Goal: Task Accomplishment & Management: Manage account settings

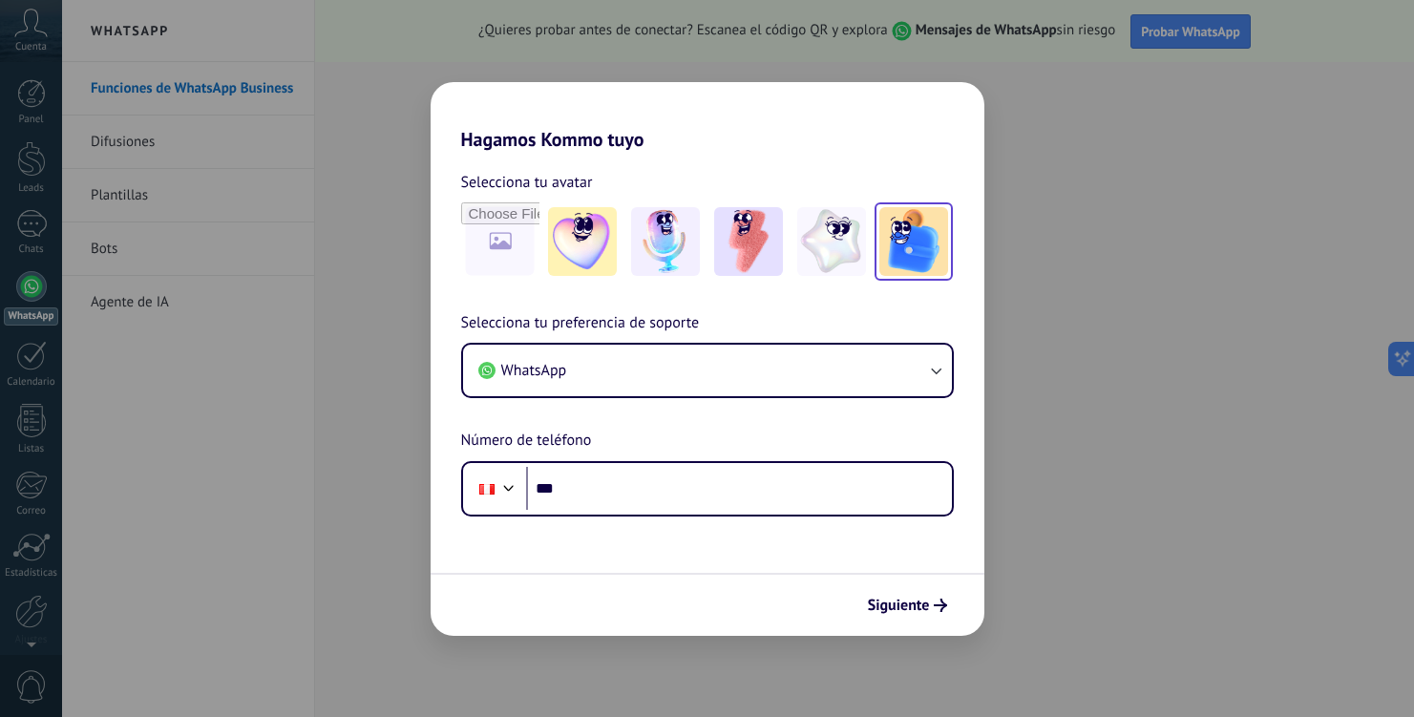
click at [917, 248] on img at bounding box center [913, 241] width 69 height 69
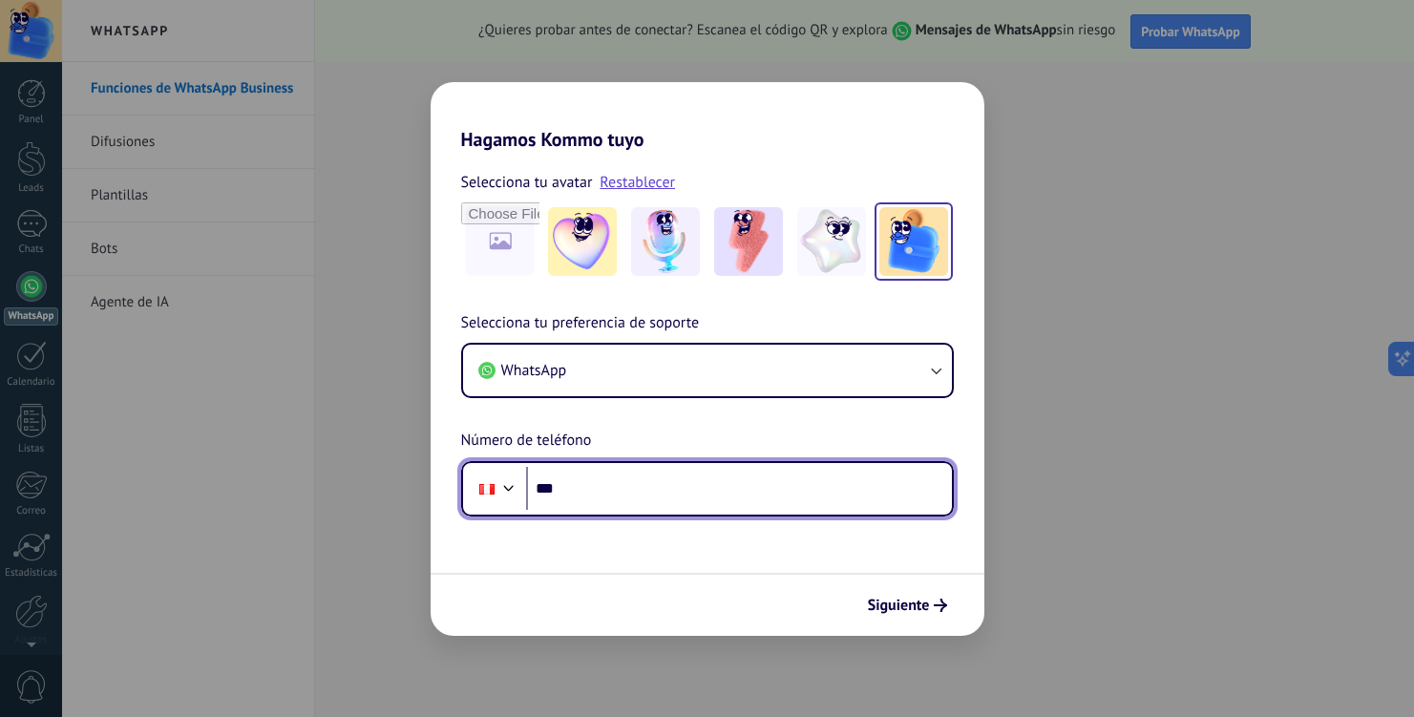
click at [625, 502] on input "***" at bounding box center [739, 489] width 426 height 44
type input "**********"
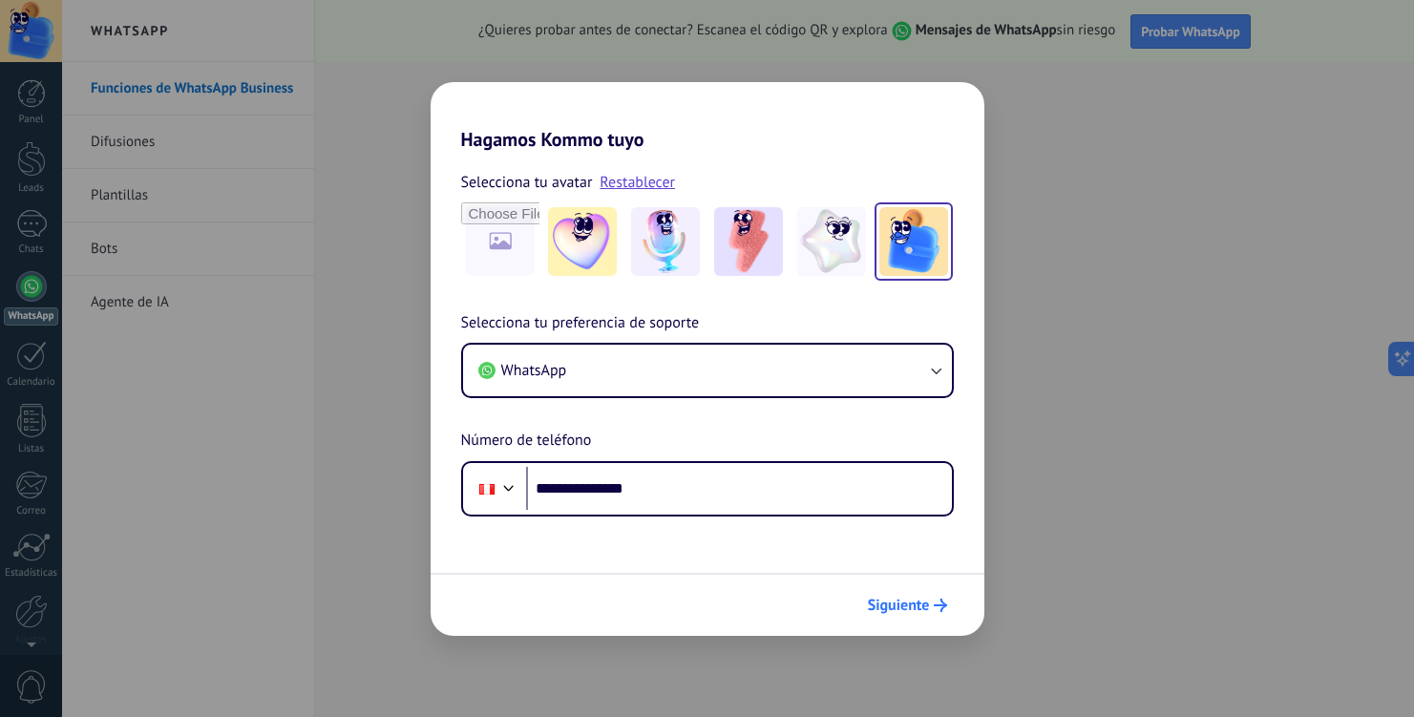
click at [909, 604] on span "Siguiente" at bounding box center [899, 605] width 62 height 13
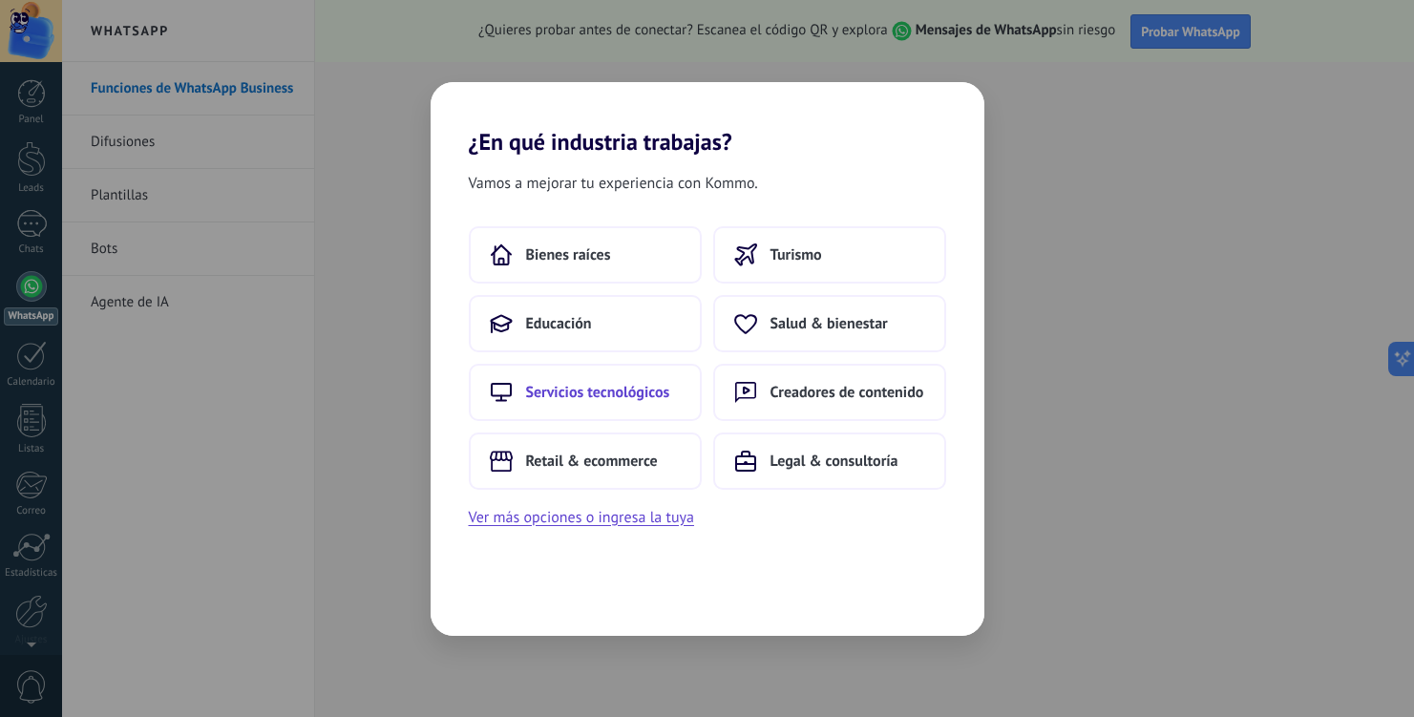
click at [607, 398] on span "Servicios tecnológicos" at bounding box center [598, 392] width 144 height 19
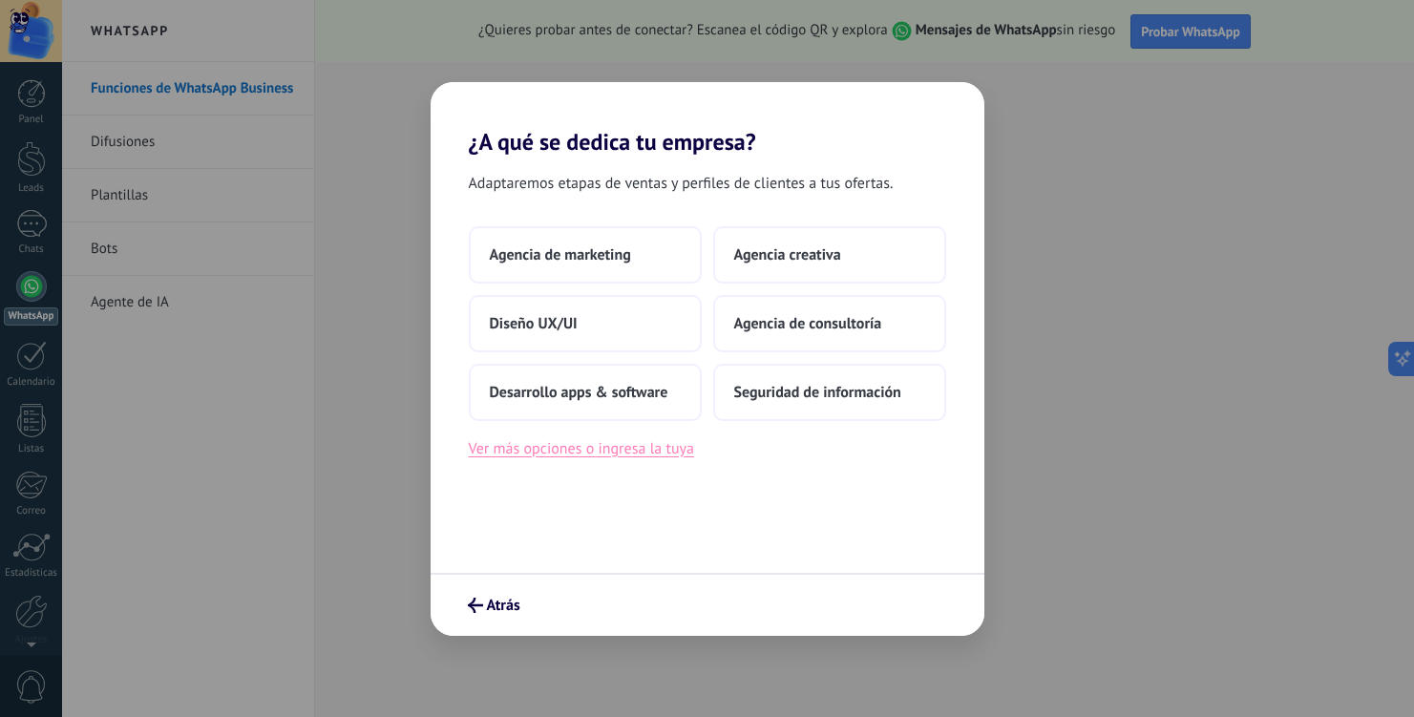
click at [556, 453] on button "Ver más opciones o ingresa la tuya" at bounding box center [581, 448] width 225 height 25
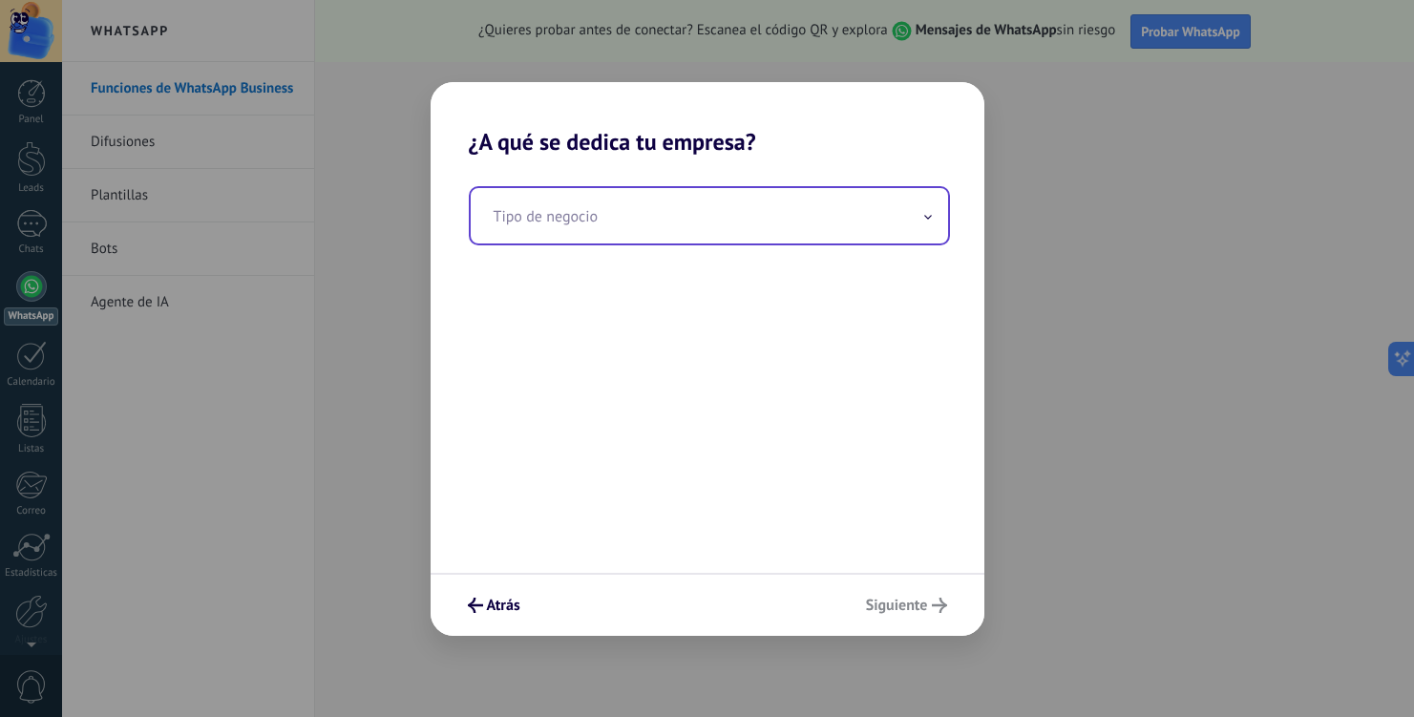
click at [602, 222] on input "text" at bounding box center [709, 215] width 477 height 55
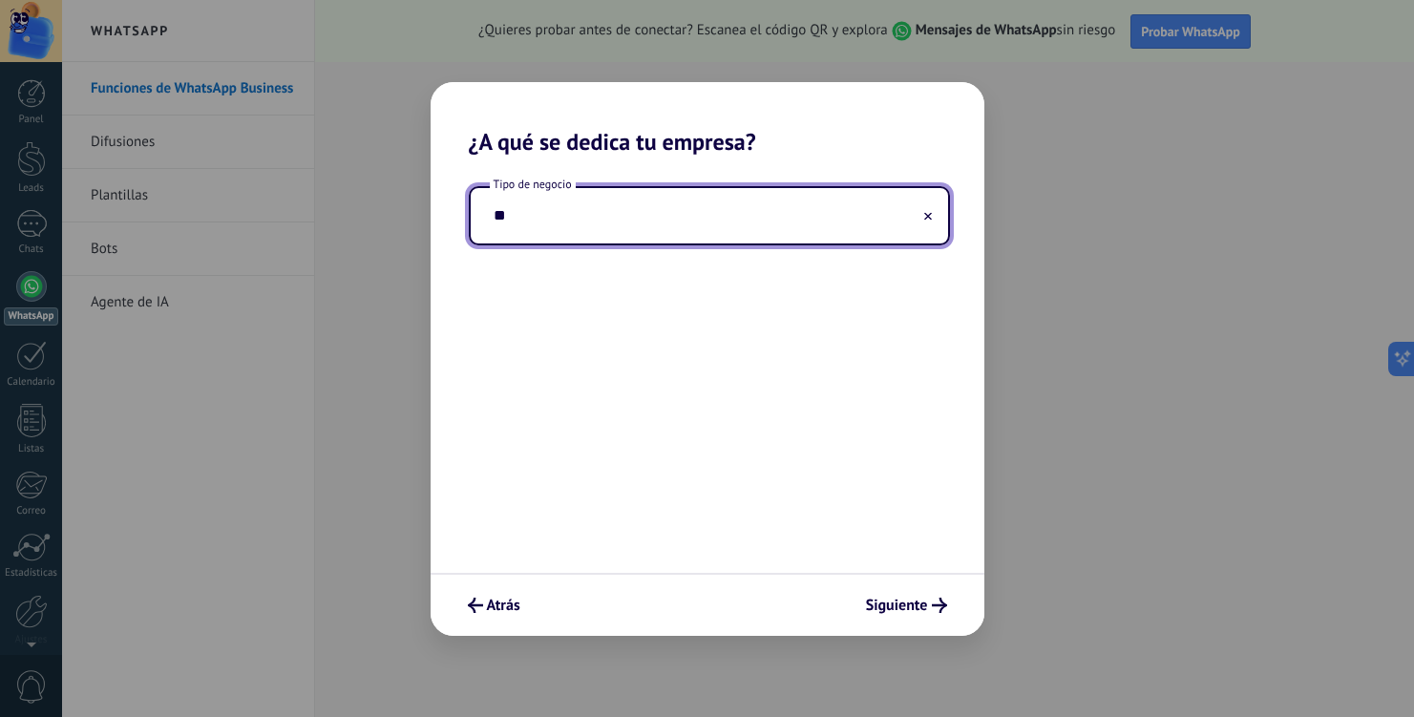
type input "*"
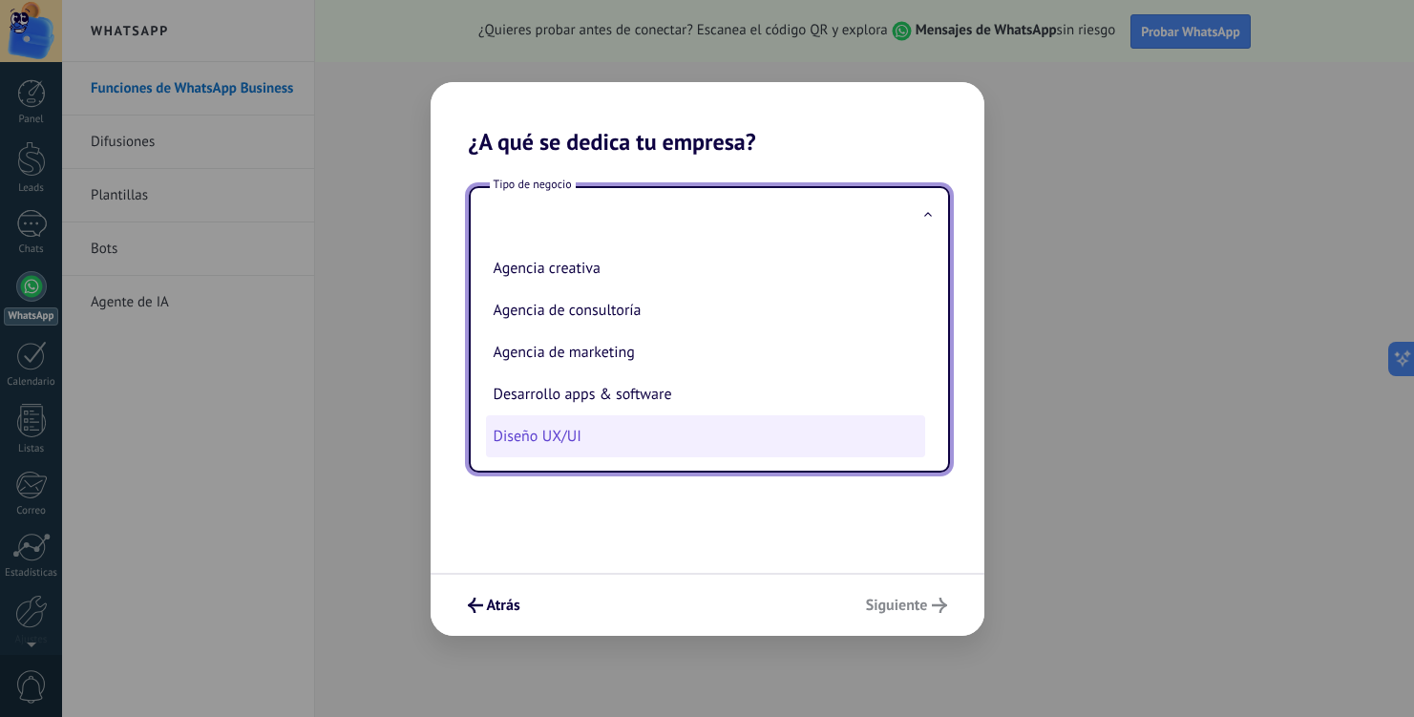
scroll to position [50, 0]
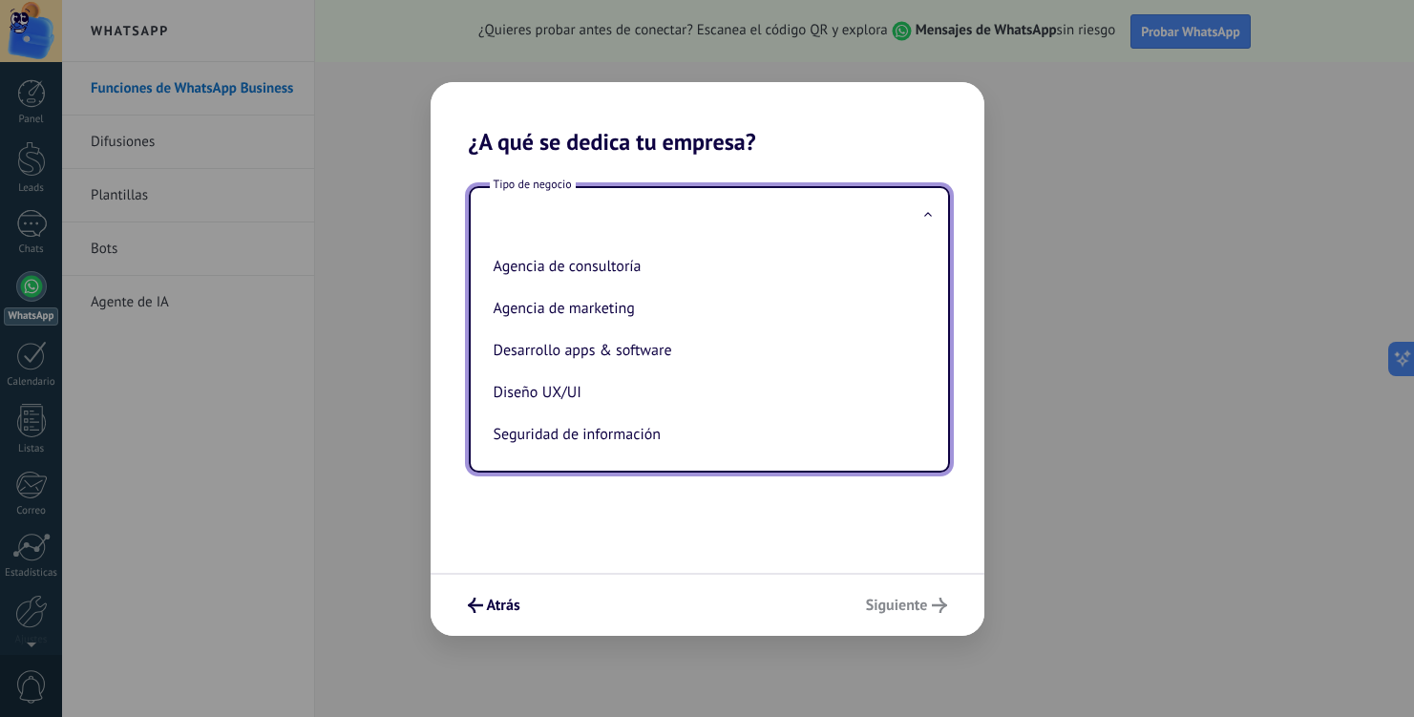
click at [594, 564] on div "Tipo de negocio Agencia creativa Agencia de consultoría Agencia de marketing De…" at bounding box center [708, 364] width 554 height 417
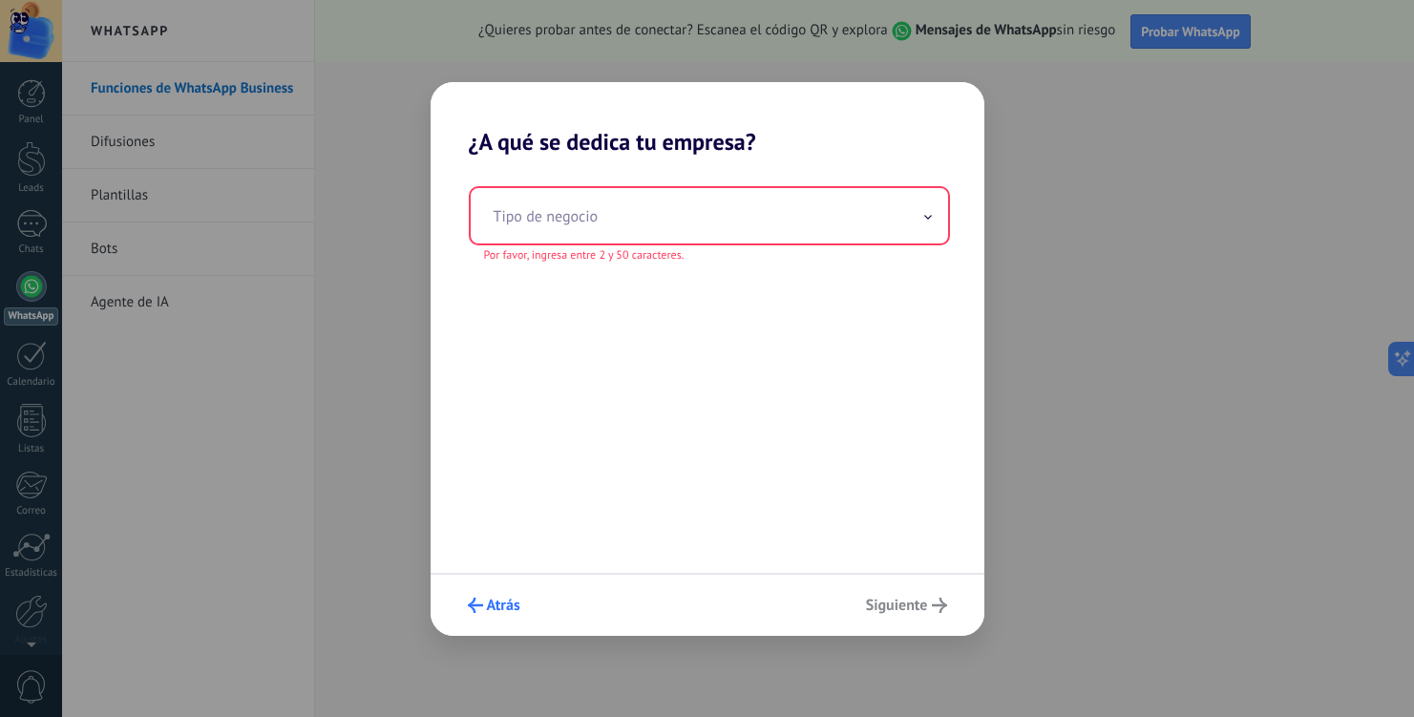
click at [493, 610] on span "Atrás" at bounding box center [503, 605] width 33 height 13
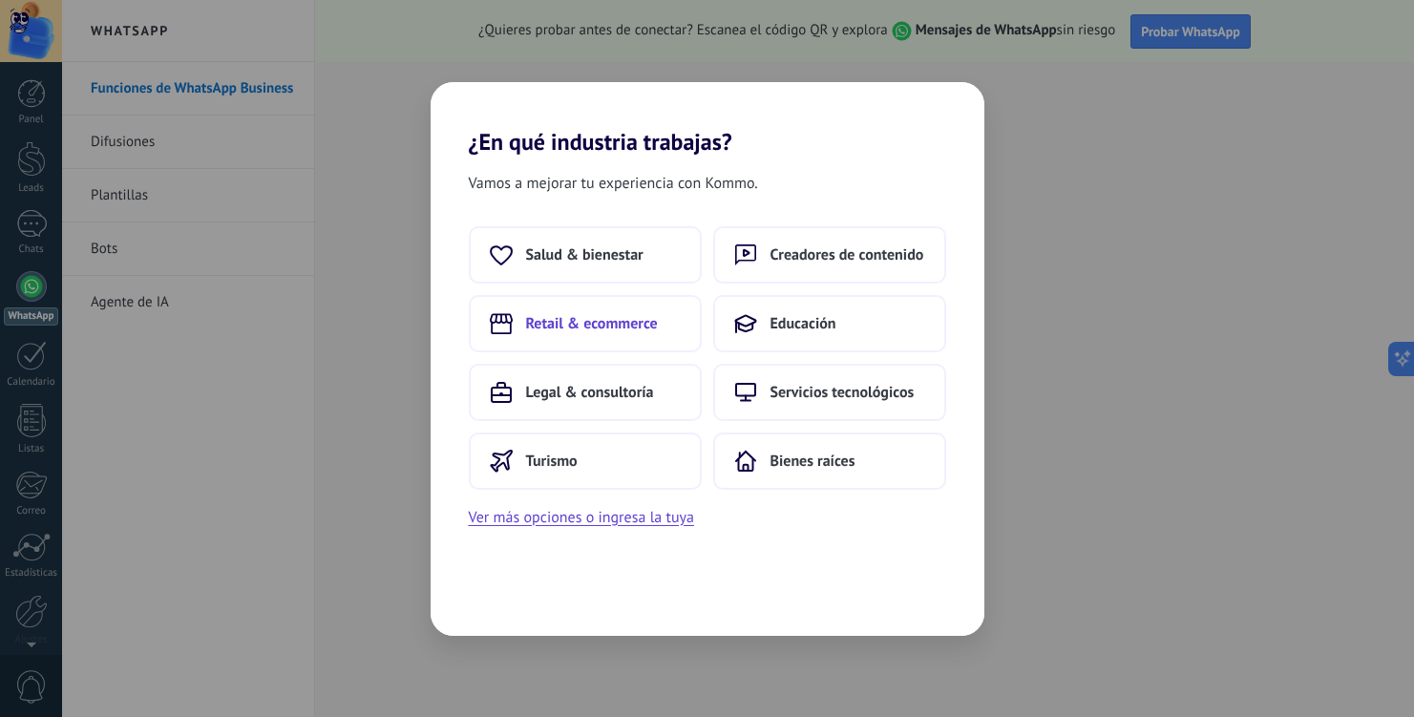
click at [595, 314] on span "Retail & ecommerce" at bounding box center [592, 323] width 132 height 19
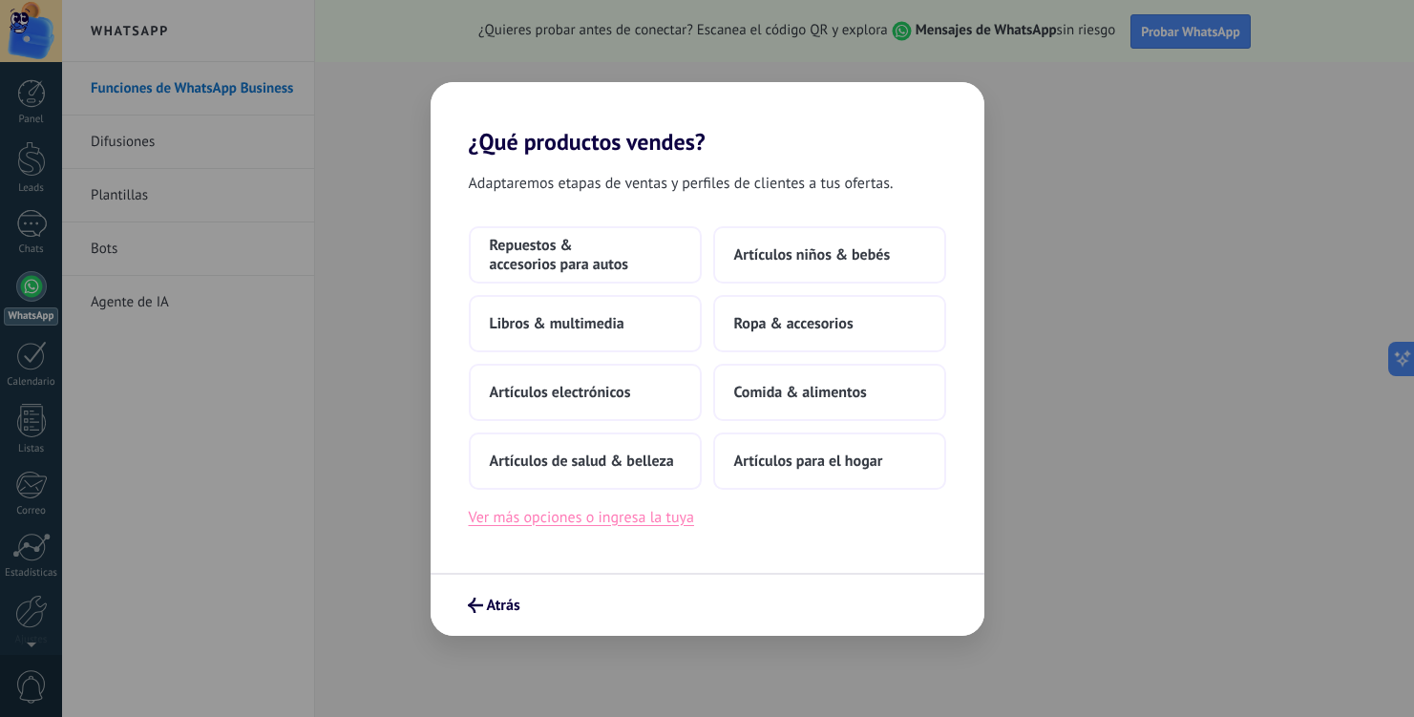
click at [665, 513] on button "Ver más opciones o ingresa la tuya" at bounding box center [581, 517] width 225 height 25
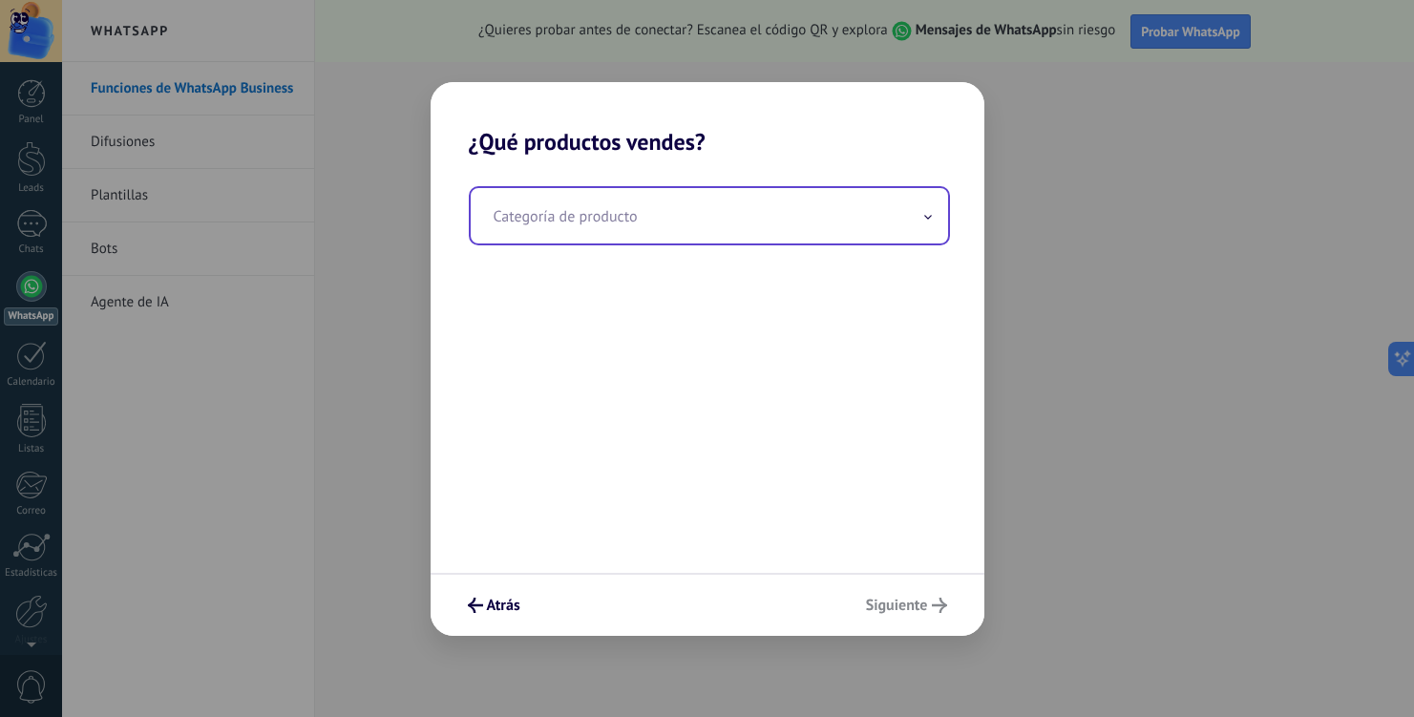
click at [637, 218] on input "text" at bounding box center [709, 215] width 477 height 55
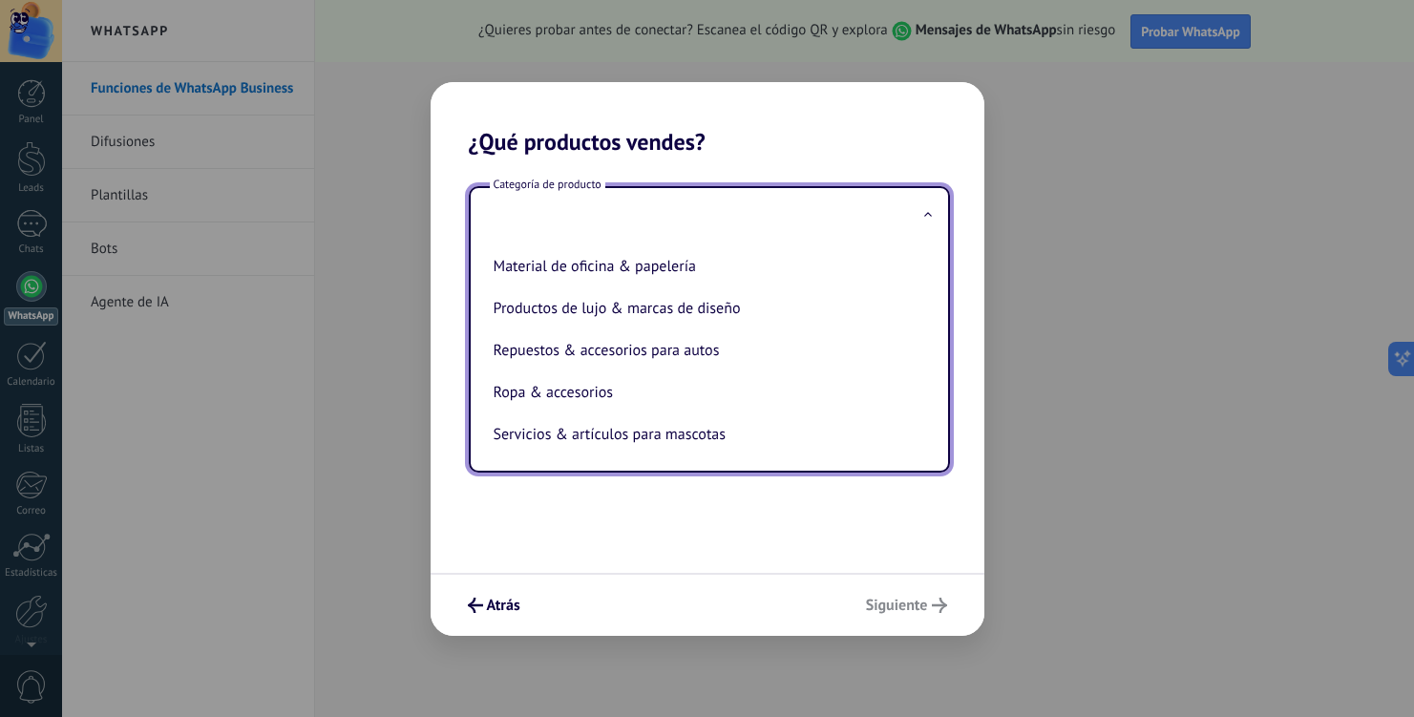
scroll to position [436, 0]
click at [544, 531] on div "Categoría de producto Artículos de salud & belleza Artículos deportivos Artícul…" at bounding box center [708, 364] width 554 height 417
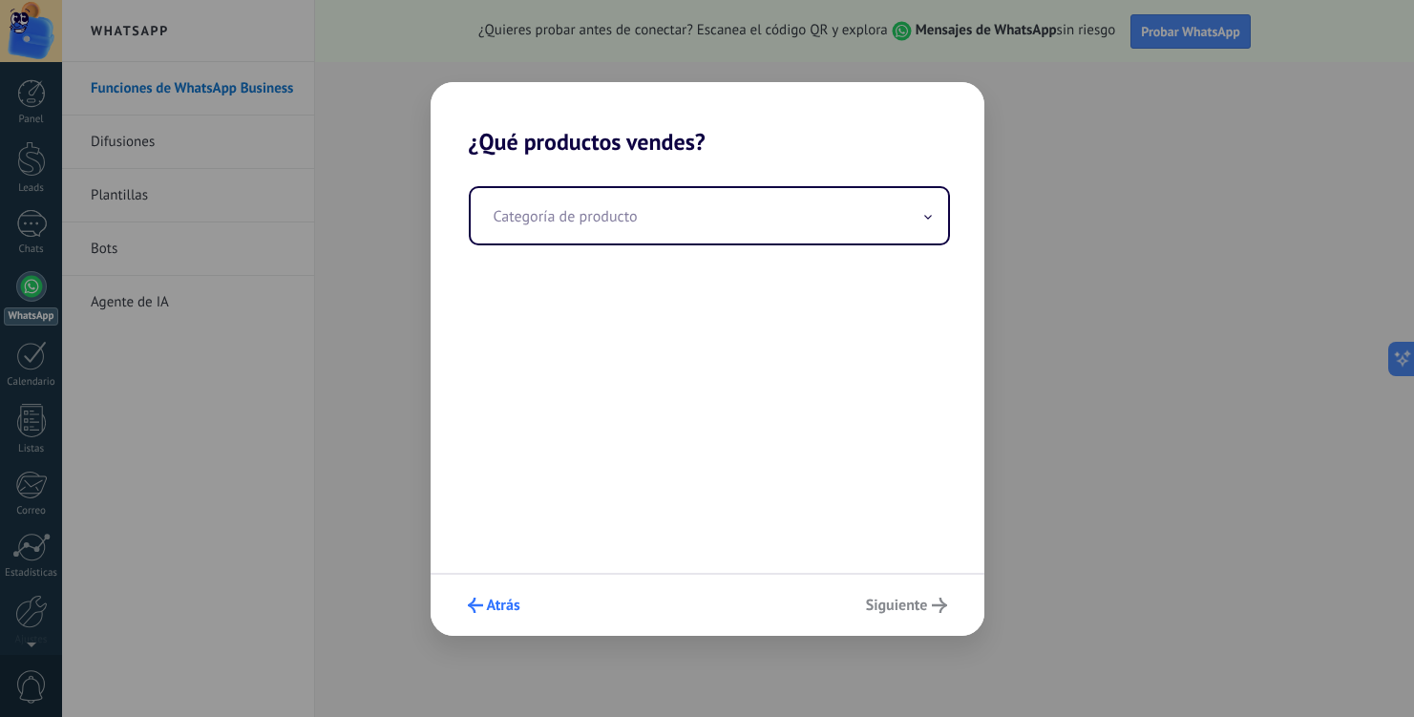
click at [494, 603] on span "Atrás" at bounding box center [503, 605] width 33 height 13
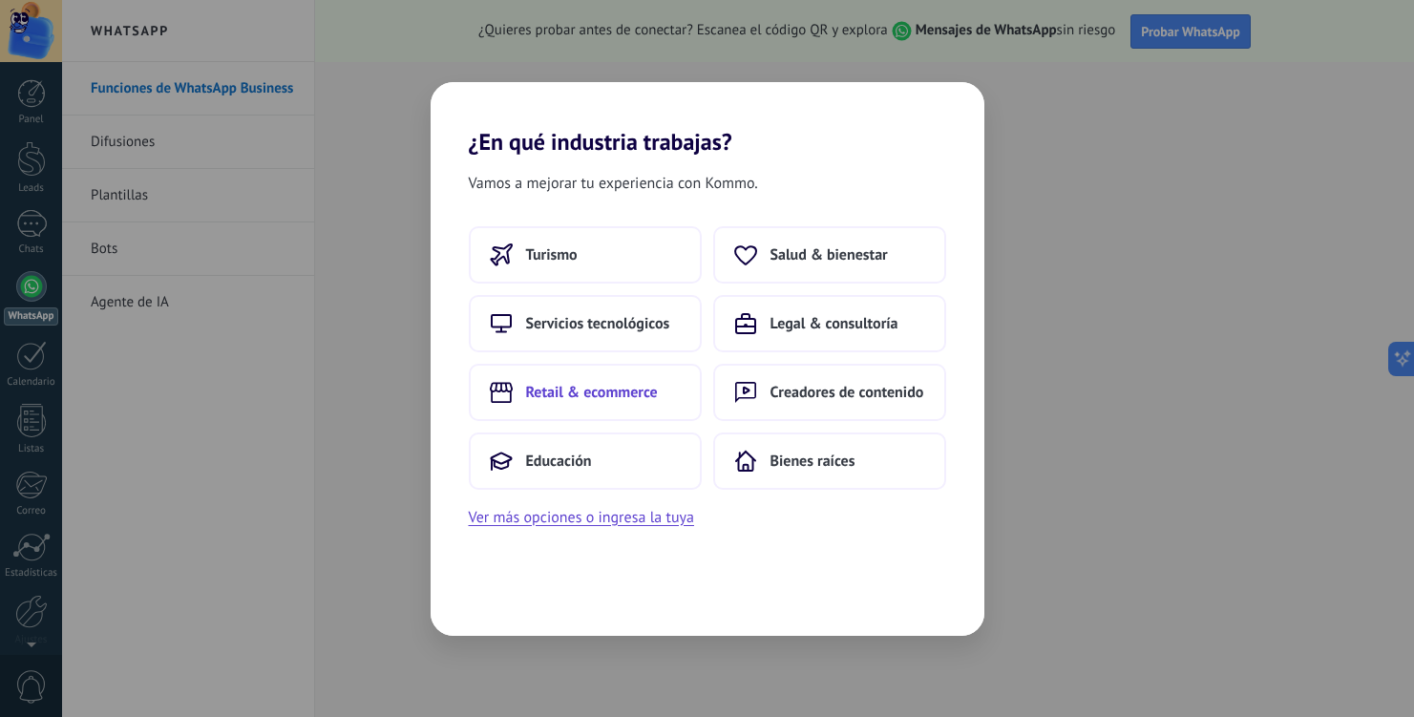
click at [570, 390] on span "Retail & ecommerce" at bounding box center [592, 392] width 132 height 19
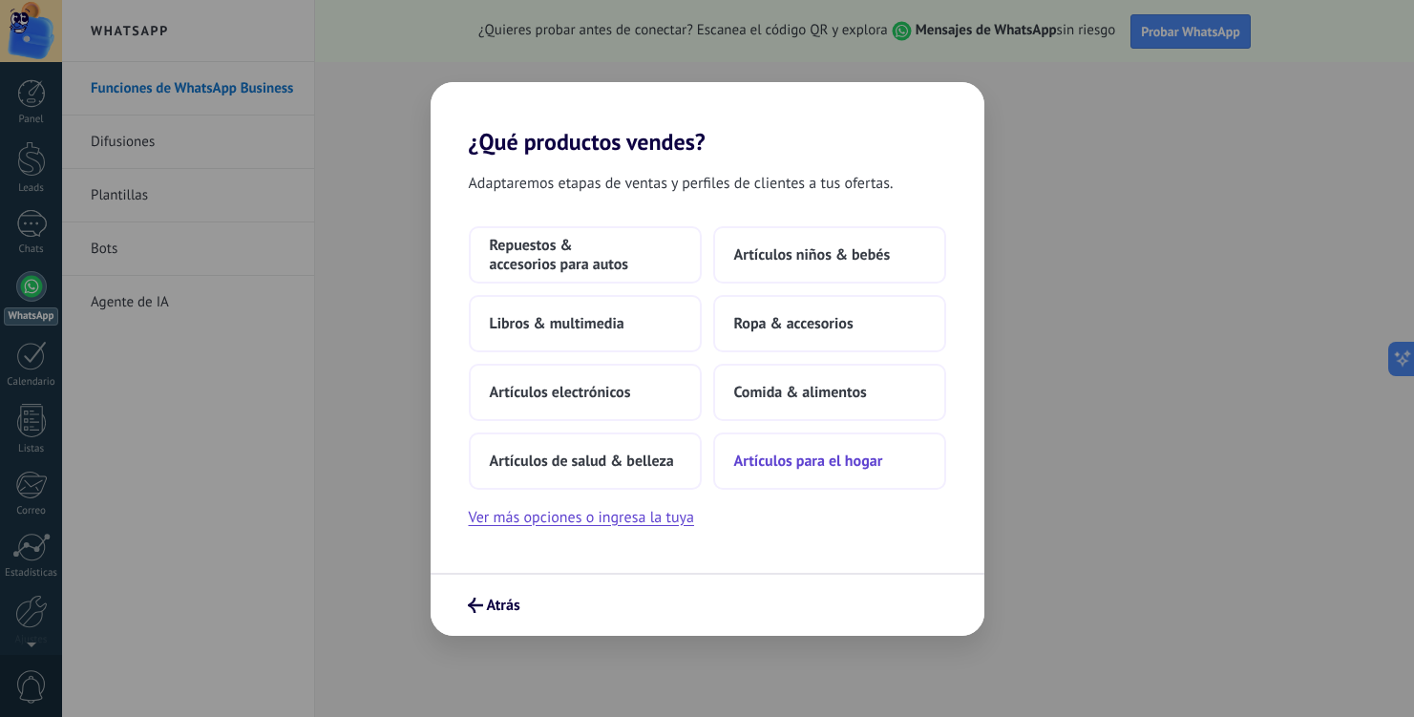
click at [800, 470] on span "Artículos para el hogar" at bounding box center [808, 461] width 149 height 19
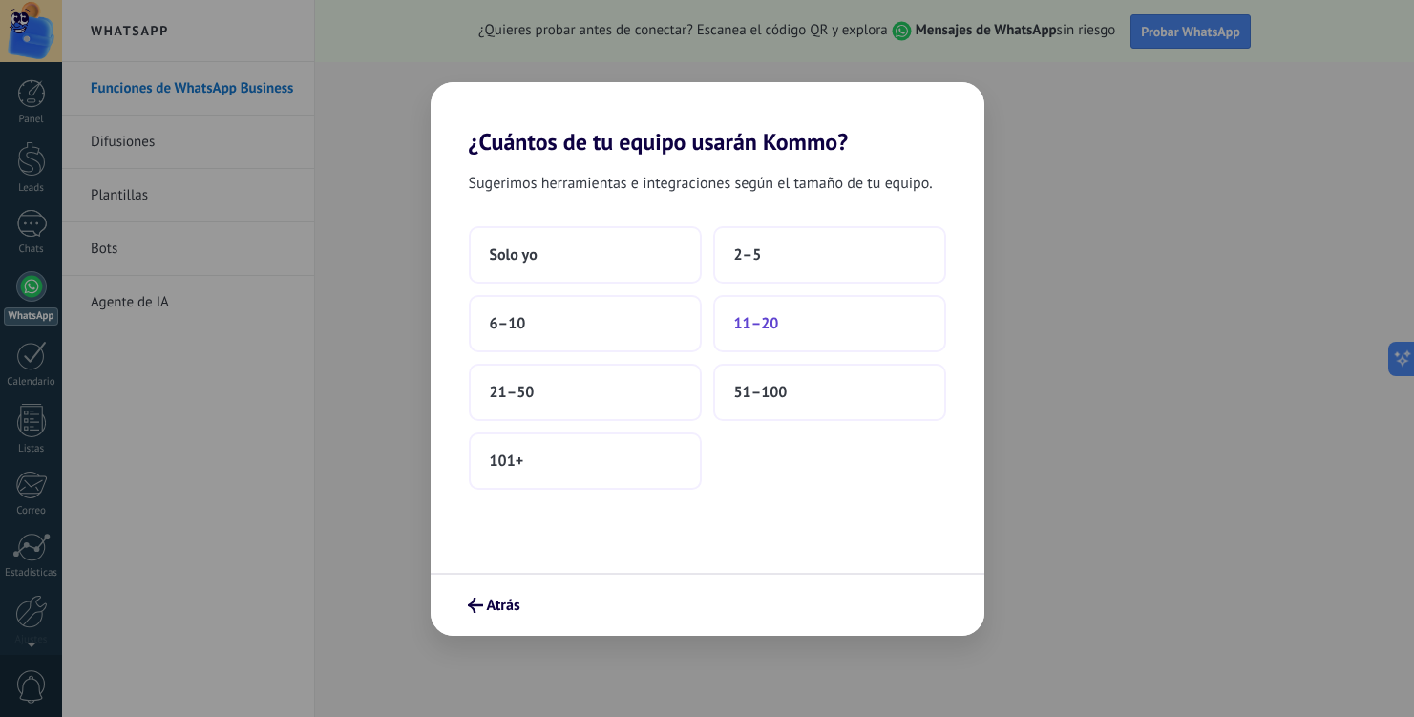
click at [806, 308] on button "11–20" at bounding box center [829, 323] width 233 height 57
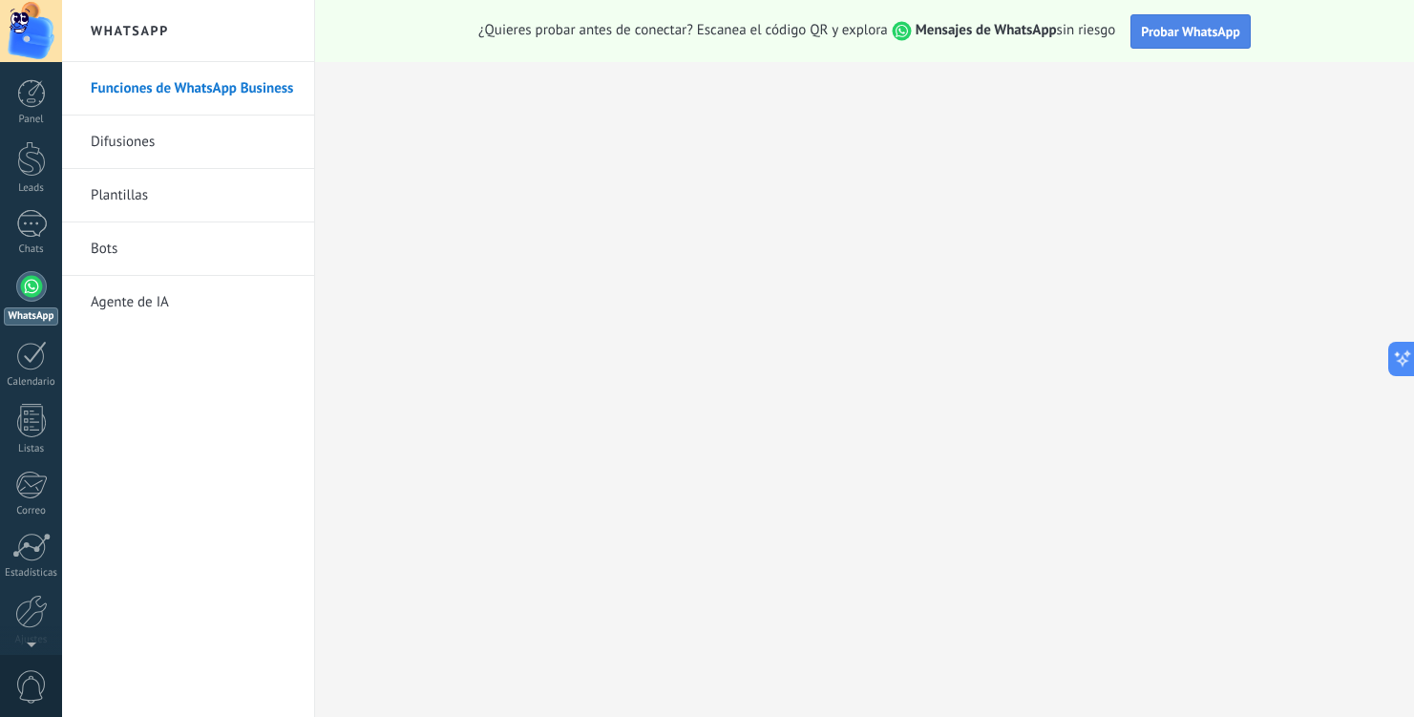
click at [1181, 38] on span "Probar WhatsApp" at bounding box center [1190, 31] width 99 height 17
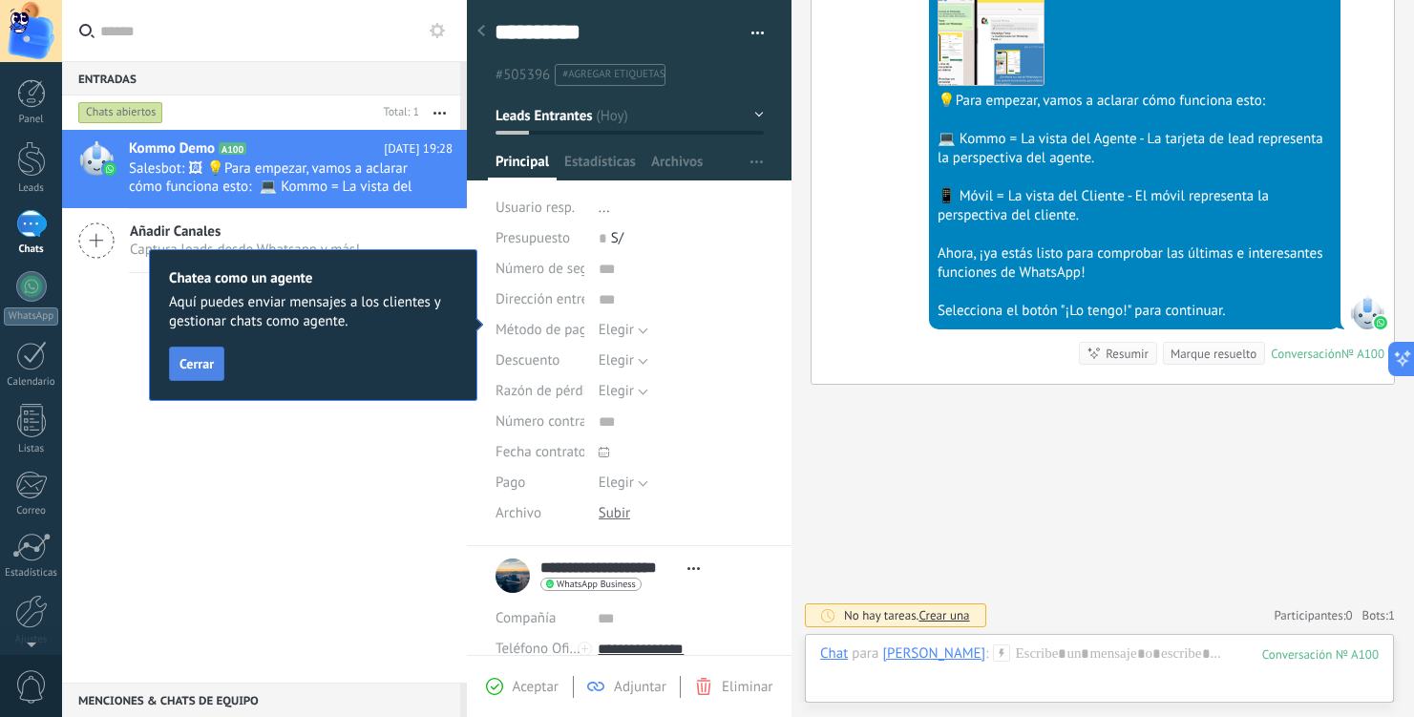
click at [197, 370] on span "Cerrar" at bounding box center [196, 363] width 34 height 13
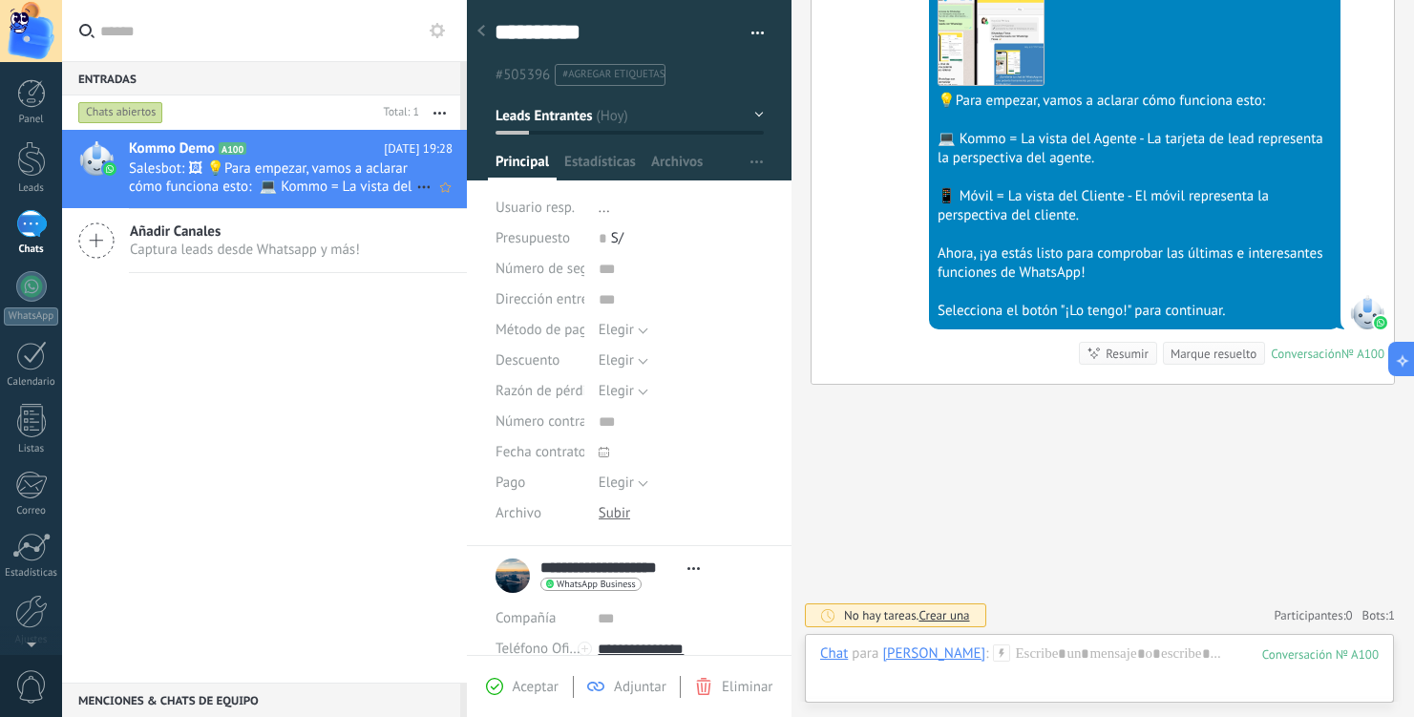
scroll to position [547, 0]
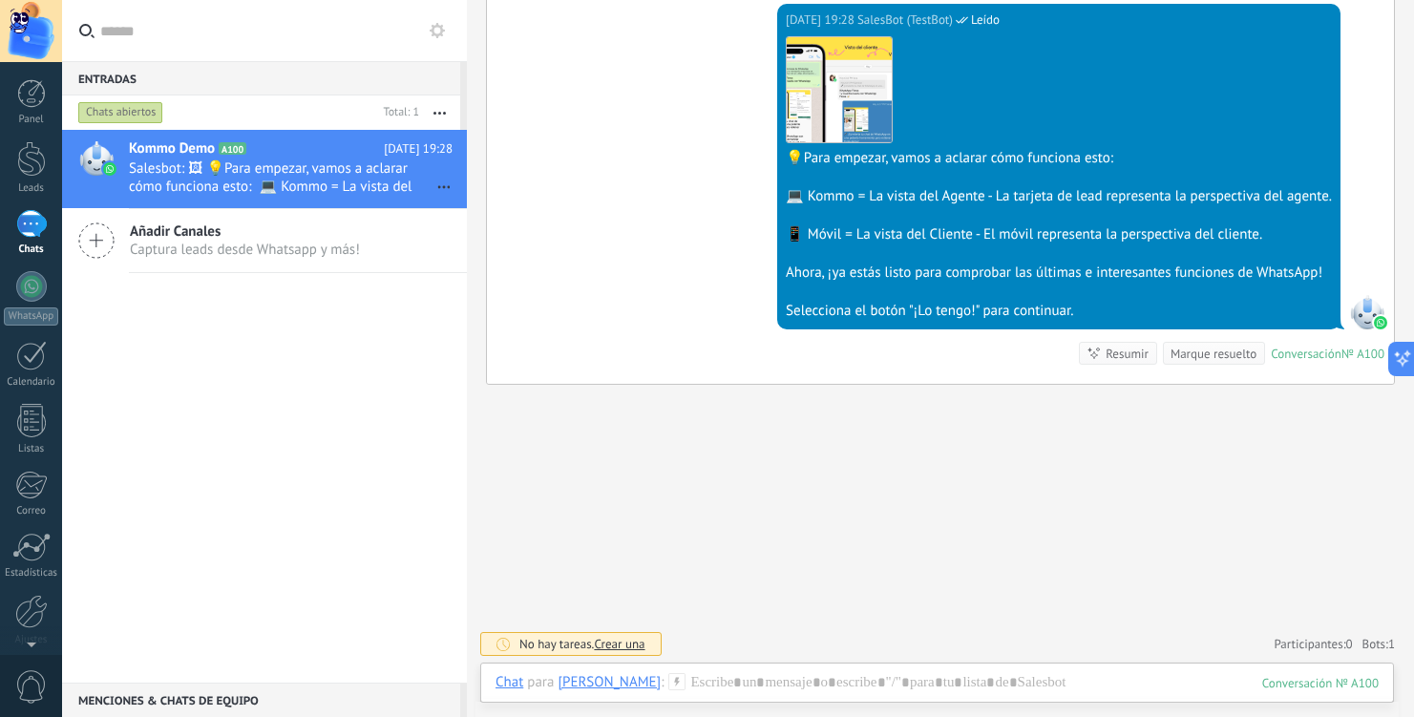
click at [37, 231] on div "1" at bounding box center [31, 224] width 31 height 28
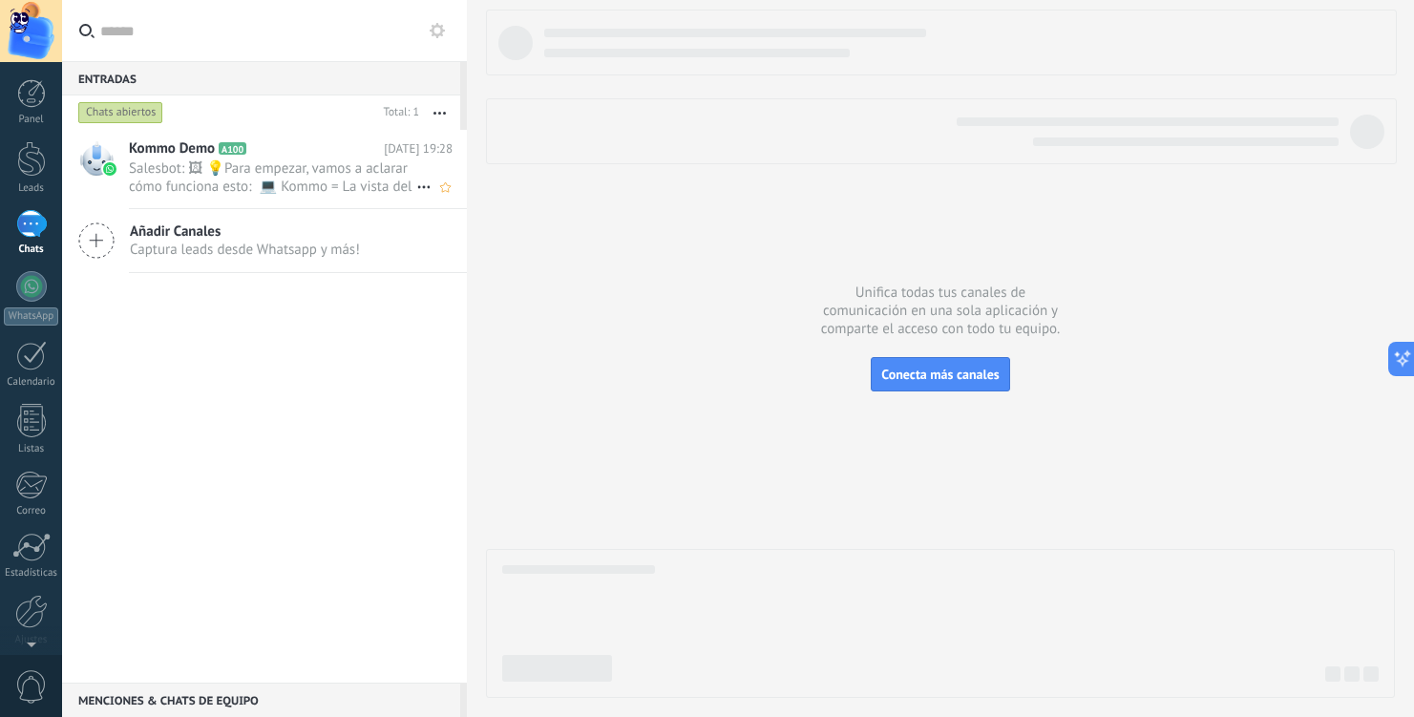
click at [247, 171] on span "Salesbot: 🖼 💡Para empezar, vamos a aclarar cómo funciona esto: 💻 Kommo = La vis…" at bounding box center [272, 177] width 287 height 36
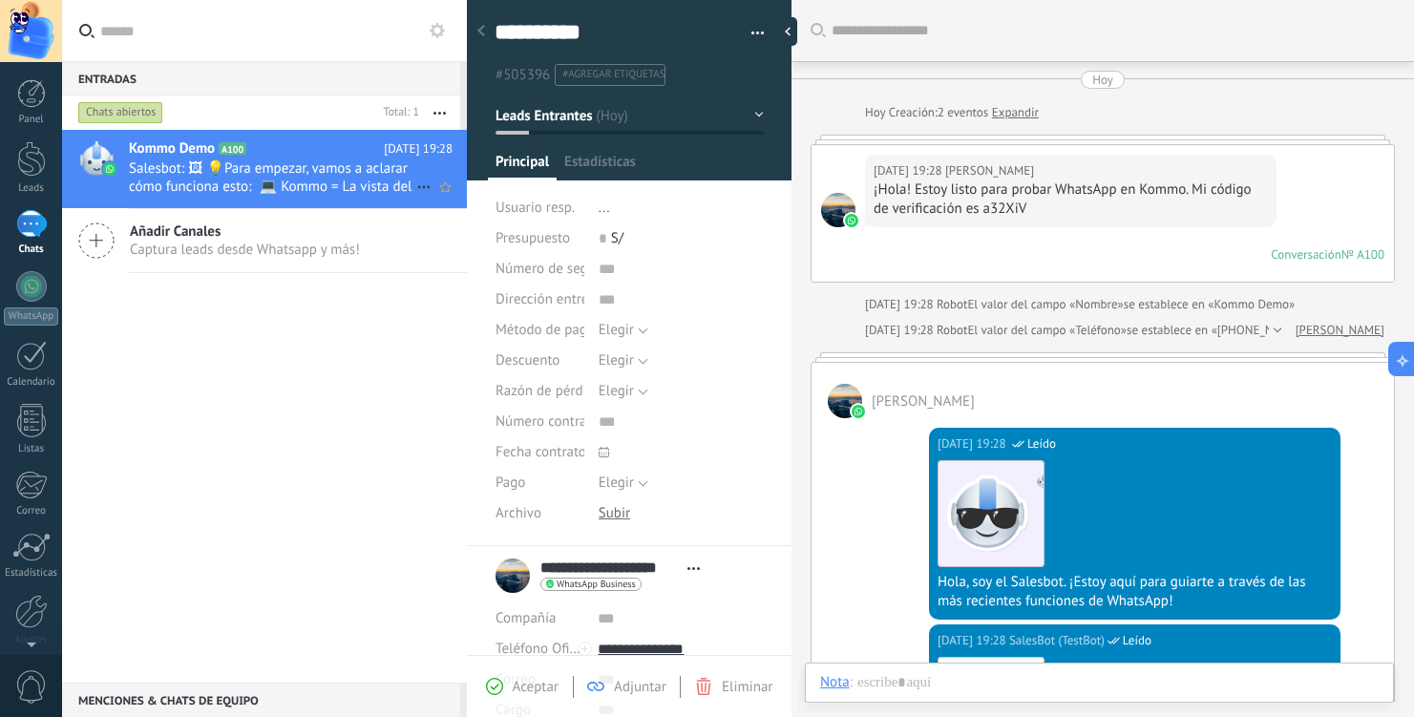
scroll to position [483, 0]
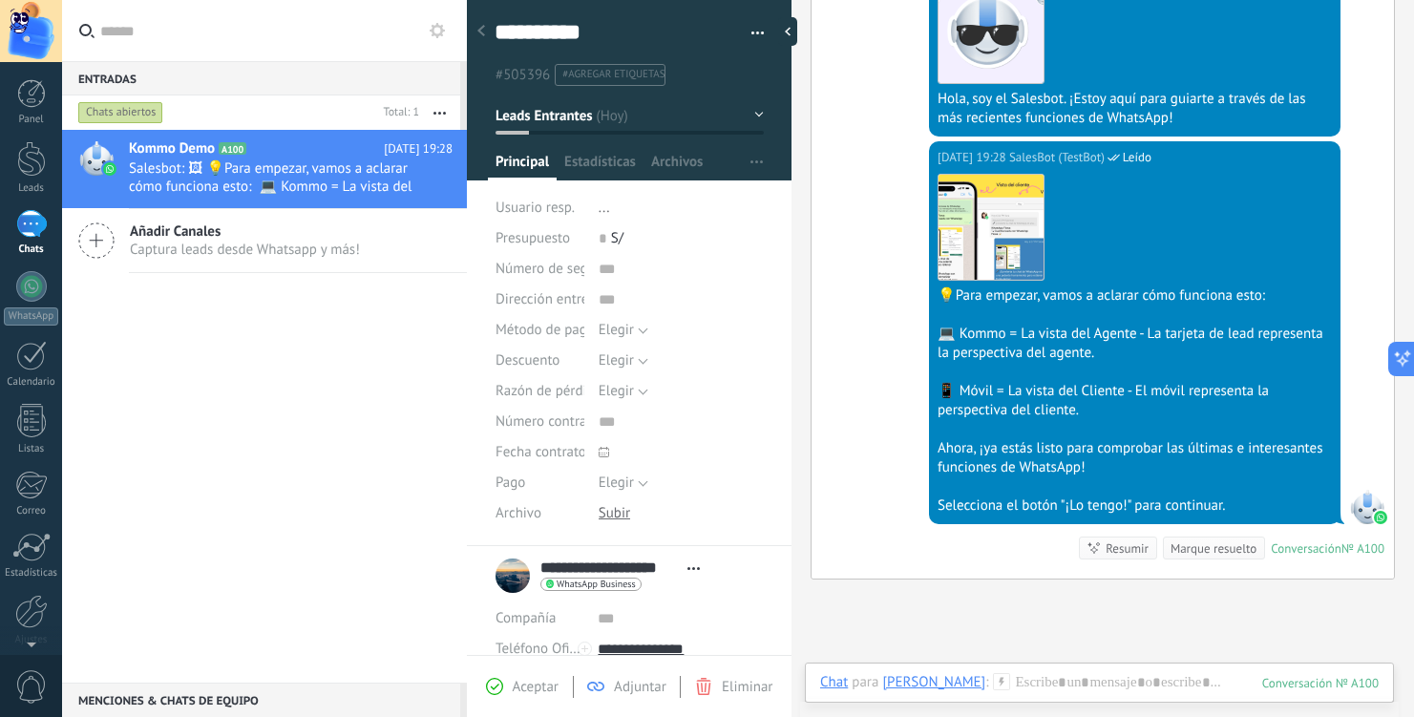
click at [484, 34] on icon at bounding box center [481, 30] width 8 height 11
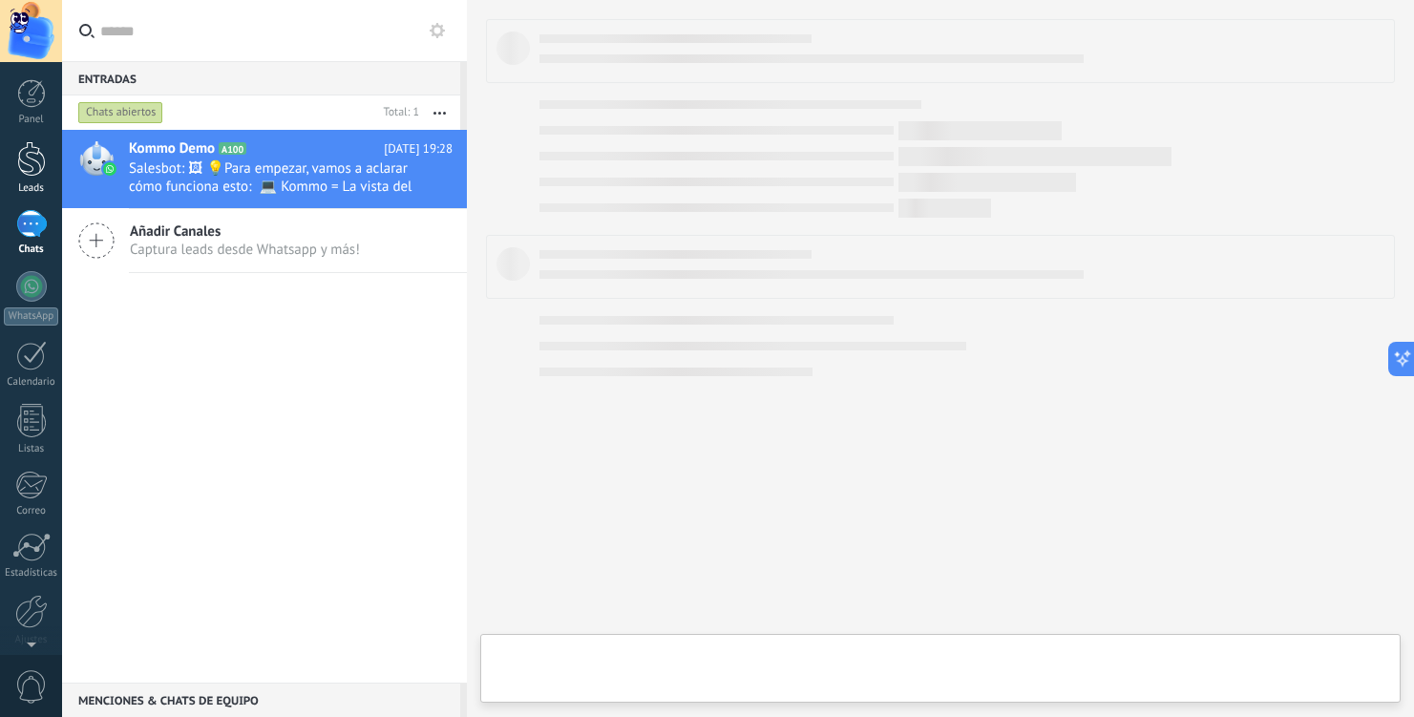
type textarea "**********"
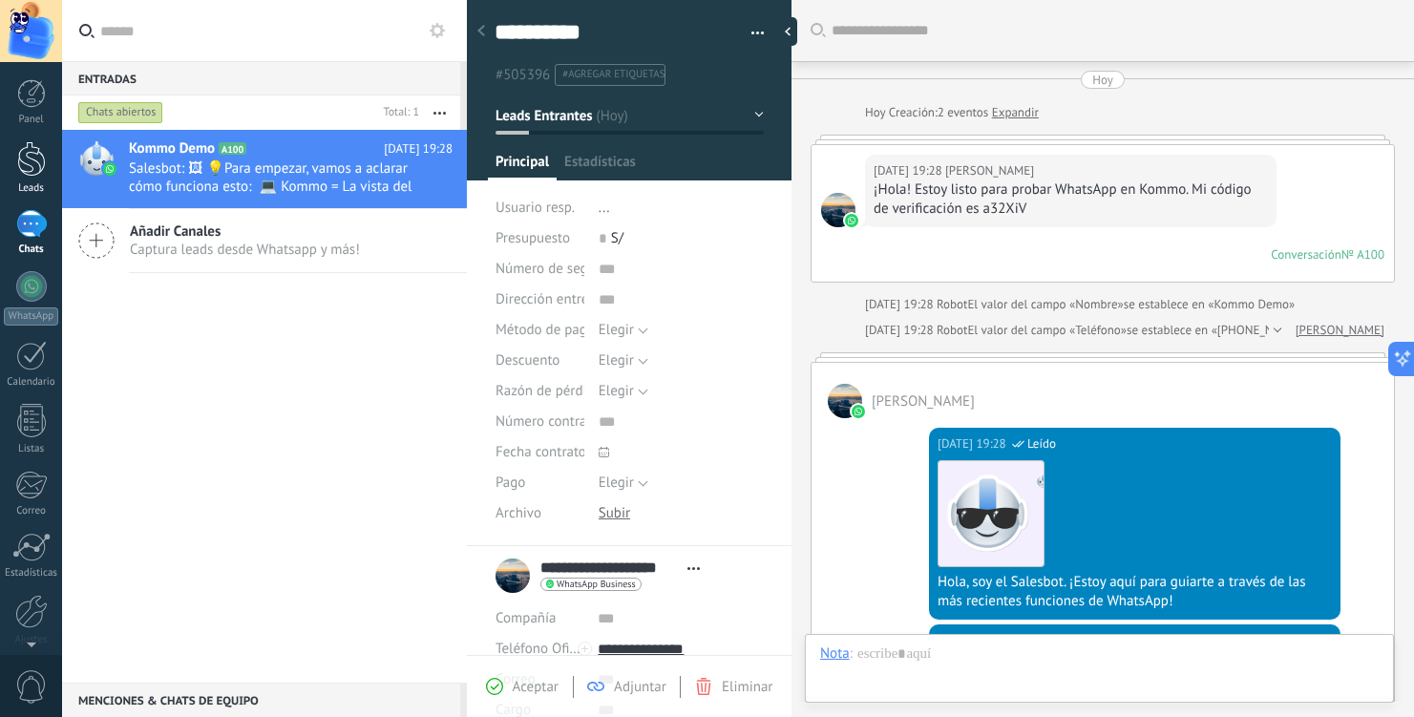
scroll to position [678, 0]
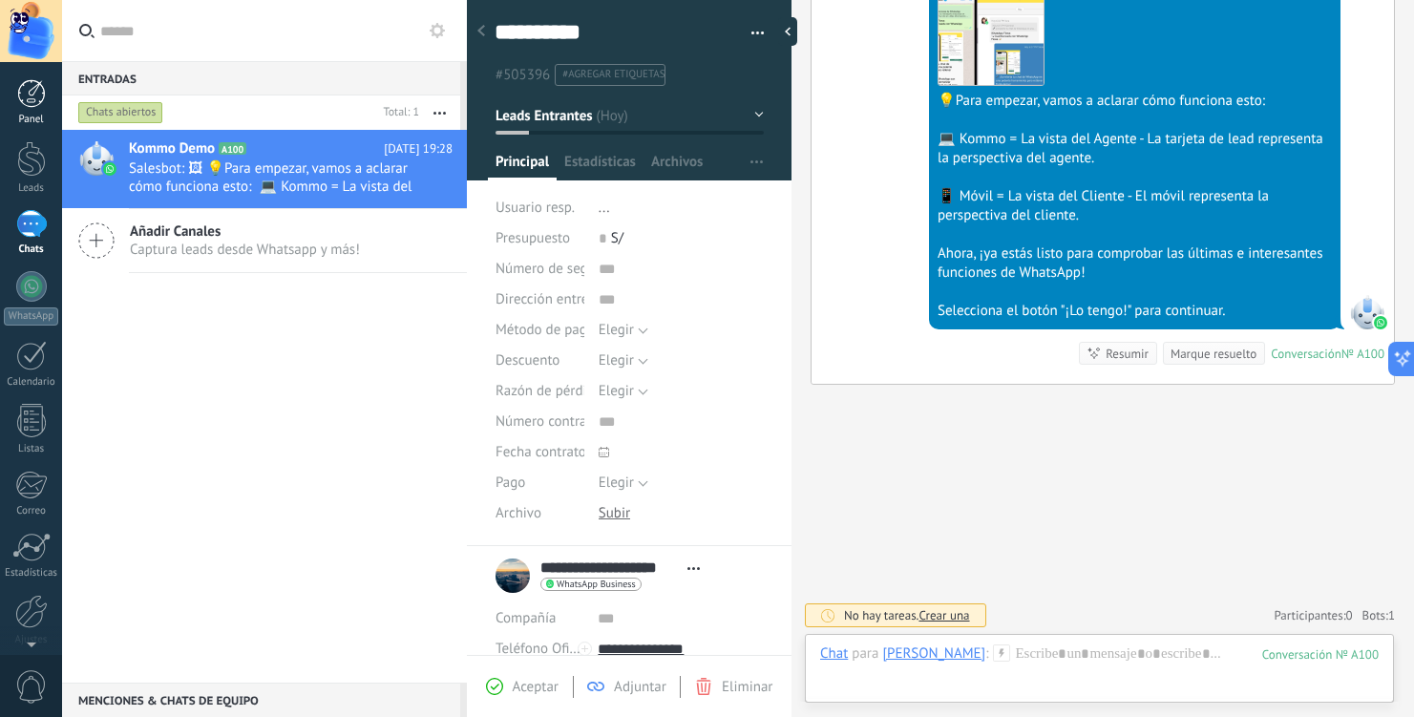
click at [36, 108] on link "Panel" at bounding box center [31, 102] width 62 height 47
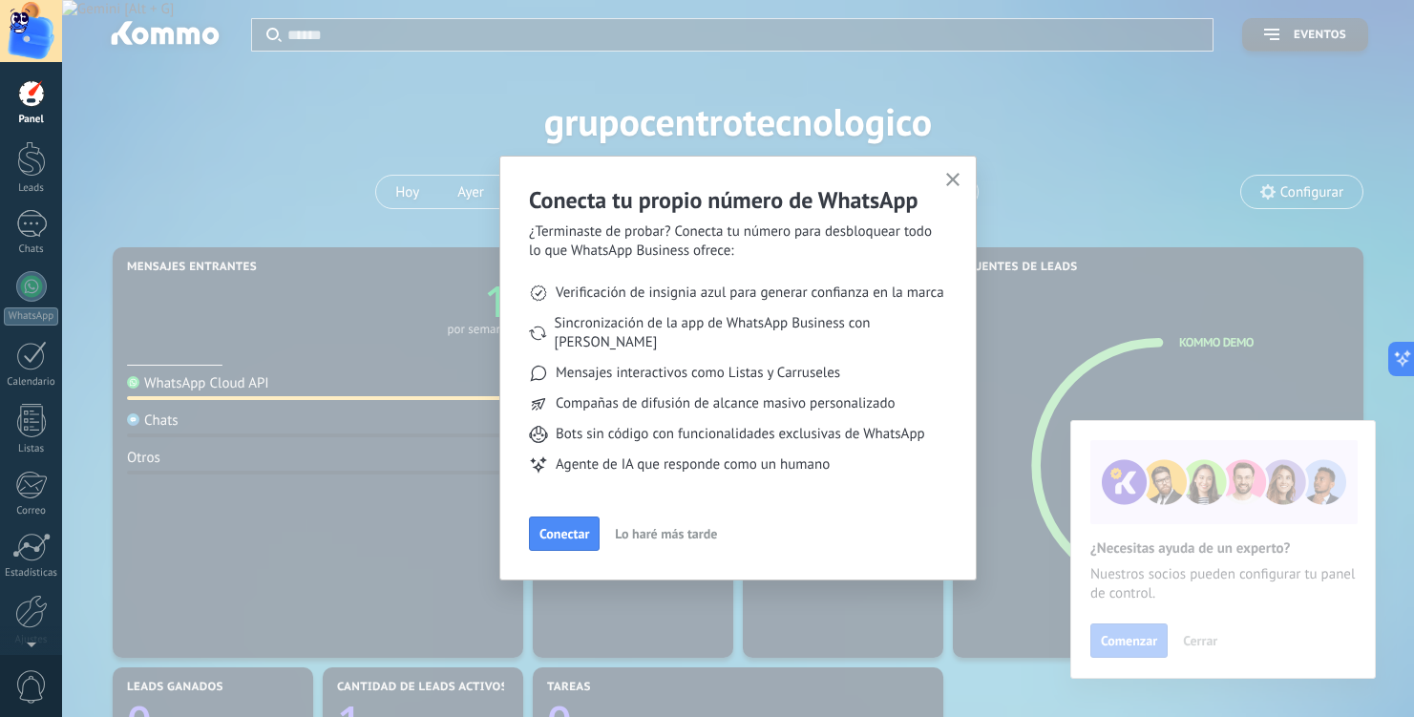
click at [949, 180] on icon "button" at bounding box center [953, 180] width 14 height 14
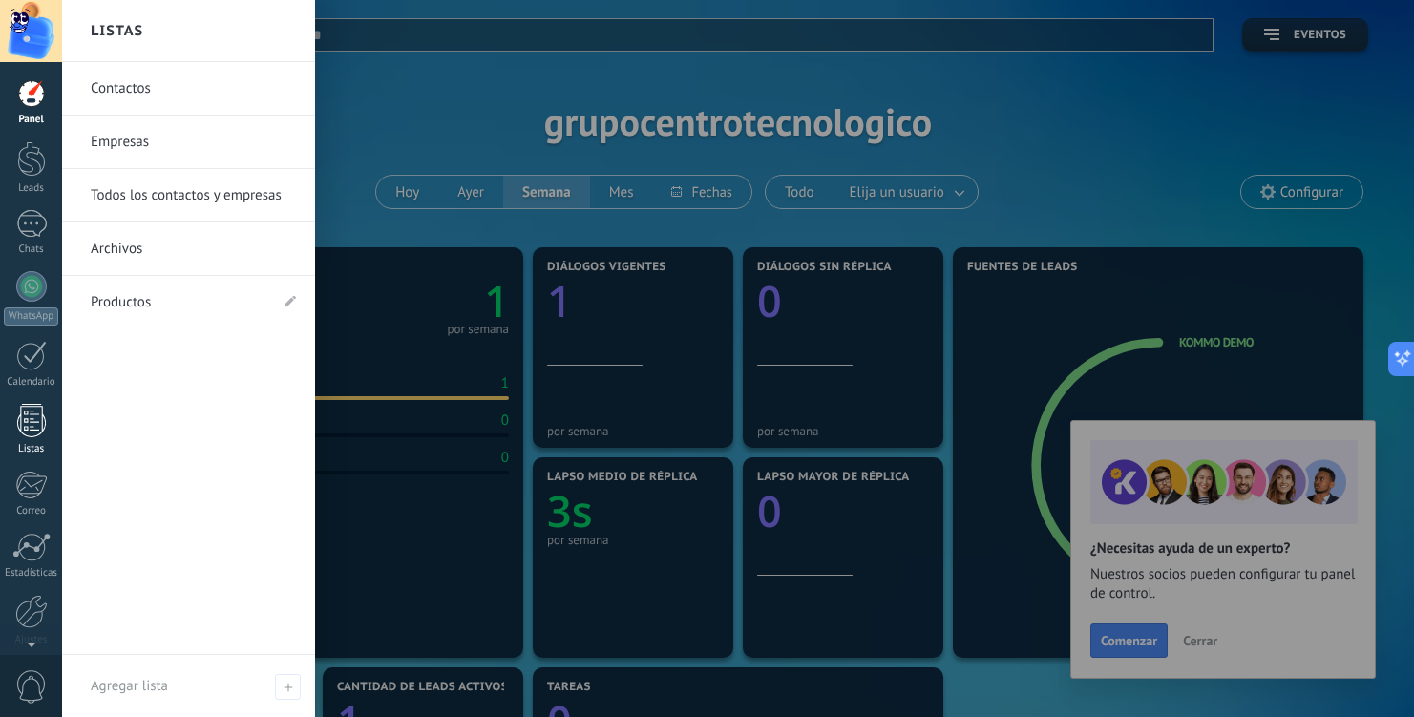
click at [36, 437] on link "Listas" at bounding box center [31, 430] width 62 height 52
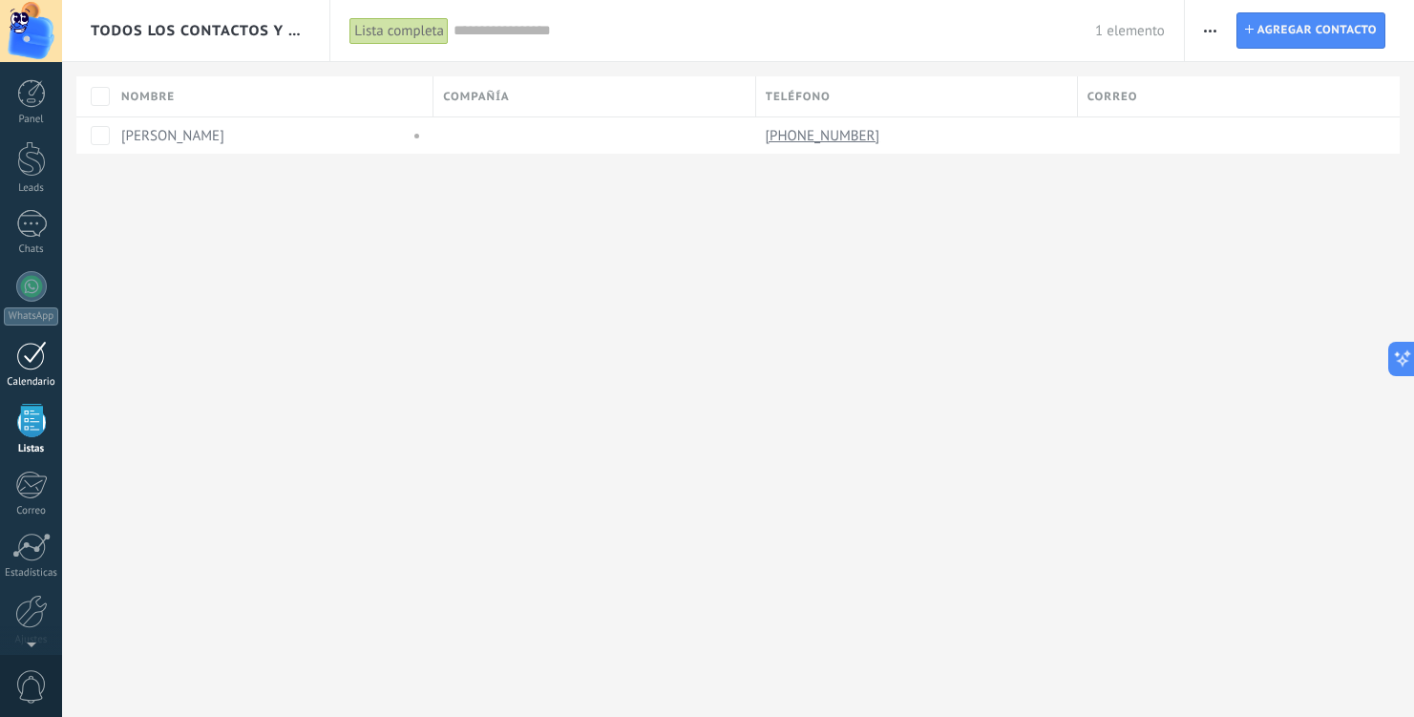
click at [34, 376] on div "Calendario" at bounding box center [31, 382] width 55 height 12
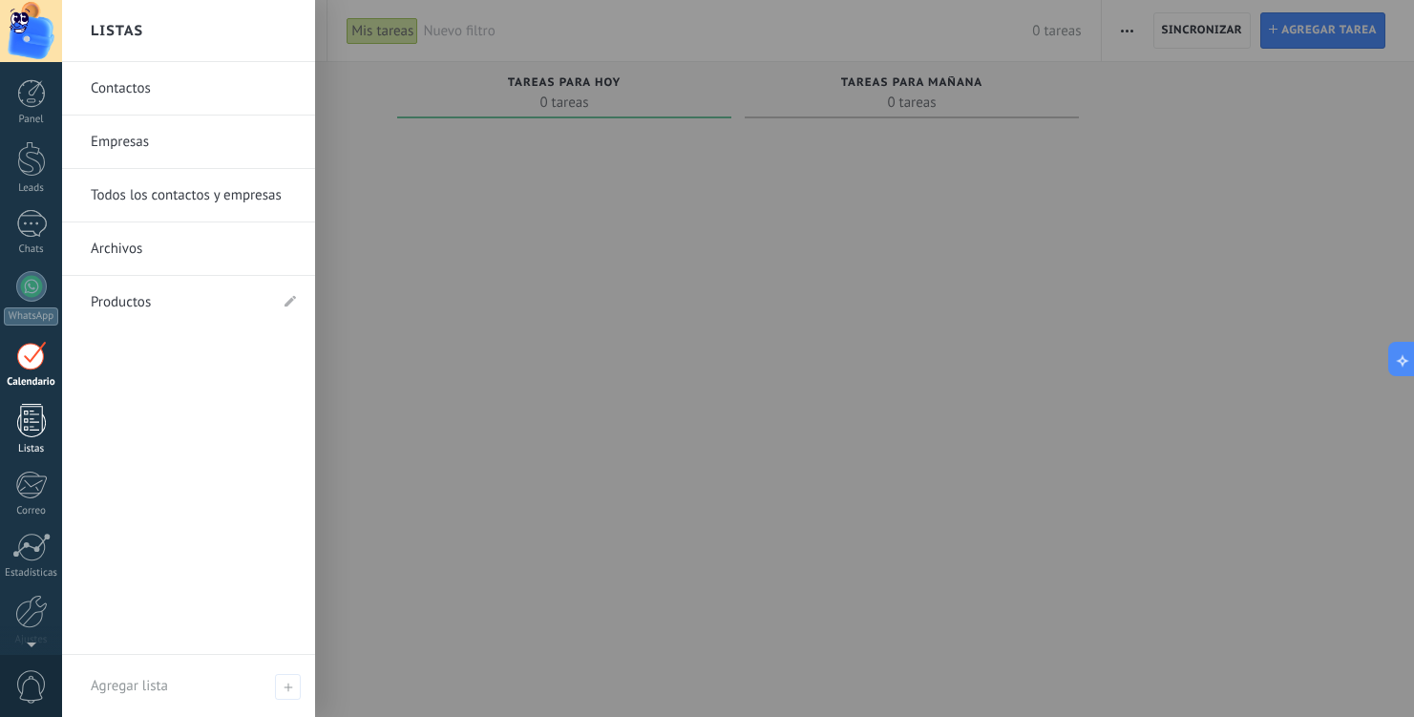
click at [37, 432] on div at bounding box center [31, 420] width 29 height 33
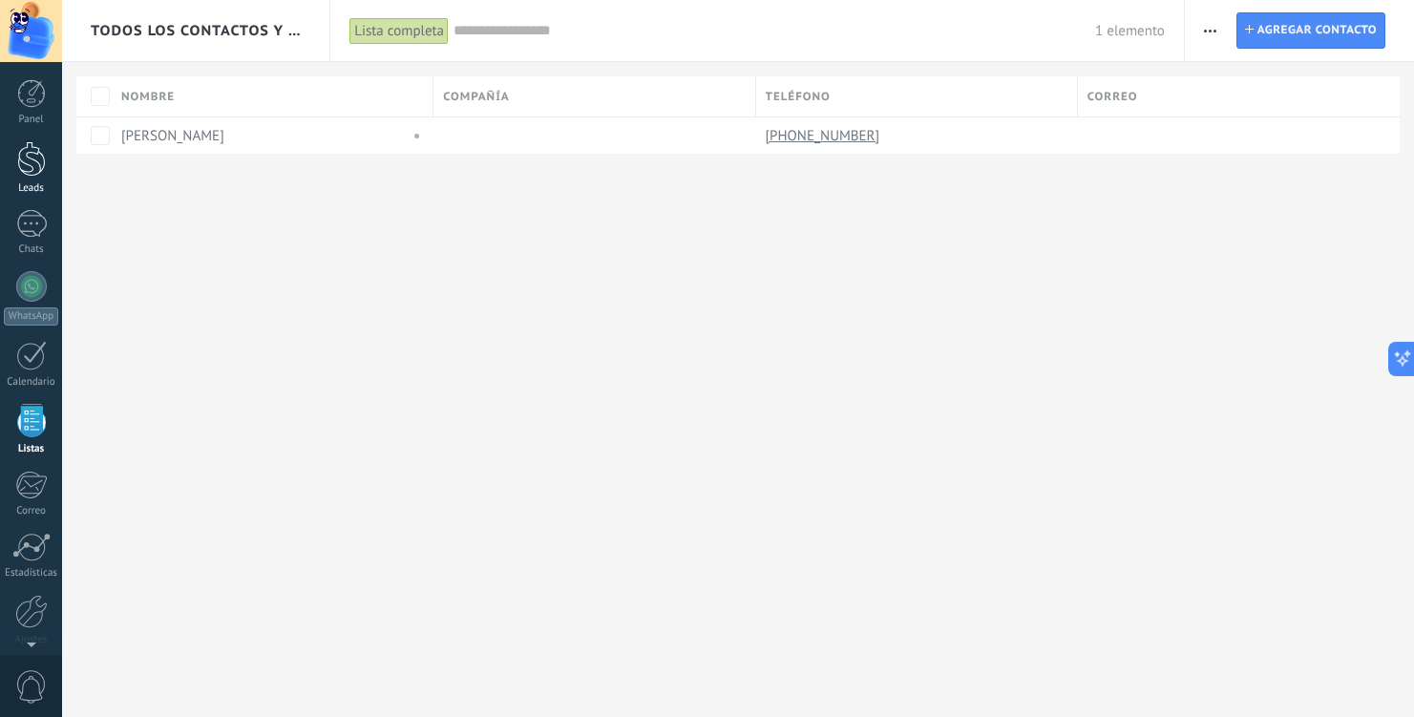
click at [33, 170] on div at bounding box center [31, 158] width 29 height 35
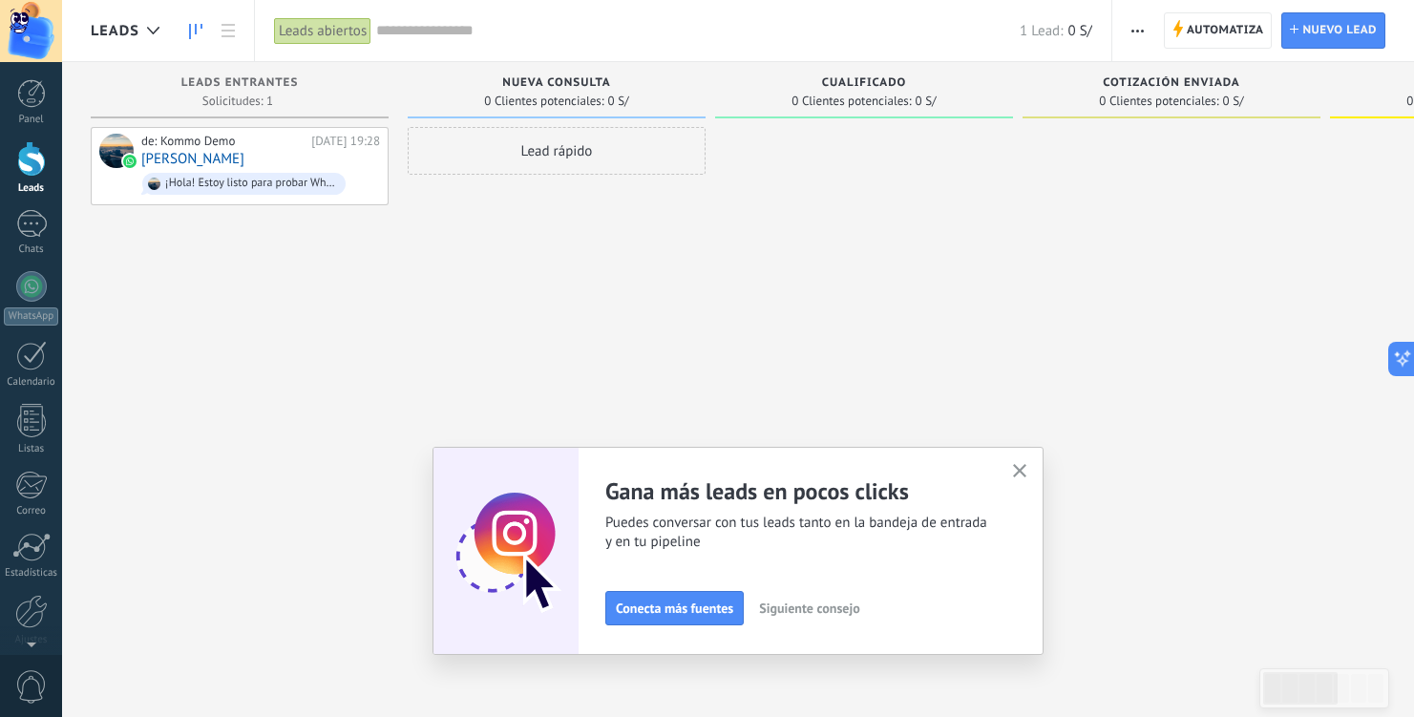
click at [1018, 466] on icon "button" at bounding box center [1020, 471] width 14 height 14
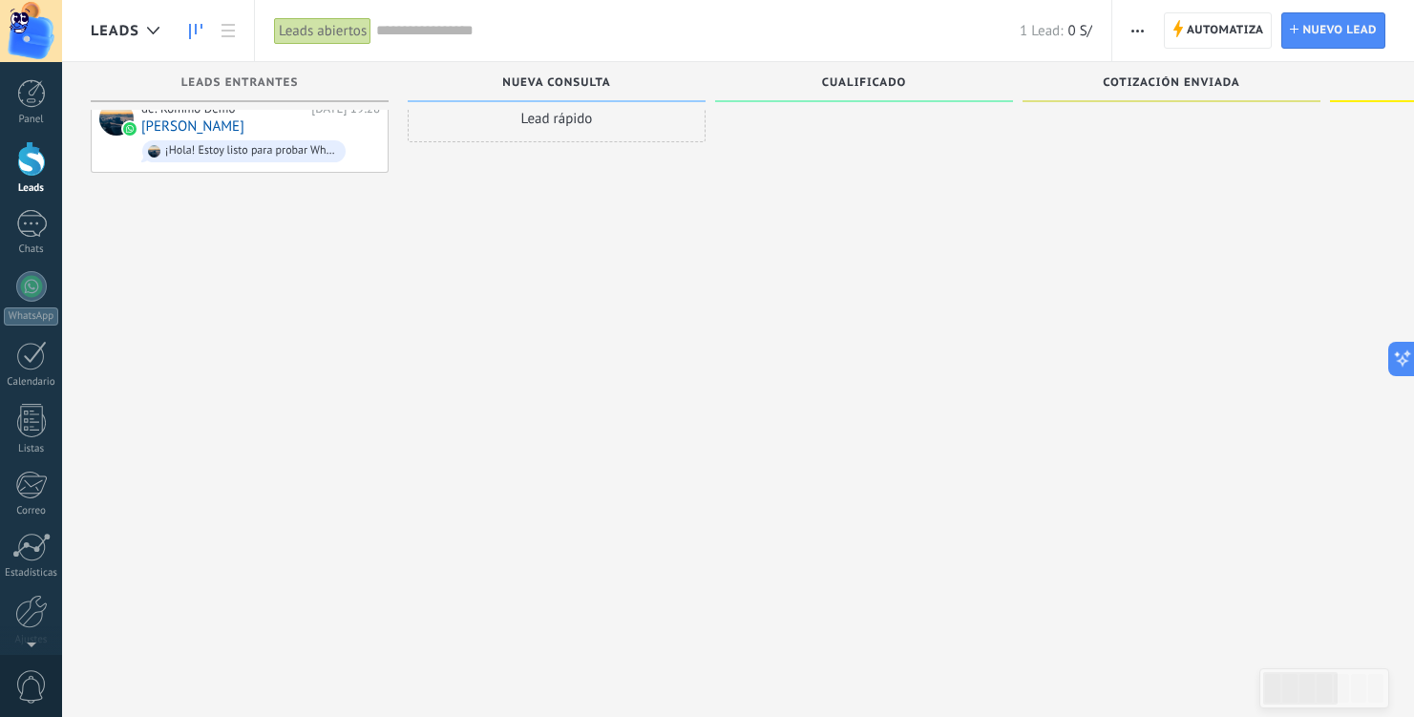
click at [77, 334] on div "Leads Entrantes Solicitudes: 1 0 0 0 1 0 0 0 1 de: Kommo Demo Hoy 19:28 Cristop…" at bounding box center [738, 374] width 1352 height 689
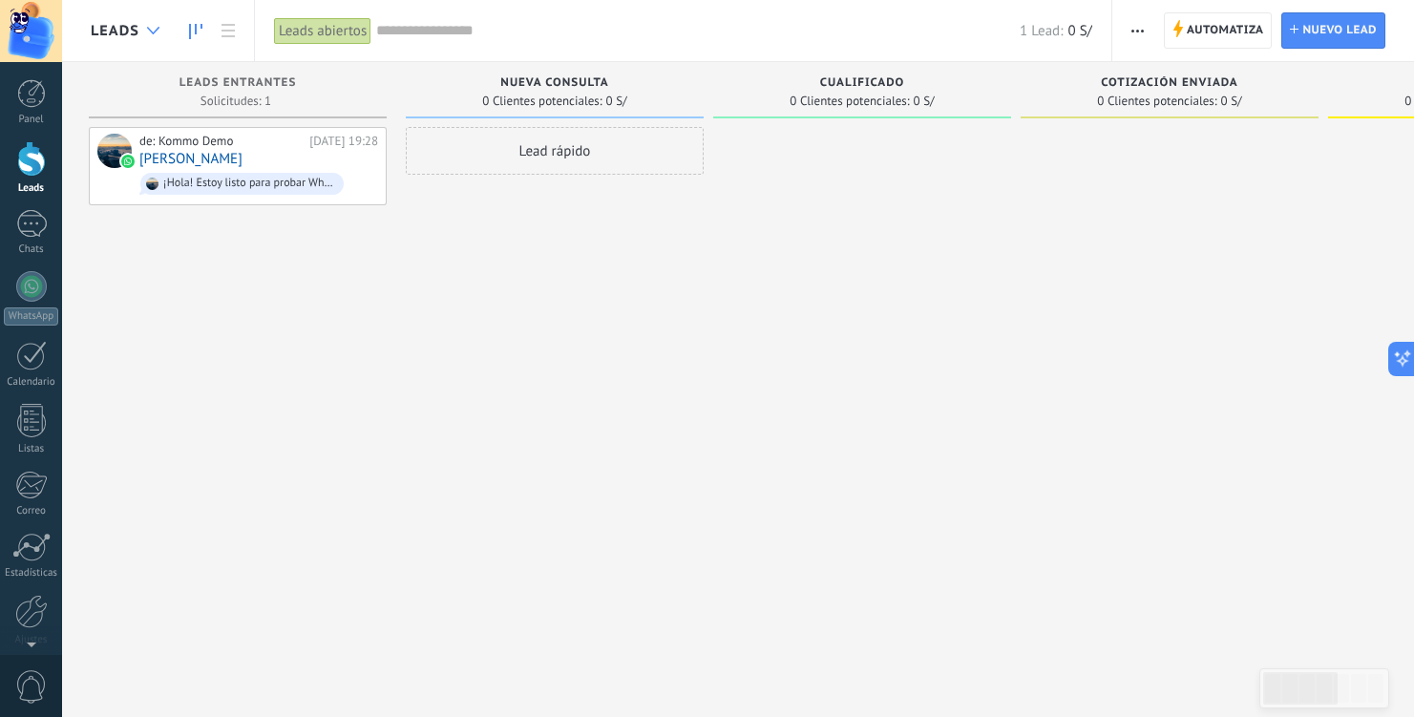
click at [138, 30] on div at bounding box center [153, 30] width 32 height 37
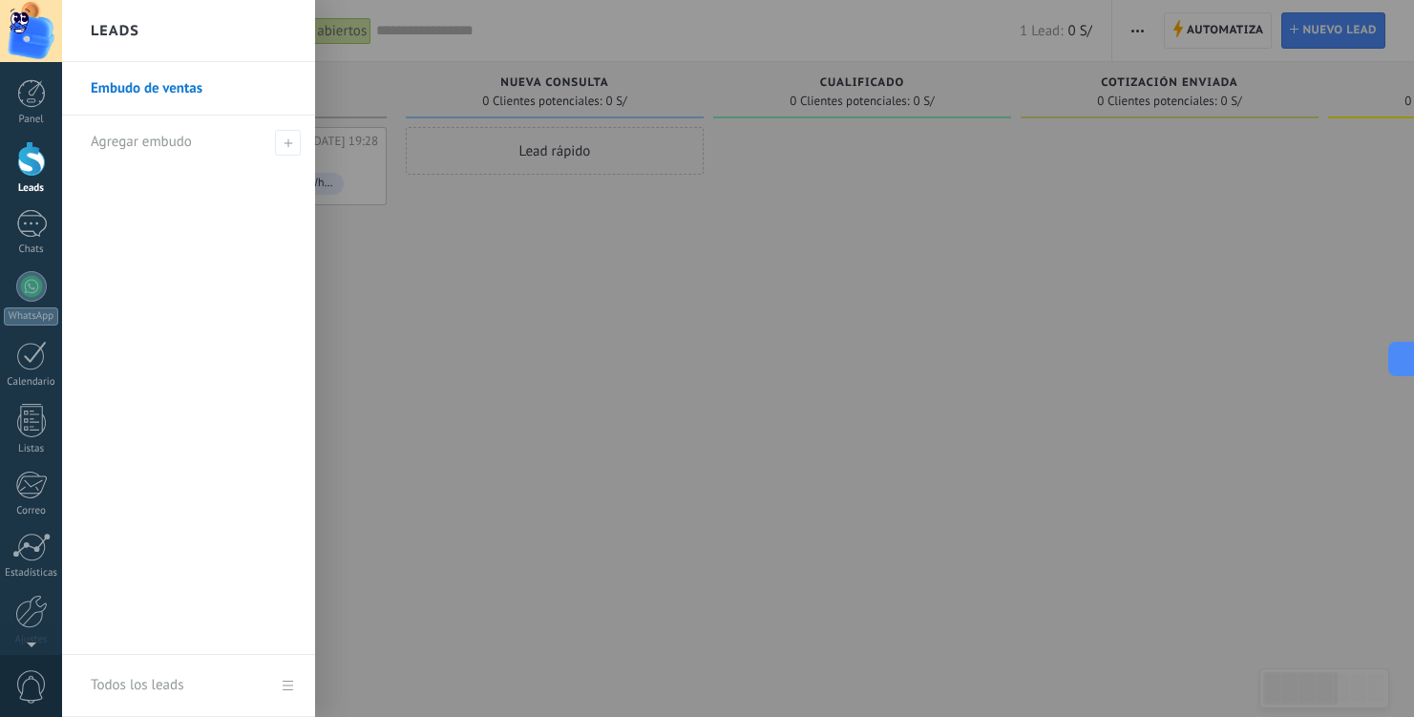
click at [687, 413] on div at bounding box center [769, 358] width 1414 height 717
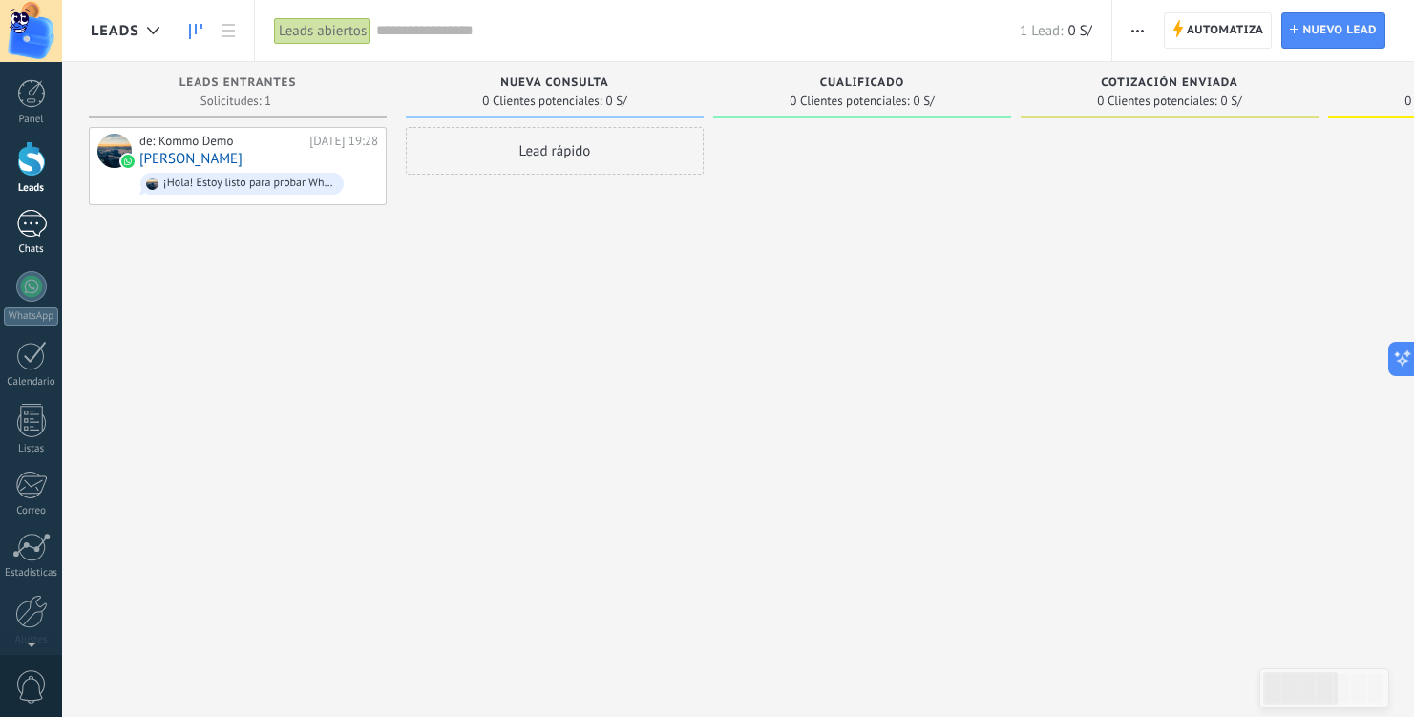
click at [29, 219] on div "1" at bounding box center [31, 224] width 31 height 28
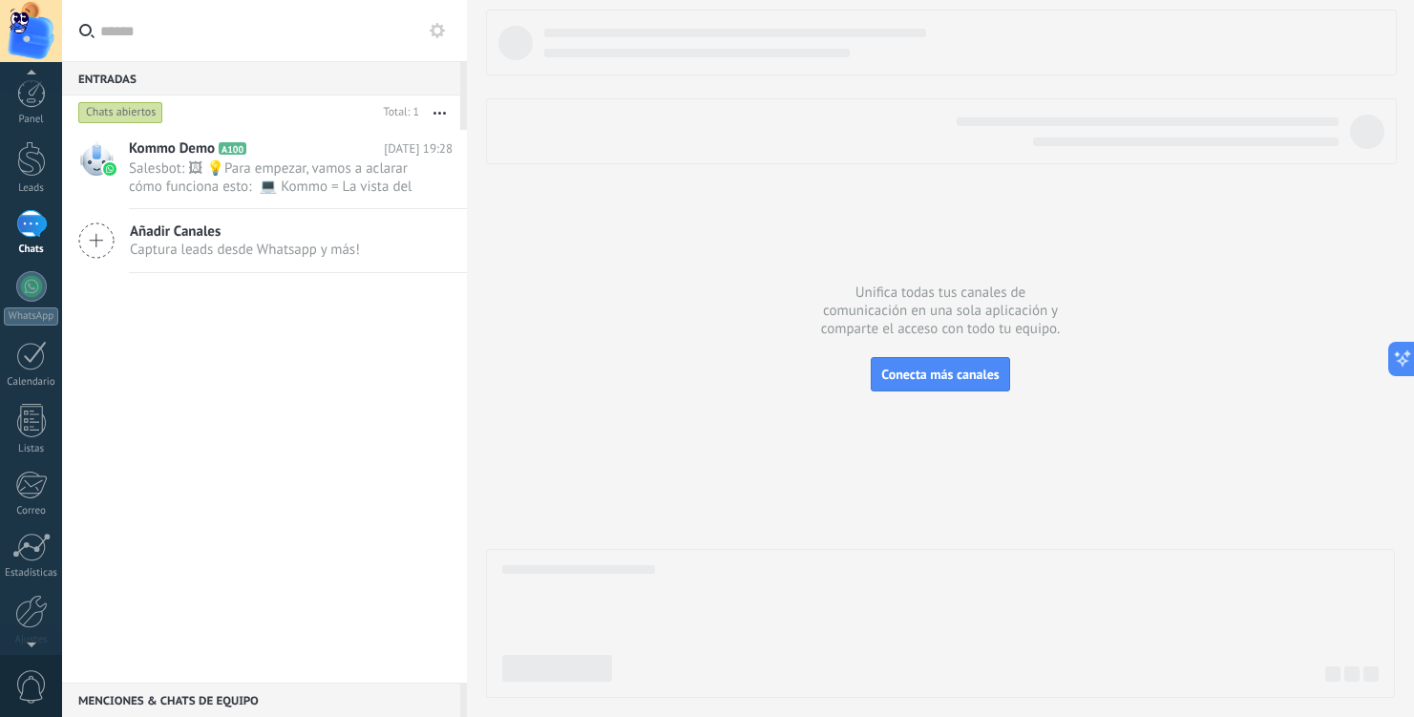
scroll to position [77, 0]
click at [32, 553] on link "Ajustes" at bounding box center [31, 543] width 62 height 52
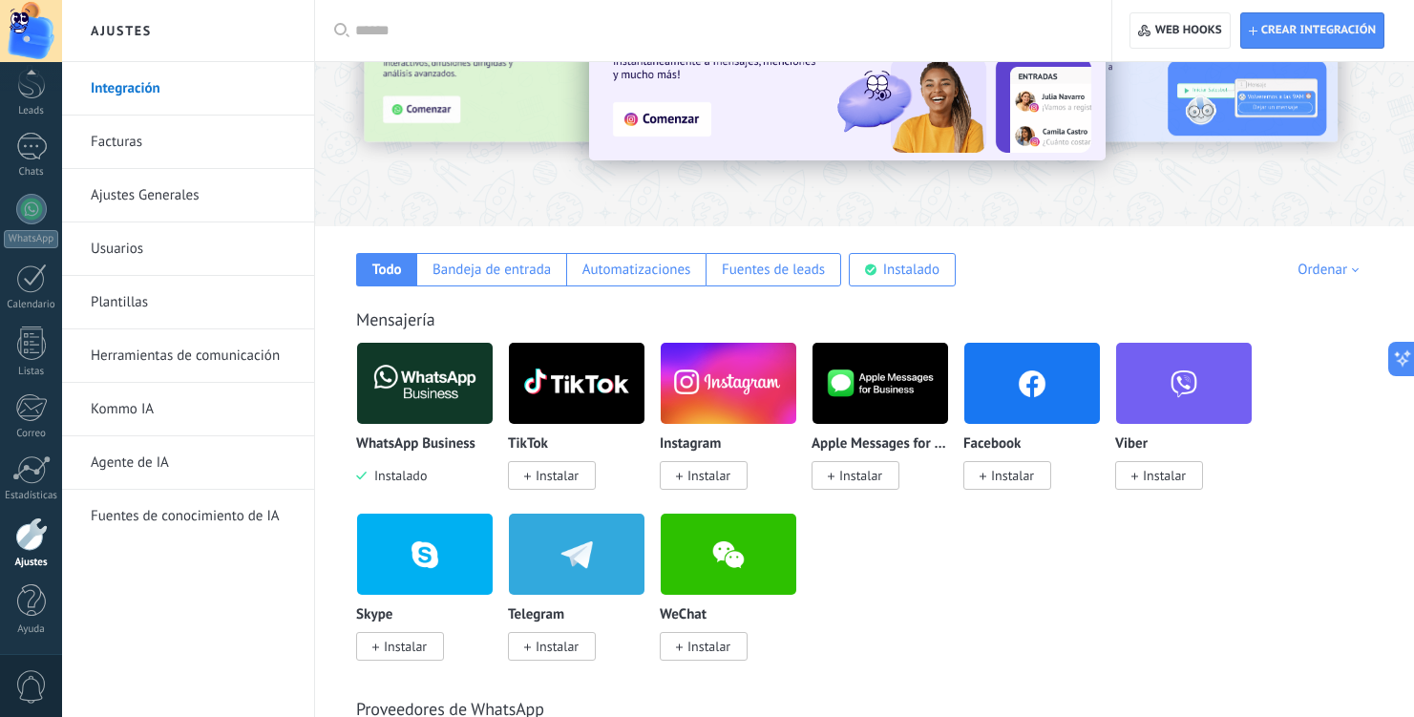
scroll to position [155, 0]
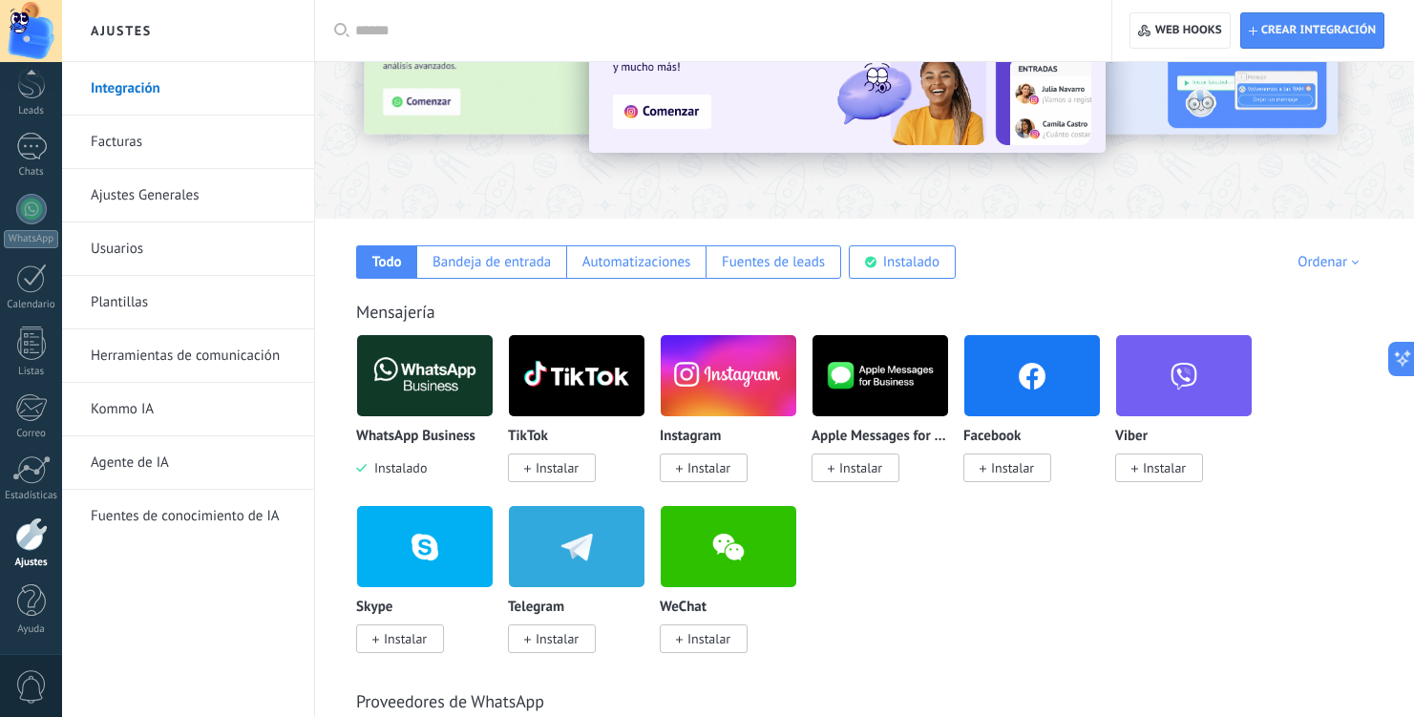
click at [555, 474] on span "Instalar" at bounding box center [557, 467] width 43 height 17
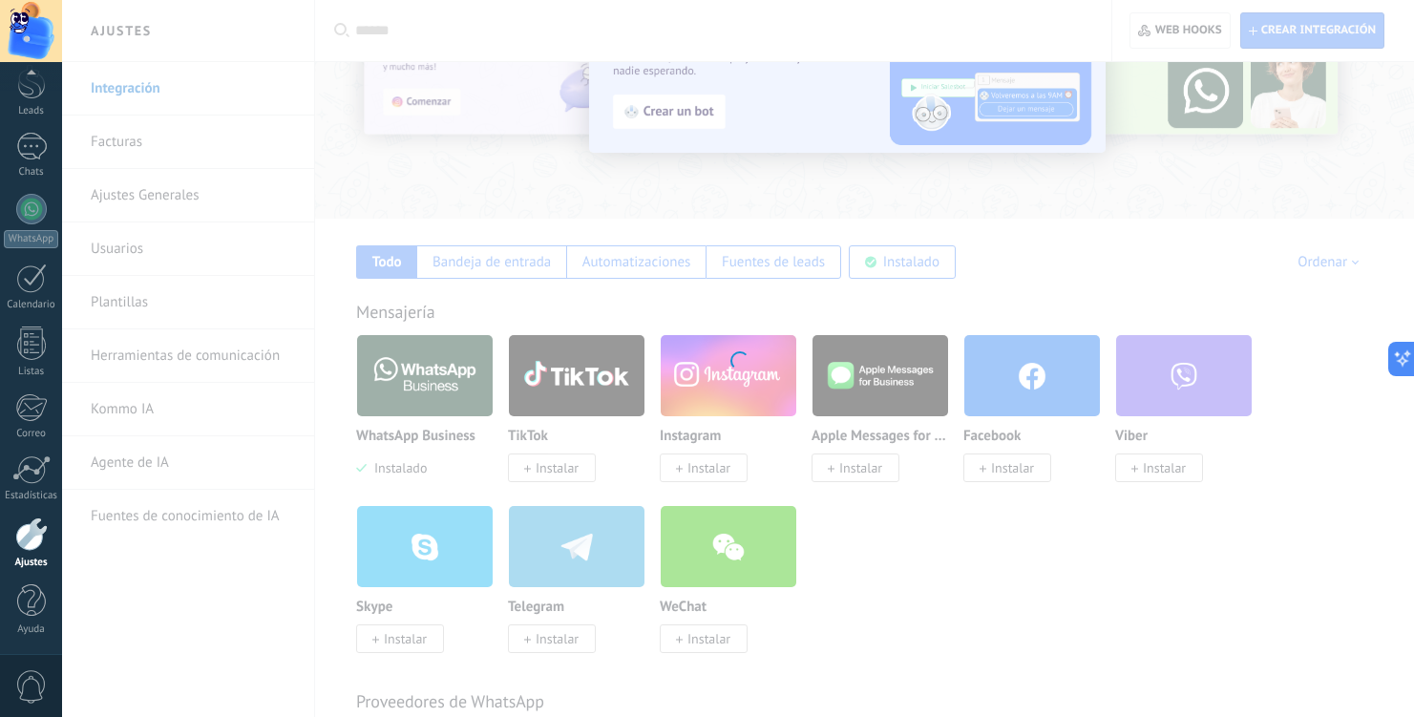
click at [555, 474] on div at bounding box center [738, 358] width 1352 height 717
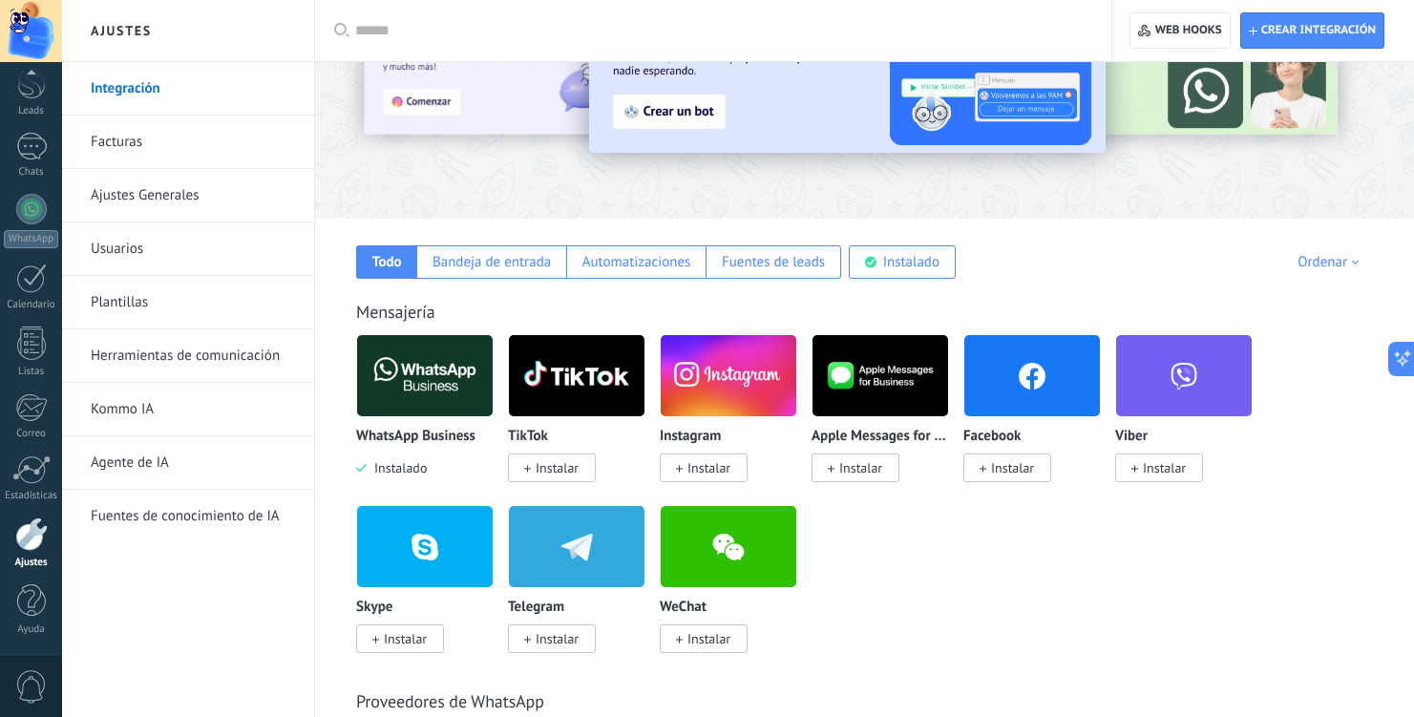
click at [561, 470] on span "Instalar" at bounding box center [557, 467] width 43 height 17
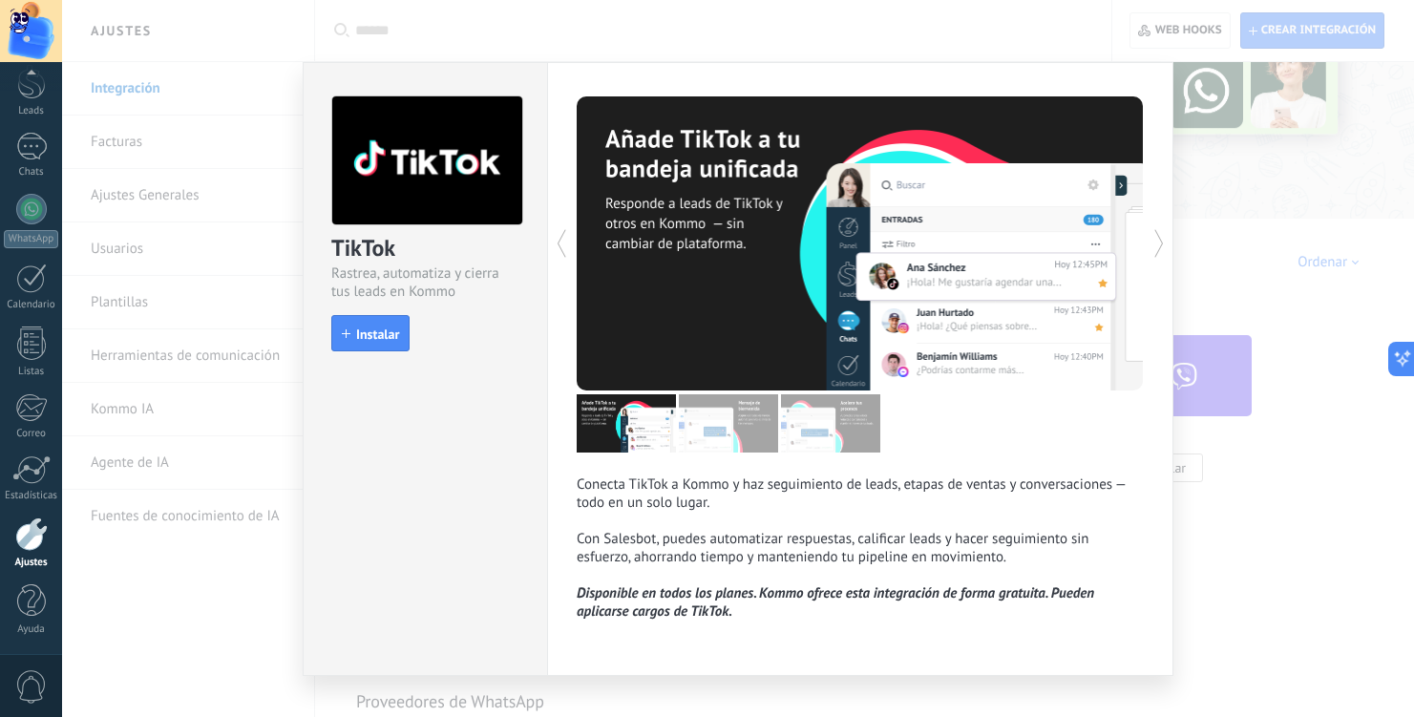
click at [1202, 518] on div "TikTok Rastrea, automatiza y cierra tus leads en Kommo install Instalar Conecta…" at bounding box center [738, 358] width 1352 height 717
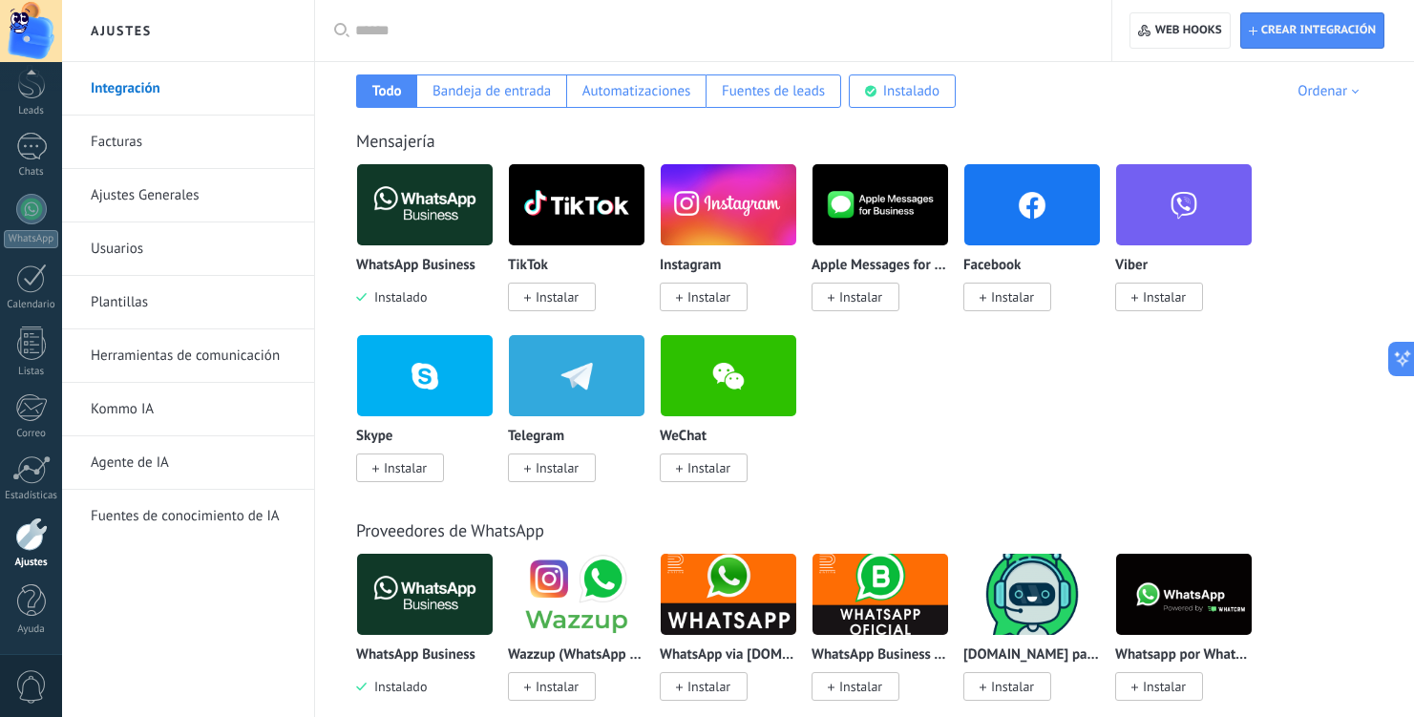
scroll to position [0, 0]
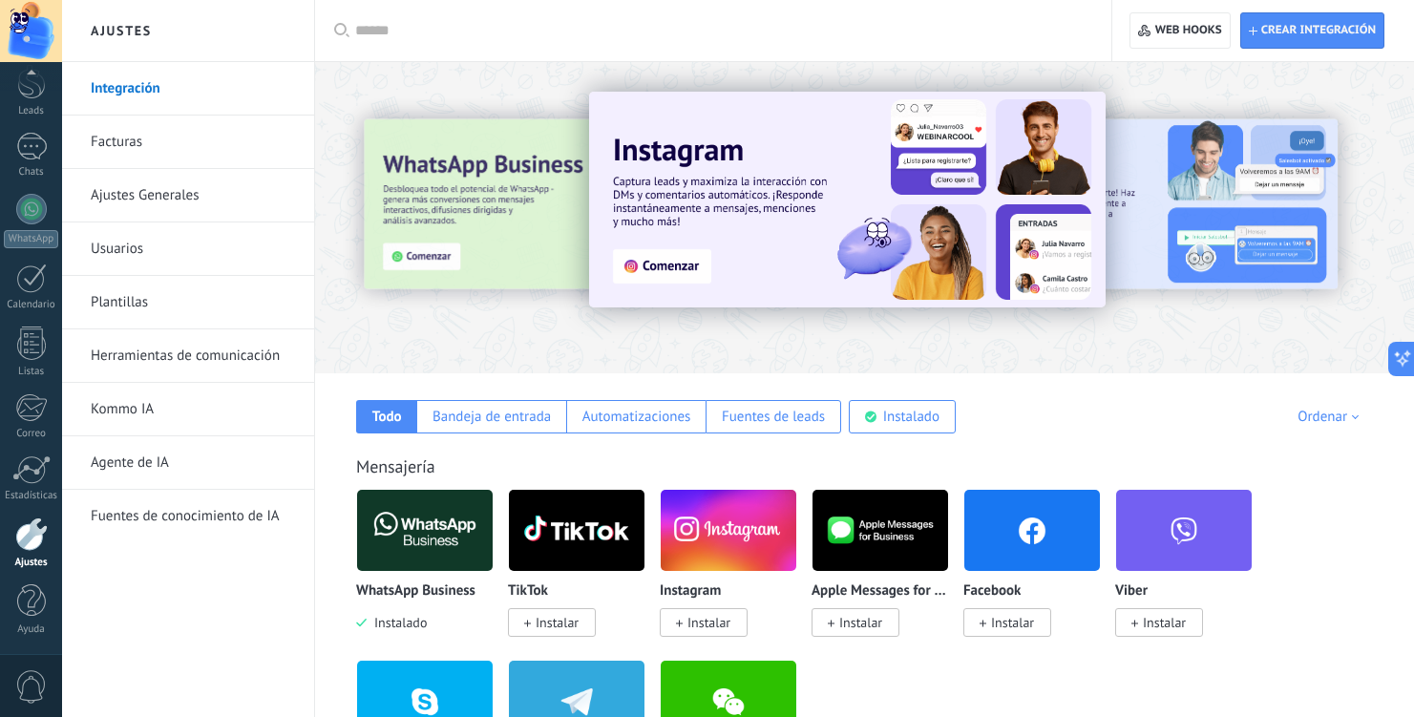
click at [225, 147] on link "Facturas" at bounding box center [193, 142] width 204 height 53
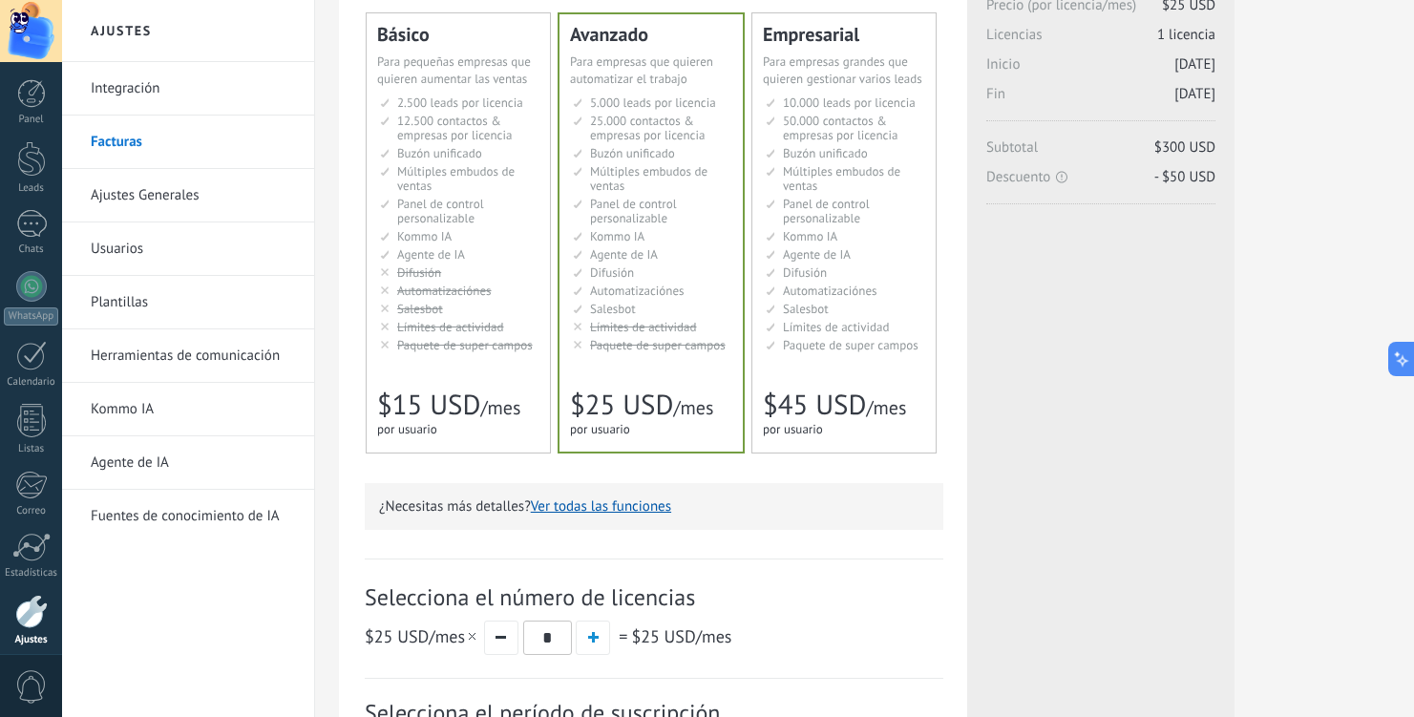
scroll to position [508, 0]
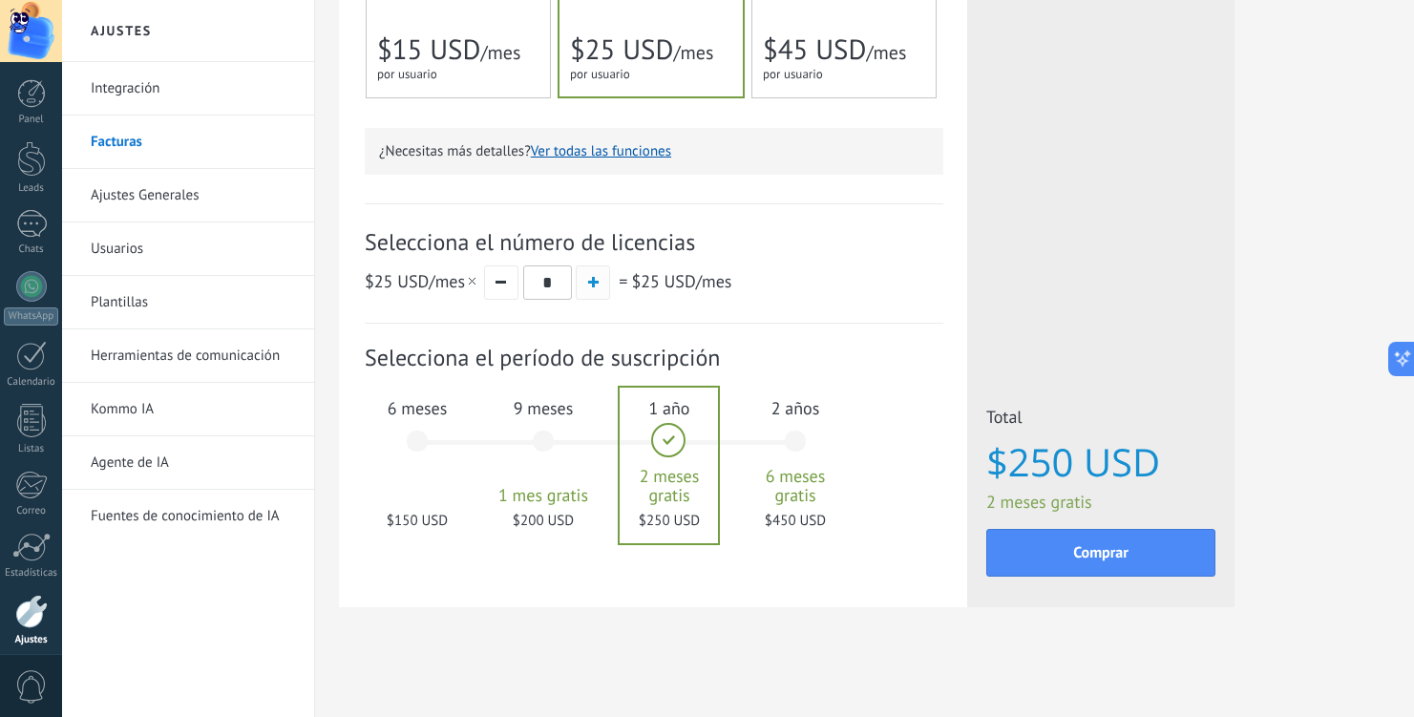
click at [602, 280] on button "button" at bounding box center [593, 282] width 34 height 34
click at [503, 289] on button "button" at bounding box center [501, 282] width 34 height 34
click at [601, 288] on button "button" at bounding box center [593, 282] width 34 height 34
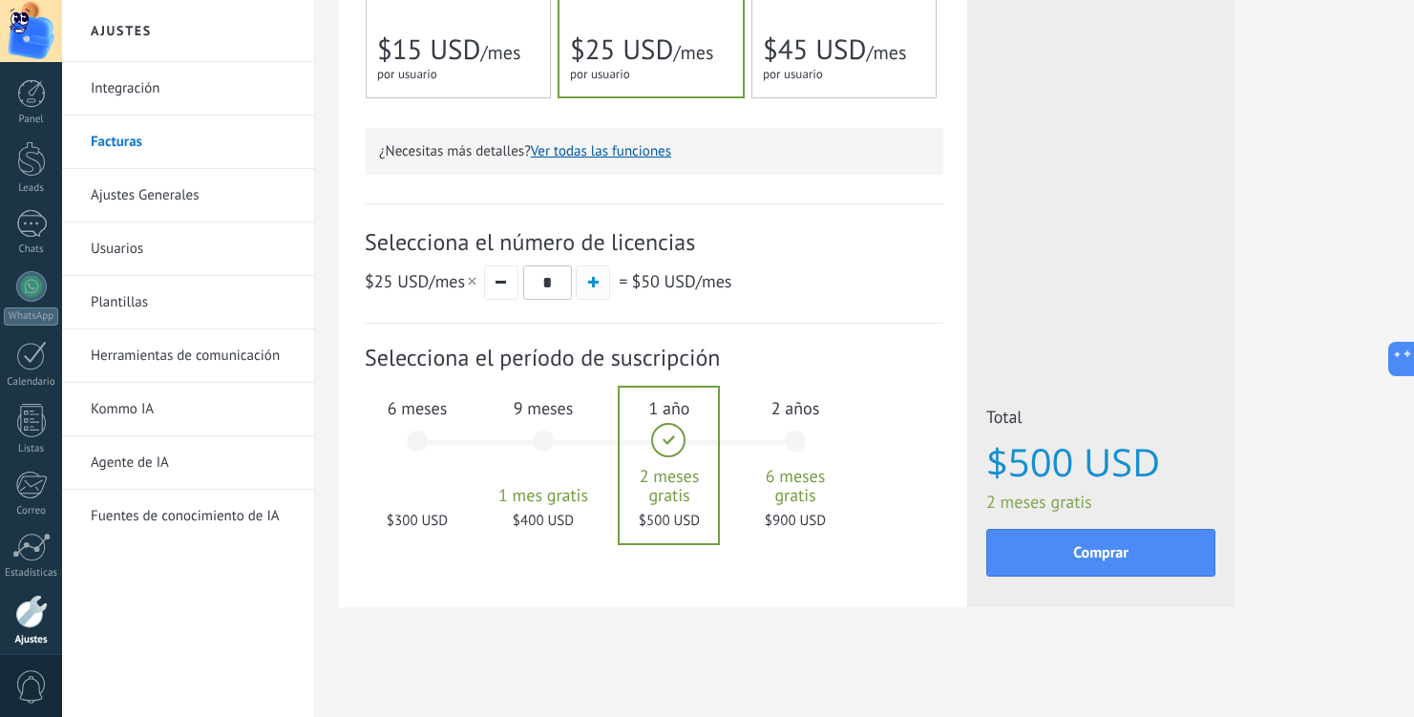
click at [601, 288] on button "button" at bounding box center [593, 282] width 34 height 34
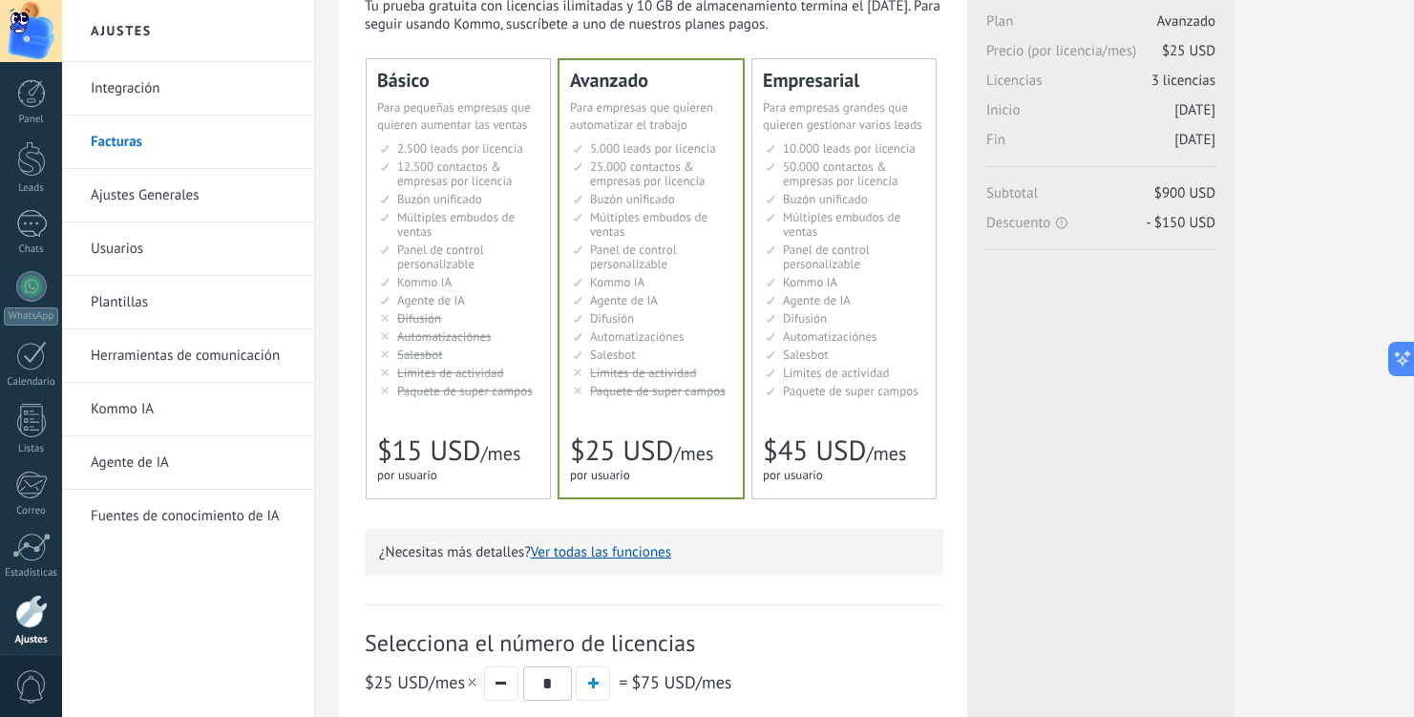
scroll to position [103, 0]
click at [807, 455] on span "$45 USD" at bounding box center [814, 451] width 103 height 36
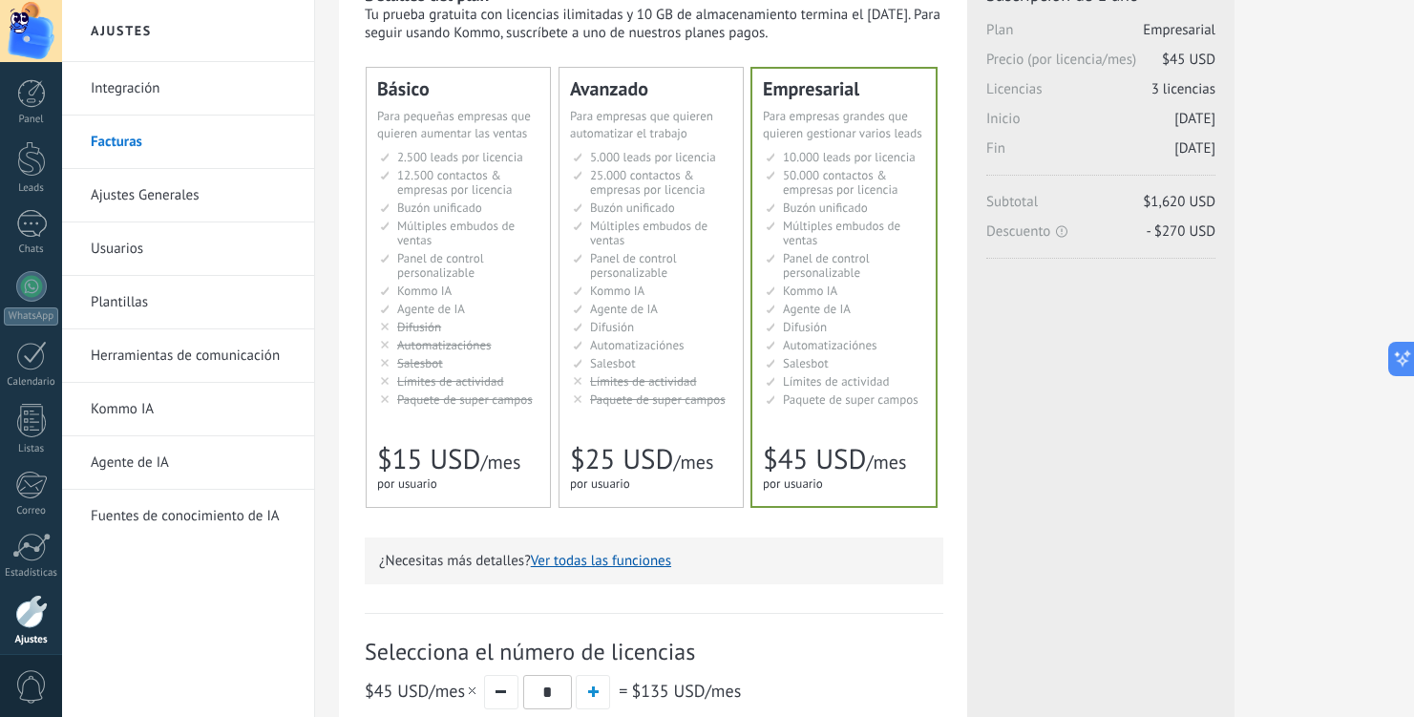
scroll to position [0, 0]
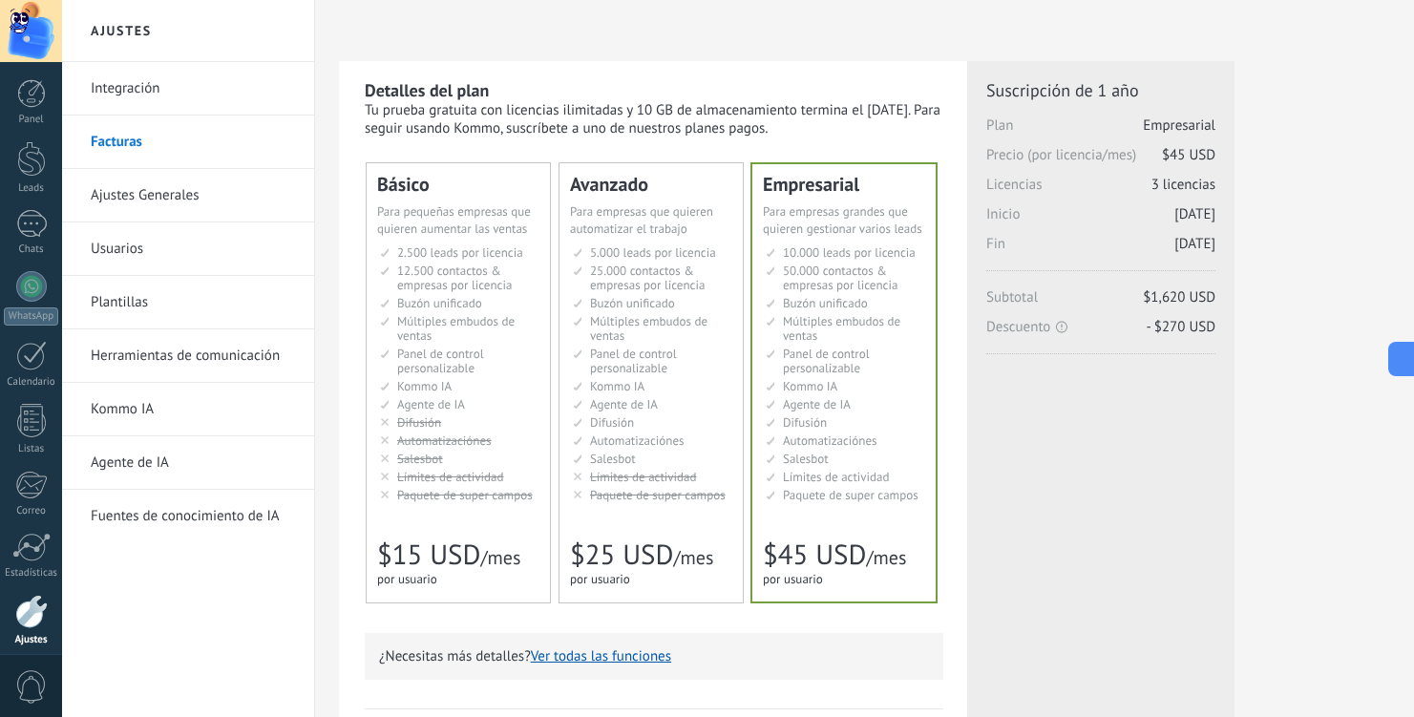
click at [664, 400] on li "AI-агент AI agent Agente de IA AI agent Agente de IA Agen AI AI Temsilcisi" at bounding box center [652, 404] width 159 height 14
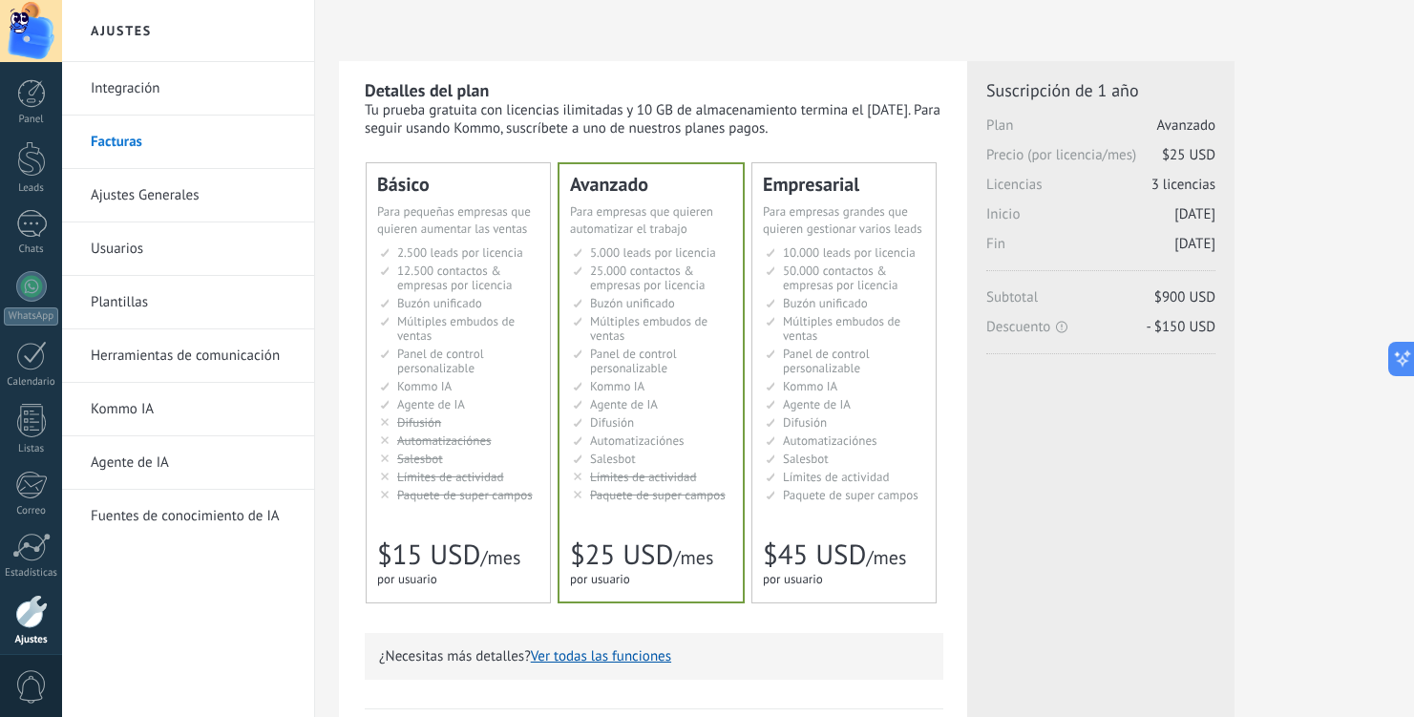
click at [811, 456] on span "Salesbot" at bounding box center [806, 459] width 46 height 16
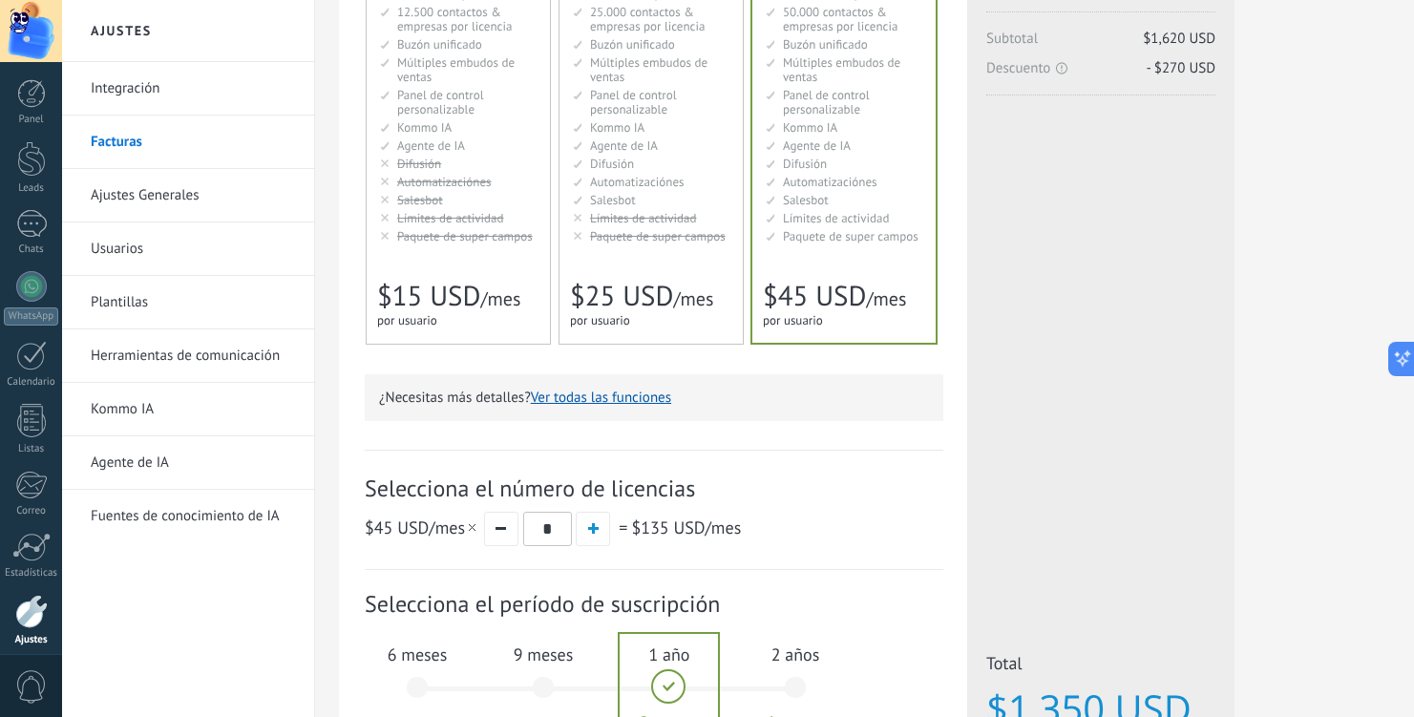
scroll to position [508, 0]
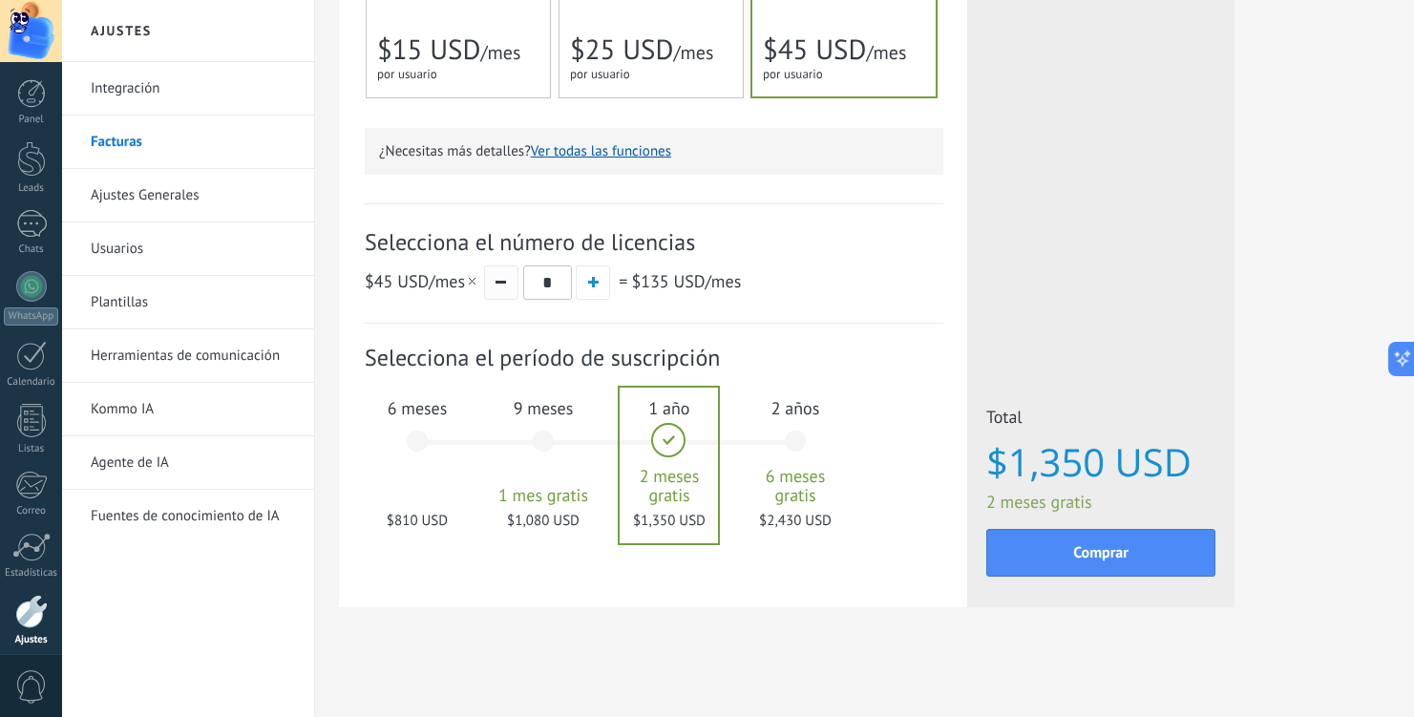
click at [497, 283] on span "button" at bounding box center [501, 282] width 11 height 3
click at [603, 281] on button "button" at bounding box center [593, 282] width 34 height 34
click at [494, 271] on button "button" at bounding box center [501, 282] width 34 height 34
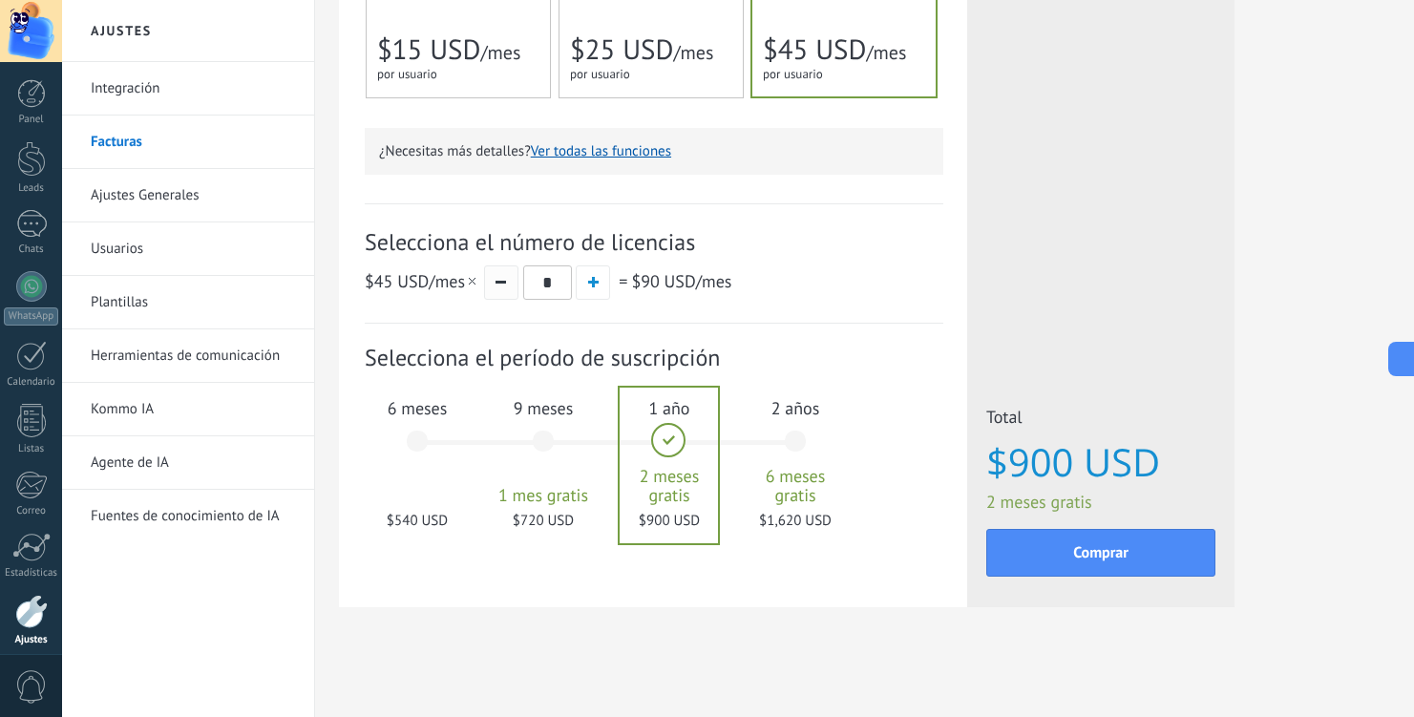
click at [494, 271] on button "button" at bounding box center [501, 282] width 34 height 34
click at [601, 284] on button "button" at bounding box center [593, 282] width 34 height 34
click at [502, 280] on button "button" at bounding box center [501, 282] width 34 height 34
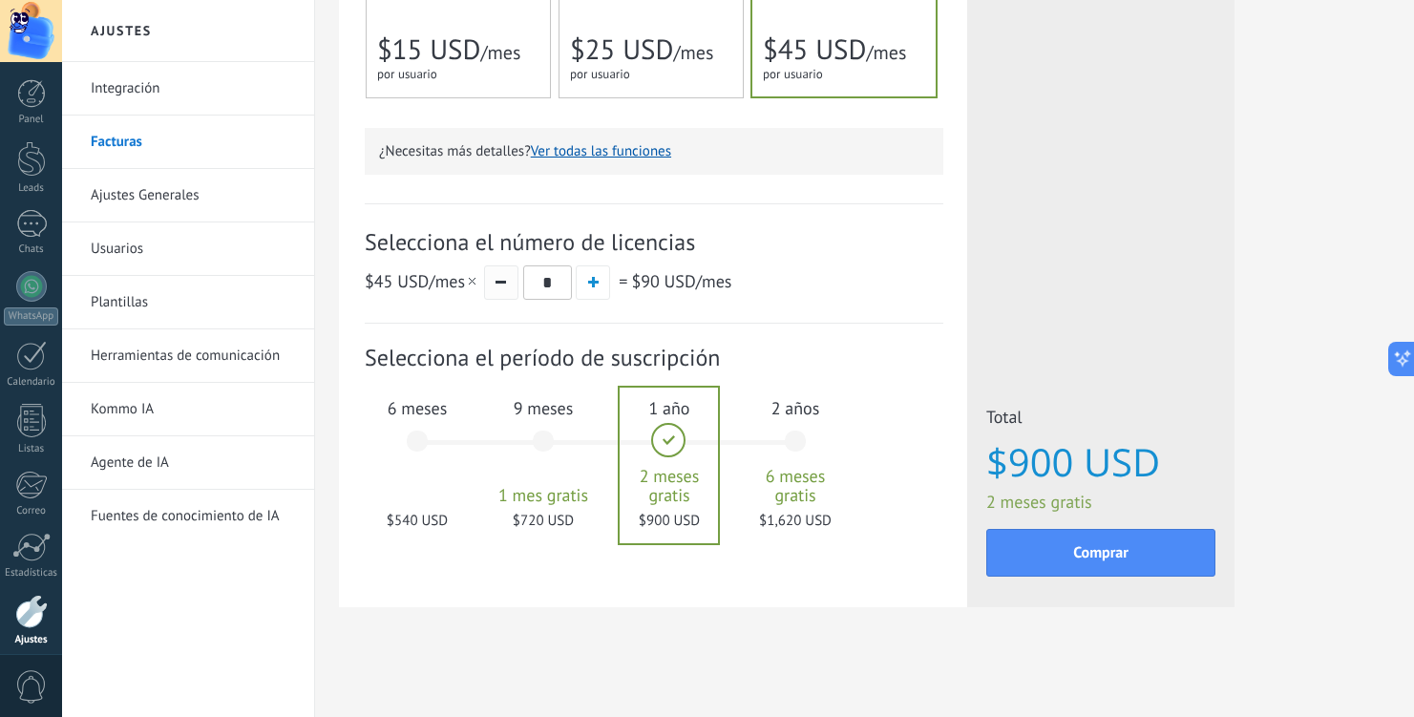
type input "*"
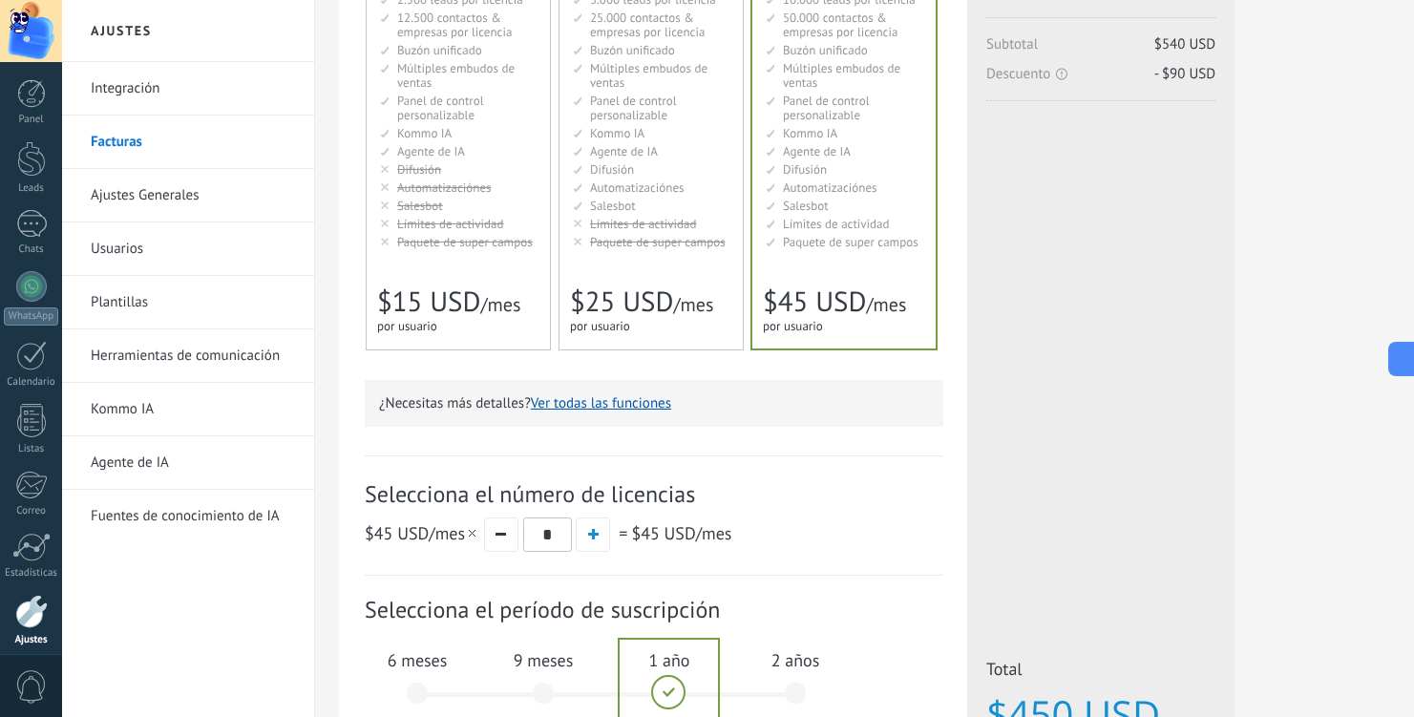
scroll to position [0, 0]
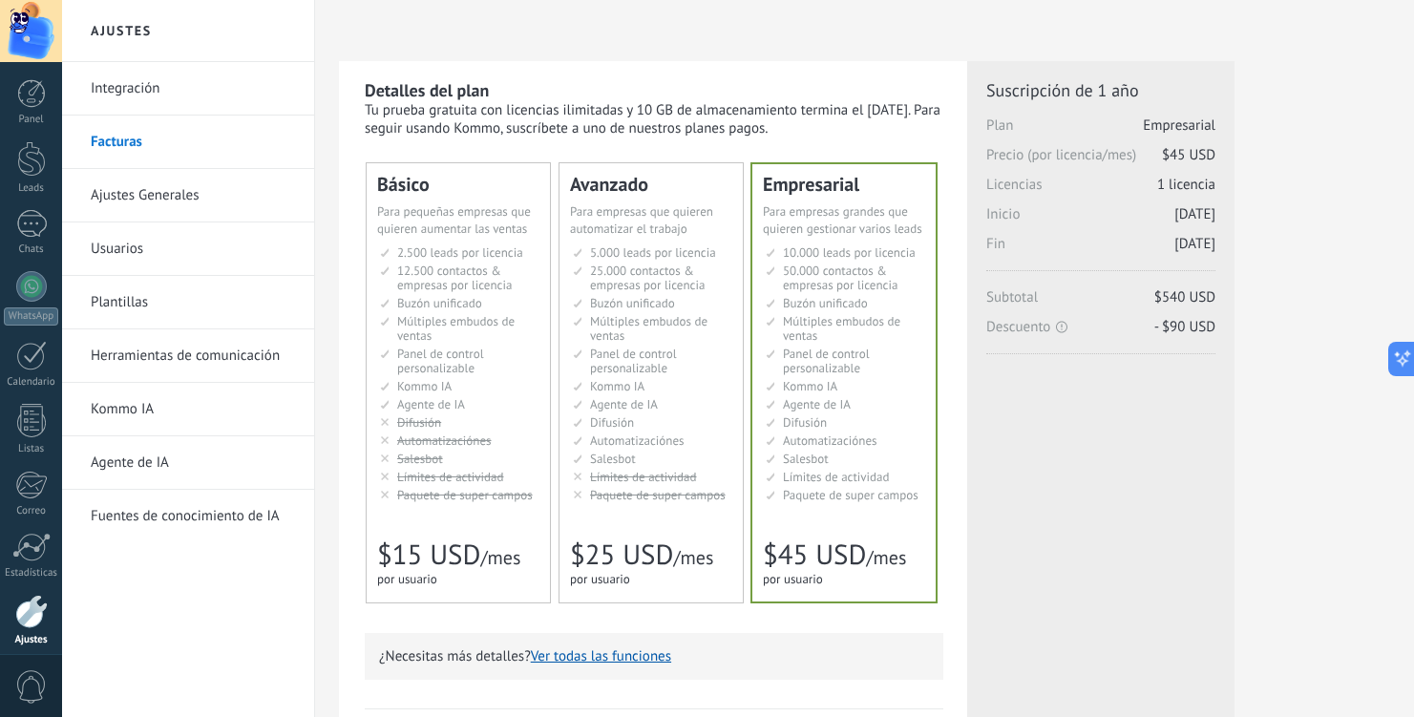
click at [691, 350] on li "Настраиваемый рабочий стол Customizable dashboard Panel de control personalizab…" at bounding box center [652, 361] width 159 height 29
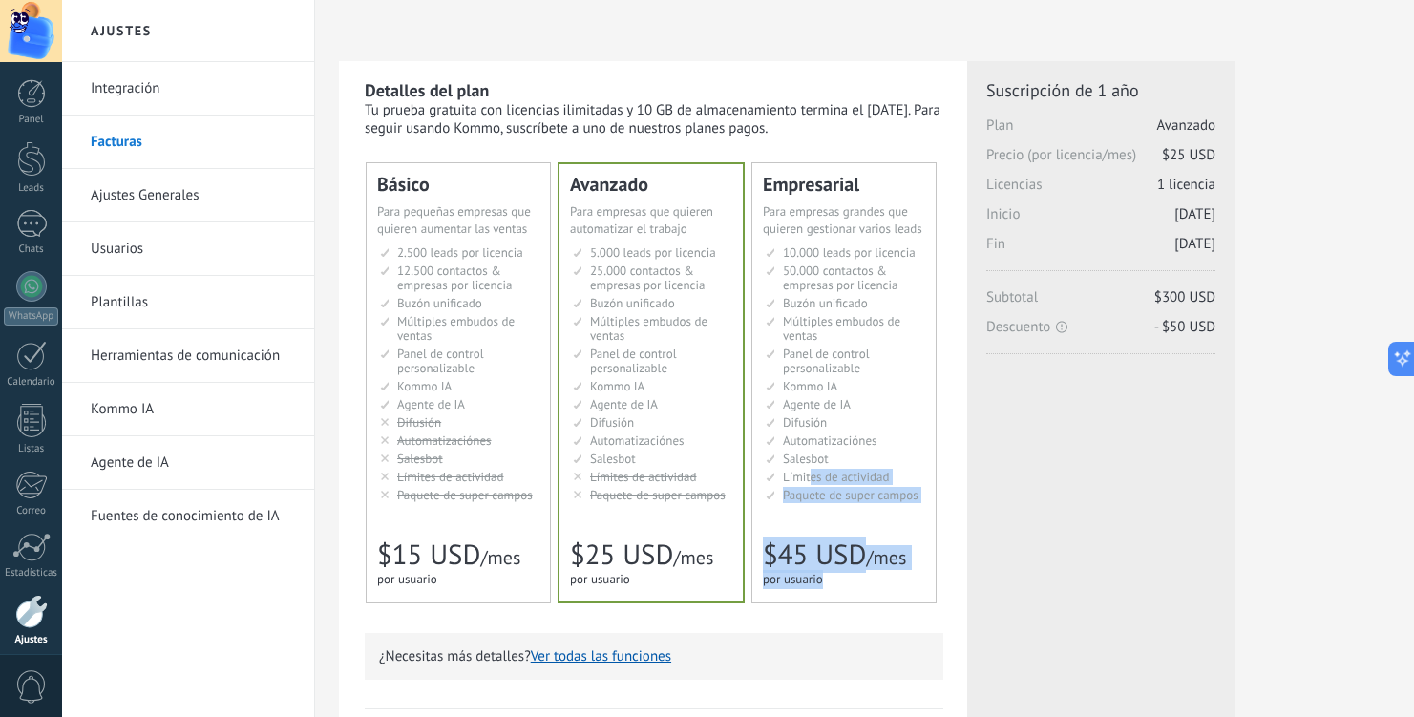
drag, startPoint x: 958, startPoint y: 466, endPoint x: 803, endPoint y: 481, distance: 155.4
click at [803, 481] on div "Detalles del plan Tu prueba gratuita con licencias ilimitadas y 10 GB de almace…" at bounding box center [653, 586] width 628 height 1051
click at [832, 439] on span "Automatizaciónes" at bounding box center [830, 441] width 95 height 16
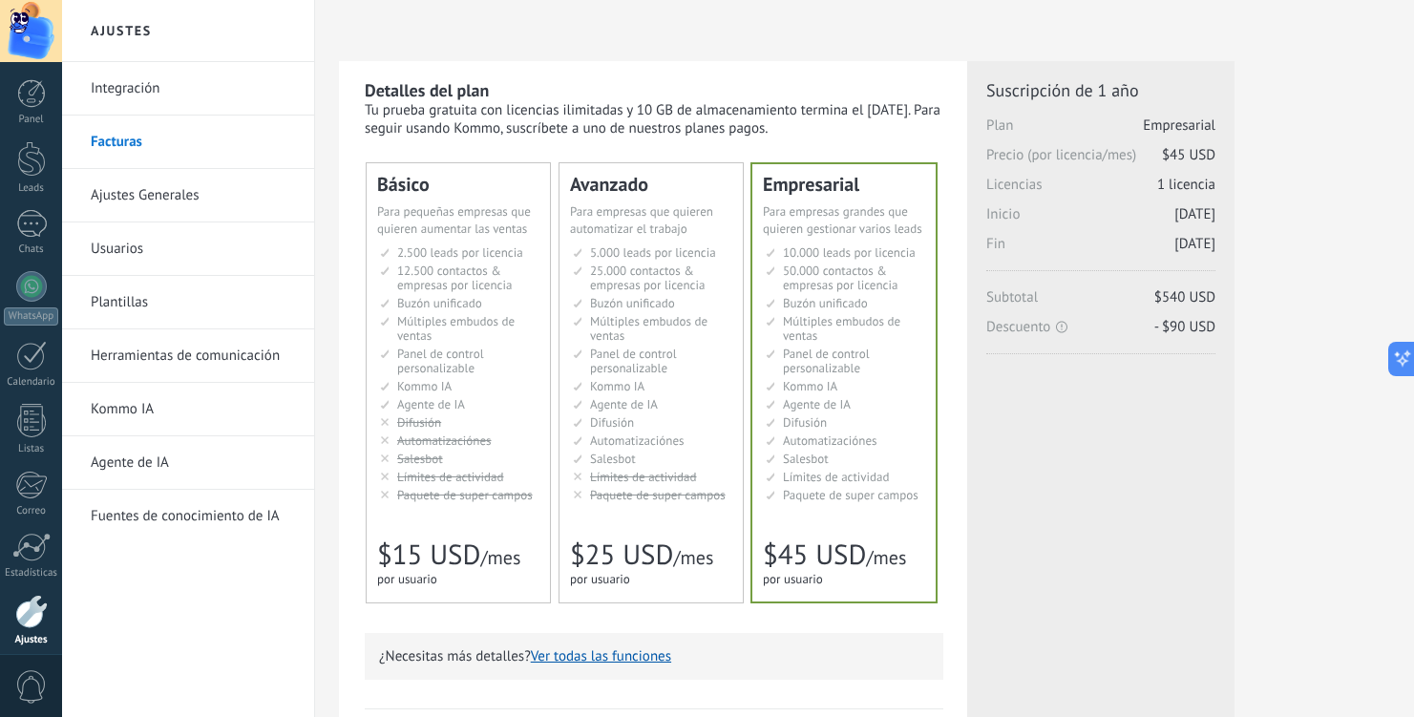
click at [141, 86] on link "Integración" at bounding box center [193, 88] width 204 height 53
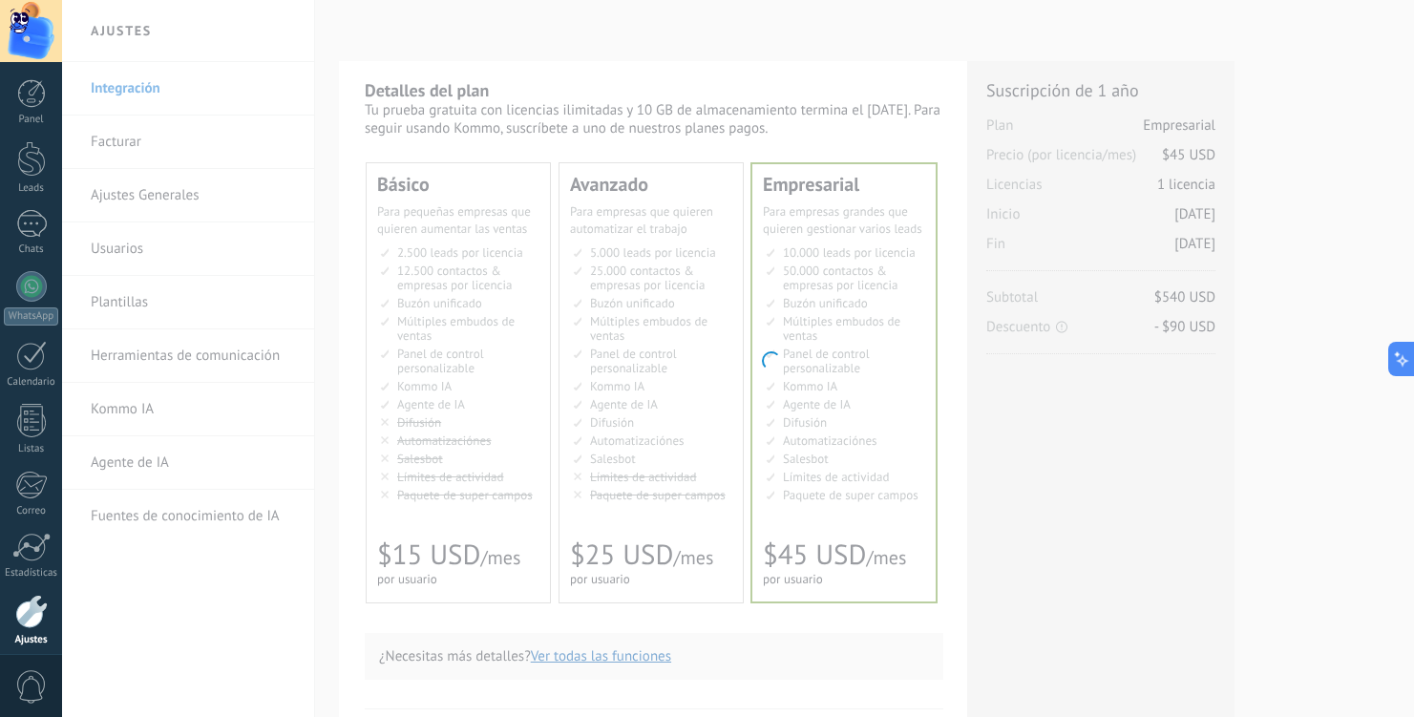
click at [141, 86] on body ".abccls-1,.abccls-2{fill-rule:evenodd}.abccls-2{fill:#fff} .abfcls-1{fill:none}…" at bounding box center [707, 358] width 1414 height 717
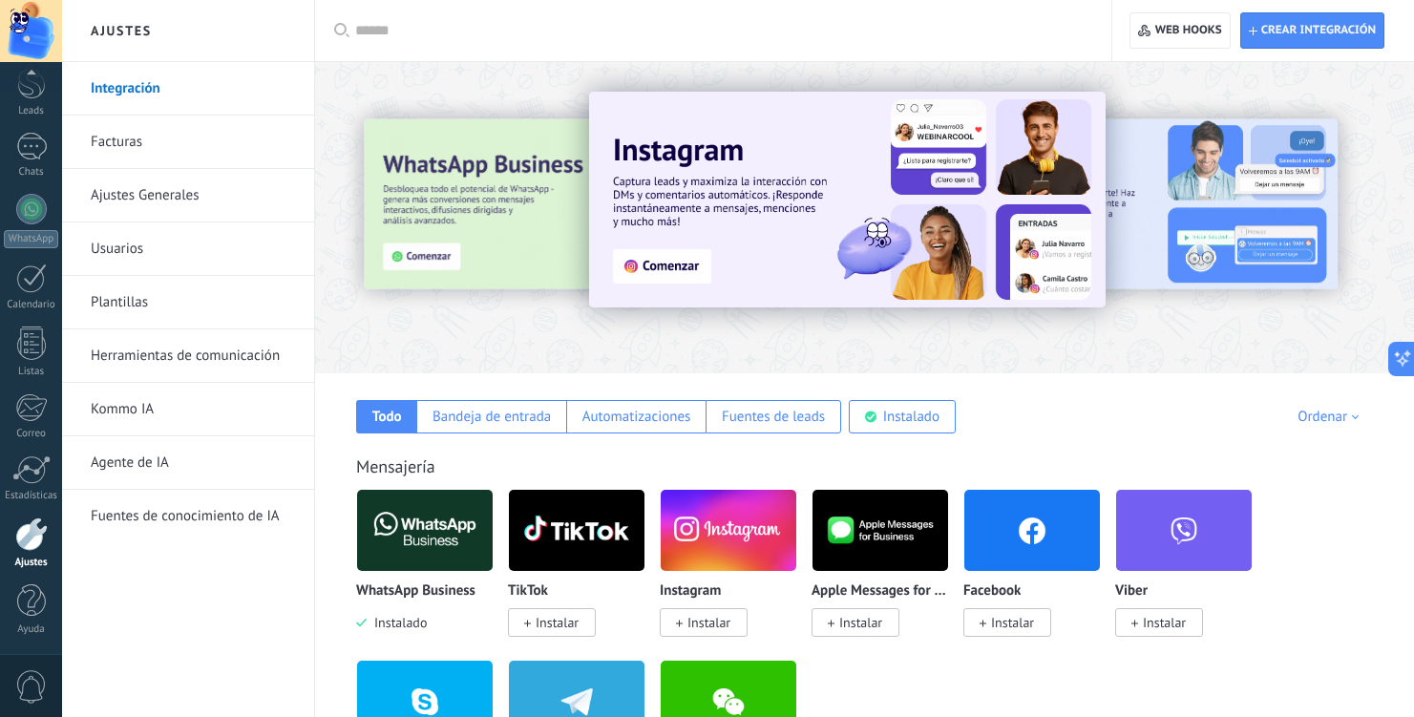
click at [570, 630] on span "Instalar" at bounding box center [557, 622] width 43 height 17
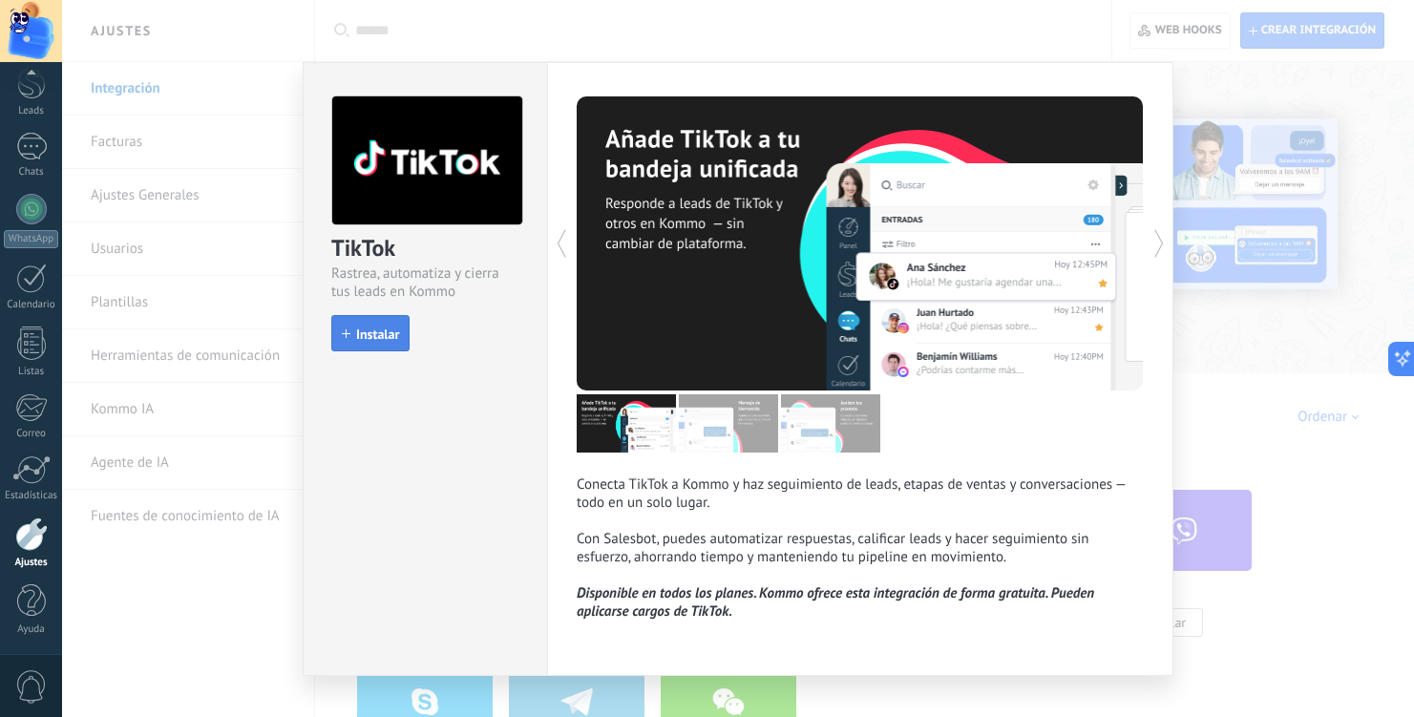
click at [379, 333] on span "Instalar" at bounding box center [377, 333] width 43 height 13
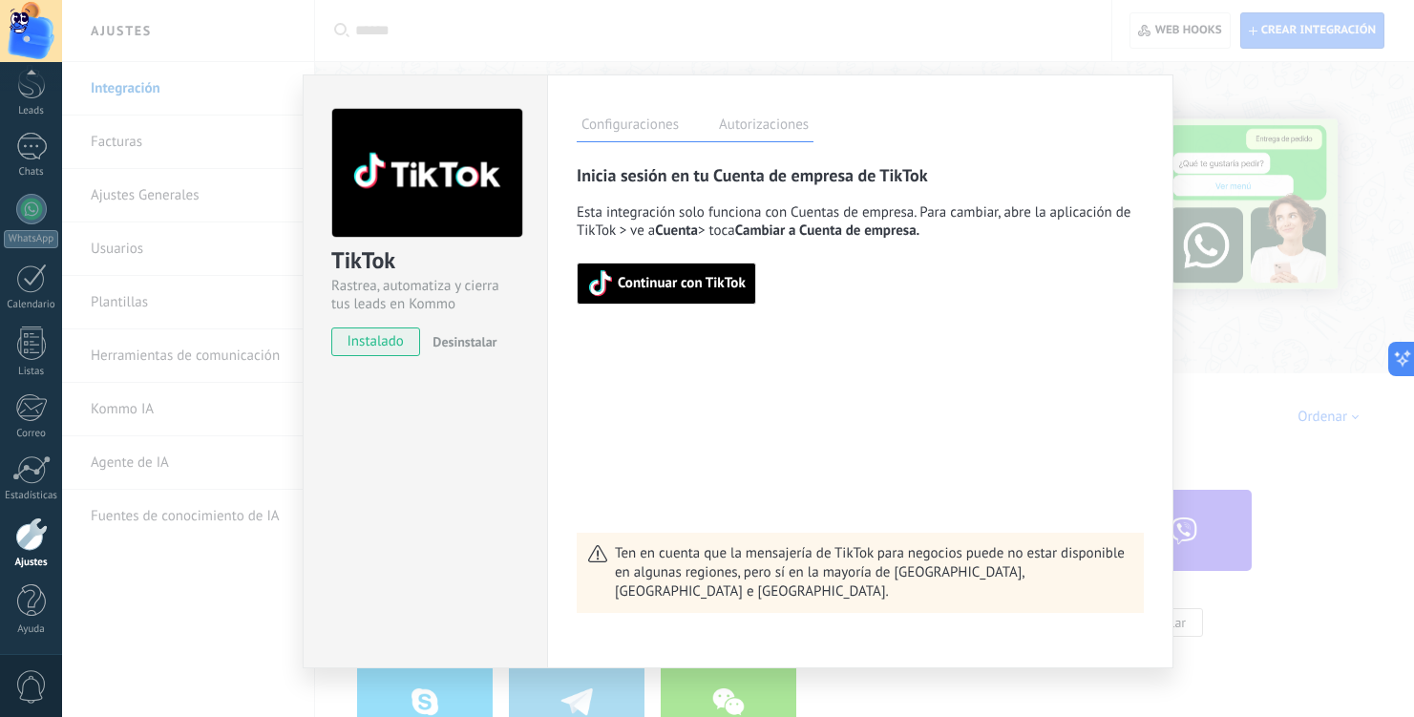
click at [686, 281] on span "Continuar con TikTok" at bounding box center [682, 283] width 128 height 13
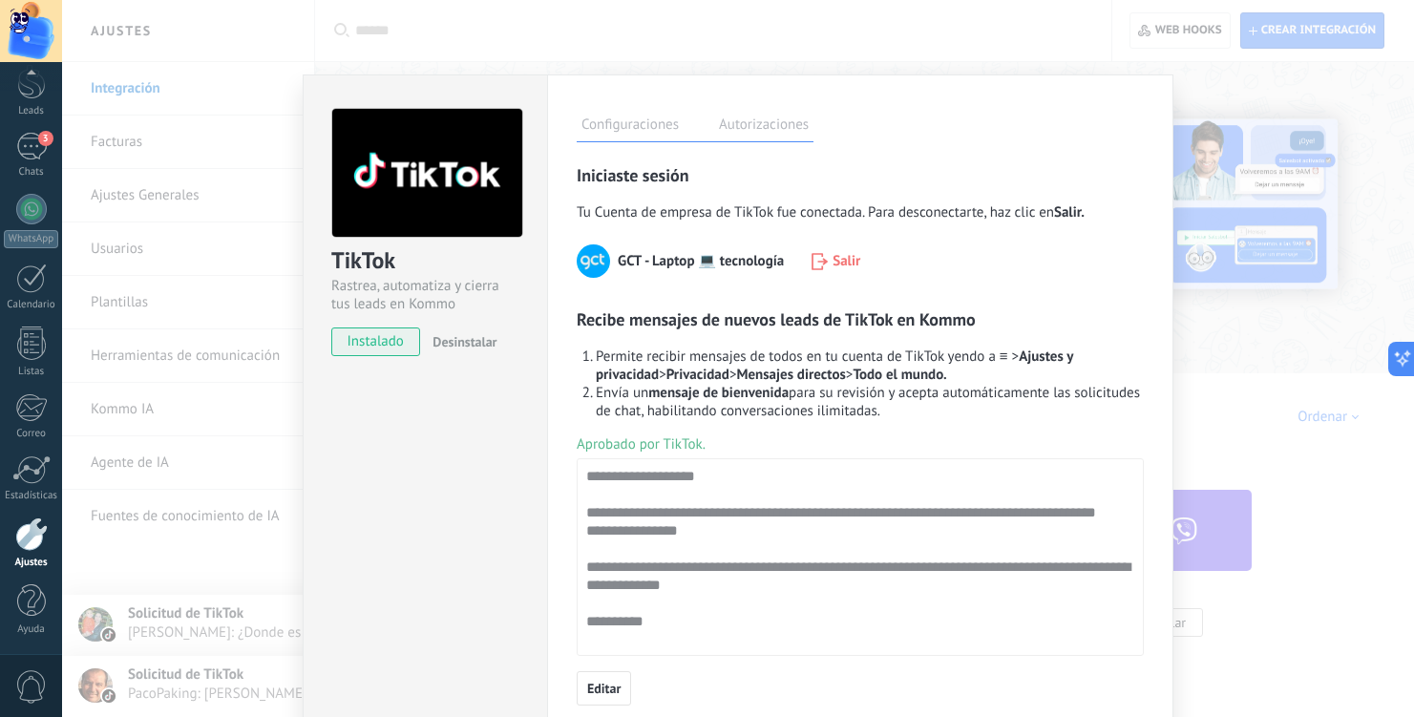
scroll to position [137, 0]
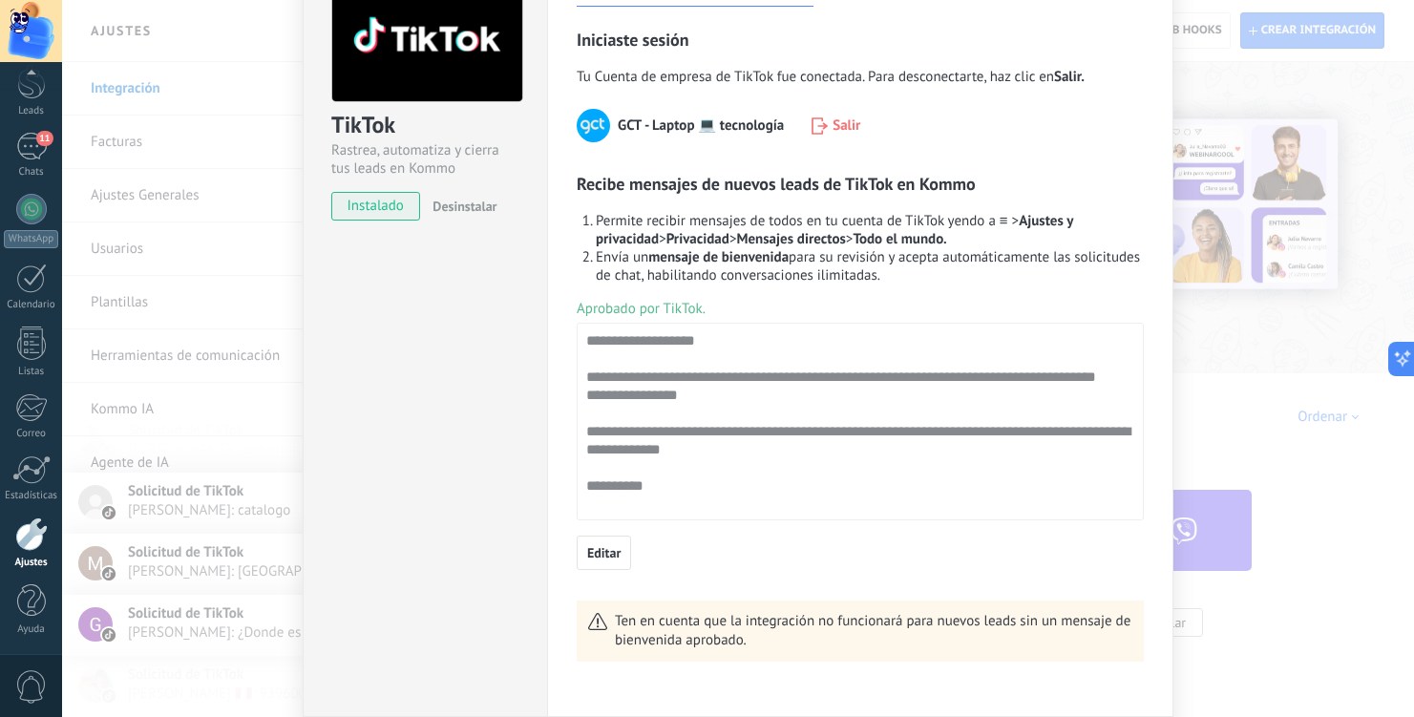
click at [1143, 322] on div "Configuraciones Autorizaciones Esta pestaña registra a los usuarios que han con…" at bounding box center [860, 328] width 626 height 778
click at [1228, 308] on div "TikTok Rastrea, automatiza y cierra tus leads en Kommo instalado Desinstalar Co…" at bounding box center [738, 358] width 1352 height 717
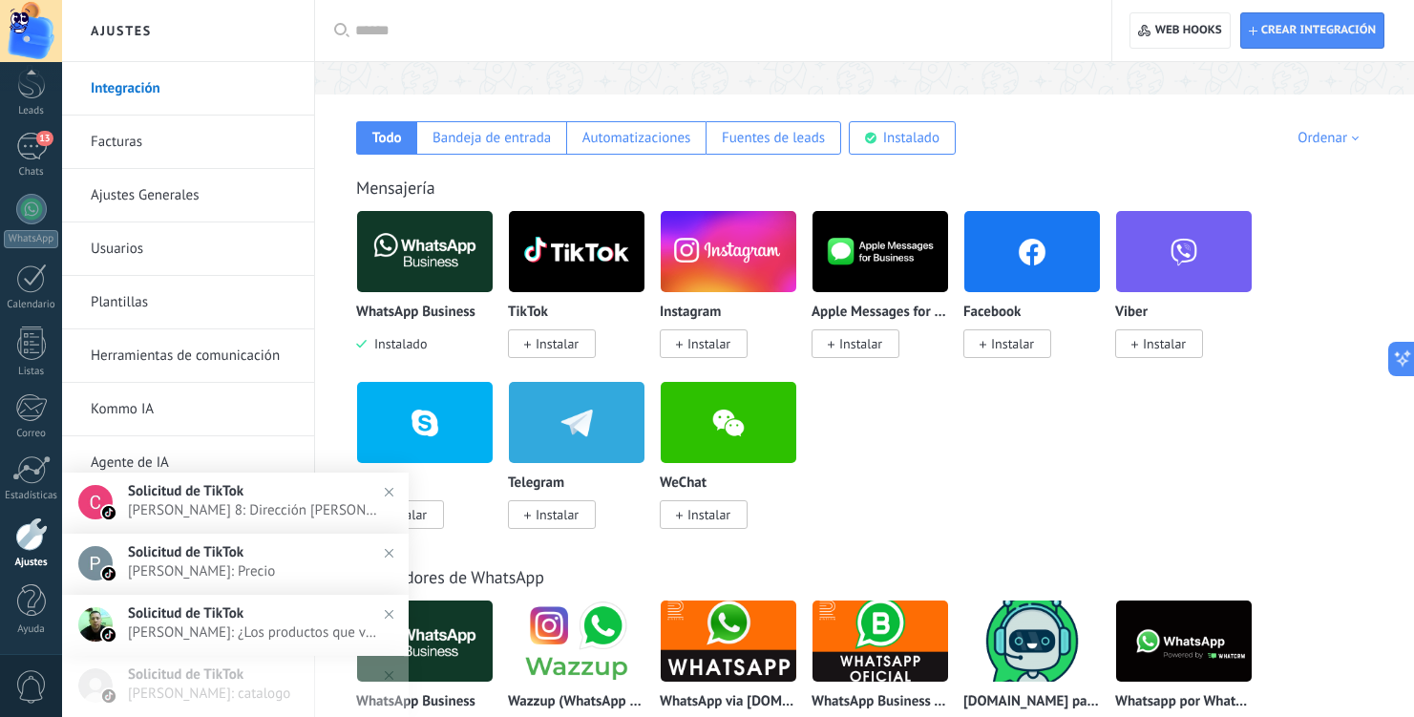
scroll to position [0, 0]
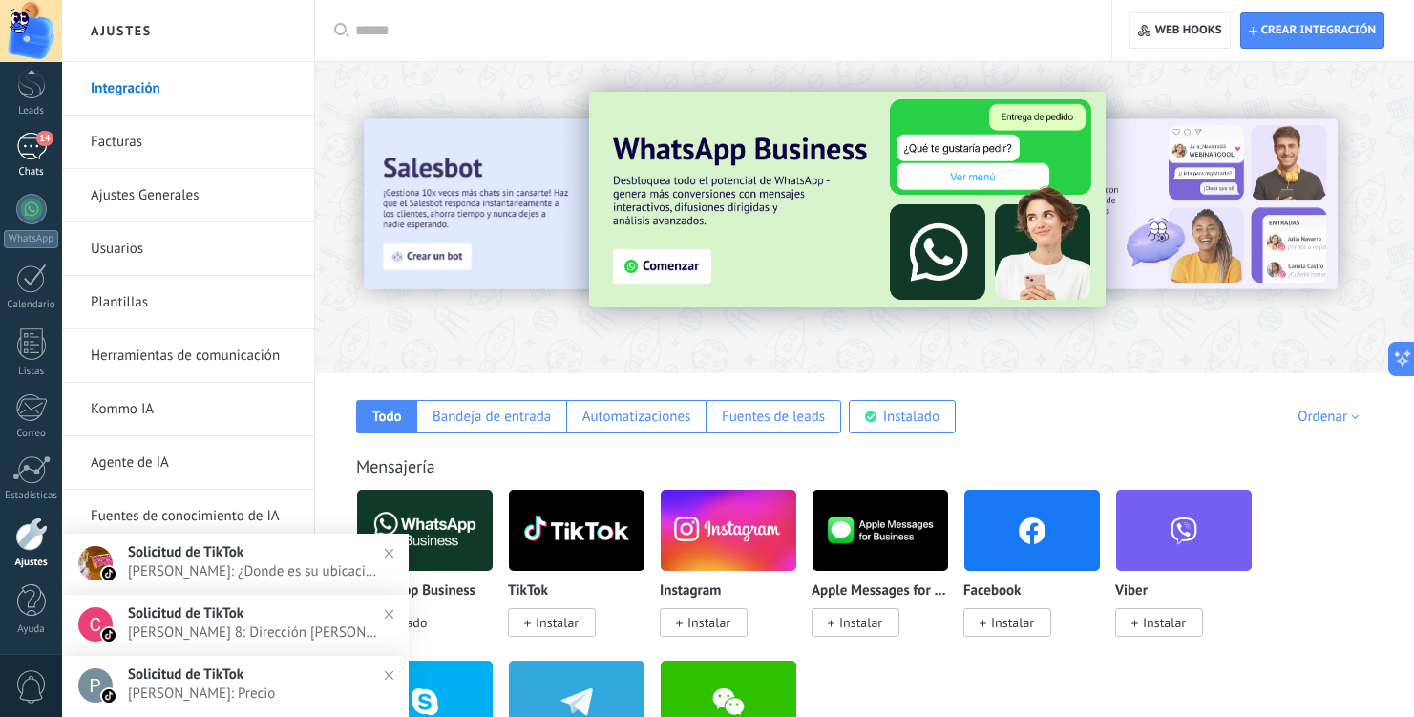
click at [37, 138] on span "14" at bounding box center [44, 138] width 16 height 15
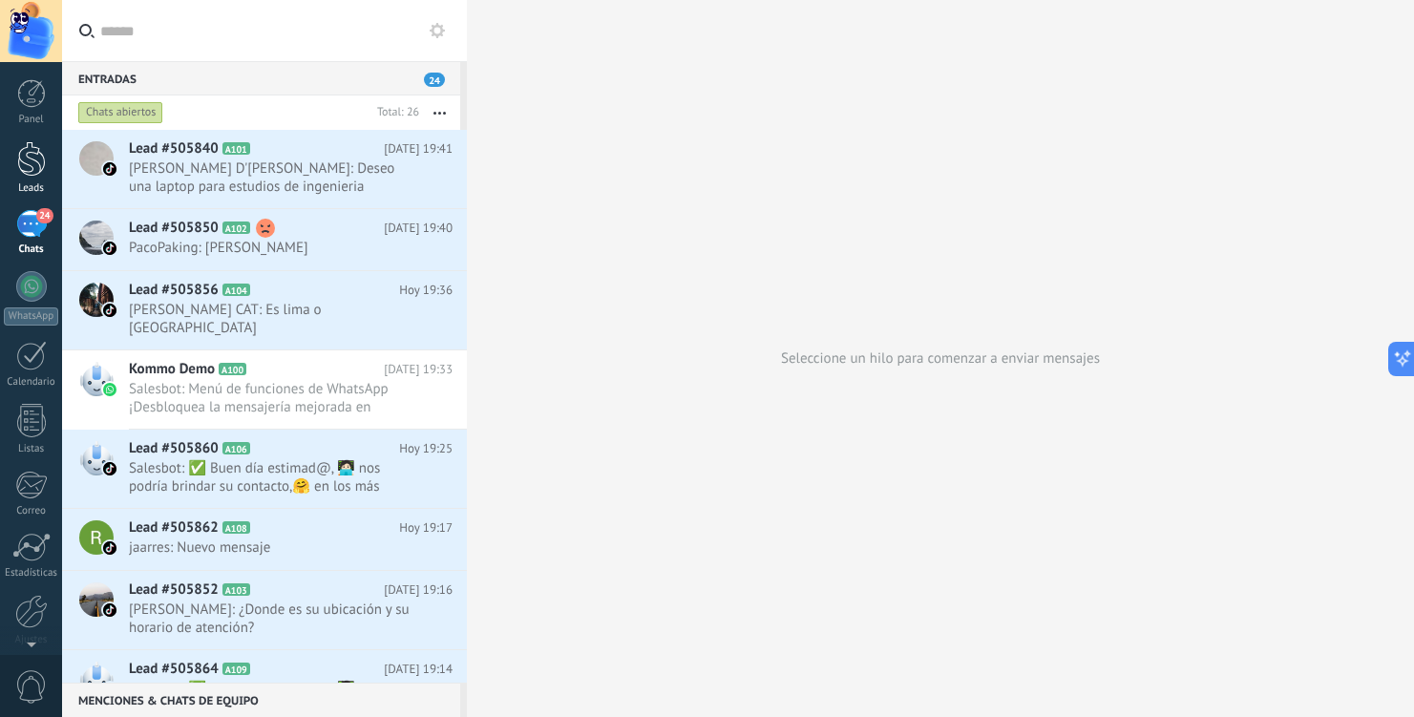
click at [33, 154] on div at bounding box center [31, 158] width 29 height 35
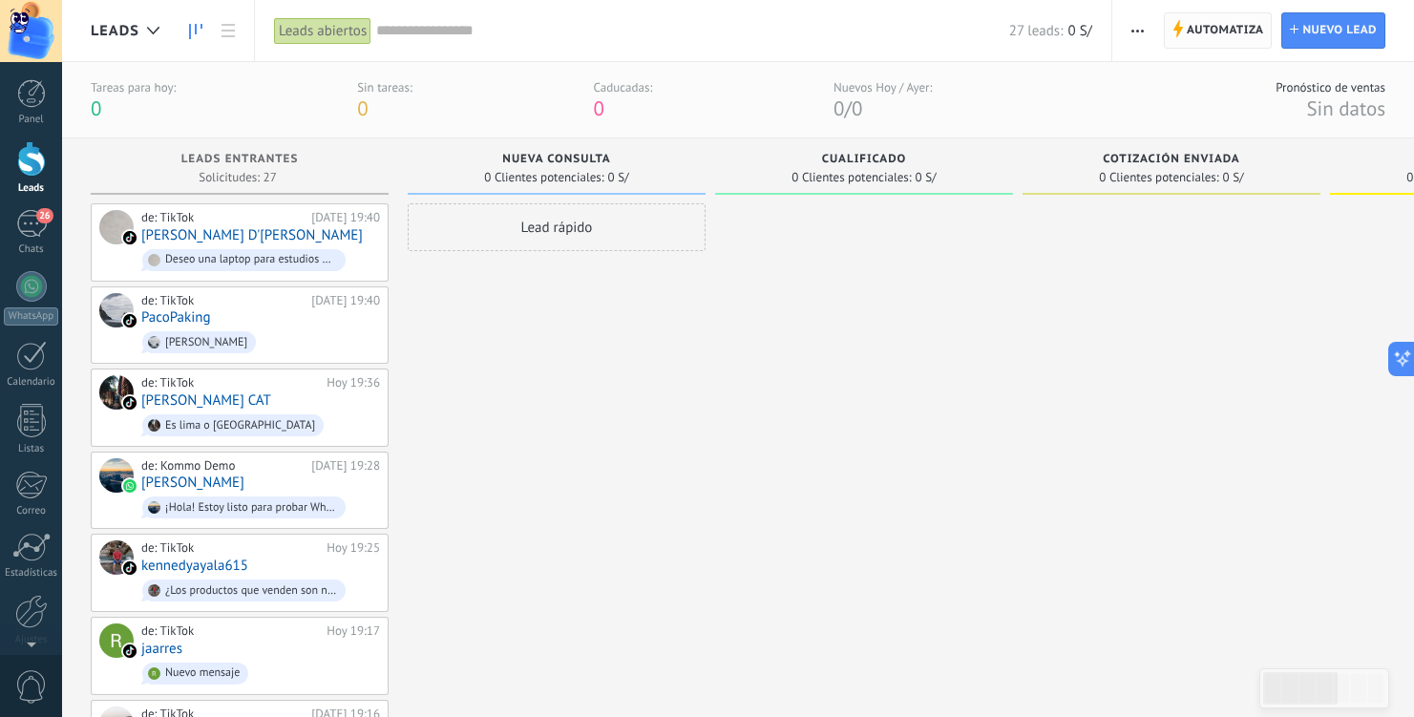
click at [1214, 29] on span "Automatiza" at bounding box center [1225, 30] width 77 height 34
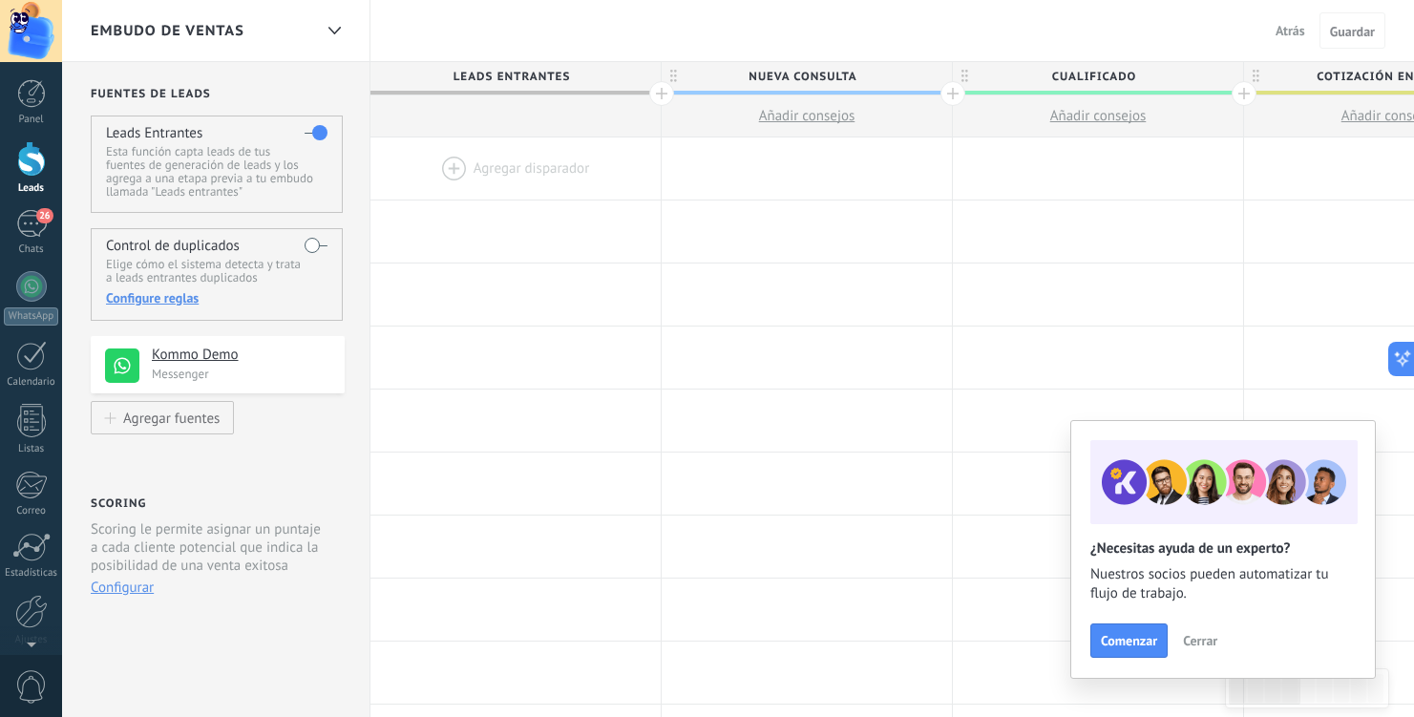
click at [834, 78] on span "Nueva consulta" at bounding box center [802, 77] width 281 height 30
click at [834, 78] on input "**********" at bounding box center [802, 76] width 253 height 29
type input "**********"
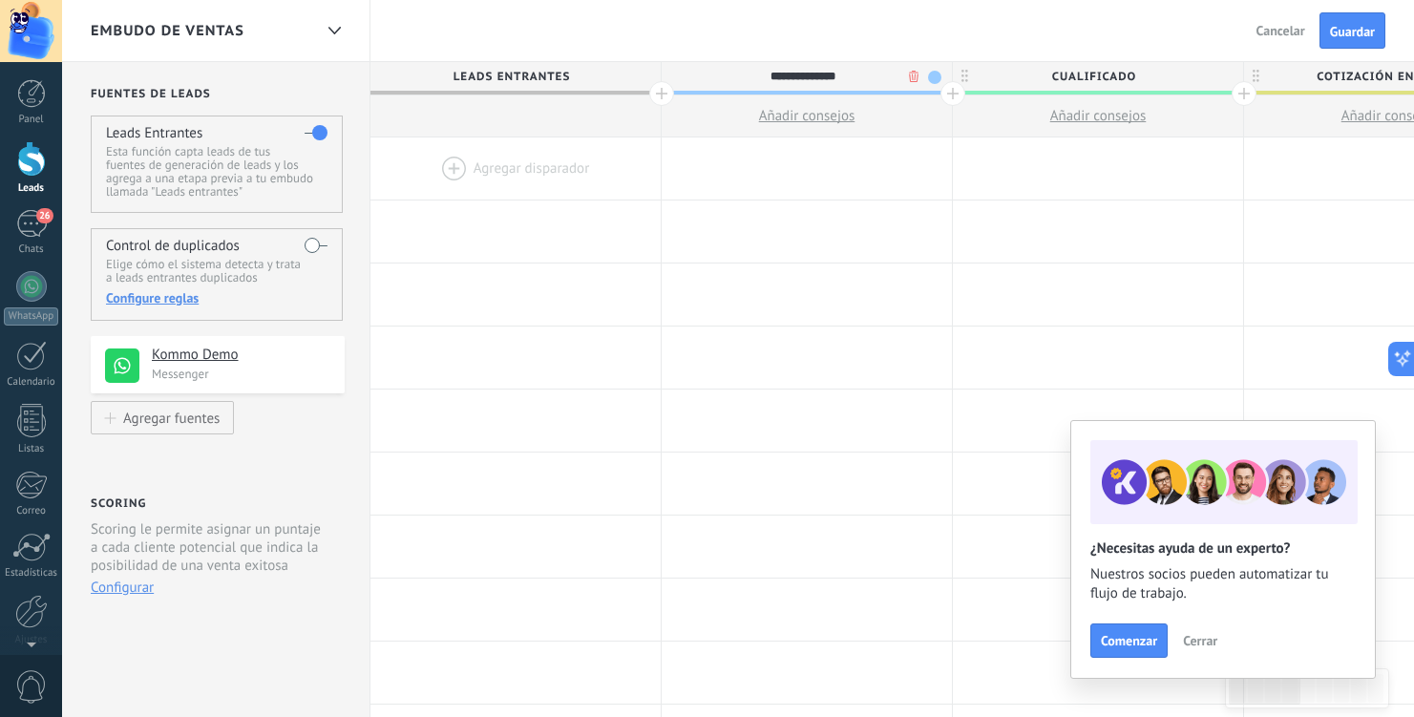
click at [1083, 78] on span "Cualificado" at bounding box center [1093, 77] width 281 height 30
click at [1083, 78] on input "**********" at bounding box center [1093, 76] width 253 height 29
click at [1326, 76] on span "Cotización enviada" at bounding box center [1384, 77] width 281 height 30
type input "*********"
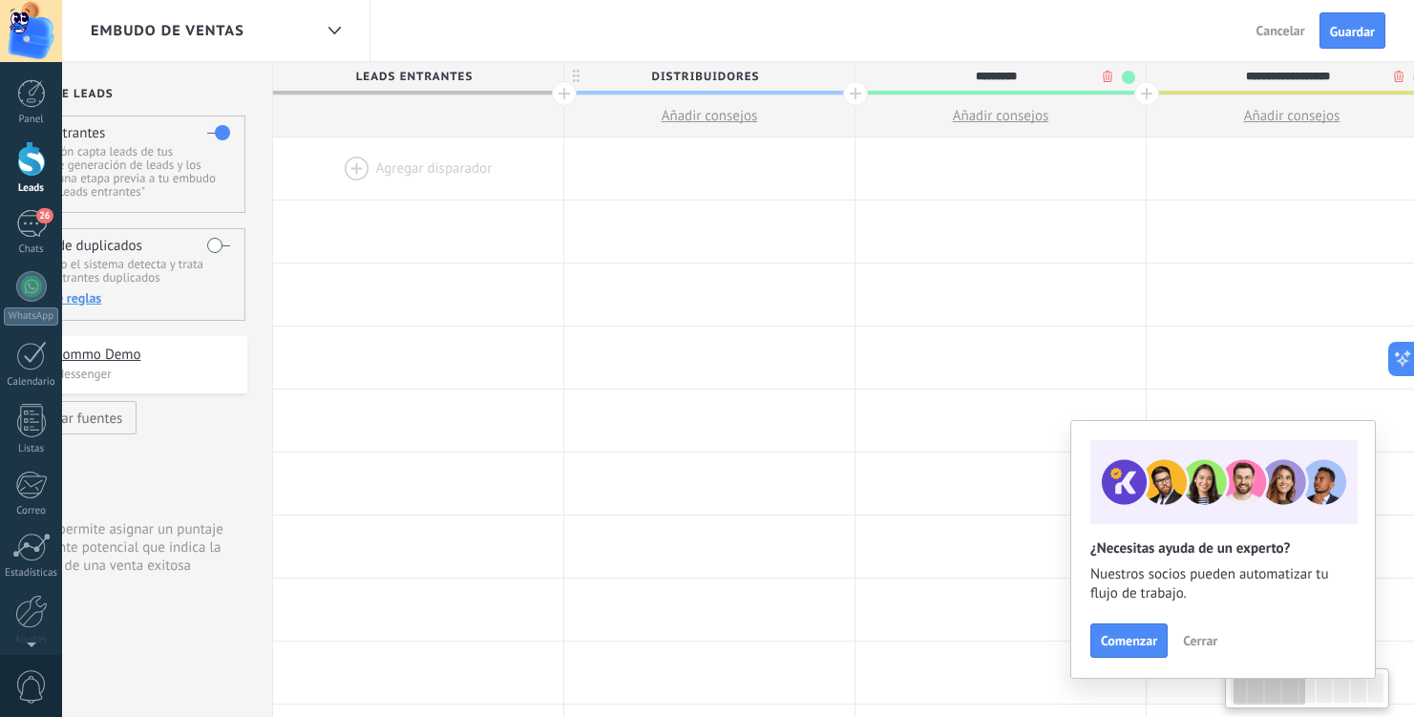
click at [1326, 76] on input "**********" at bounding box center [1287, 76] width 253 height 29
click at [1126, 639] on span "Comenzar" at bounding box center [1129, 640] width 56 height 13
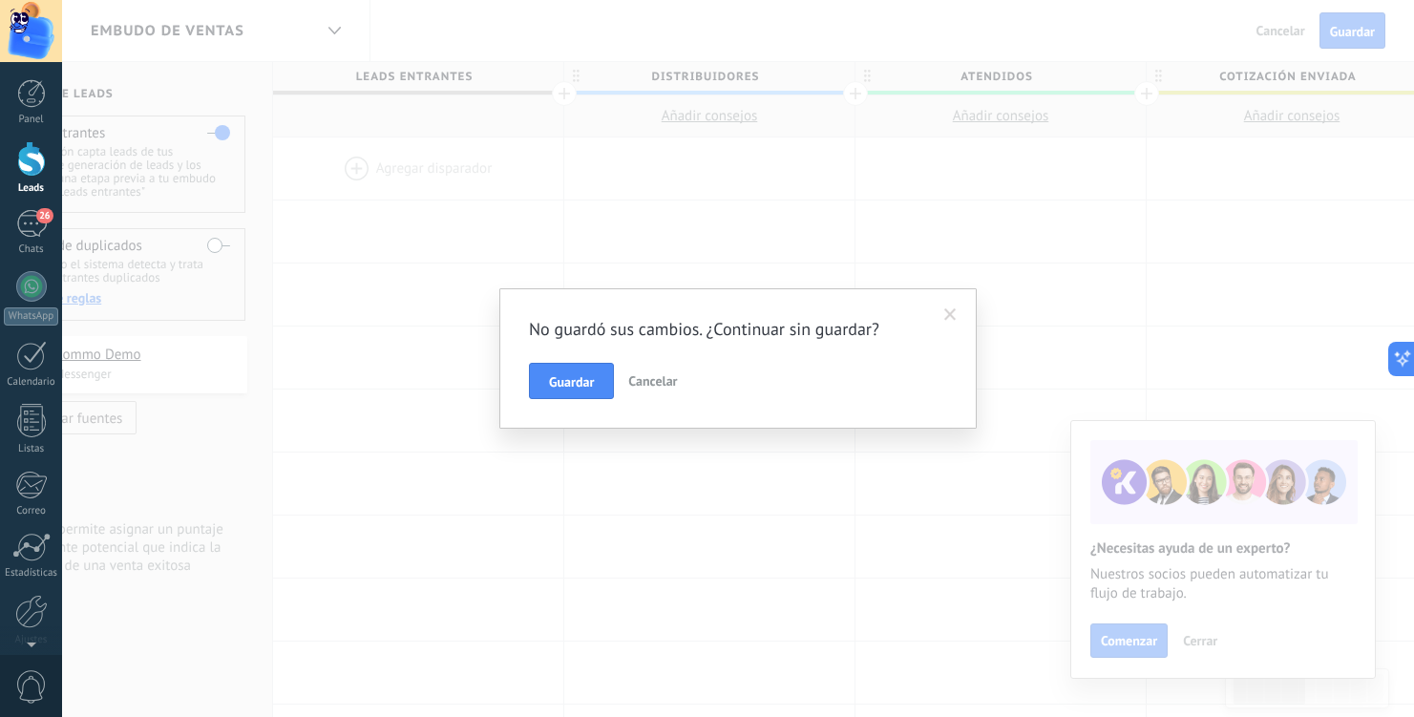
click at [662, 376] on span "Cancelar" at bounding box center [652, 380] width 49 height 17
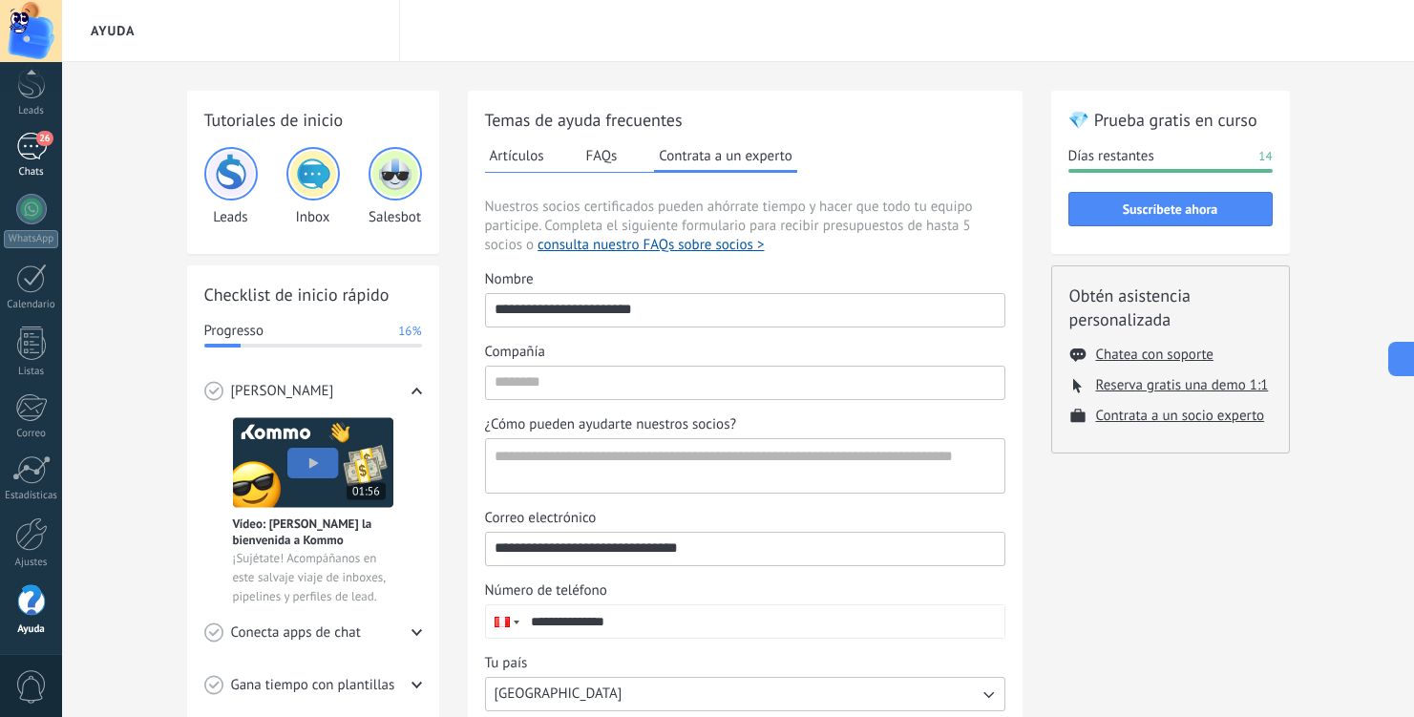
click at [33, 149] on div "26" at bounding box center [31, 147] width 31 height 28
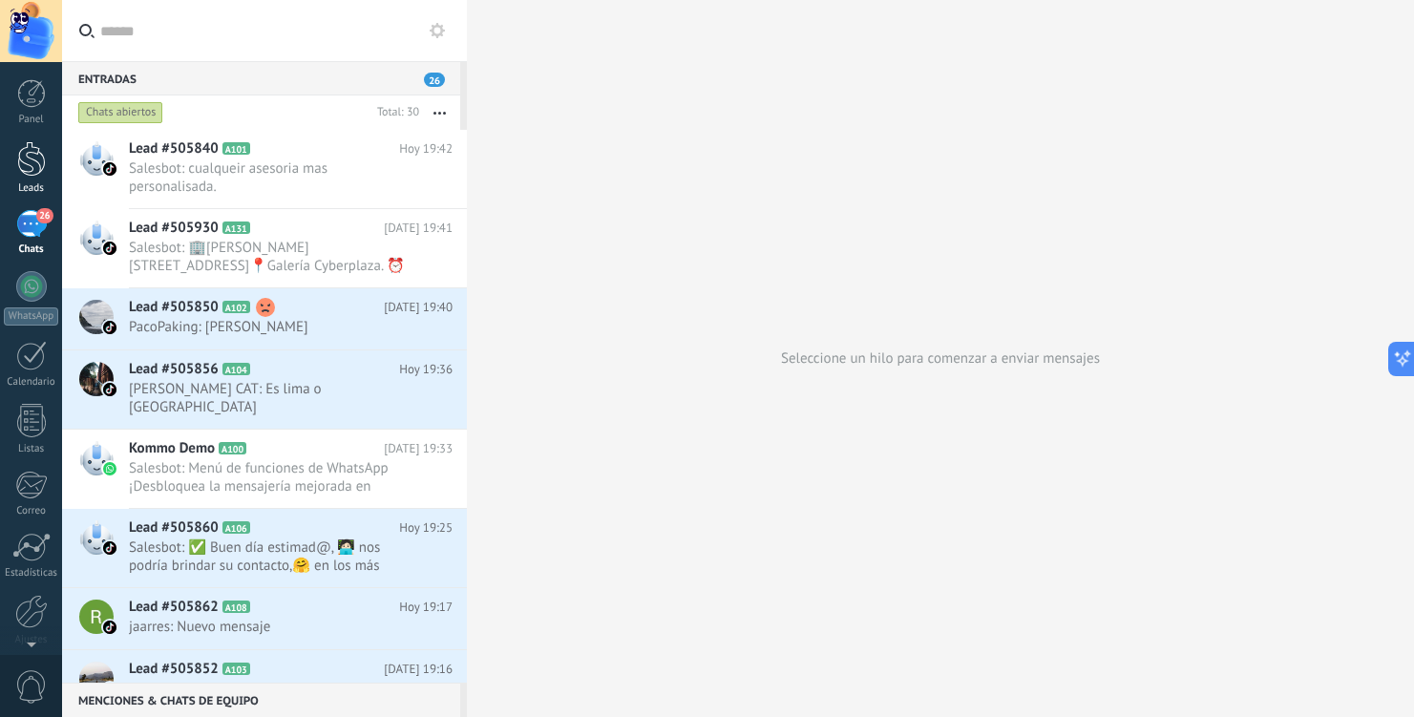
click at [19, 163] on div at bounding box center [31, 158] width 29 height 35
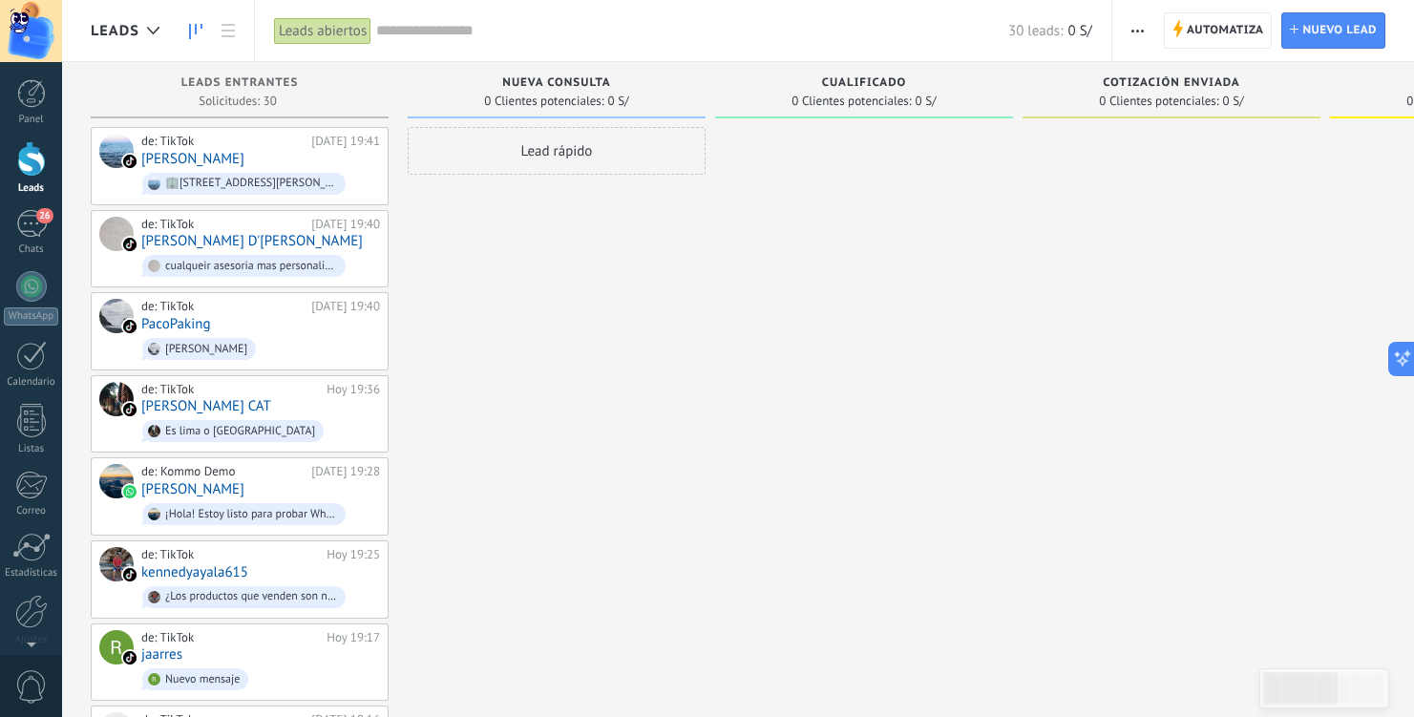
click at [598, 82] on span "Nueva consulta" at bounding box center [556, 82] width 108 height 13
click at [1235, 32] on span "Automatiza" at bounding box center [1225, 30] width 77 height 34
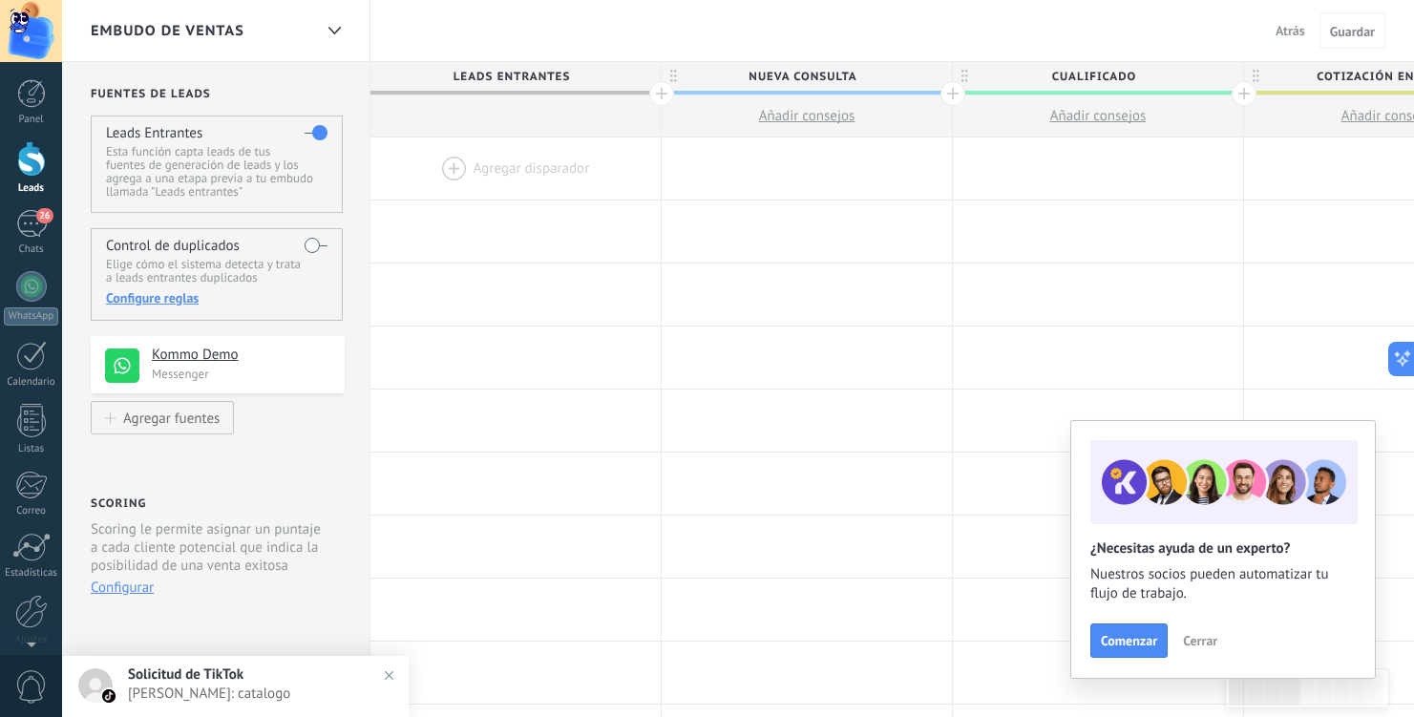
click at [803, 82] on span "Nueva consulta" at bounding box center [802, 77] width 281 height 30
click at [803, 82] on input "**********" at bounding box center [802, 76] width 253 height 29
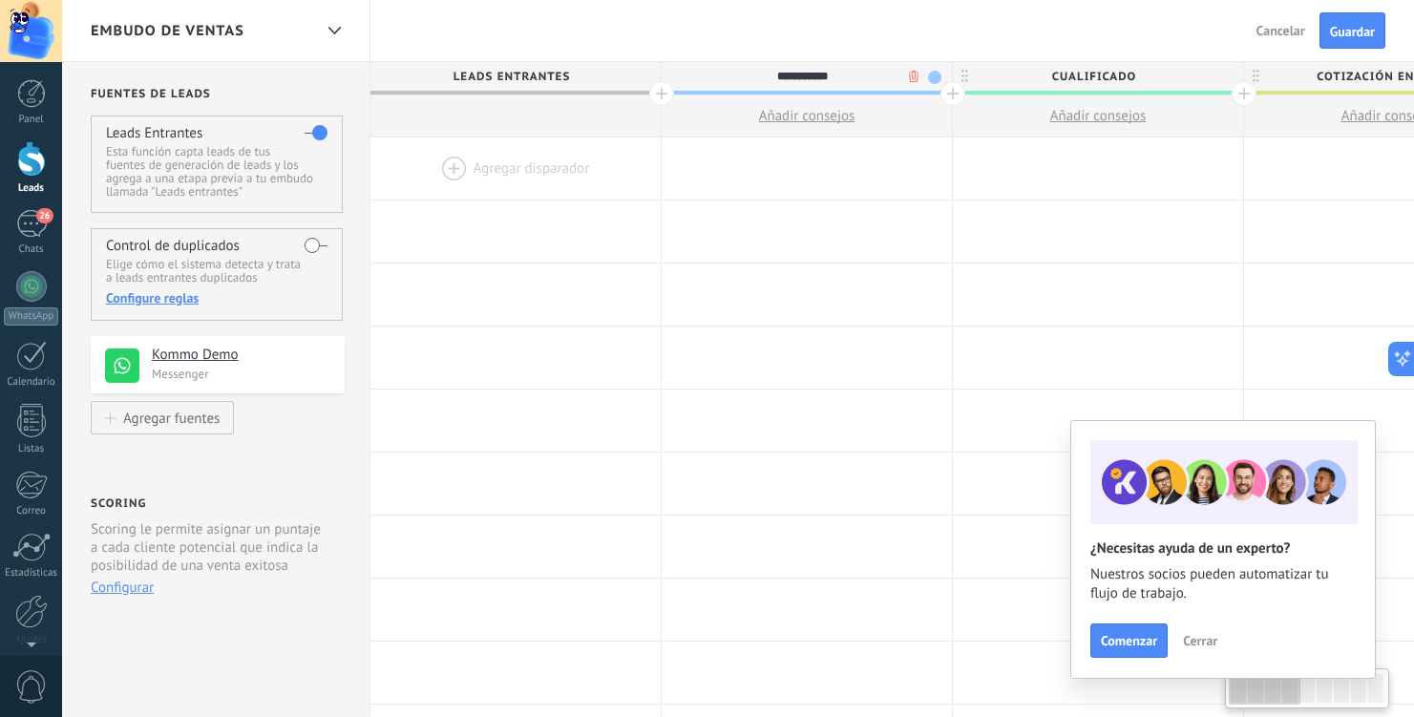
type input "**********"
click at [1107, 72] on span "Cualificado" at bounding box center [1093, 77] width 281 height 30
click at [1107, 72] on input "**********" at bounding box center [1093, 76] width 253 height 29
type input "*********"
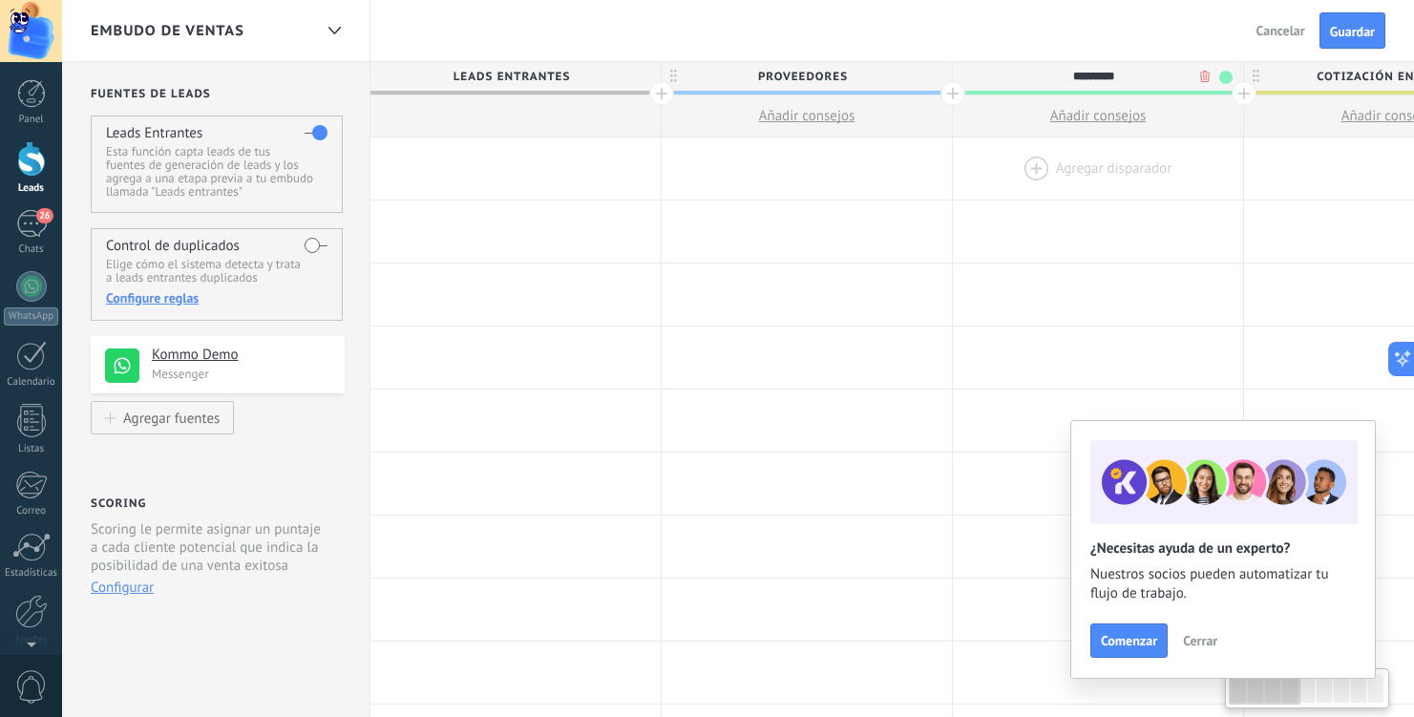
click at [1131, 171] on div at bounding box center [1098, 168] width 290 height 62
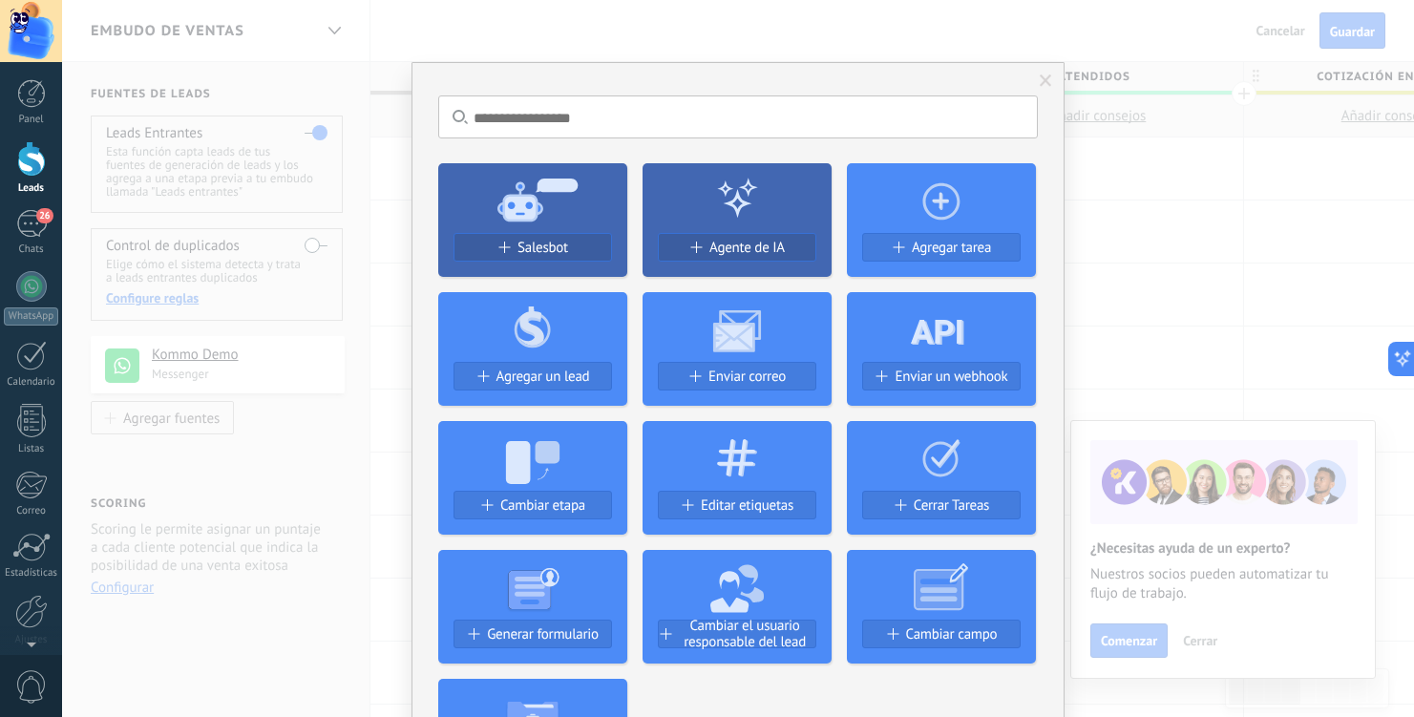
click at [1043, 77] on span at bounding box center [1046, 80] width 12 height 13
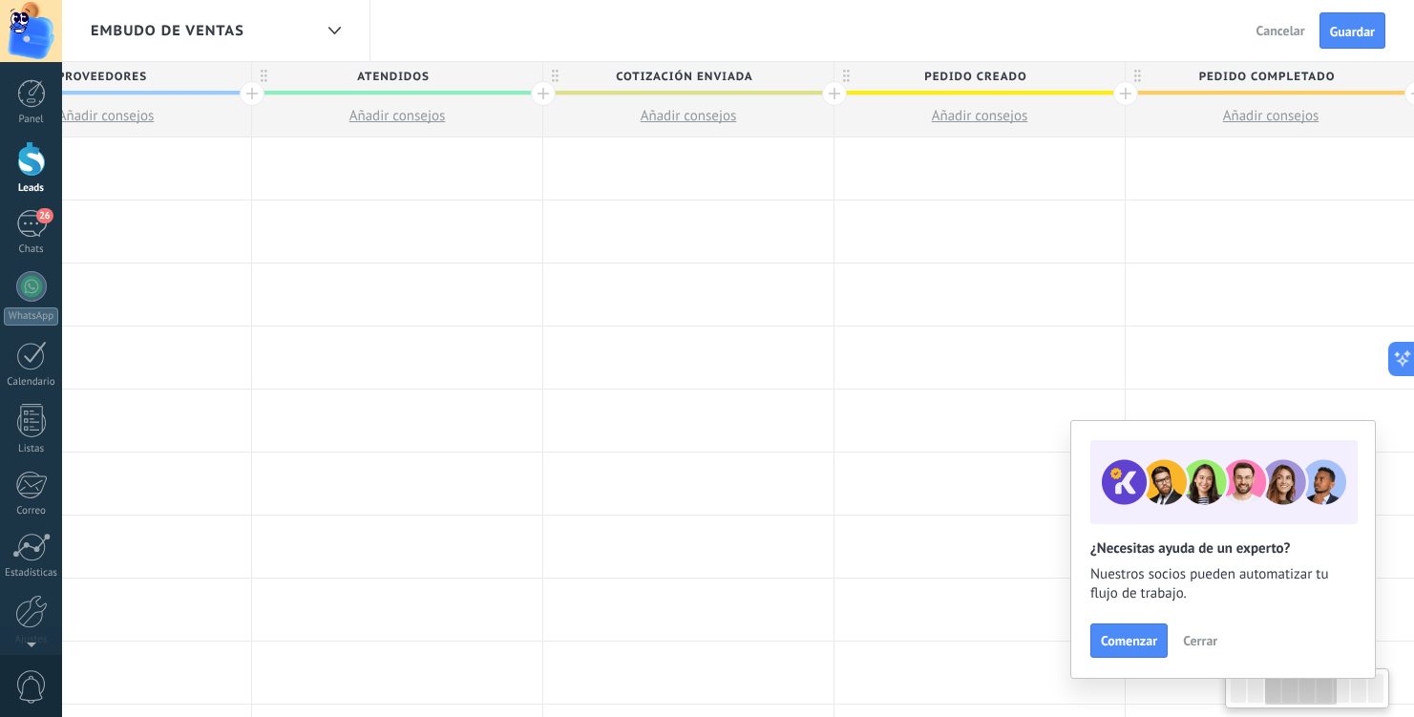
scroll to position [0, 708]
click at [1291, 75] on span "Pedido completado" at bounding box center [1258, 77] width 281 height 30
click at [1291, 75] on input "**********" at bounding box center [1258, 76] width 253 height 29
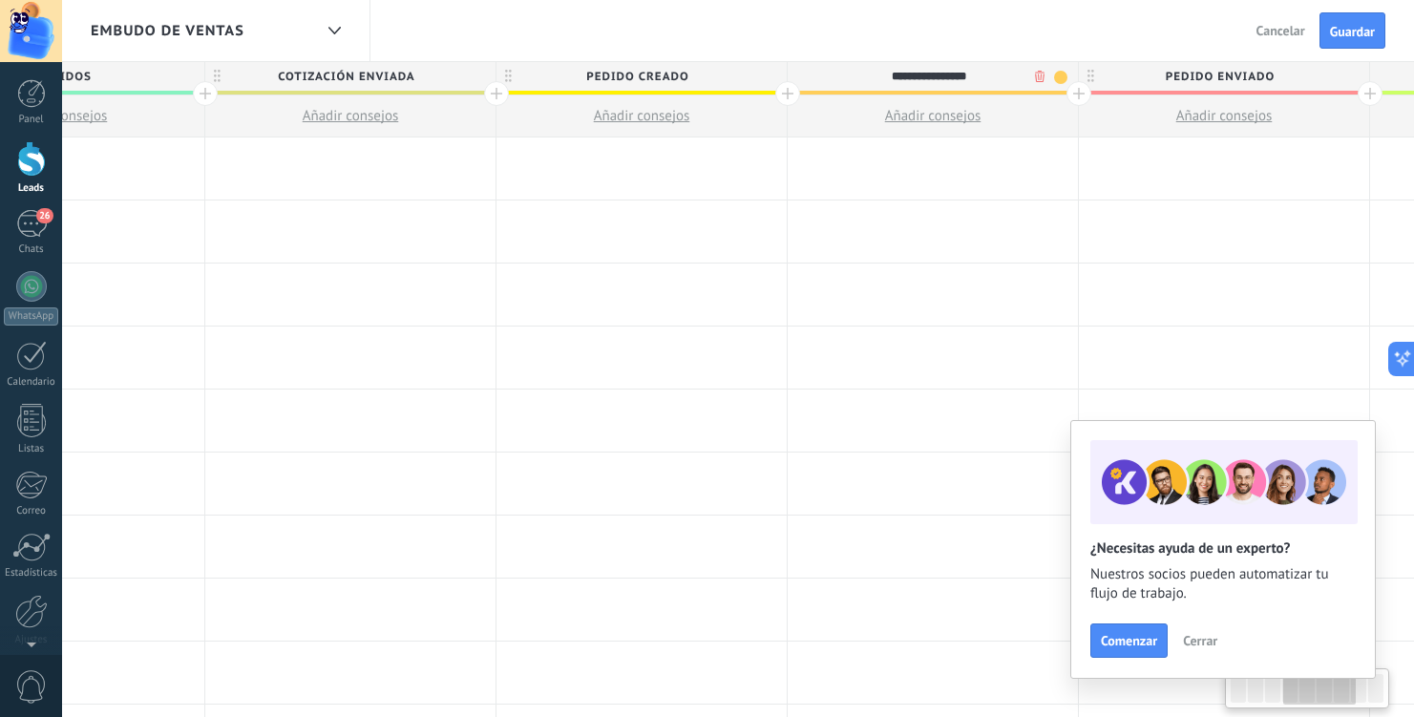
scroll to position [0, 1041]
type input "**********"
click at [1232, 82] on span "Pedido enviado" at bounding box center [1217, 77] width 281 height 30
type input "*"
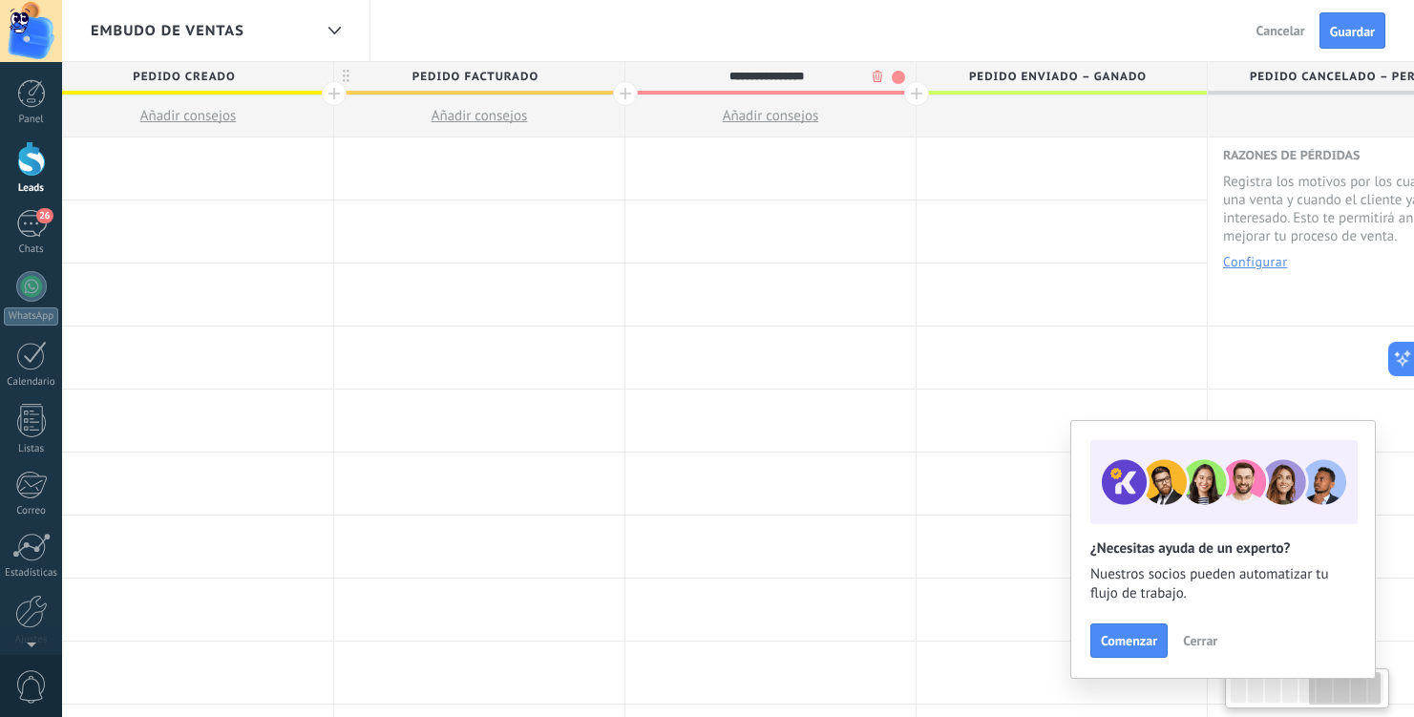
scroll to position [0, 1520]
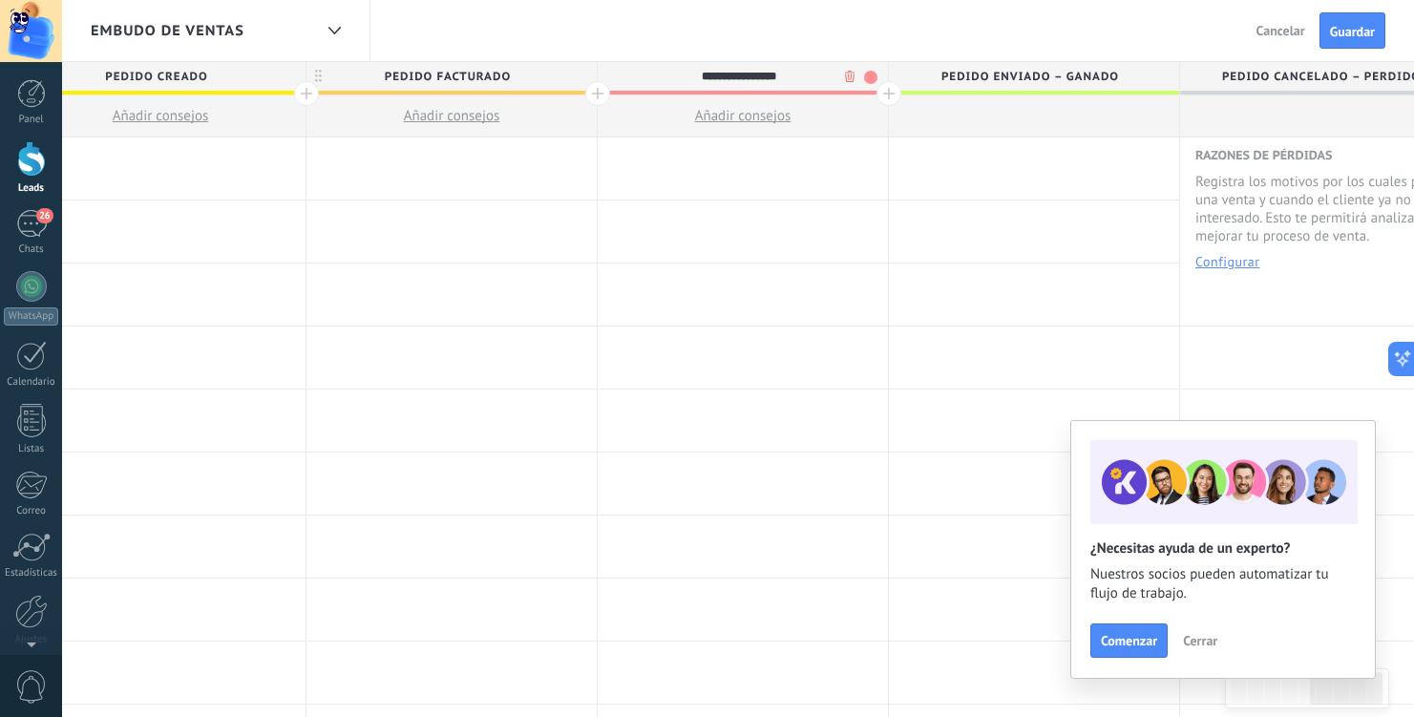
type input "**********"
click at [1281, 76] on span "Pedido cancelado – perdido" at bounding box center [1320, 77] width 281 height 30
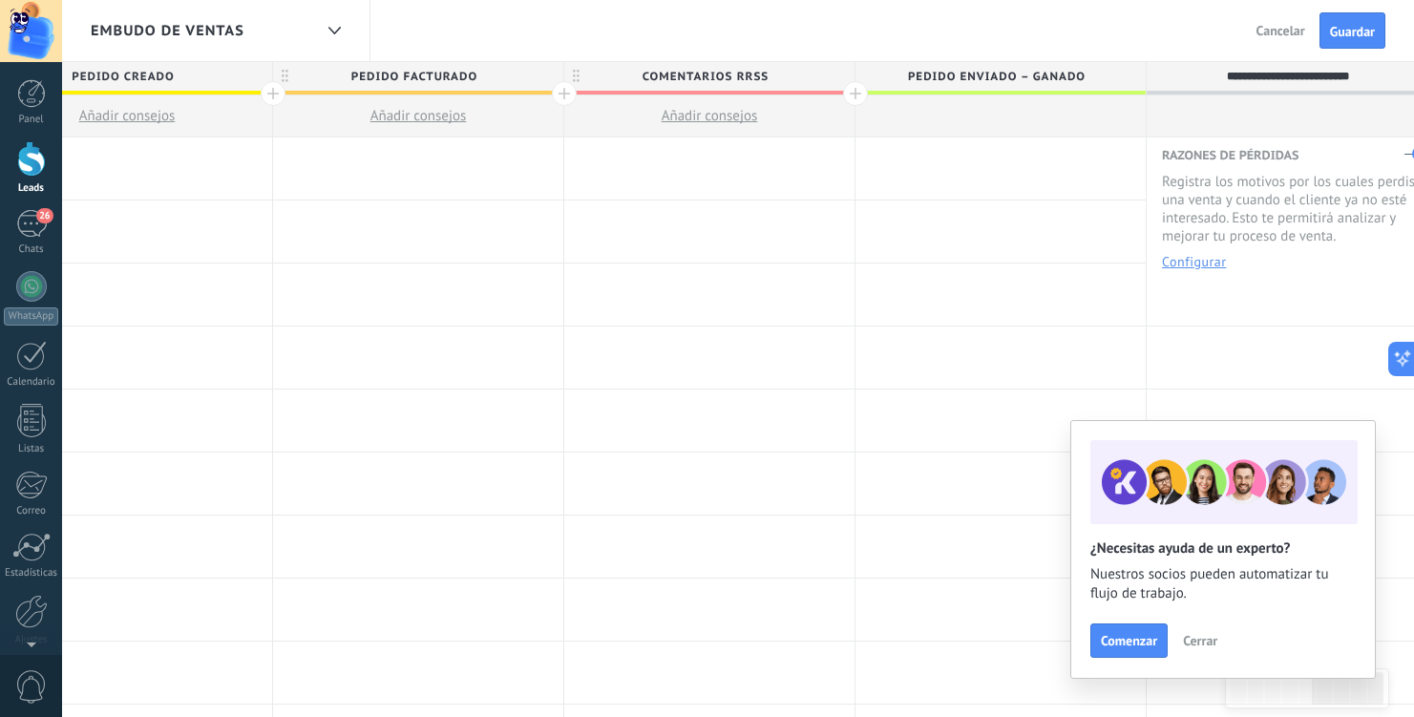
click at [1281, 76] on input "**********" at bounding box center [1287, 76] width 253 height 29
type input "**********"
click at [984, 70] on span "Pedido enviado – ganado" at bounding box center [995, 77] width 281 height 30
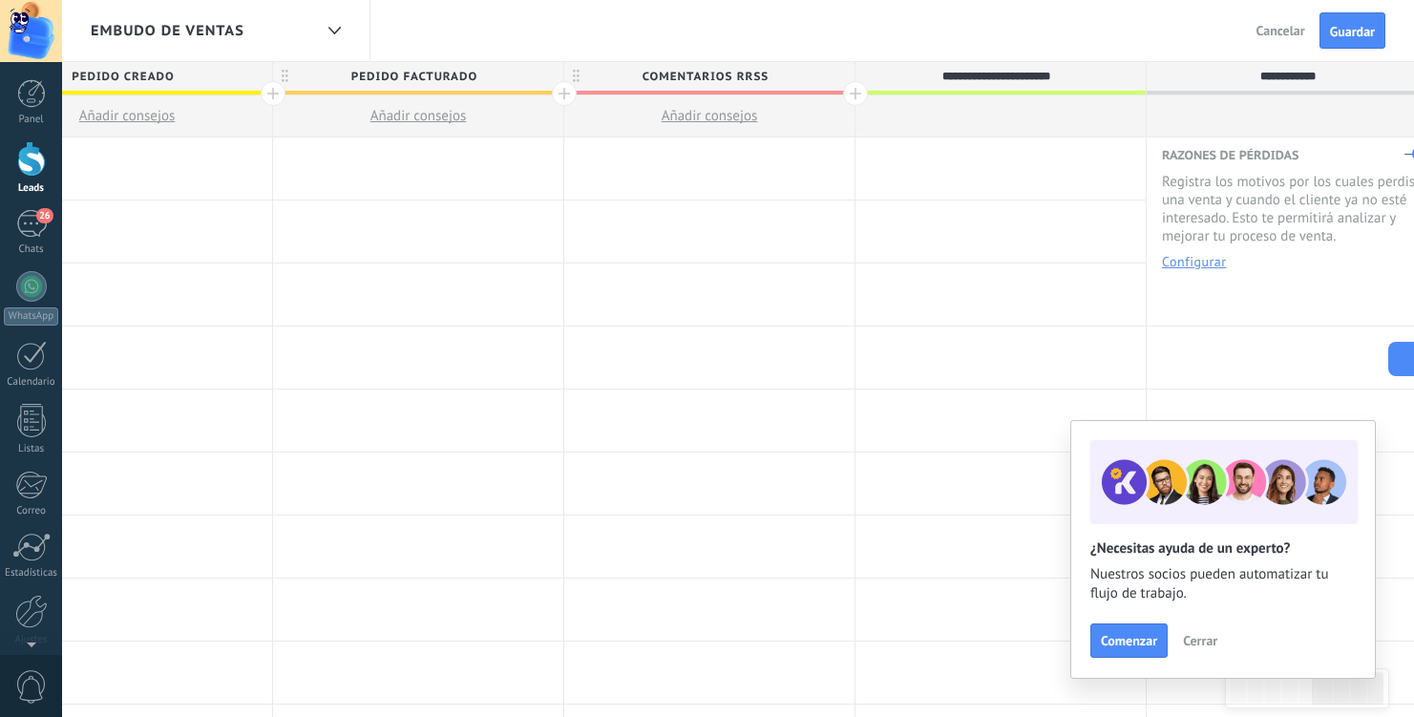
click at [984, 70] on input "**********" at bounding box center [996, 76] width 253 height 29
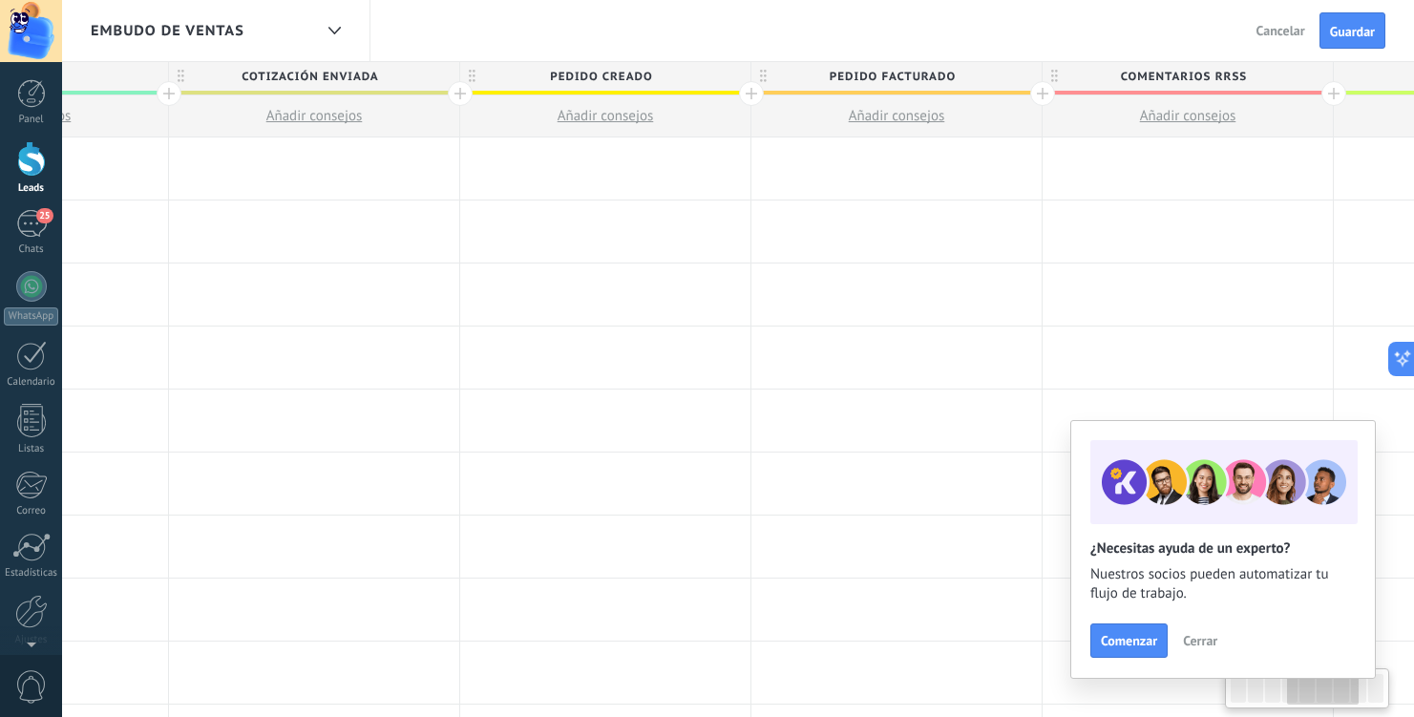
scroll to position [0, 1071]
type input "**********"
click at [627, 75] on span "Pedido creado" at bounding box center [604, 77] width 281 height 30
click at [627, 75] on input "**********" at bounding box center [604, 76] width 253 height 29
type input "**********"
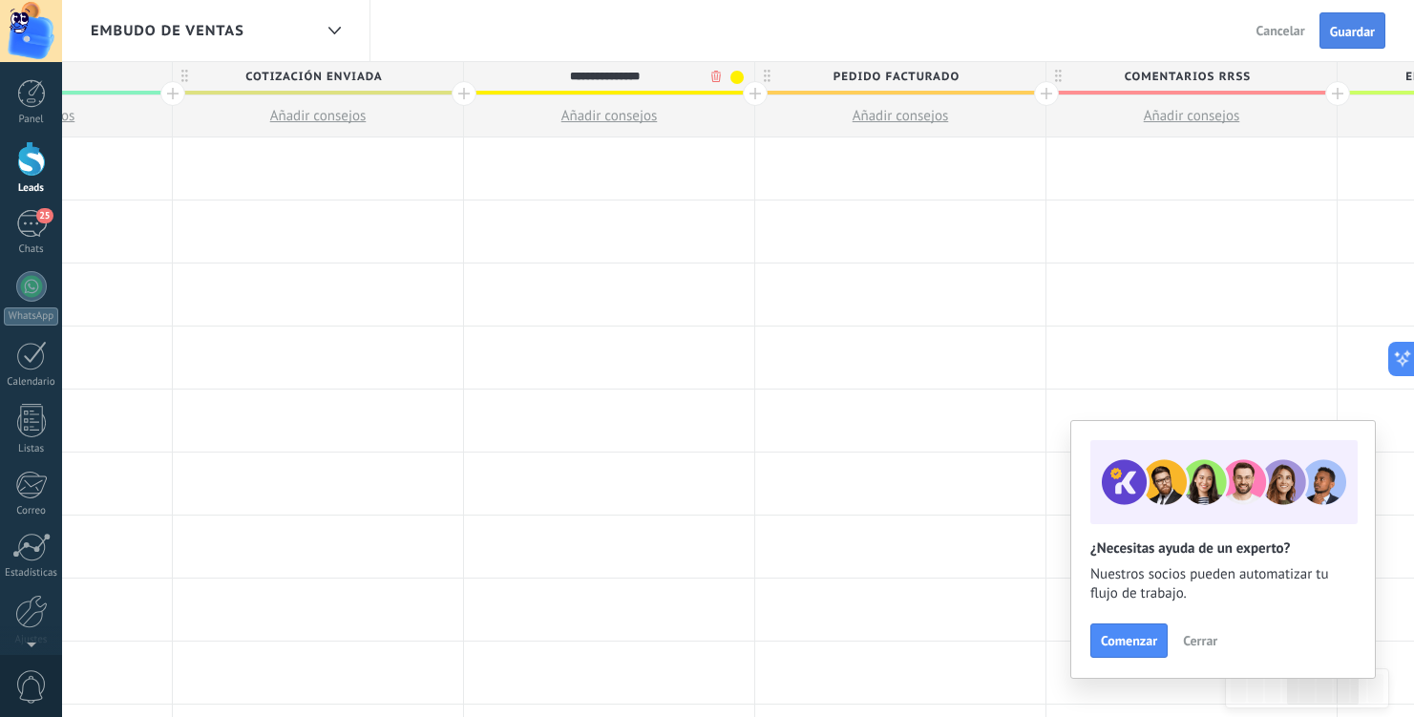
click at [1350, 28] on span "Guardar" at bounding box center [1352, 31] width 45 height 13
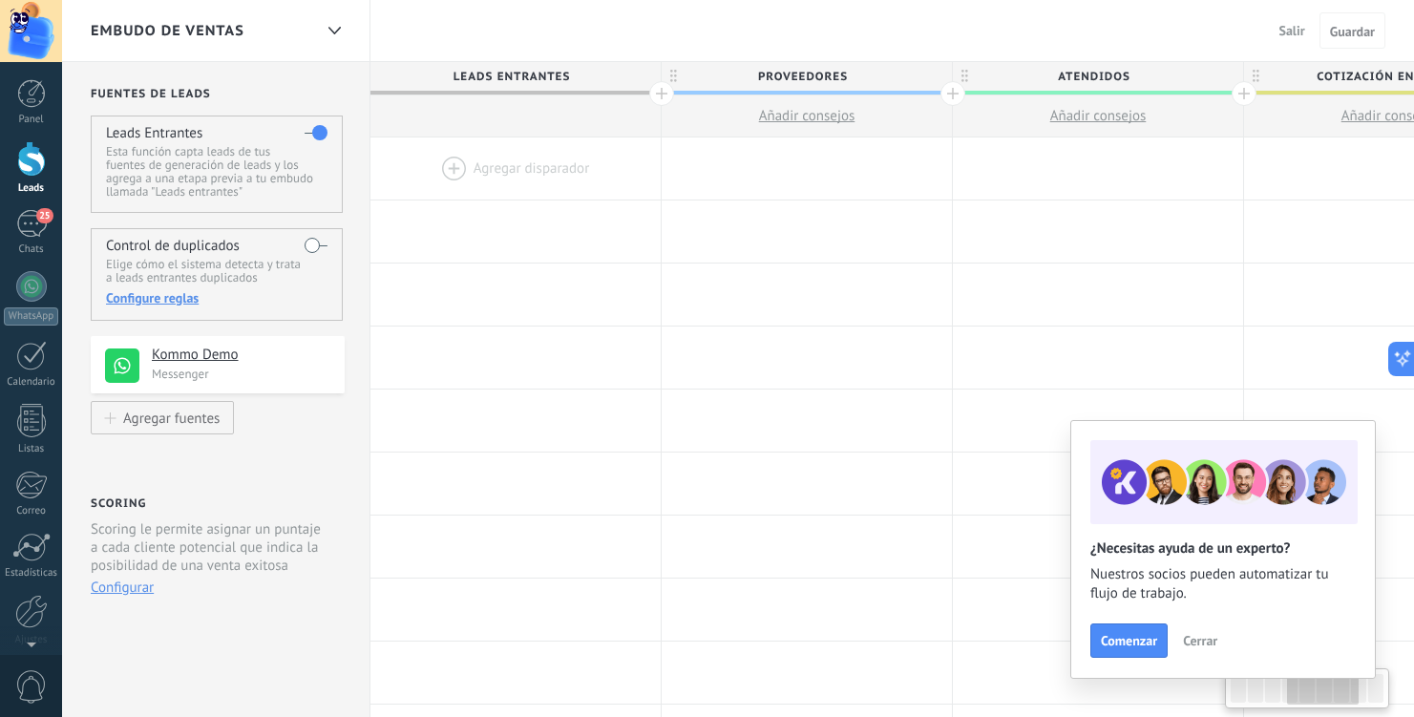
scroll to position [0, 1071]
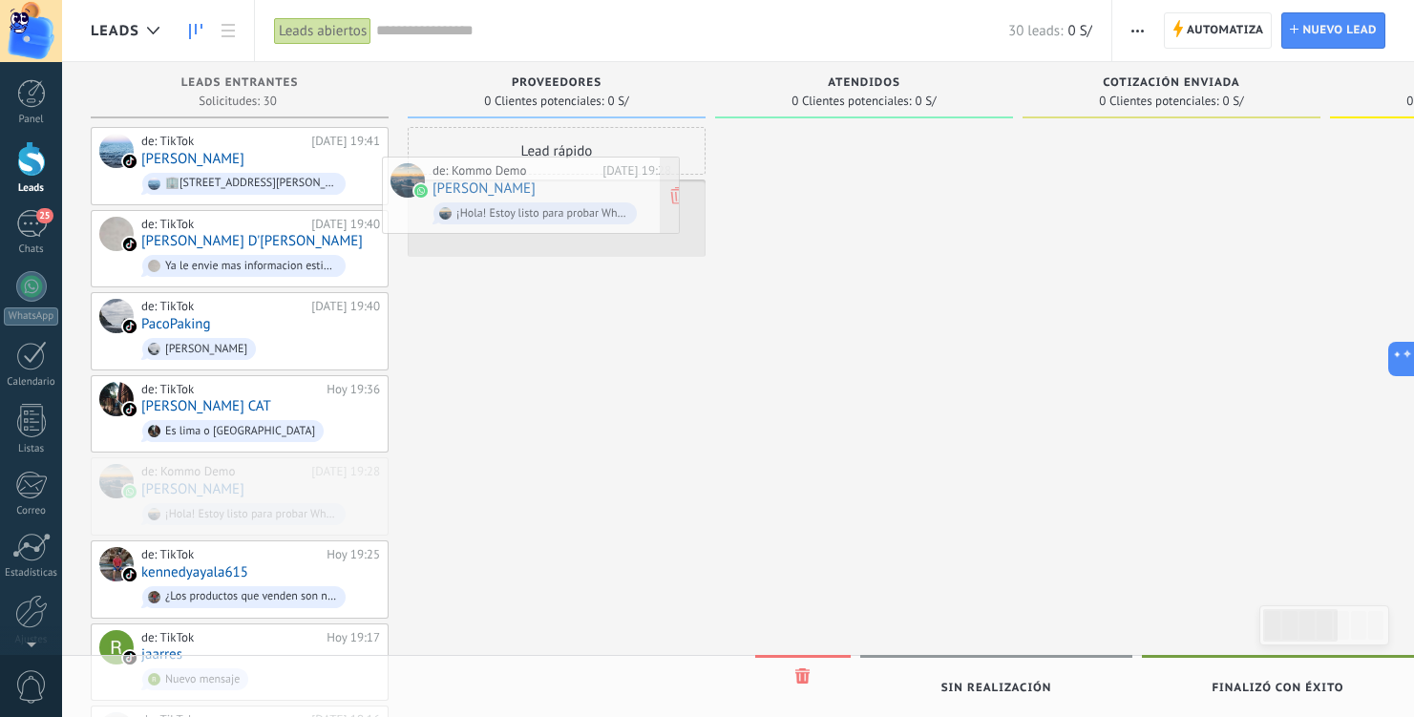
drag, startPoint x: 253, startPoint y: 474, endPoint x: 545, endPoint y: 177, distance: 416.6
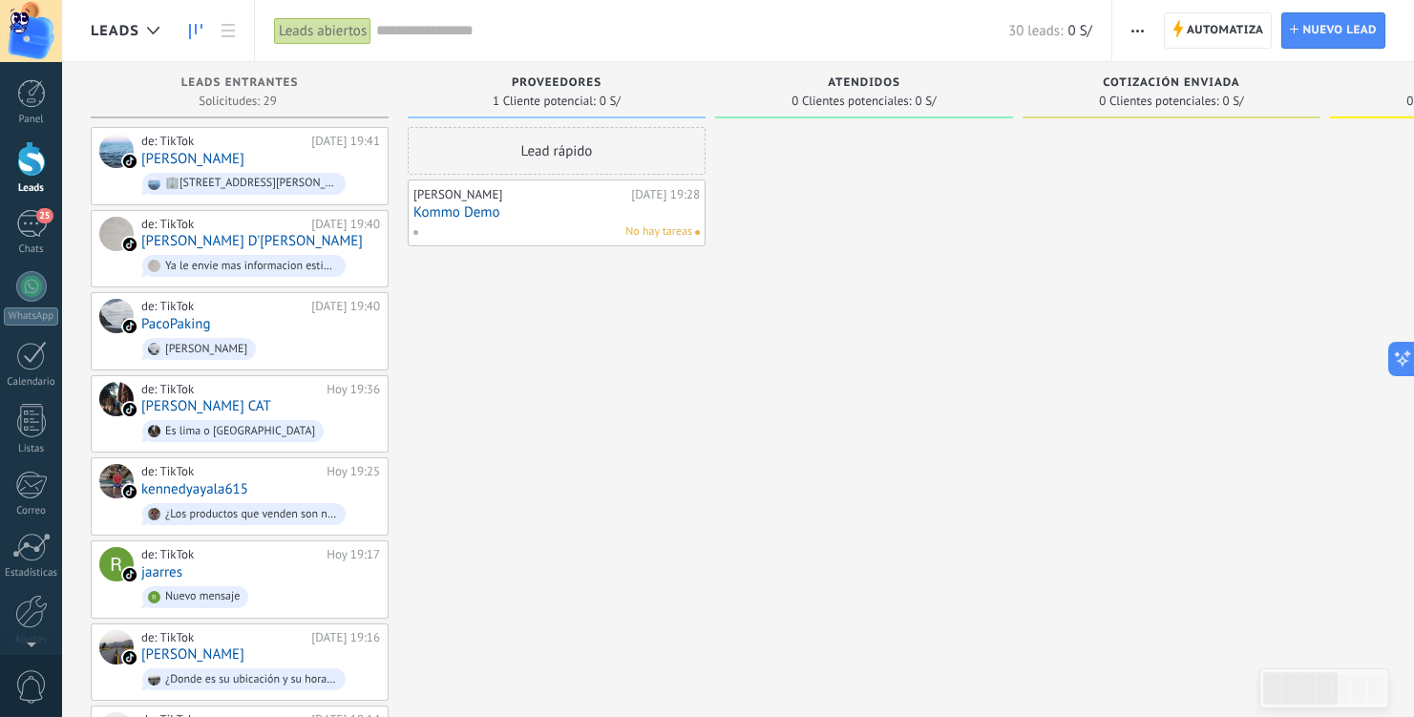
click at [582, 213] on link "Kommo Demo" at bounding box center [556, 212] width 286 height 16
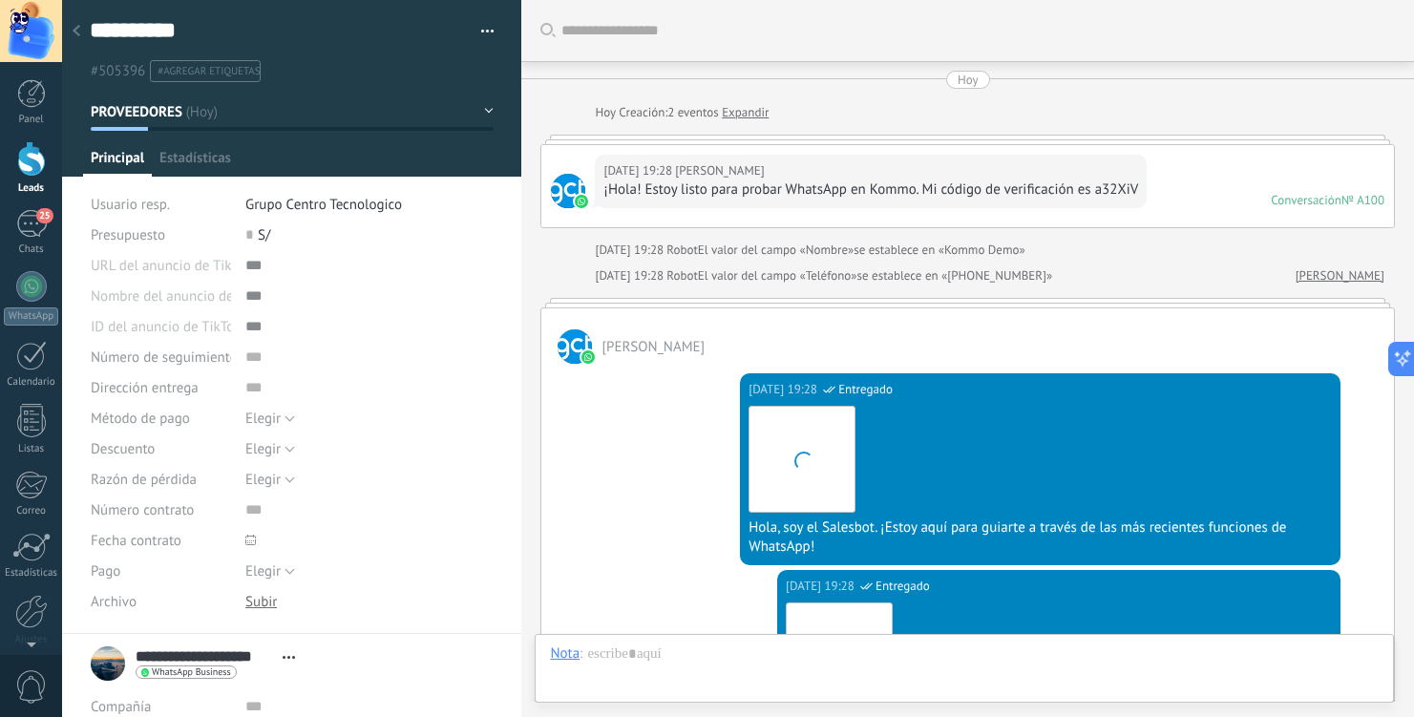
scroll to position [739, 0]
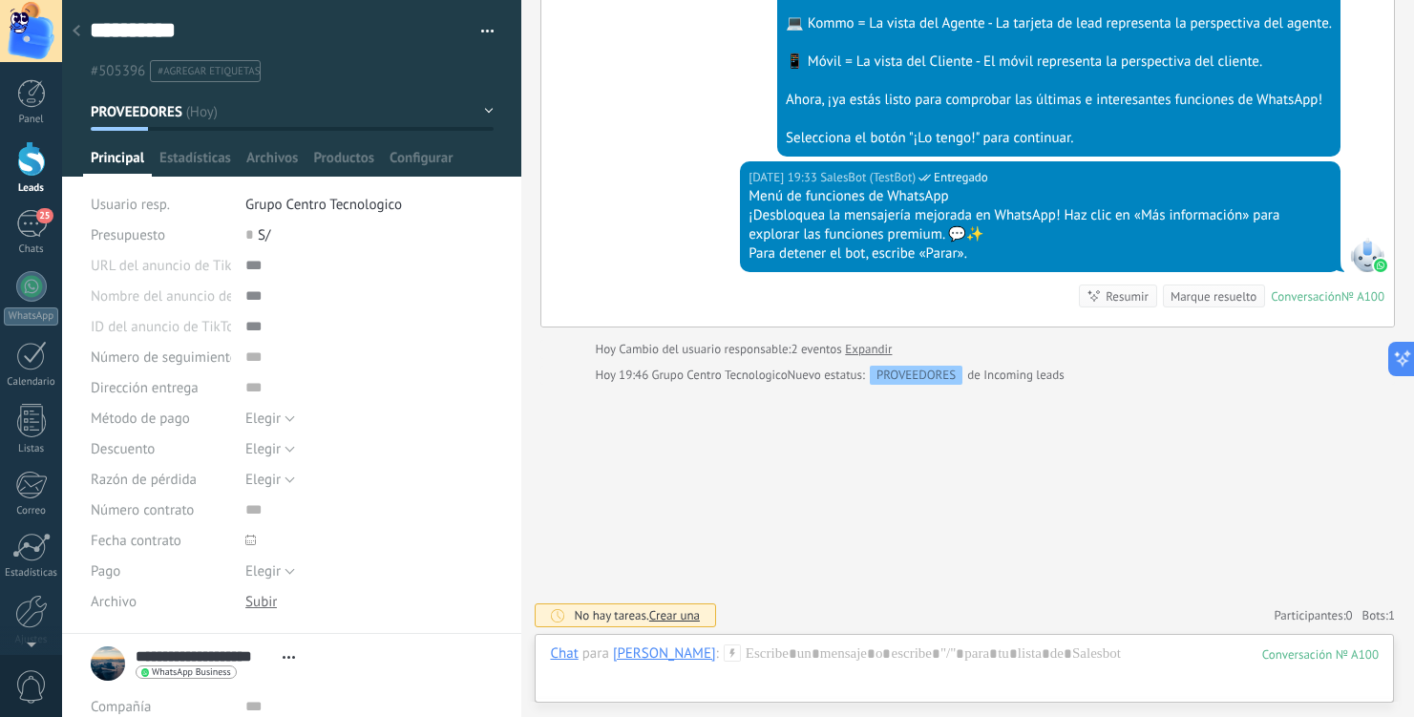
click at [77, 32] on icon at bounding box center [77, 30] width 8 height 11
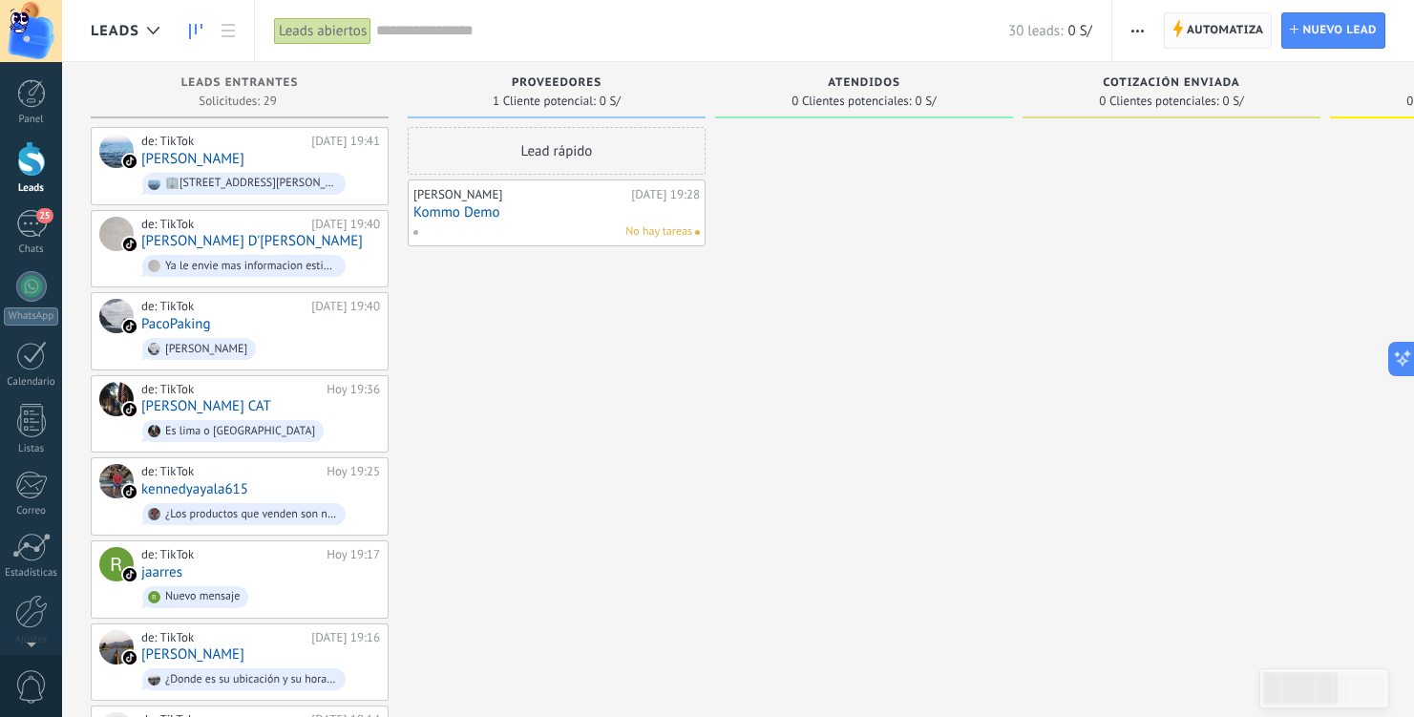
click at [1224, 30] on span "Automatiza" at bounding box center [1225, 30] width 77 height 34
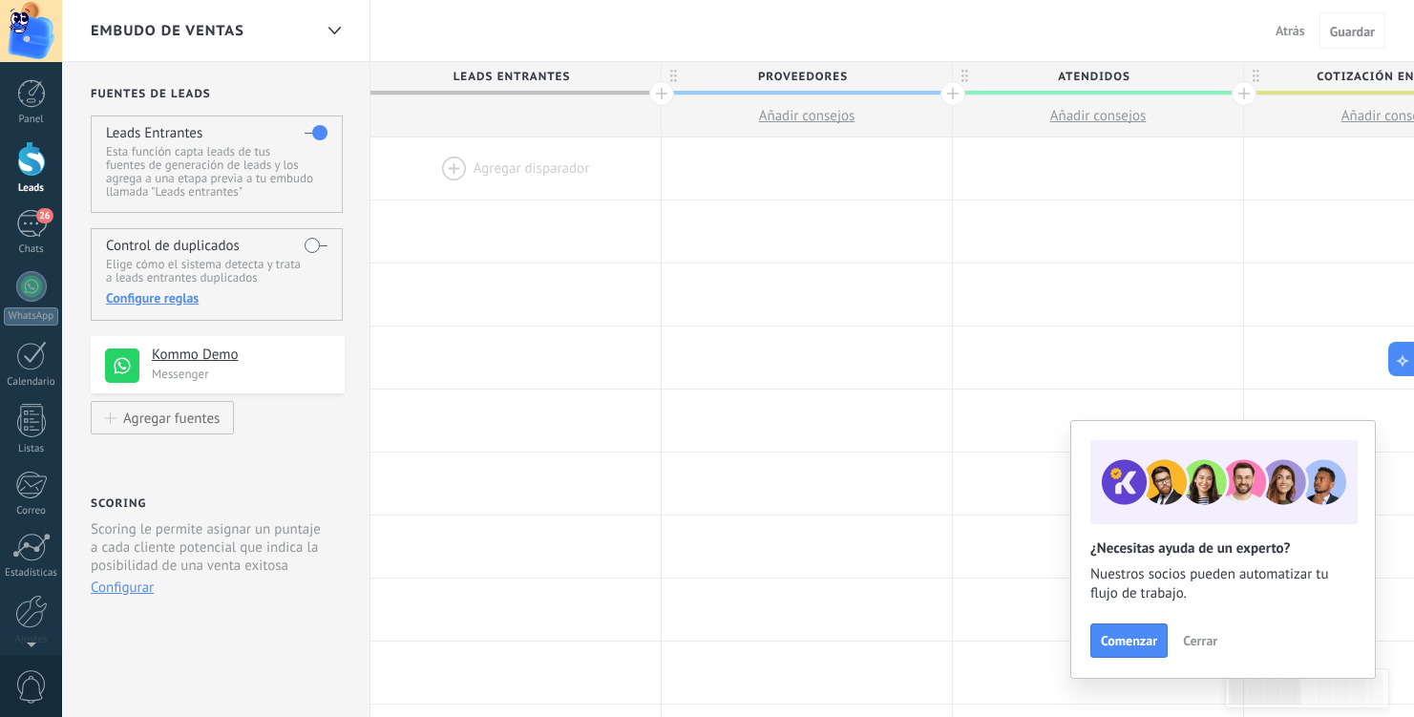
click at [169, 299] on div "Configure reglas" at bounding box center [216, 297] width 221 height 17
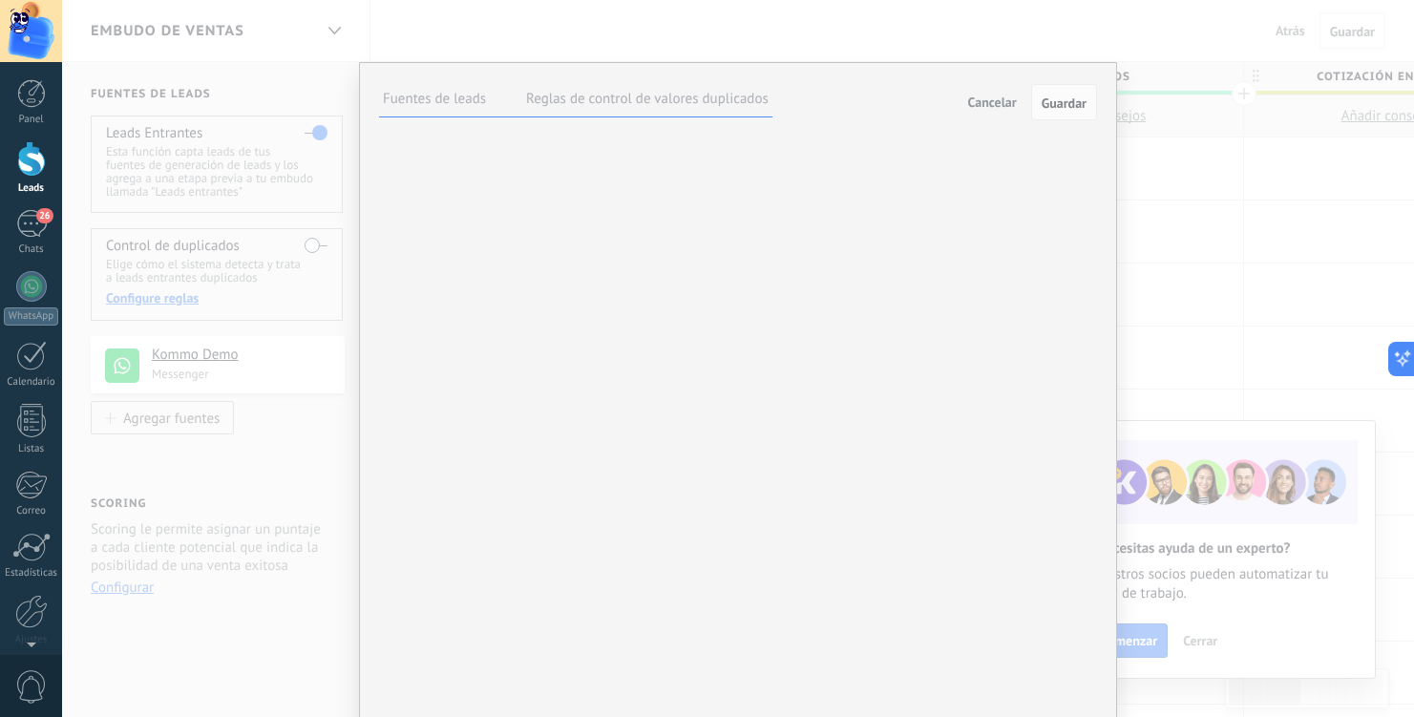
click at [628, 98] on label "Reglas de control de valores duplicados" at bounding box center [647, 99] width 243 height 18
click at [988, 102] on span "Cancelar" at bounding box center [992, 102] width 49 height 17
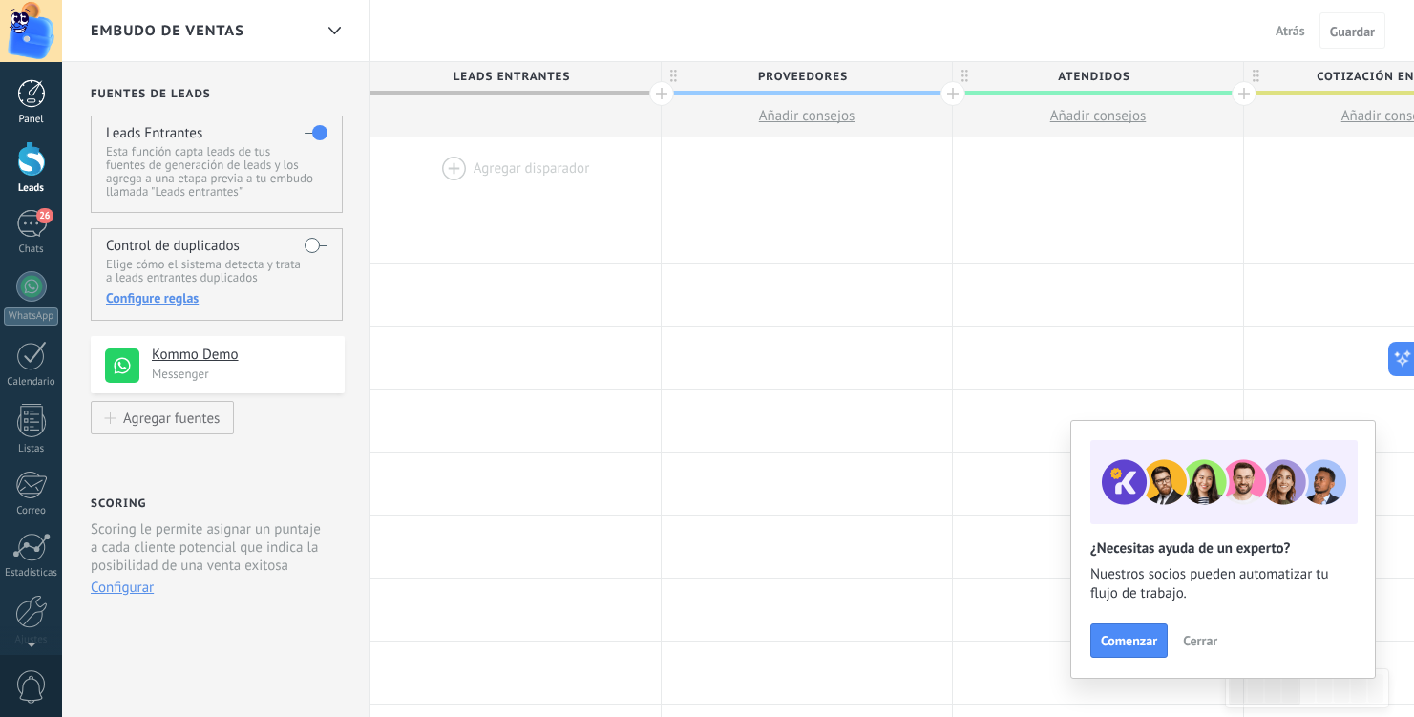
click at [38, 107] on div at bounding box center [31, 93] width 29 height 29
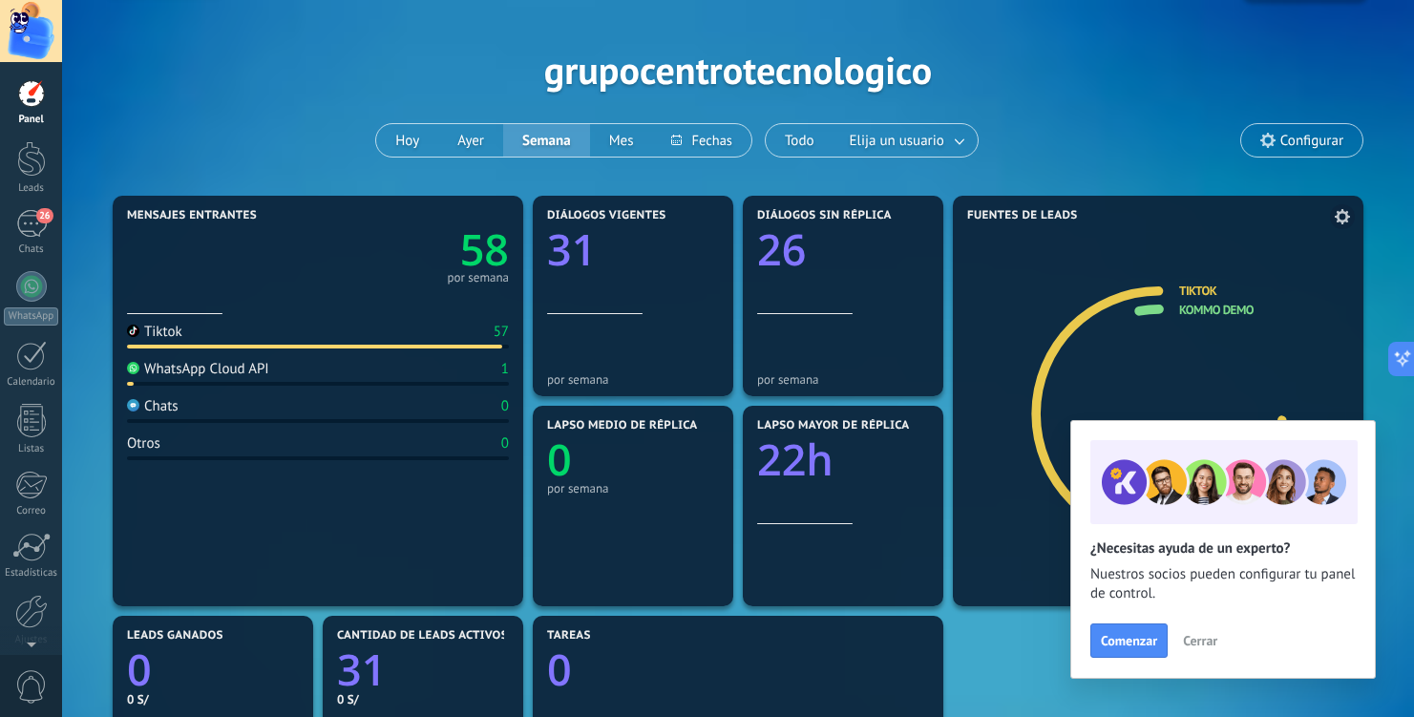
scroll to position [56, 0]
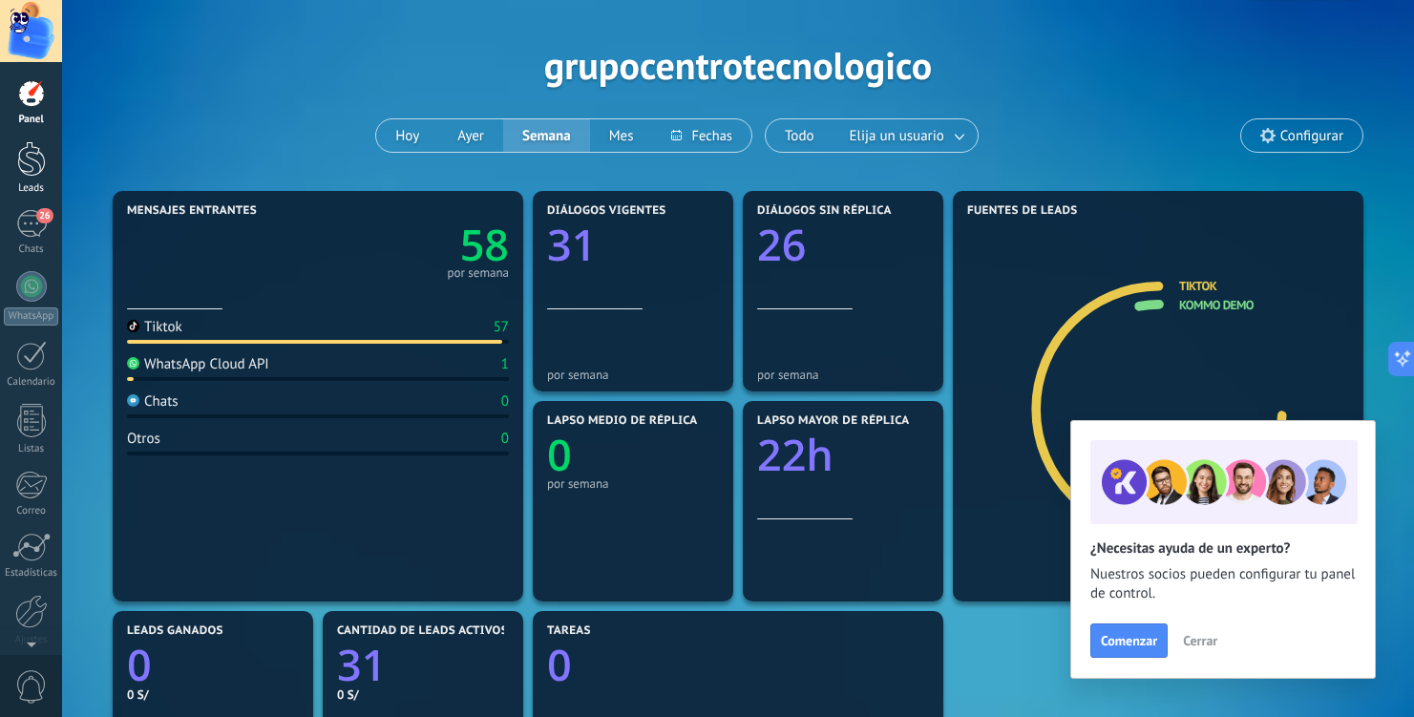
click at [38, 172] on div at bounding box center [31, 158] width 29 height 35
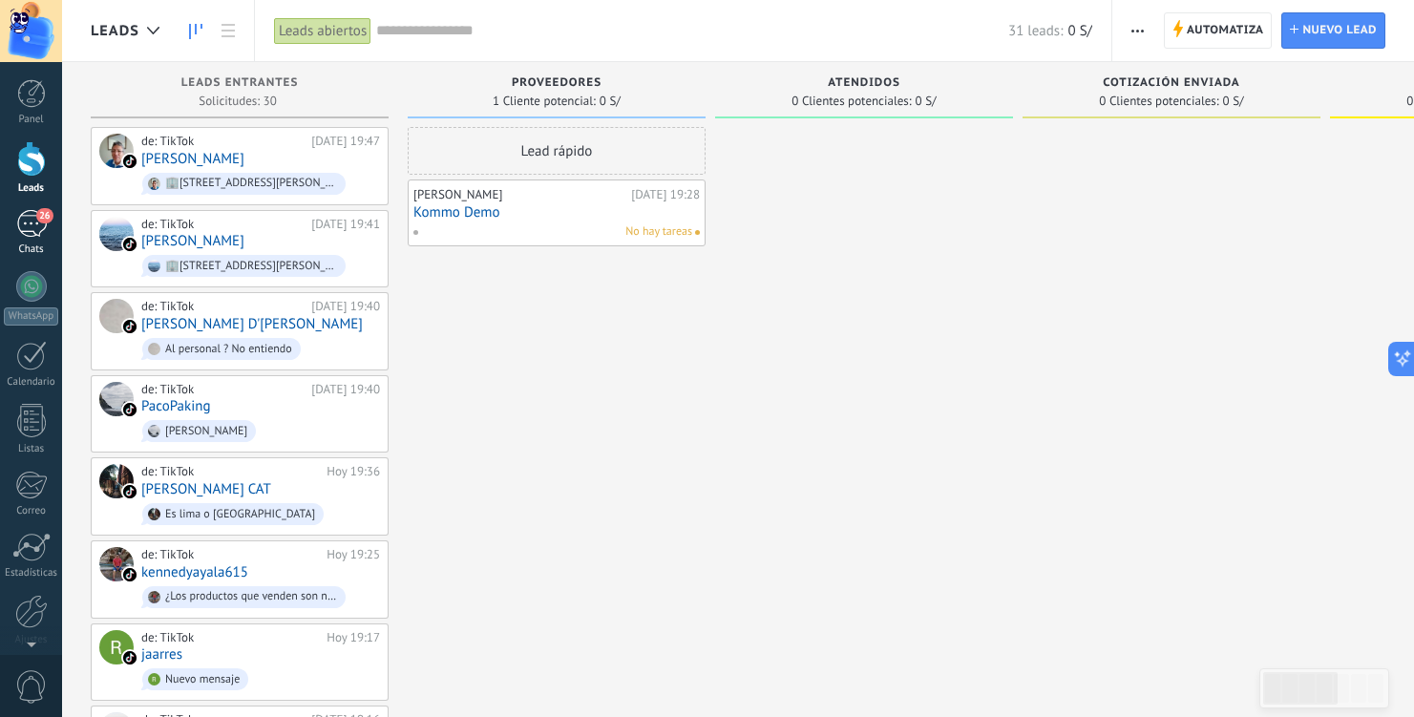
click at [34, 231] on div "26" at bounding box center [31, 224] width 31 height 28
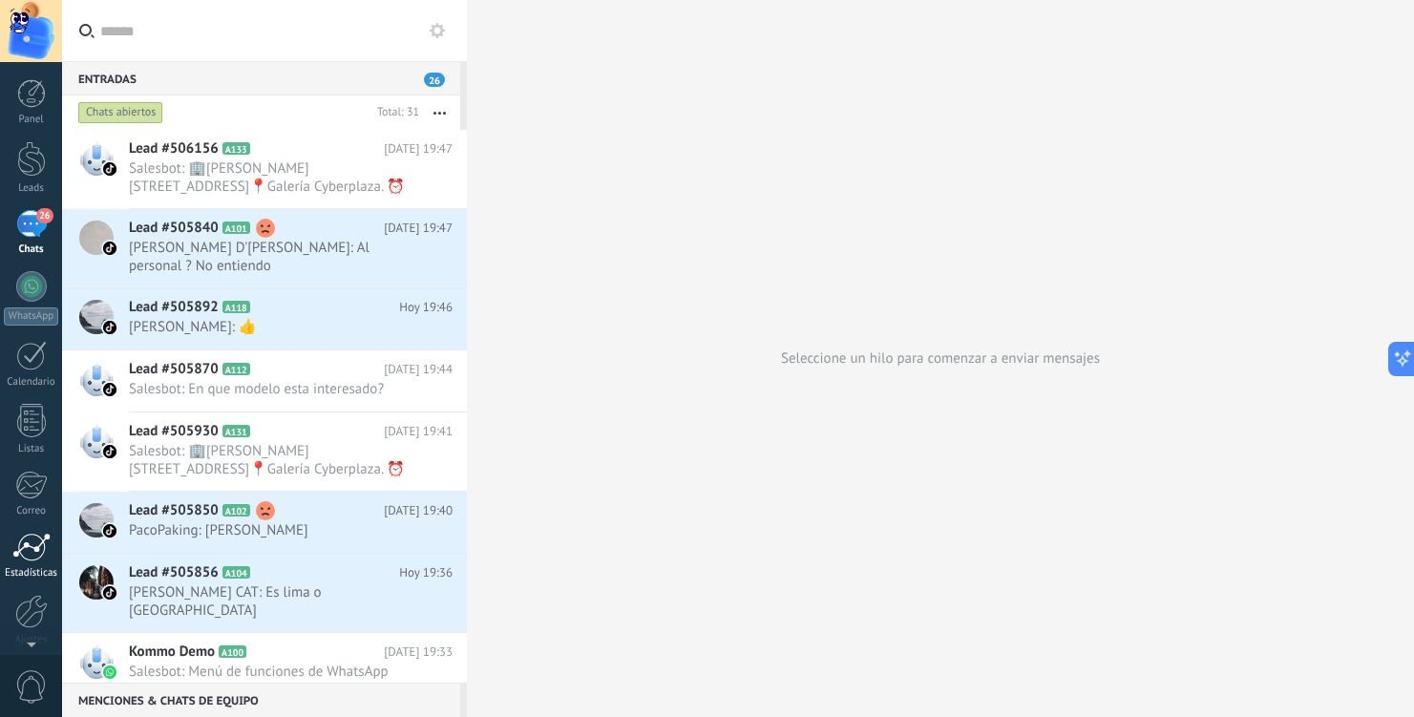
scroll to position [77, 0]
click at [22, 532] on div at bounding box center [31, 533] width 32 height 33
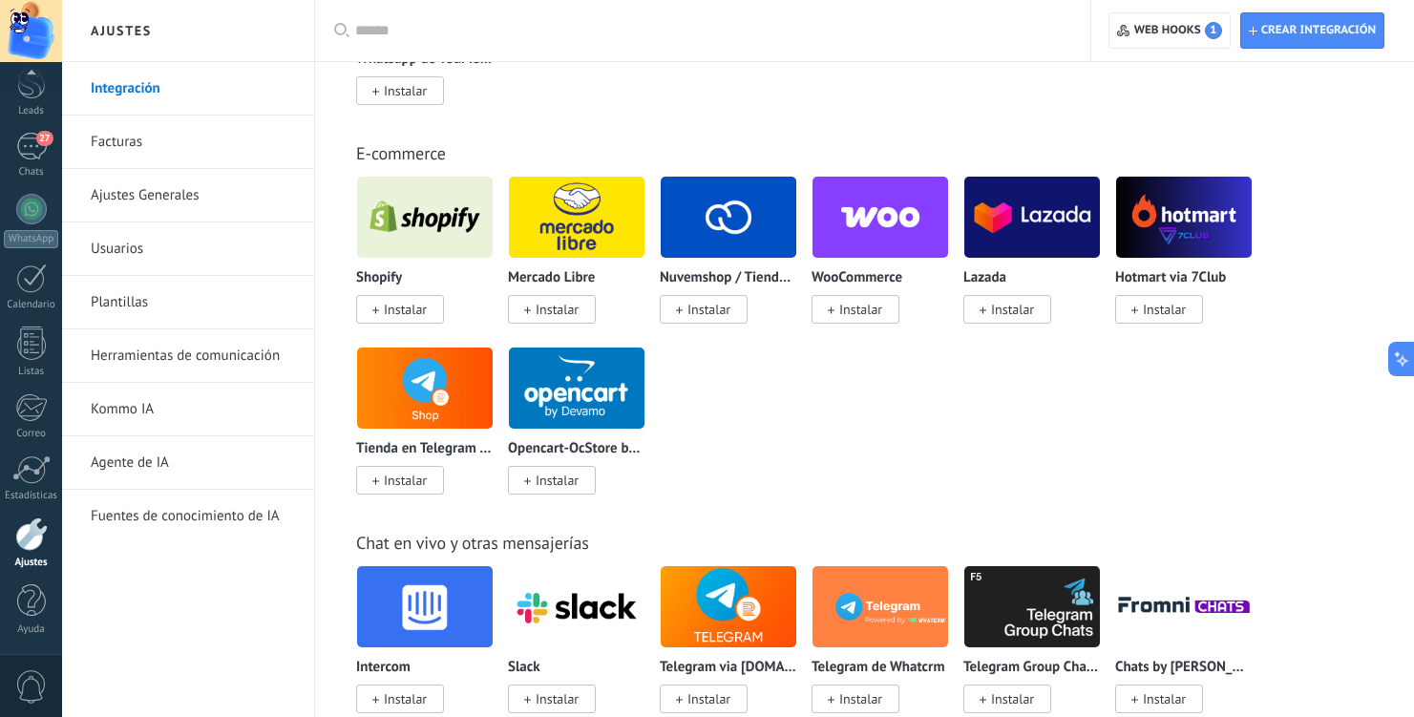
scroll to position [1081, 0]
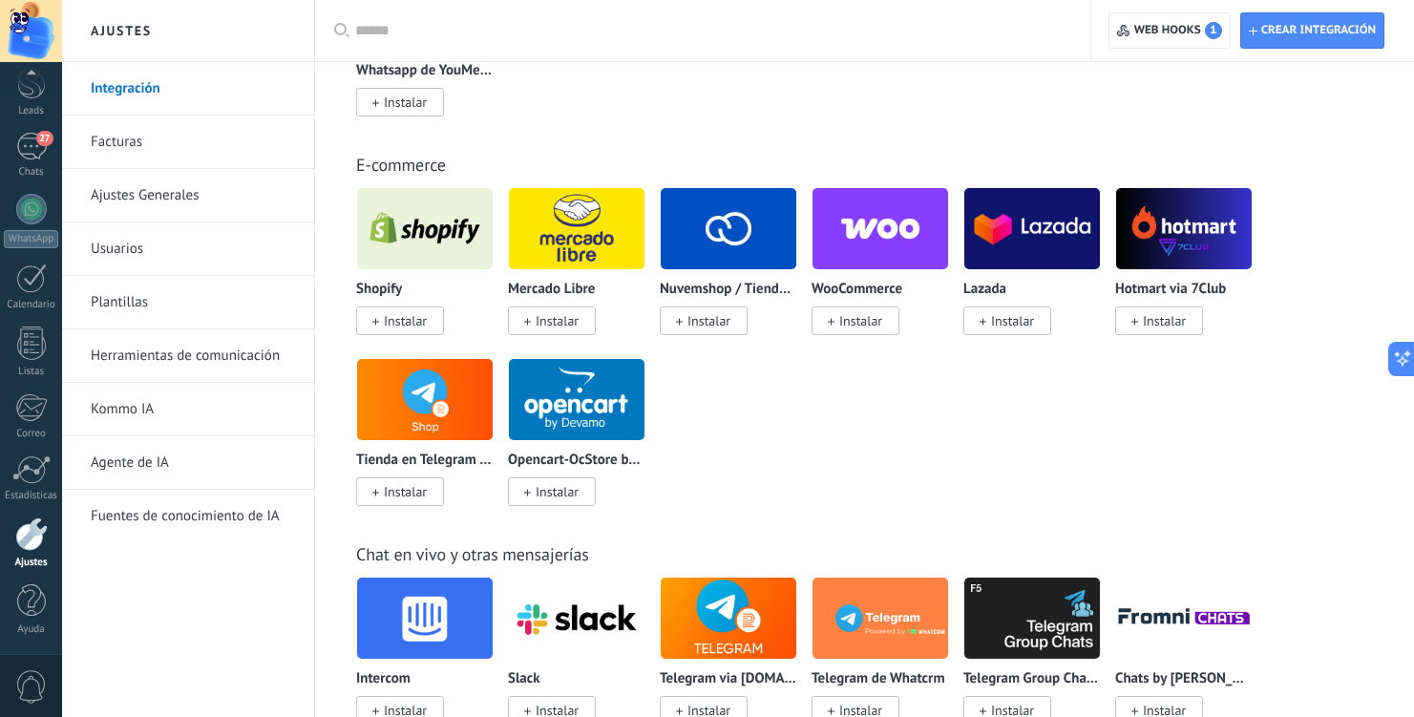
click at [554, 329] on span "Instalar" at bounding box center [557, 320] width 43 height 17
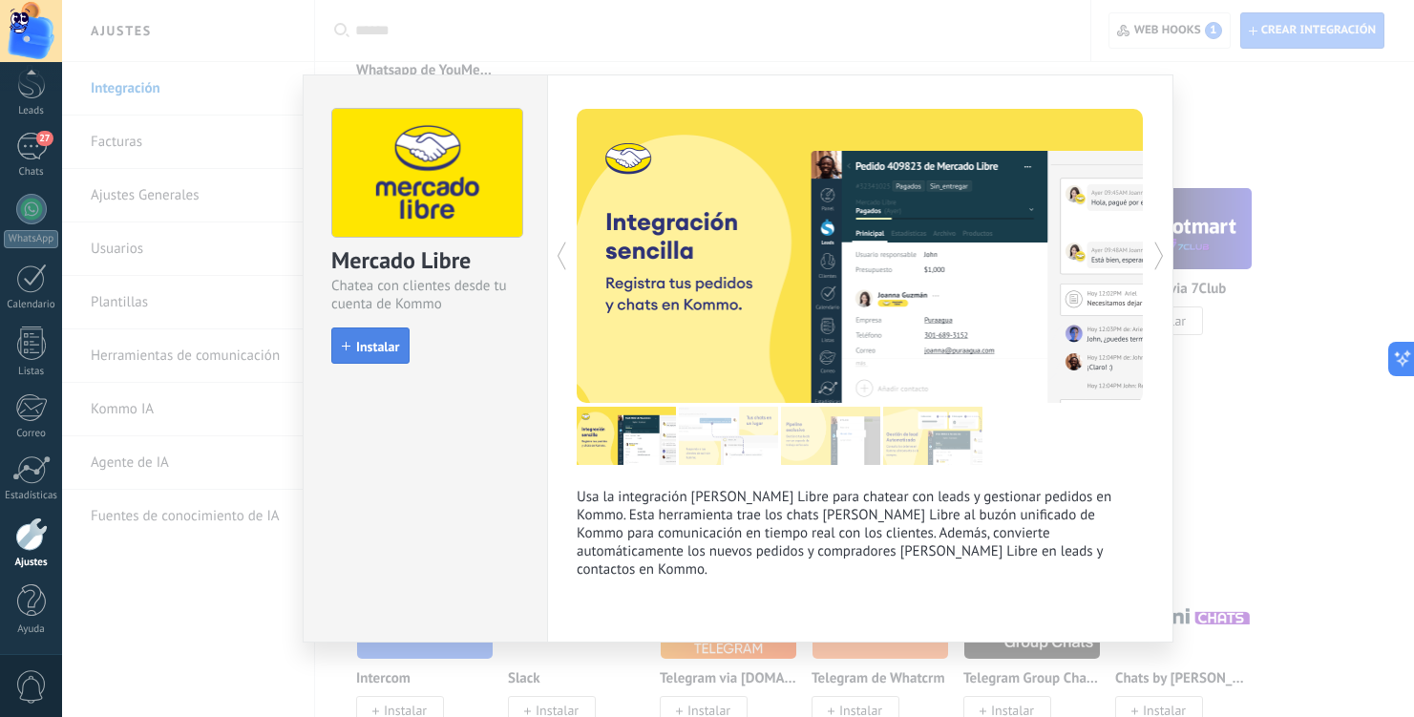
click at [384, 332] on button "Instalar" at bounding box center [370, 345] width 78 height 36
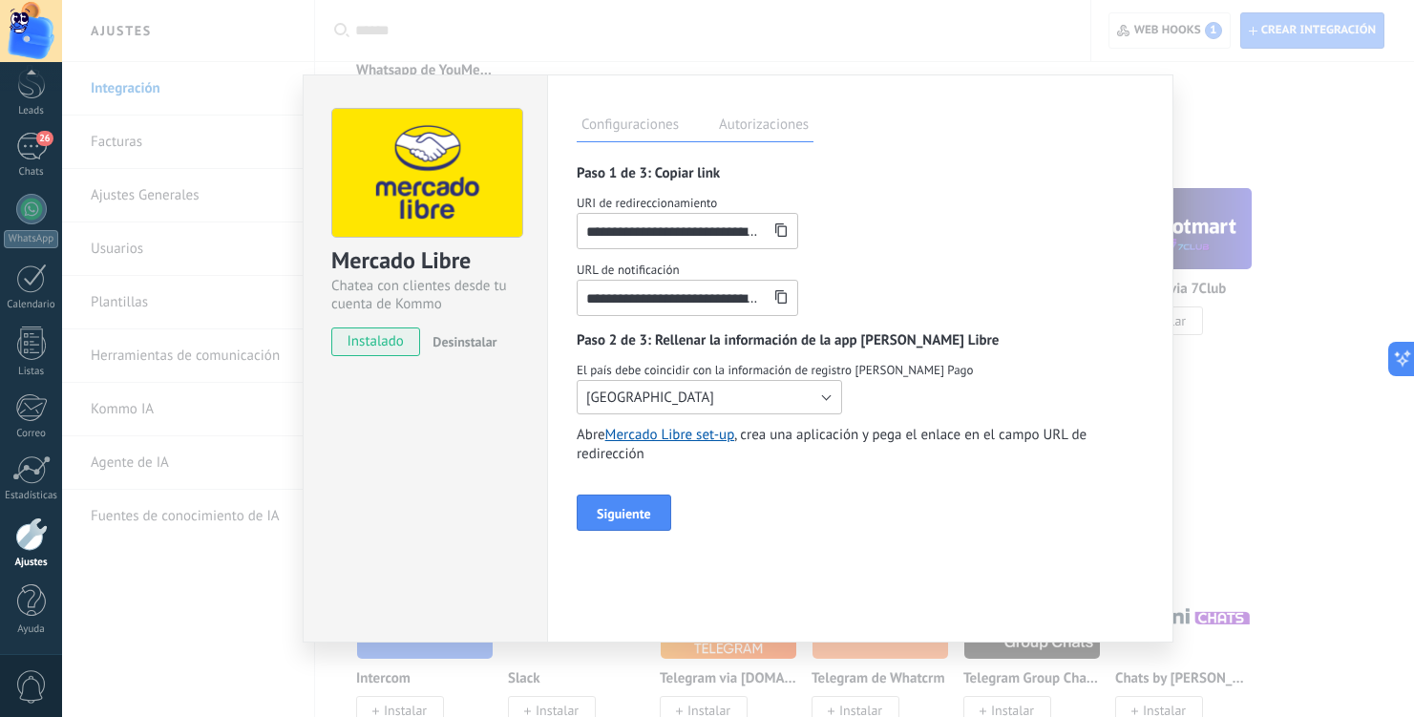
click at [670, 412] on button "Argentina" at bounding box center [709, 397] width 265 height 34
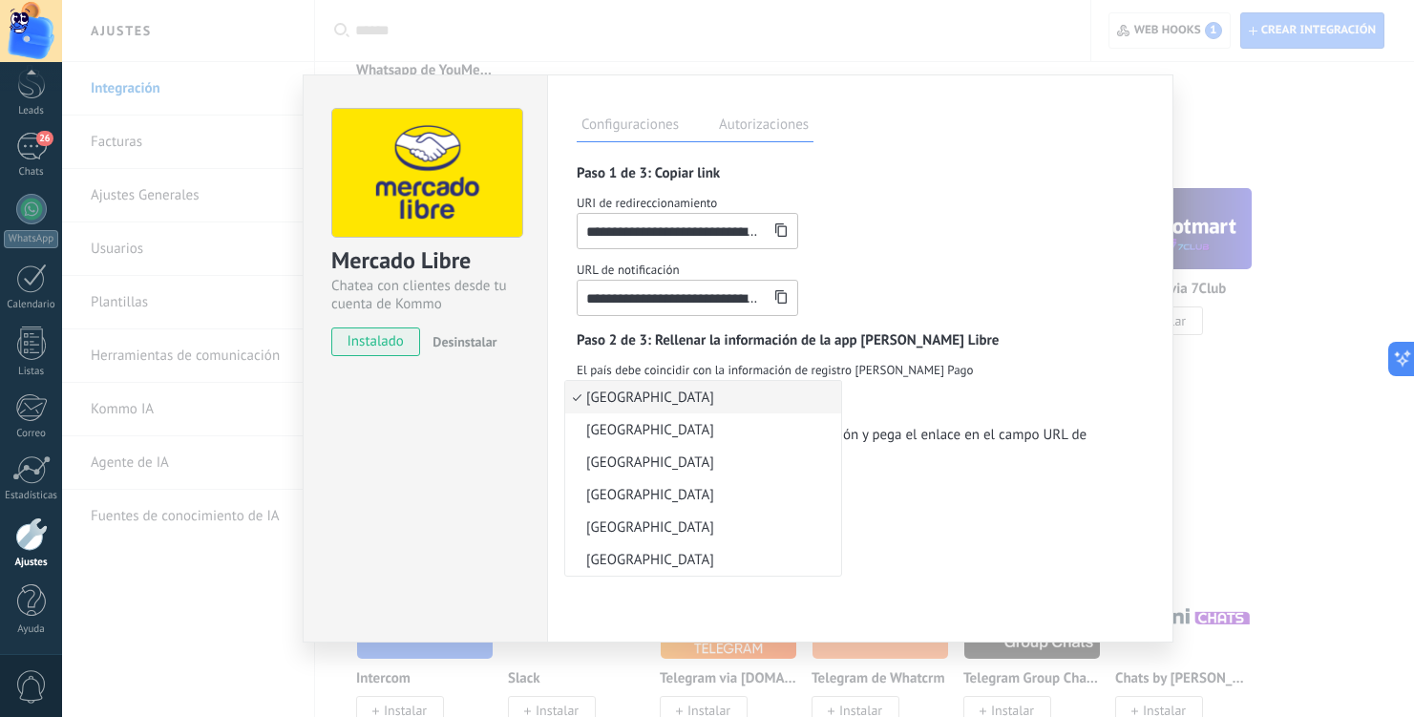
click at [461, 347] on span "Desinstalar" at bounding box center [465, 341] width 64 height 17
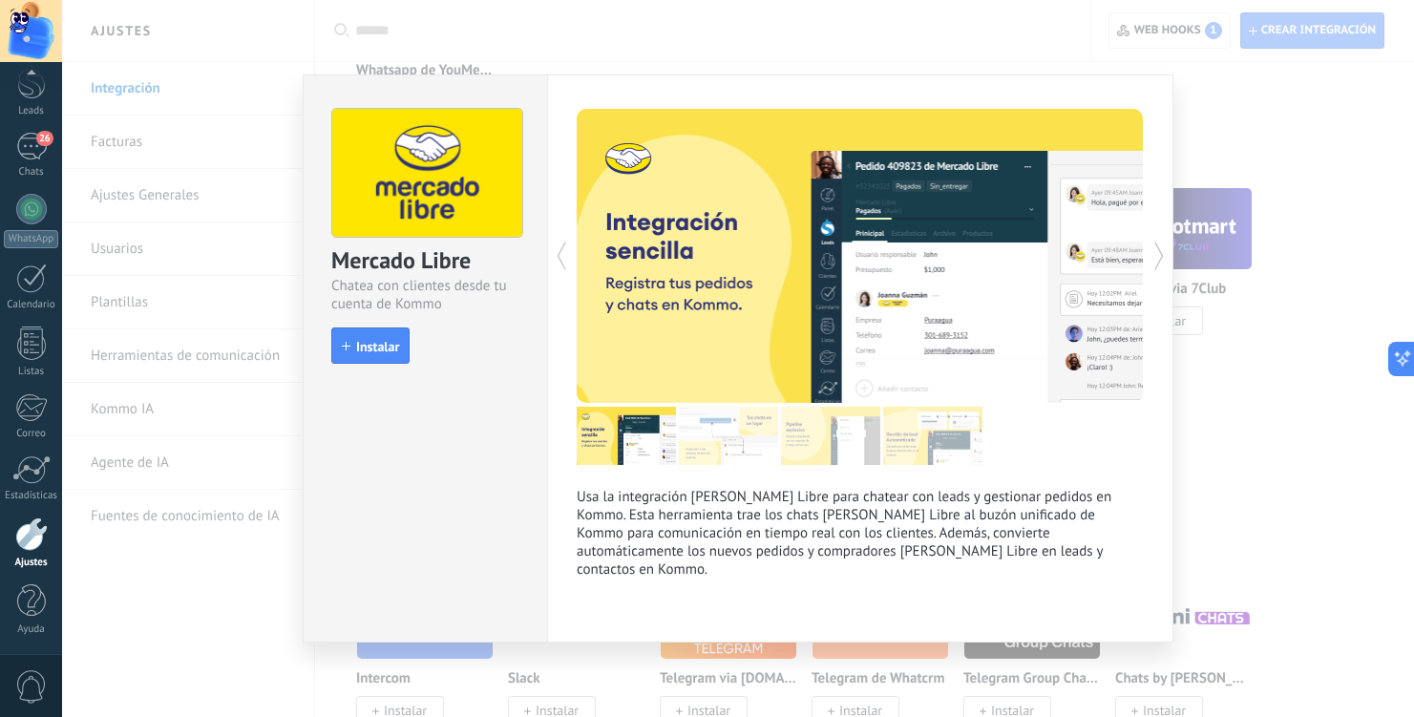
click at [1248, 143] on div "Mercado Libre Chatea con clientes desde tu cuenta de Kommo install Instalar Usa…" at bounding box center [738, 358] width 1352 height 717
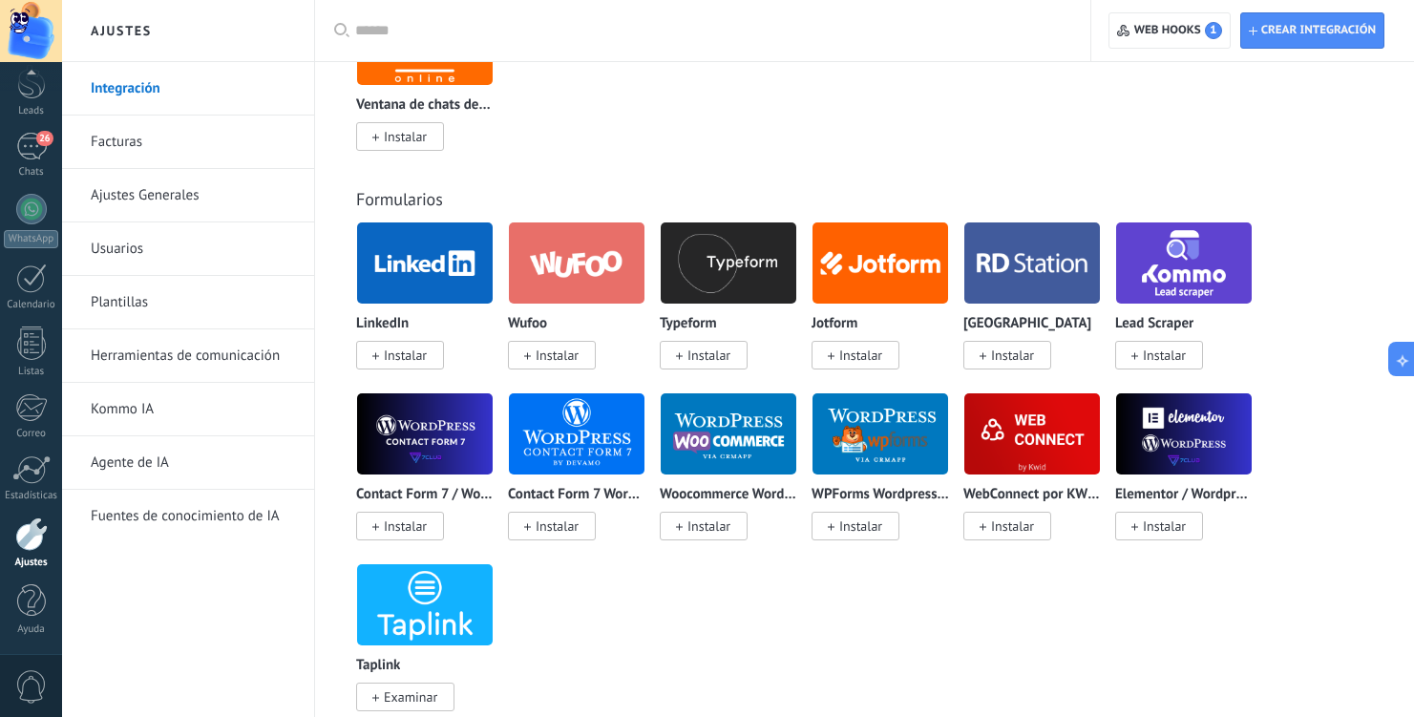
scroll to position [1849, 0]
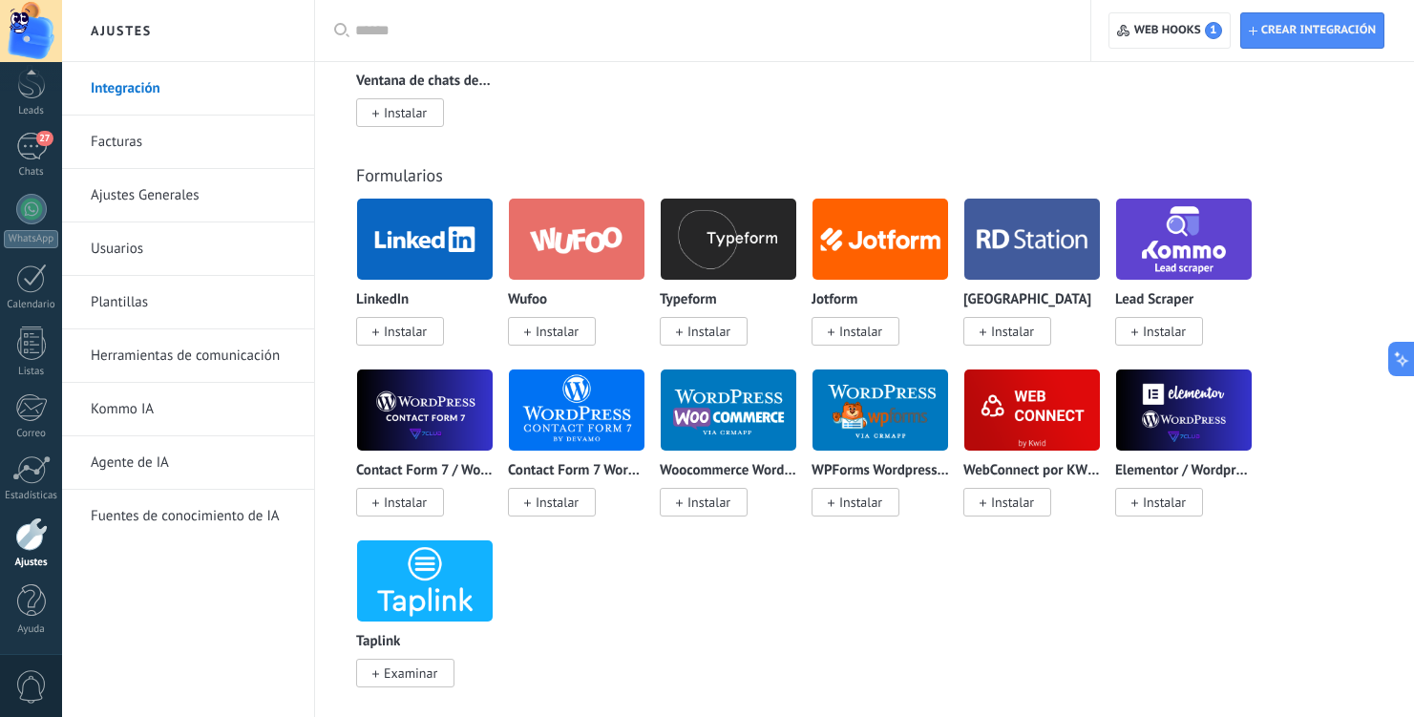
click at [403, 337] on span "Instalar" at bounding box center [405, 331] width 43 height 17
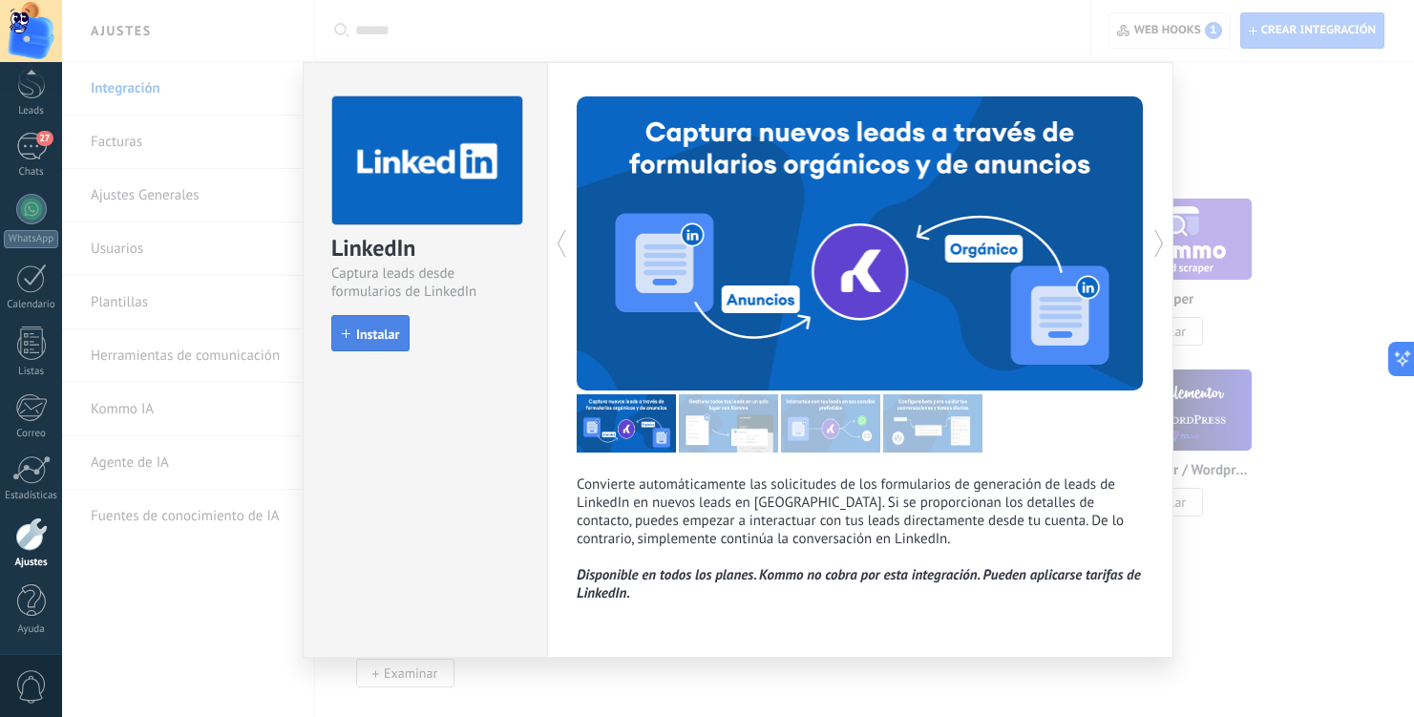
click at [383, 327] on span "Instalar" at bounding box center [377, 333] width 43 height 13
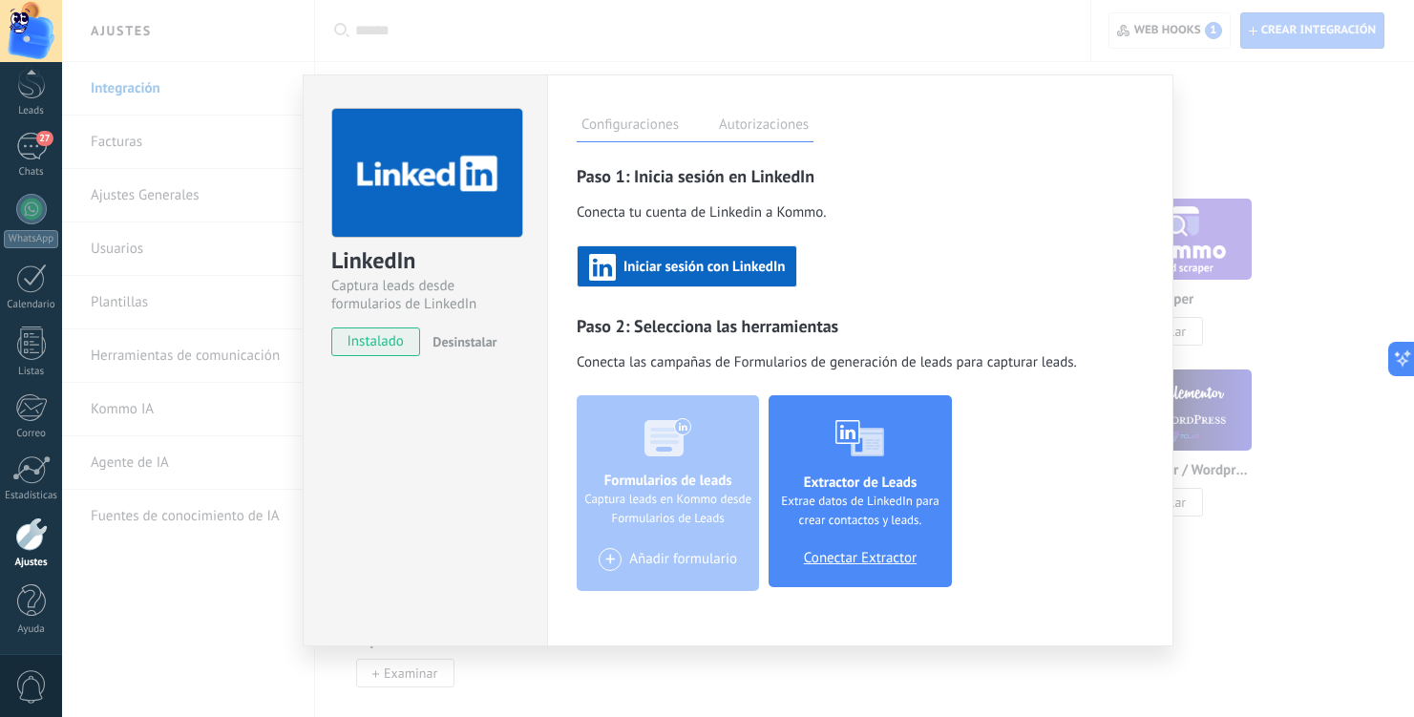
click at [663, 274] on span "Iniciar sesión con LinkedIn" at bounding box center [703, 267] width 161 height 13
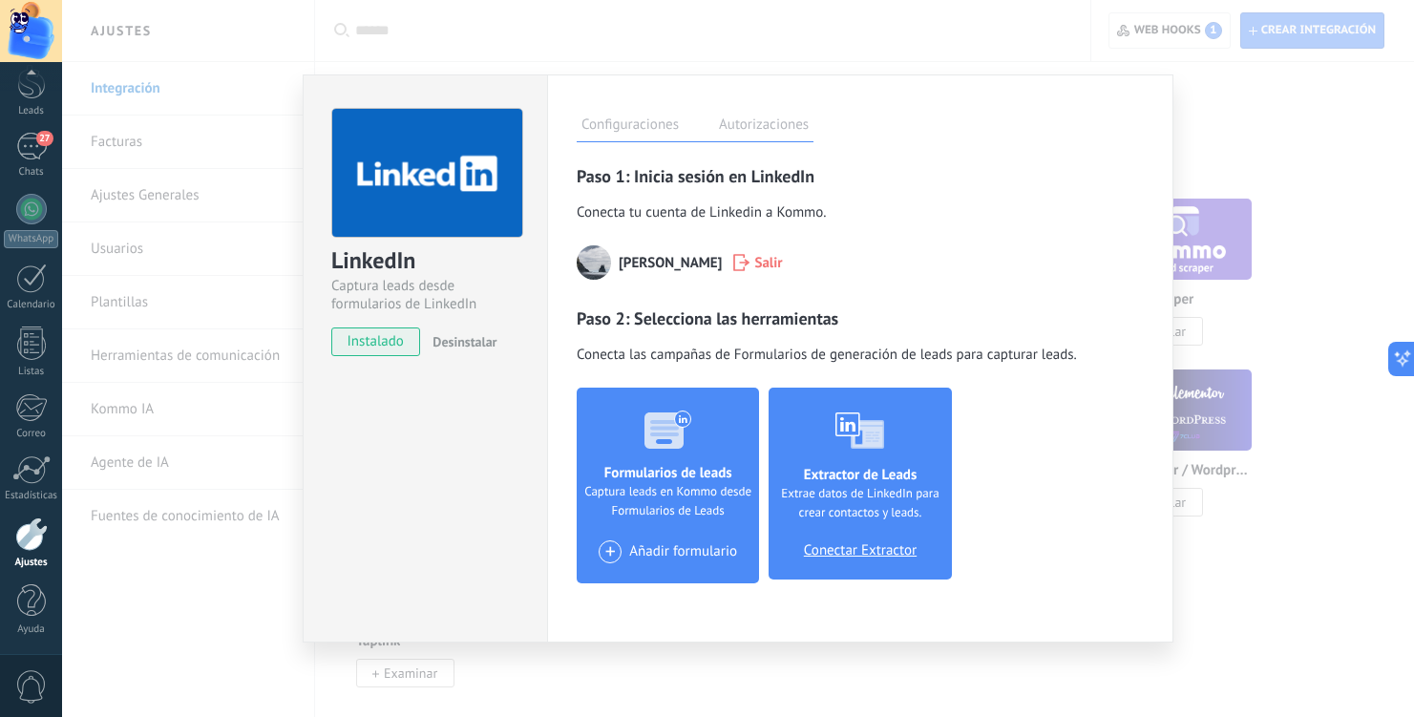
click at [818, 554] on span "Conectar Extractor" at bounding box center [860, 550] width 113 height 17
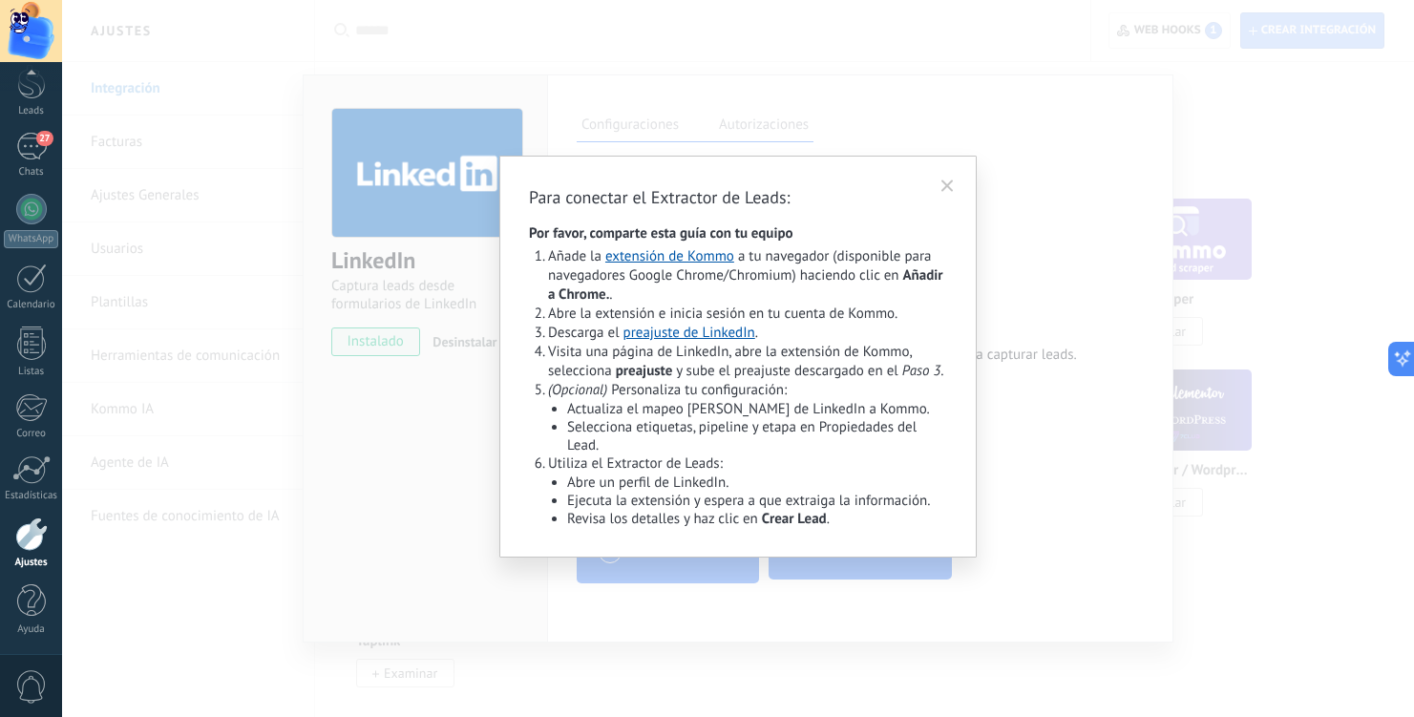
click at [946, 188] on icon at bounding box center [947, 186] width 19 height 20
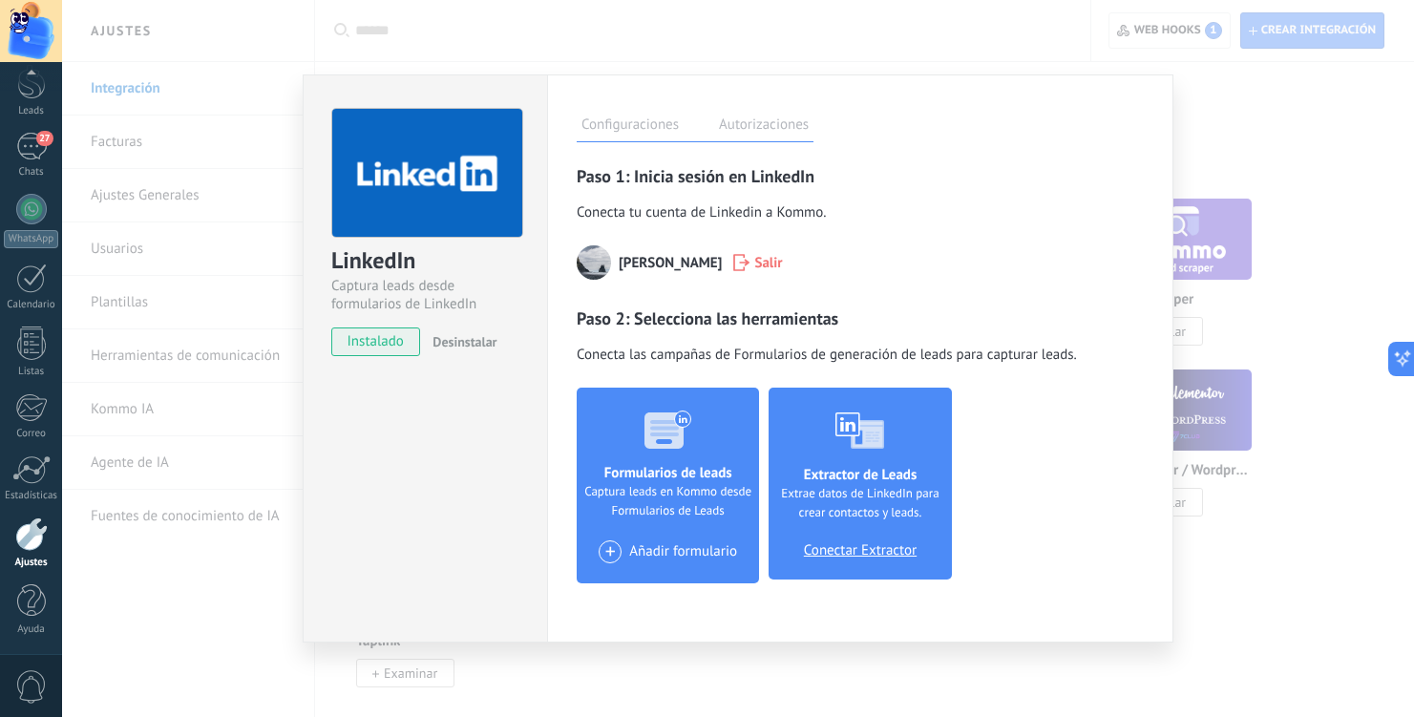
click at [1326, 155] on div "LinkedIn Captura leads desde formularios de LinkedIn instalado Desinstalar Conf…" at bounding box center [738, 358] width 1352 height 717
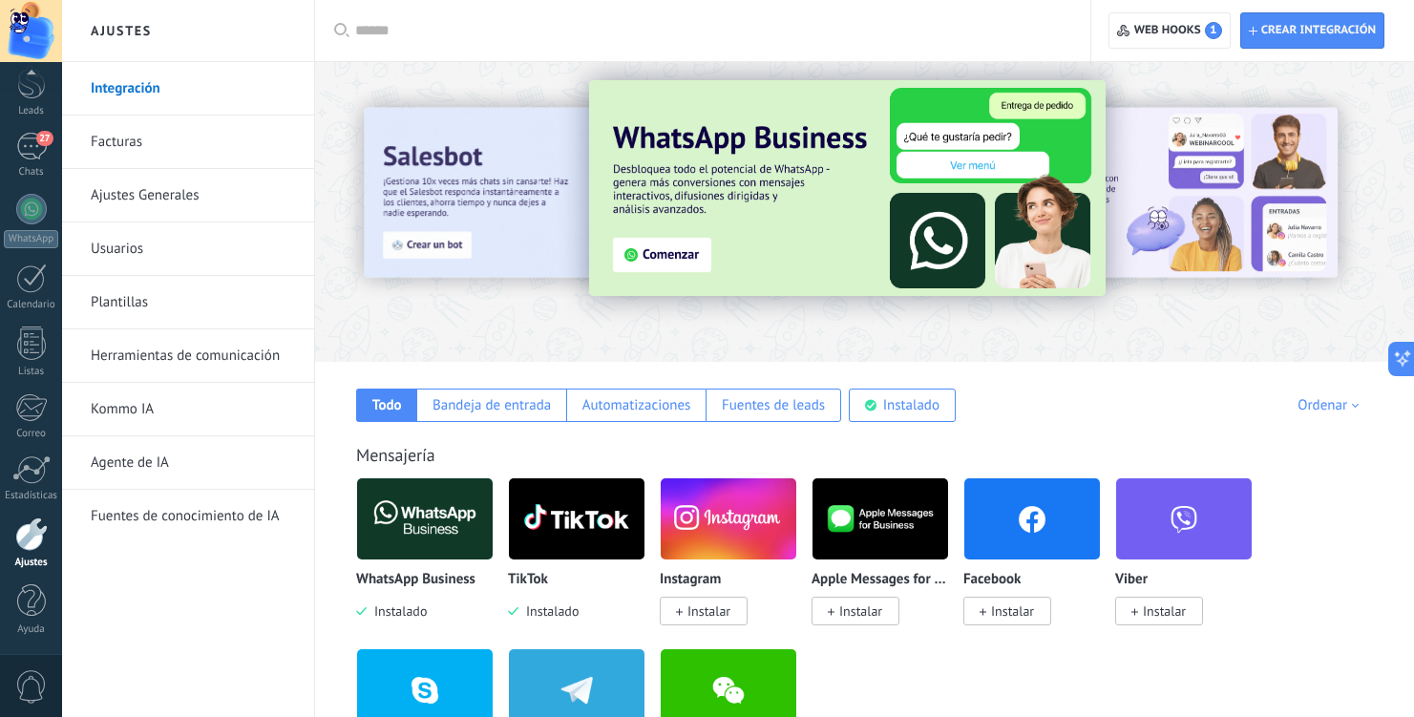
scroll to position [0, 0]
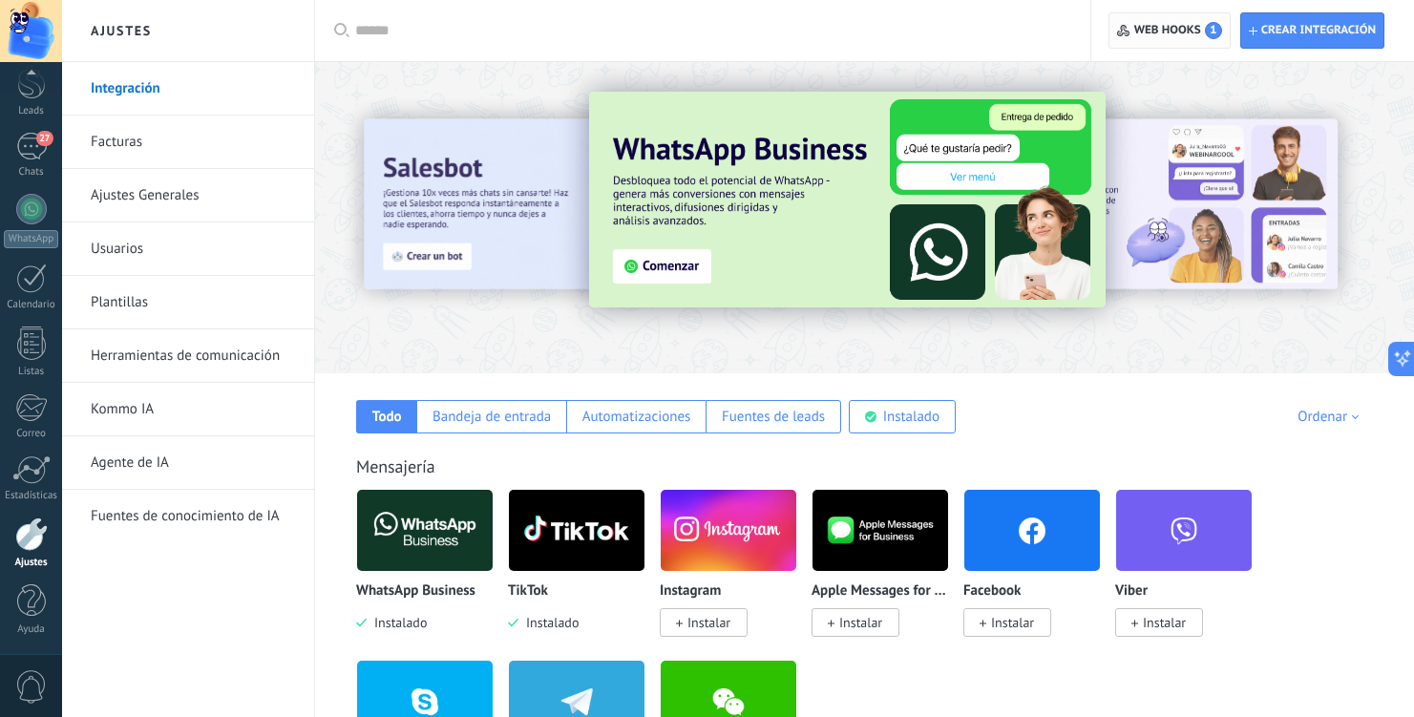
click at [1176, 33] on span "Web hooks 1" at bounding box center [1178, 30] width 88 height 17
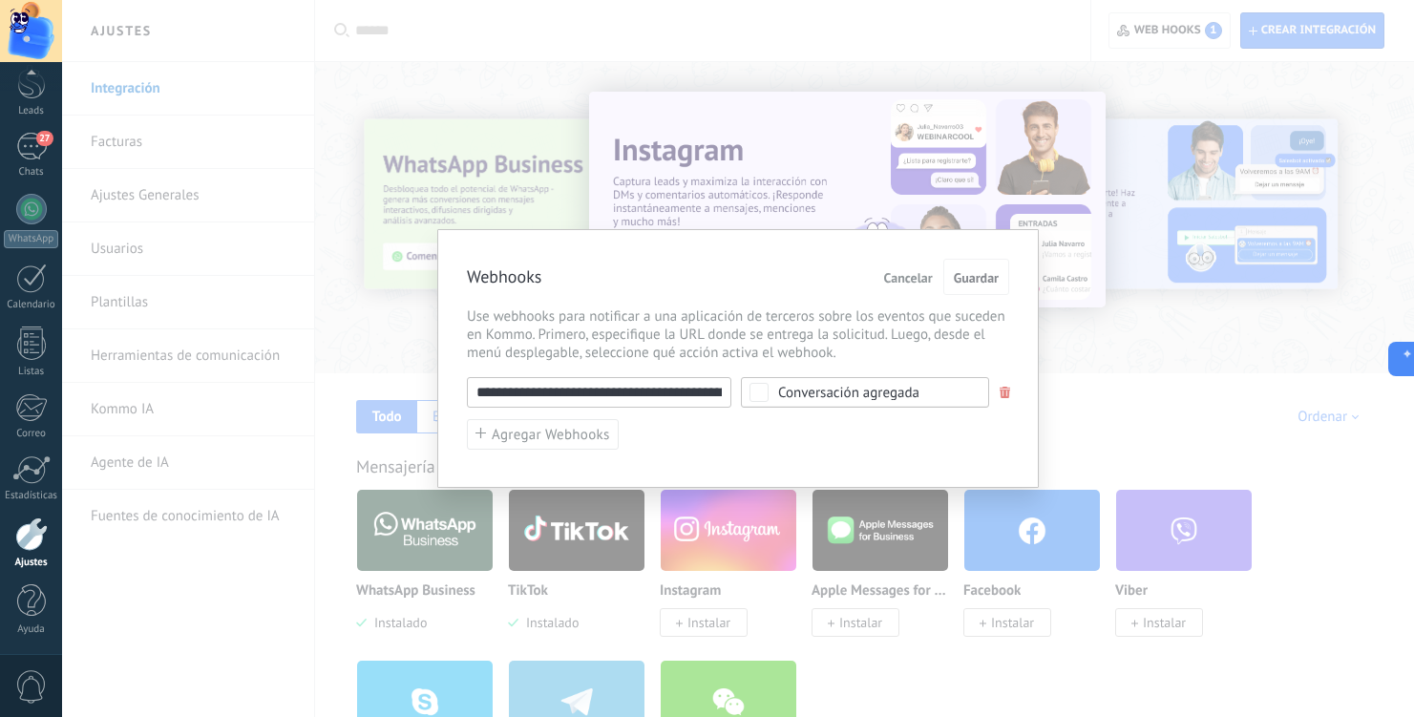
click at [906, 278] on span "Cancelar" at bounding box center [908, 277] width 49 height 13
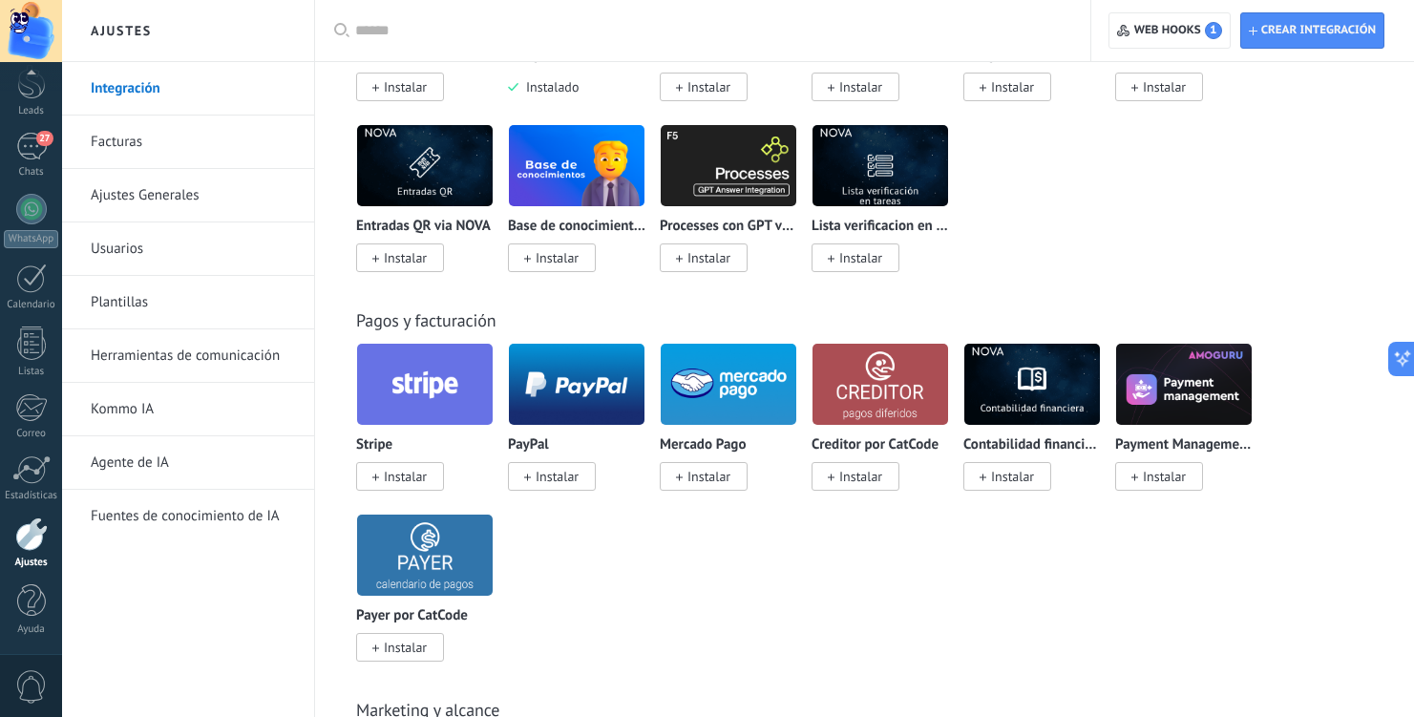
scroll to position [3233, 0]
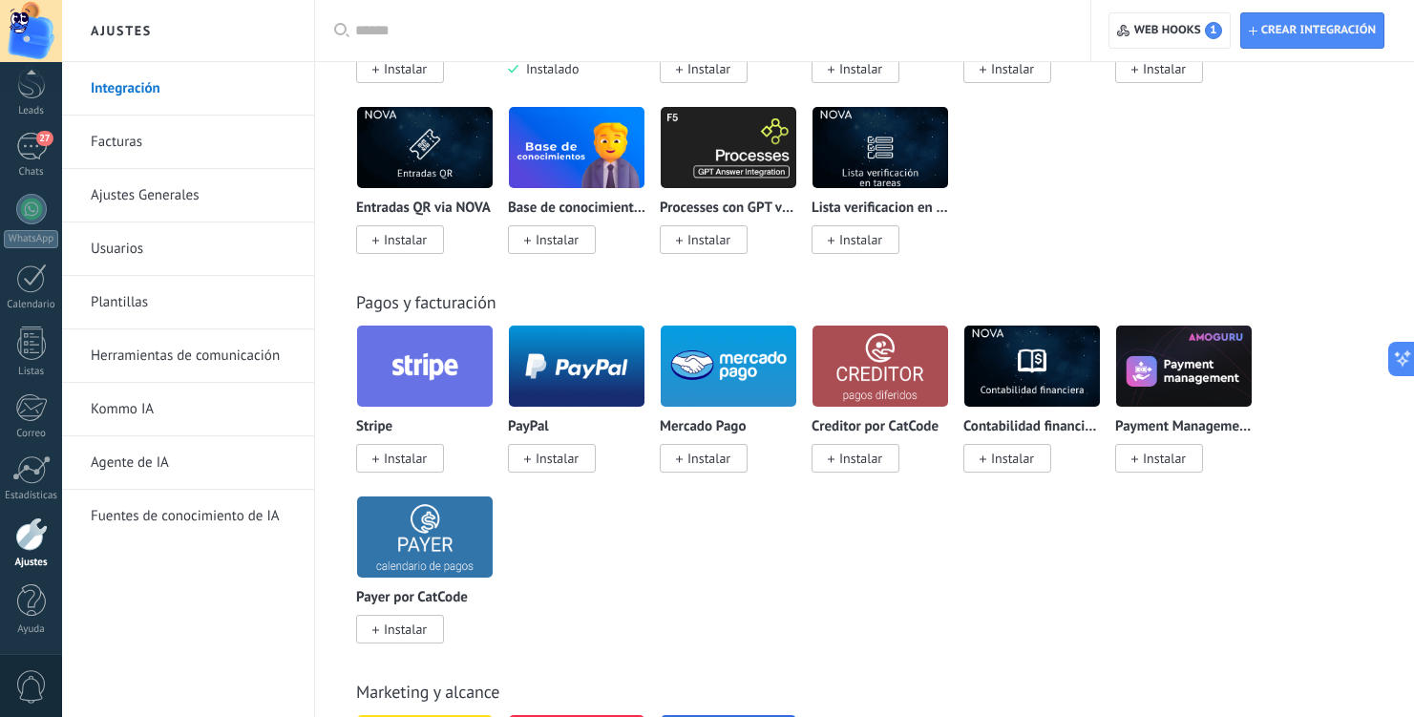
click at [711, 473] on span "Instalar" at bounding box center [704, 458] width 88 height 29
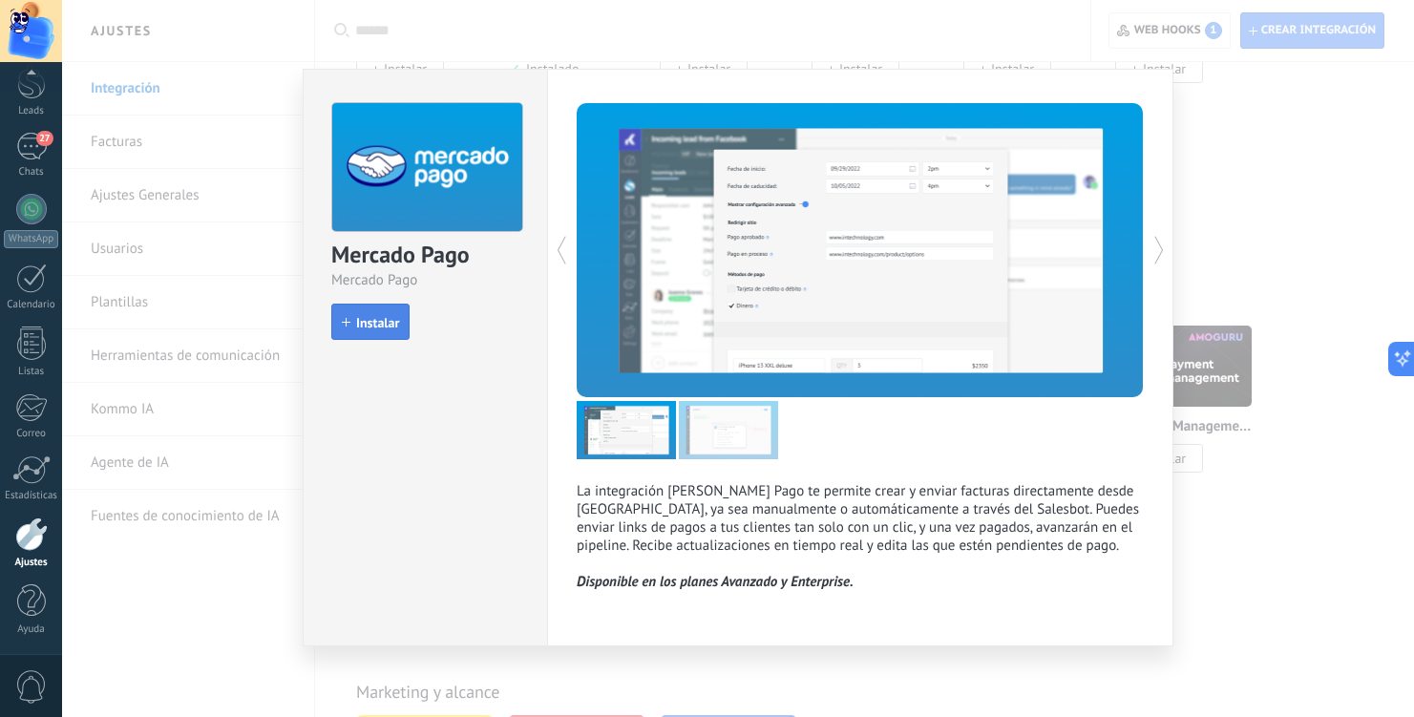
click at [392, 327] on span "Instalar" at bounding box center [377, 322] width 43 height 13
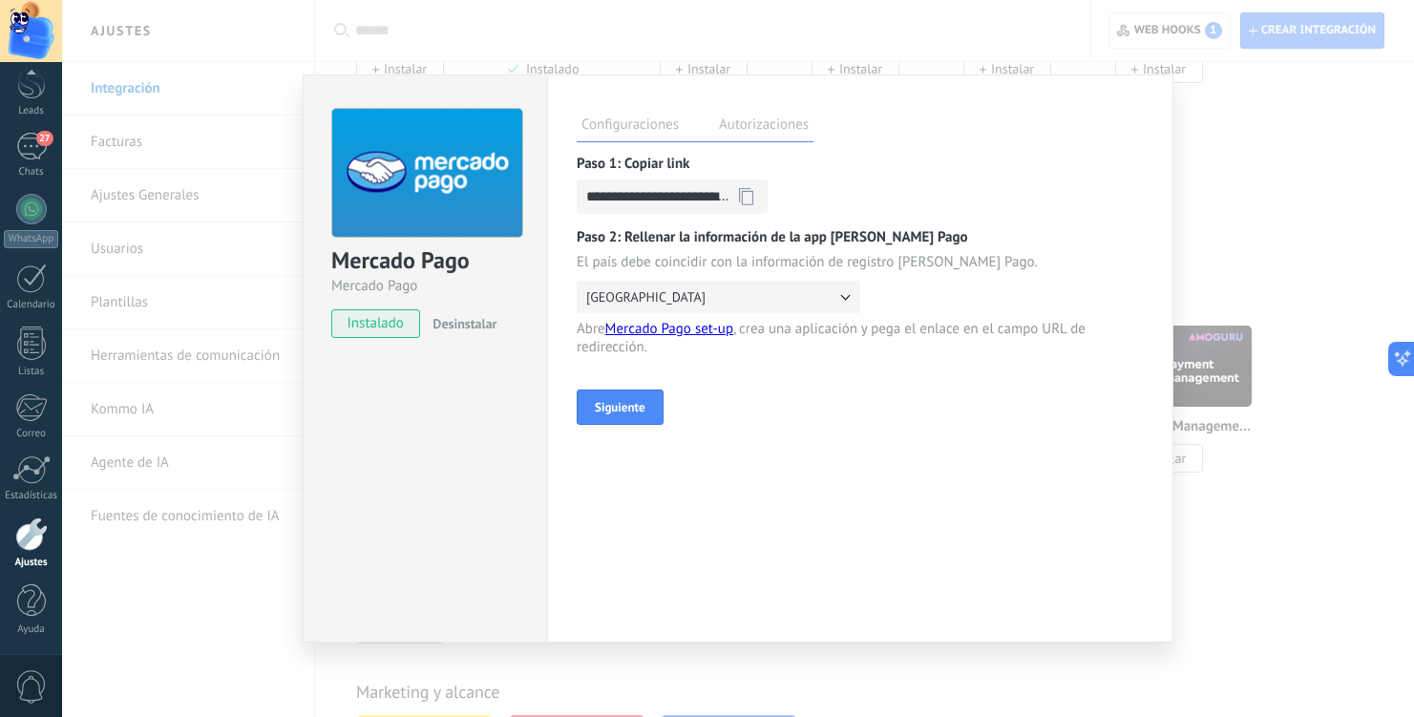
click at [697, 311] on button "Argentina" at bounding box center [719, 297] width 284 height 32
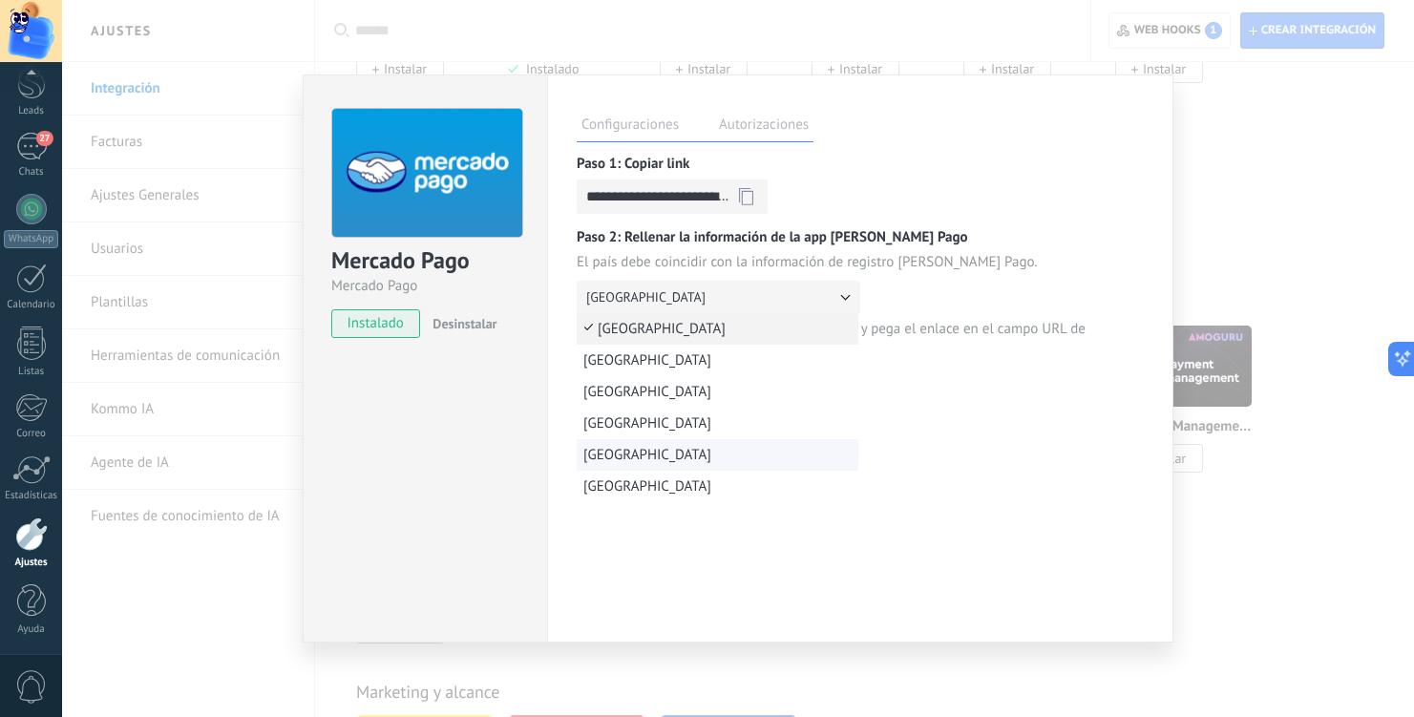
scroll to position [32, 0]
click at [626, 492] on div "**********" at bounding box center [860, 358] width 626 height 568
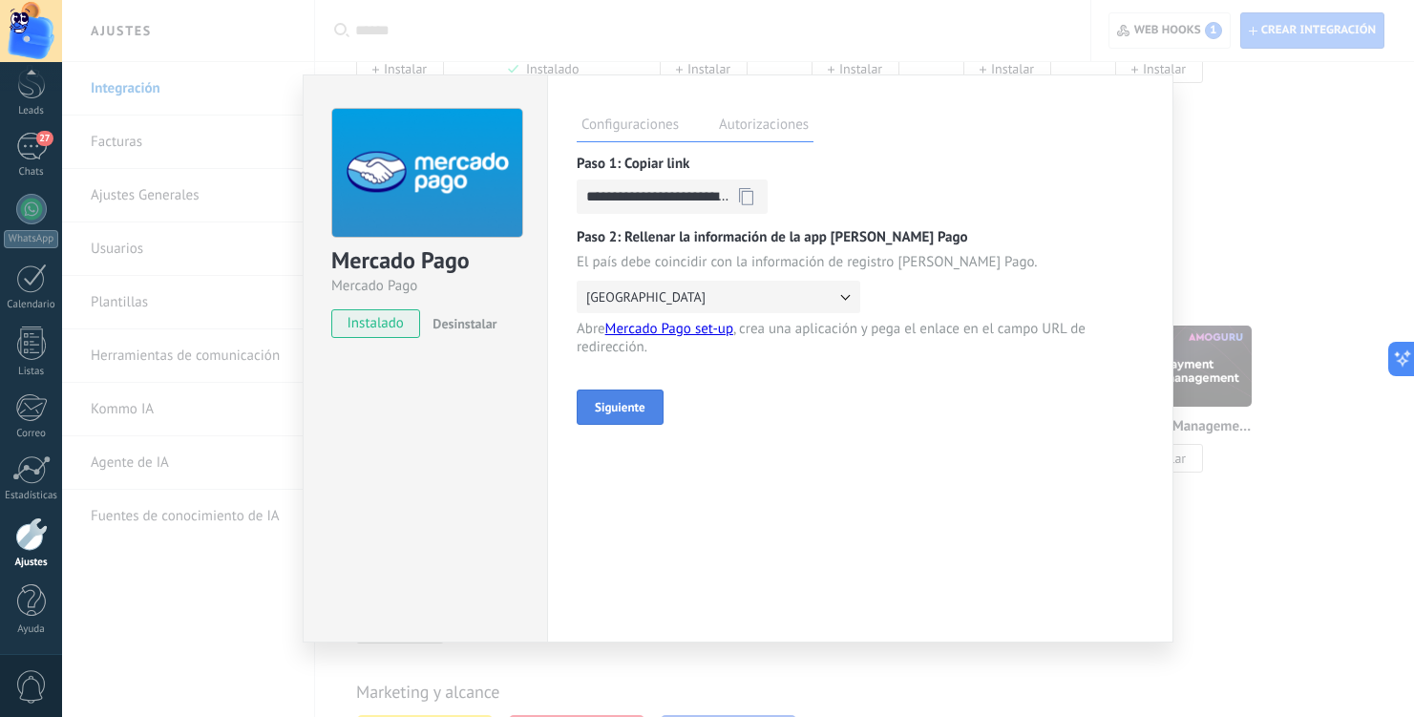
scroll to position [0, 0]
click at [751, 195] on icon at bounding box center [746, 196] width 14 height 18
click at [630, 415] on span "Siguiente" at bounding box center [620, 407] width 51 height 16
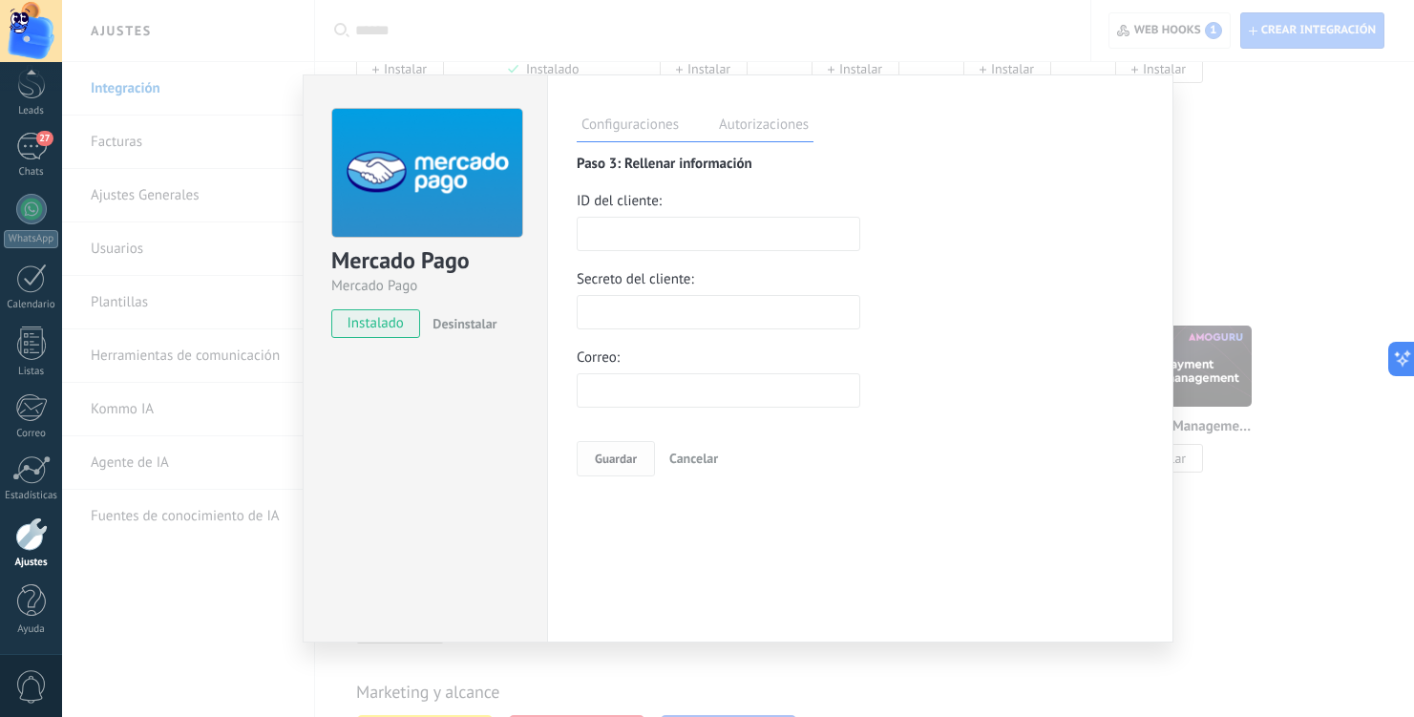
click at [665, 235] on input "text" at bounding box center [719, 234] width 284 height 34
click at [1249, 579] on div "**********" at bounding box center [738, 358] width 1352 height 717
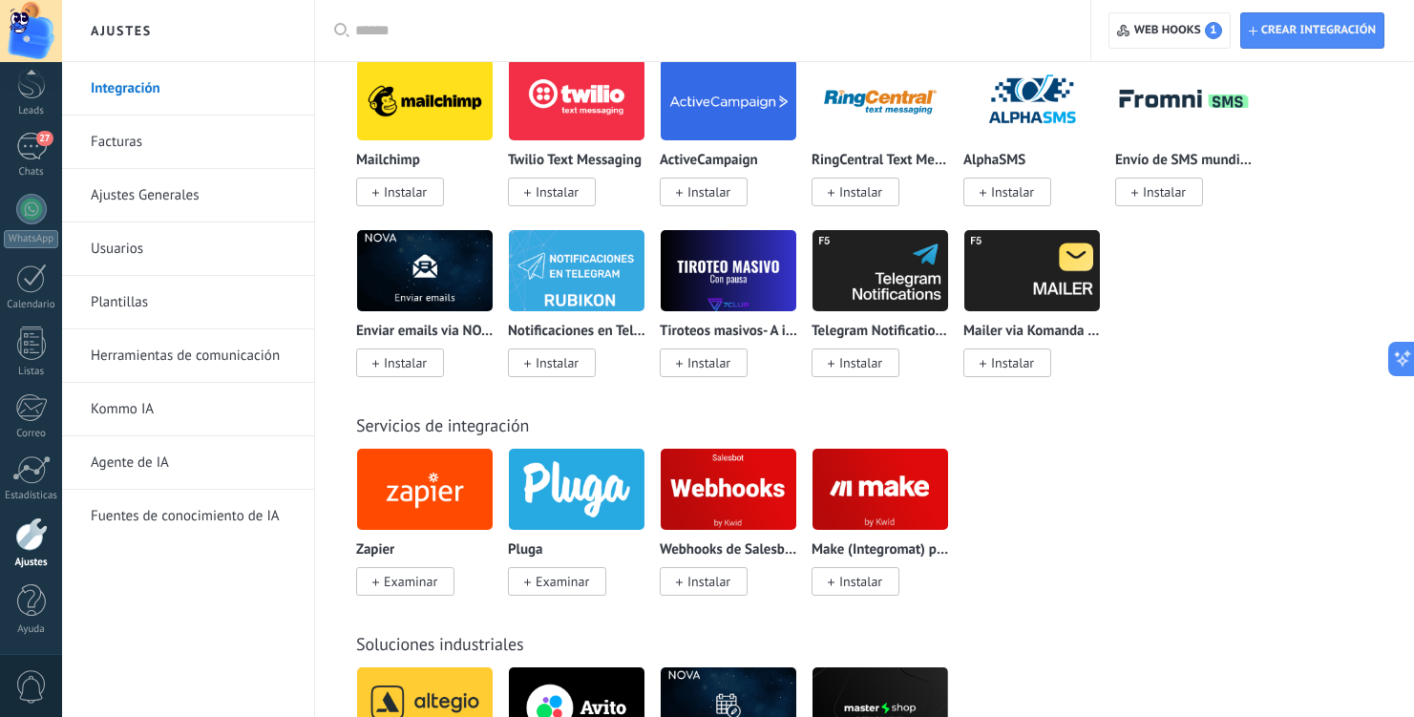
scroll to position [3890, 0]
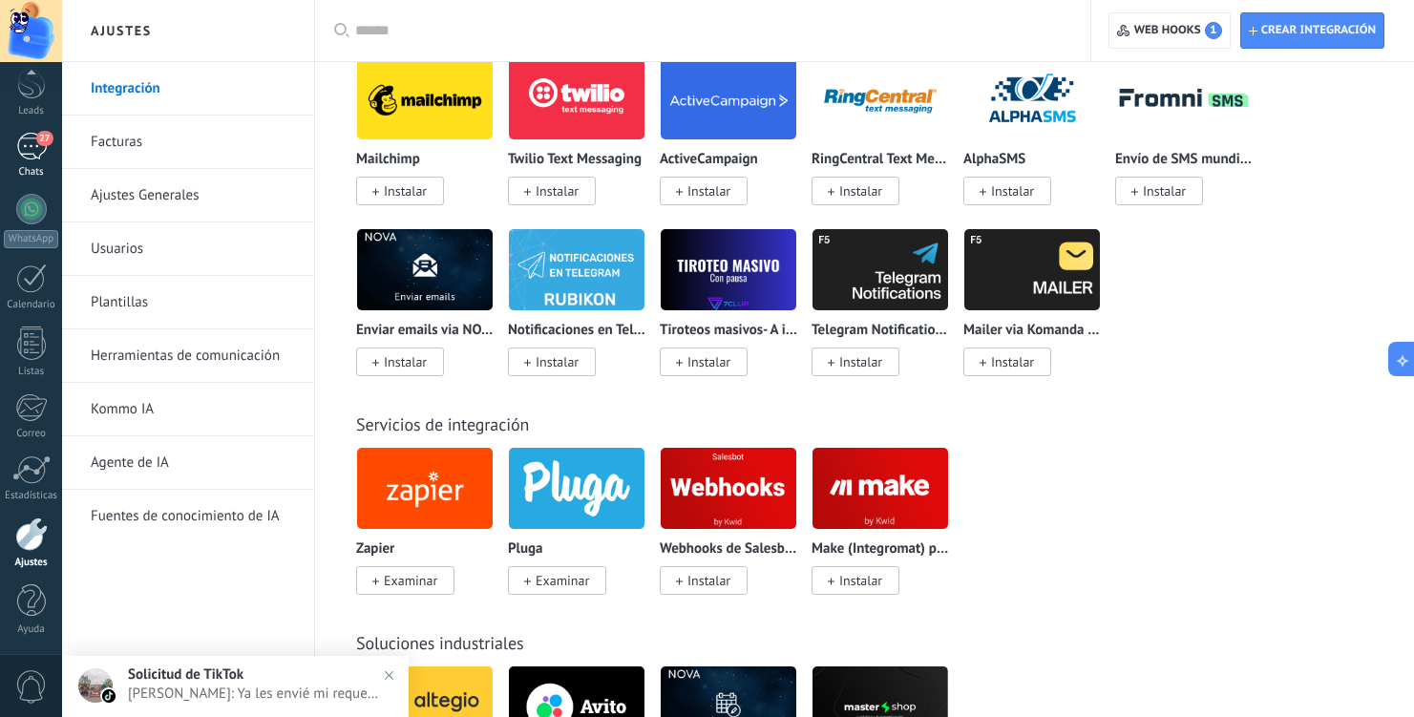
click at [36, 137] on span "27" at bounding box center [44, 138] width 16 height 15
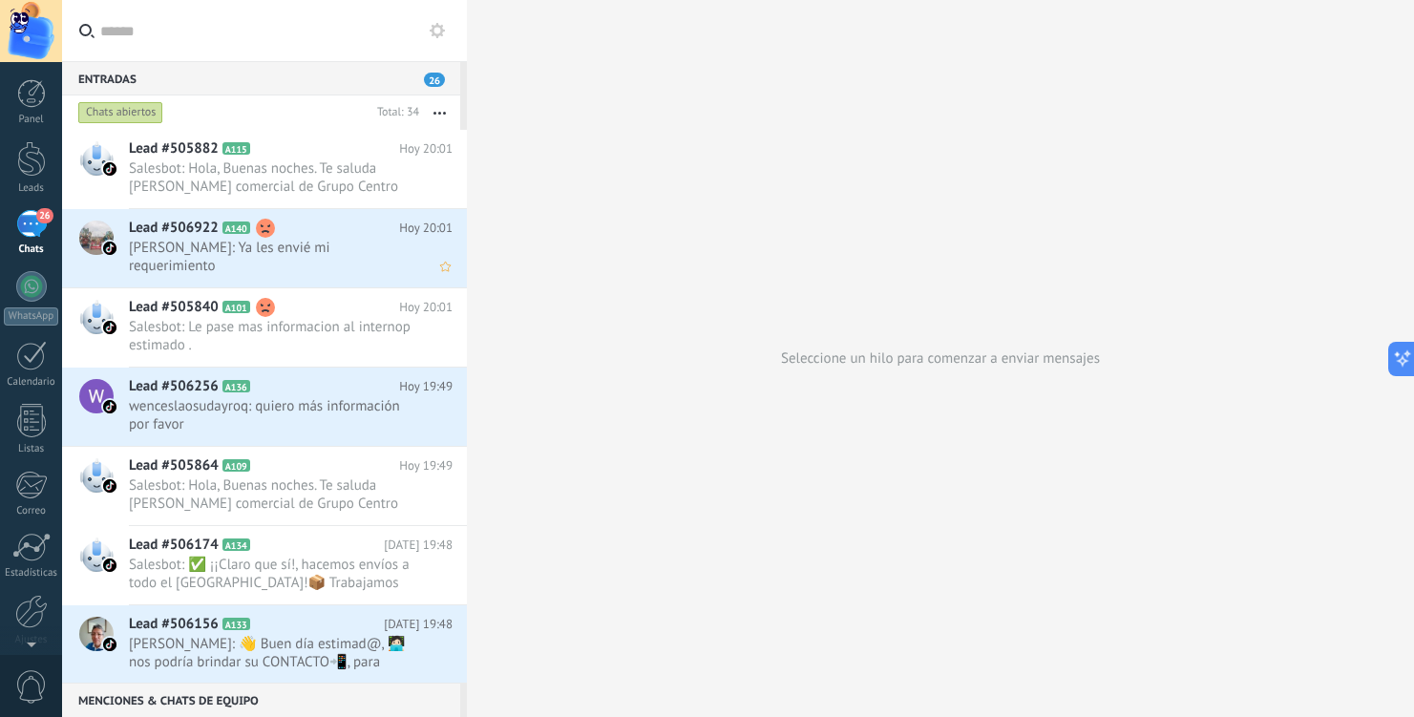
click at [353, 264] on span "jaime v. velarde marin: Ya les envié mi requerimiento" at bounding box center [272, 257] width 287 height 36
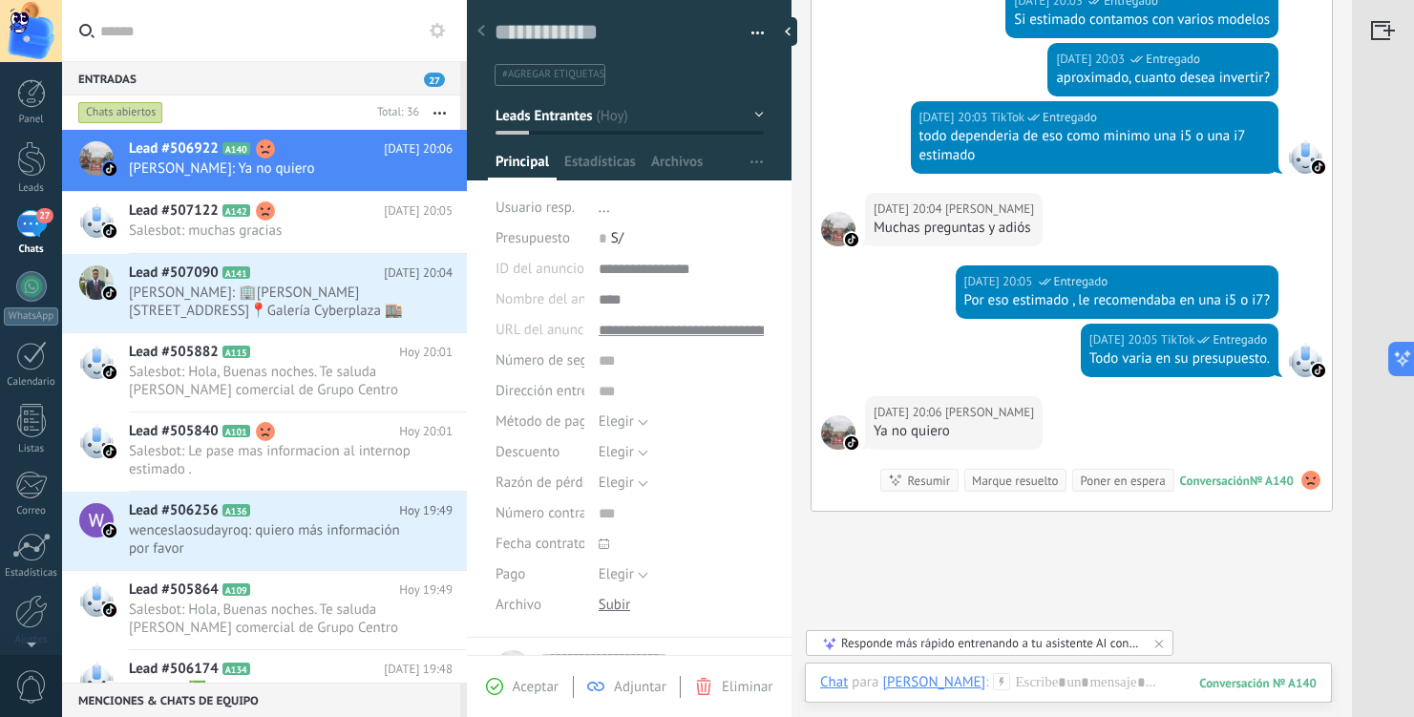
scroll to position [867, 0]
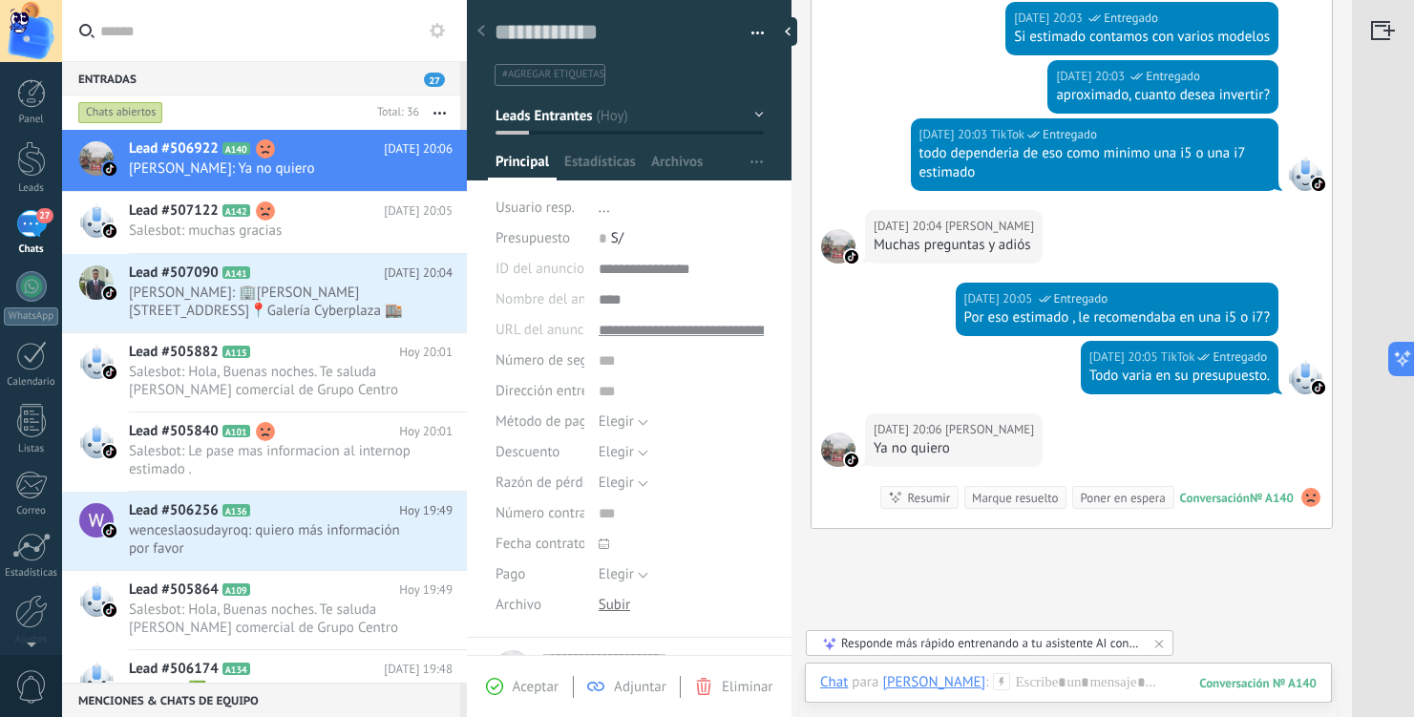
click at [867, 646] on div "Responde más rápido entrenando a tu asistente AI con tus fuentes de datos" at bounding box center [990, 643] width 299 height 16
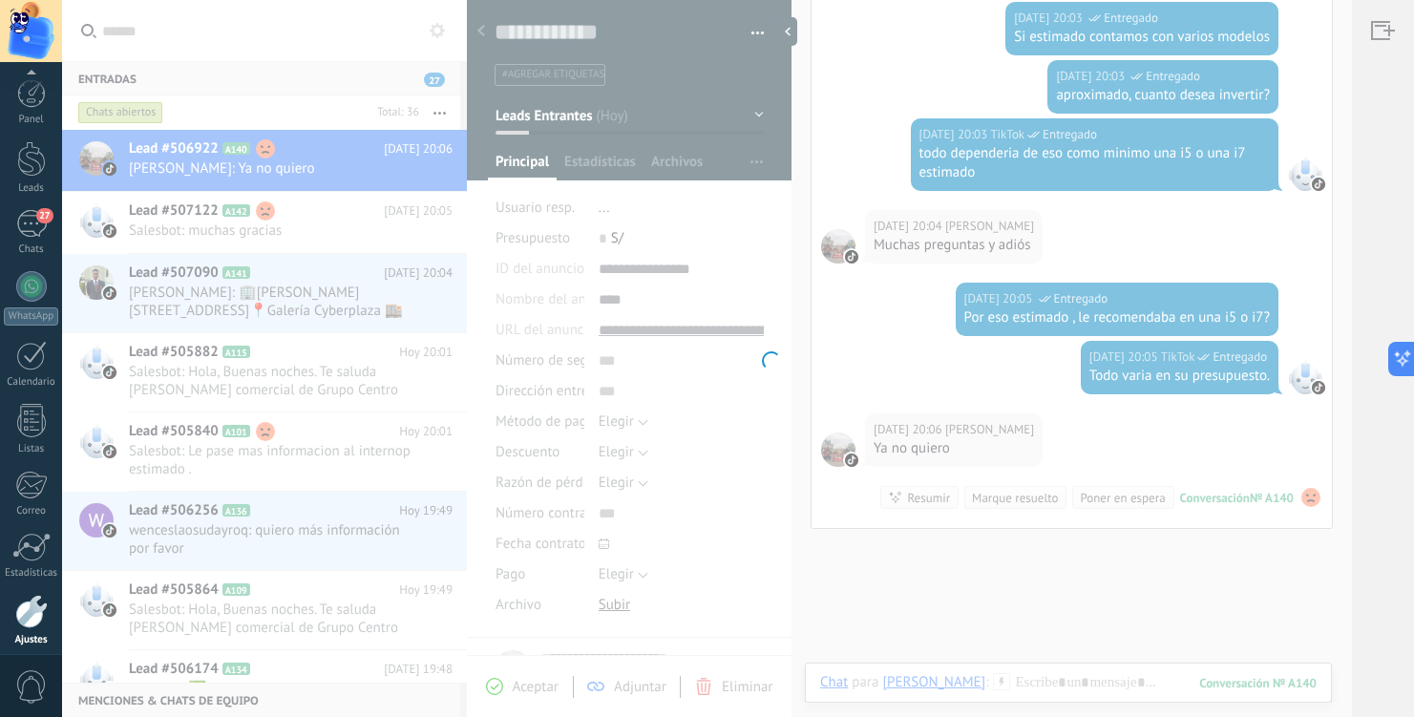
scroll to position [77, 0]
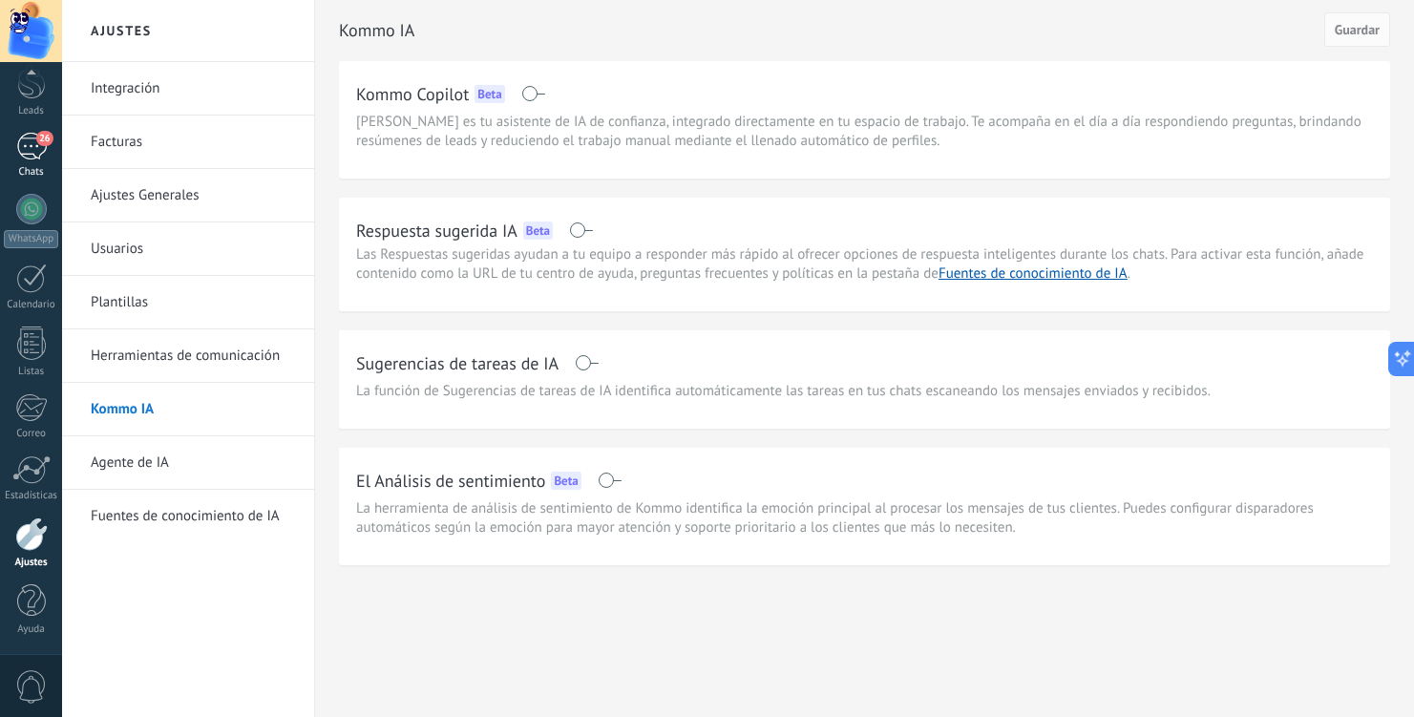
click at [41, 150] on div "26" at bounding box center [31, 147] width 31 height 28
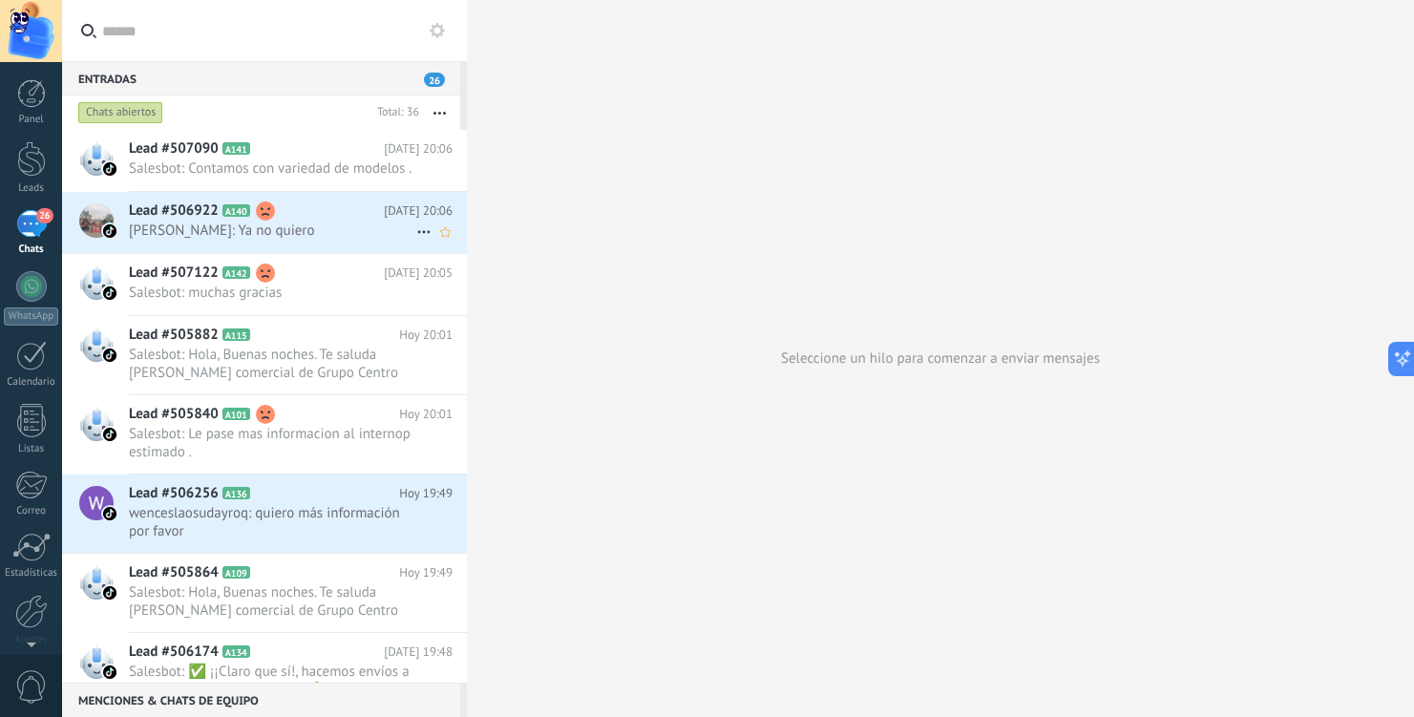
click at [338, 240] on span "jaime v. velarde marin: Ya no quiero" at bounding box center [272, 231] width 287 height 18
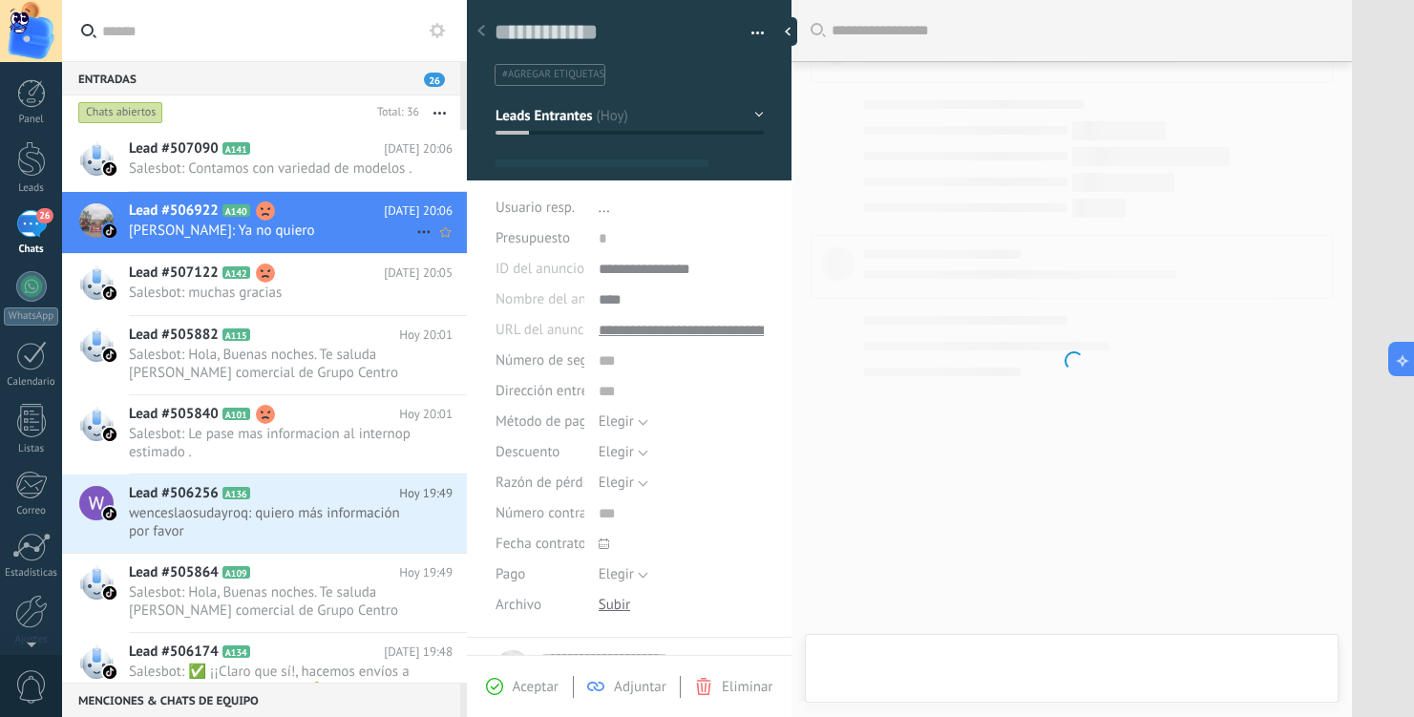
type textarea "**********"
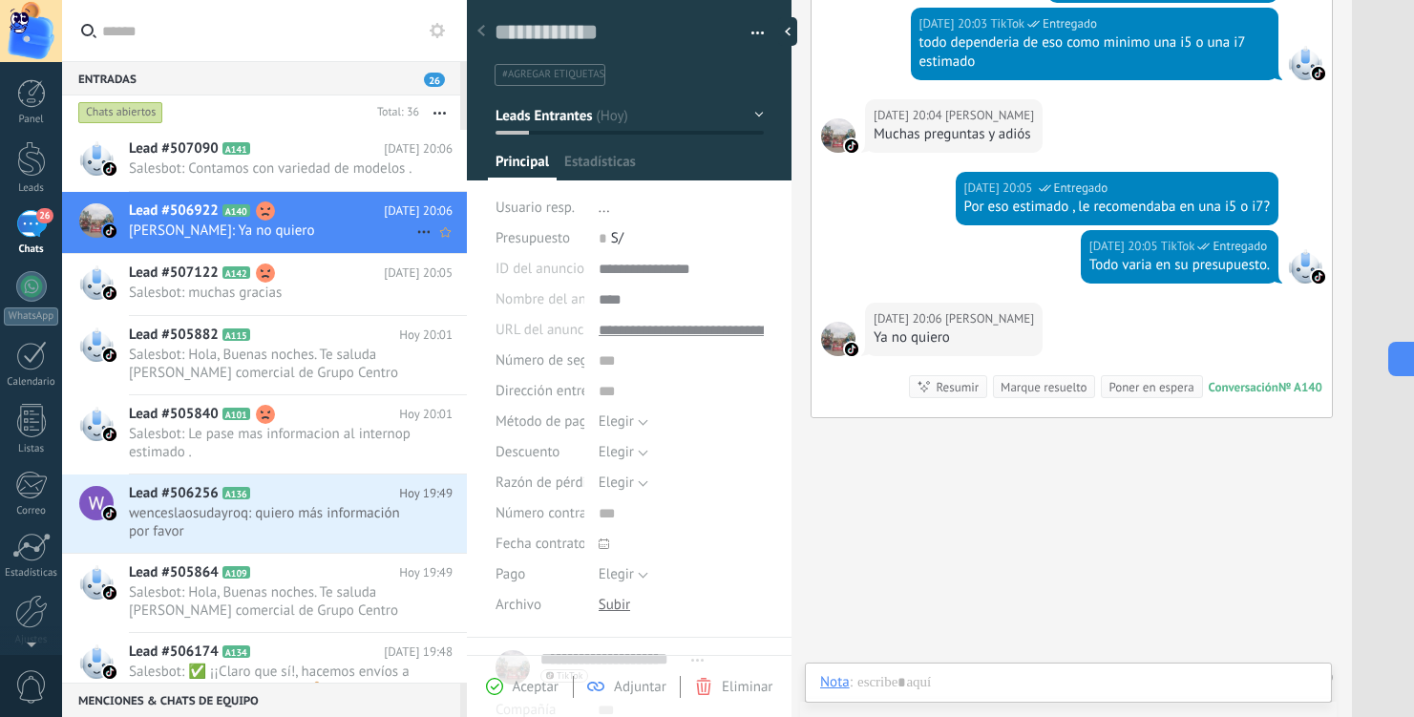
scroll to position [29, 0]
click at [1084, 681] on div at bounding box center [1068, 701] width 496 height 57
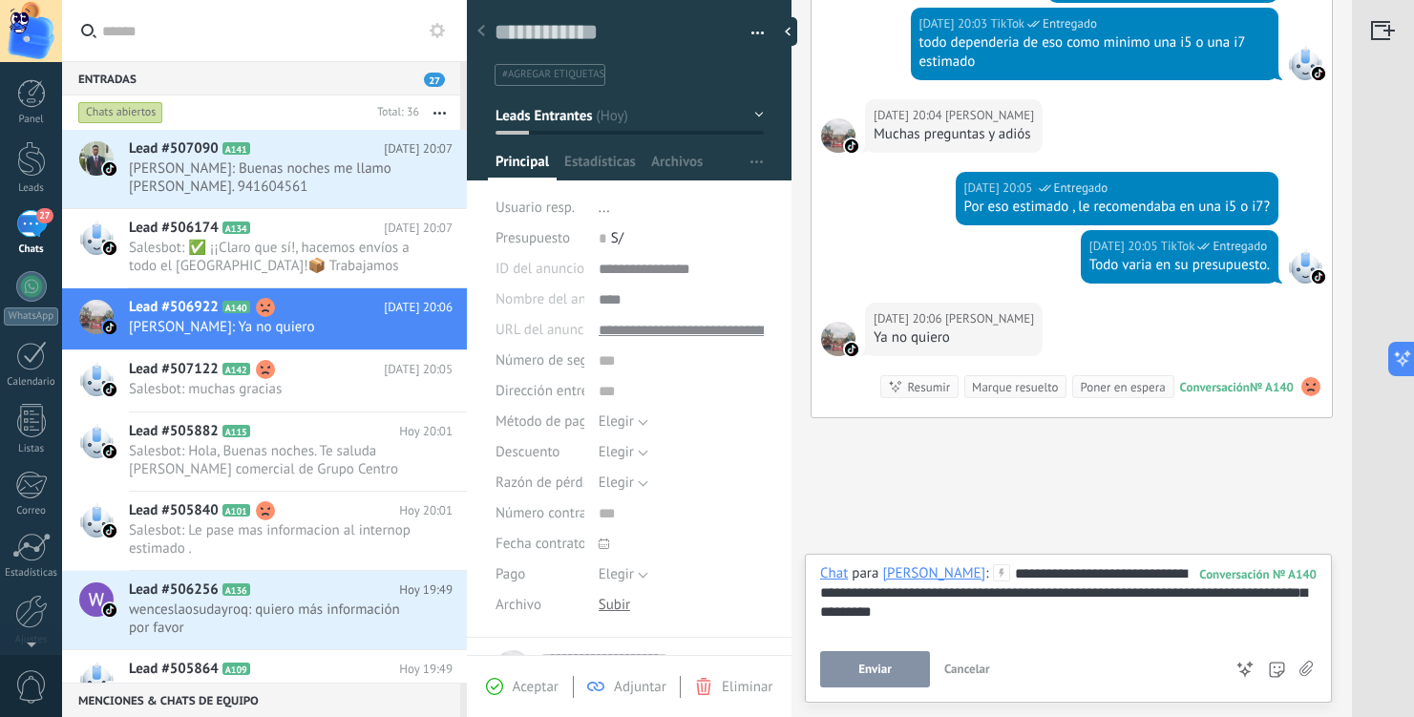
click at [891, 668] on button "Enviar" at bounding box center [875, 669] width 110 height 36
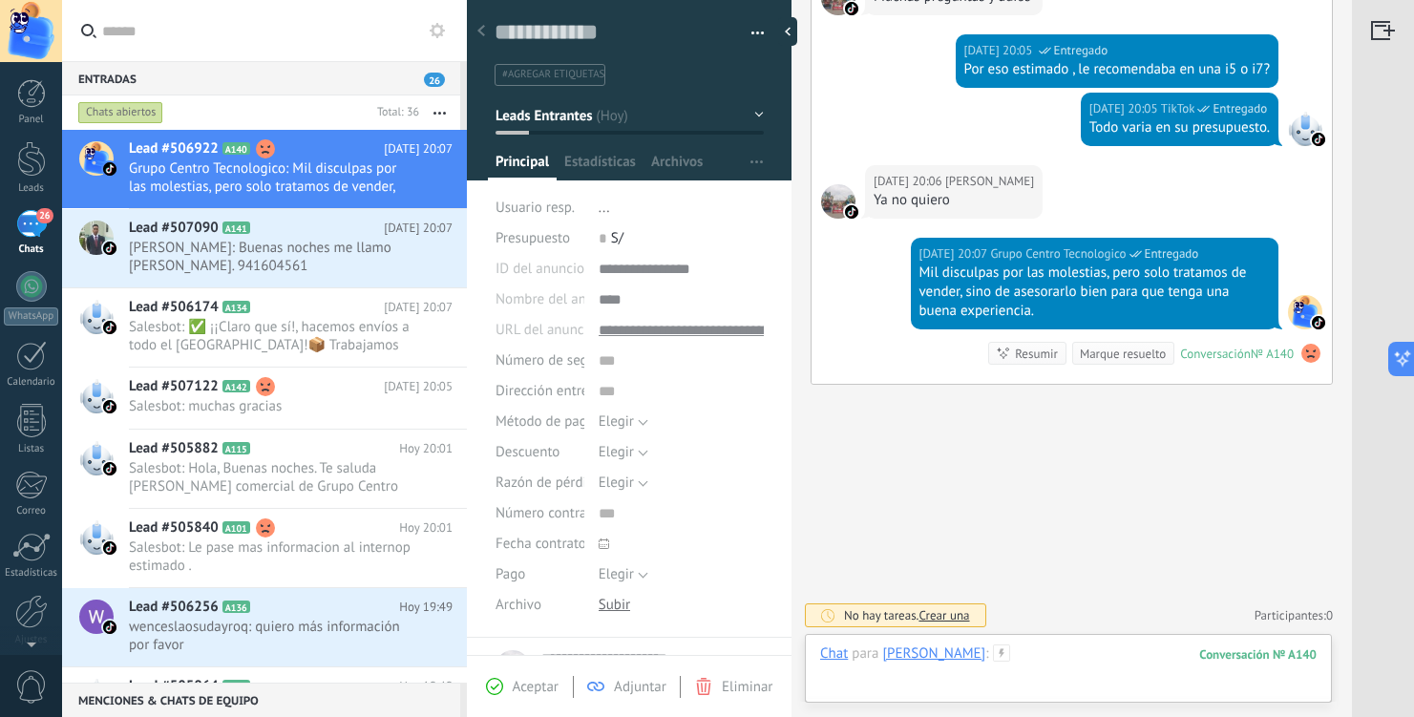
click at [1086, 656] on div at bounding box center [1068, 672] width 496 height 57
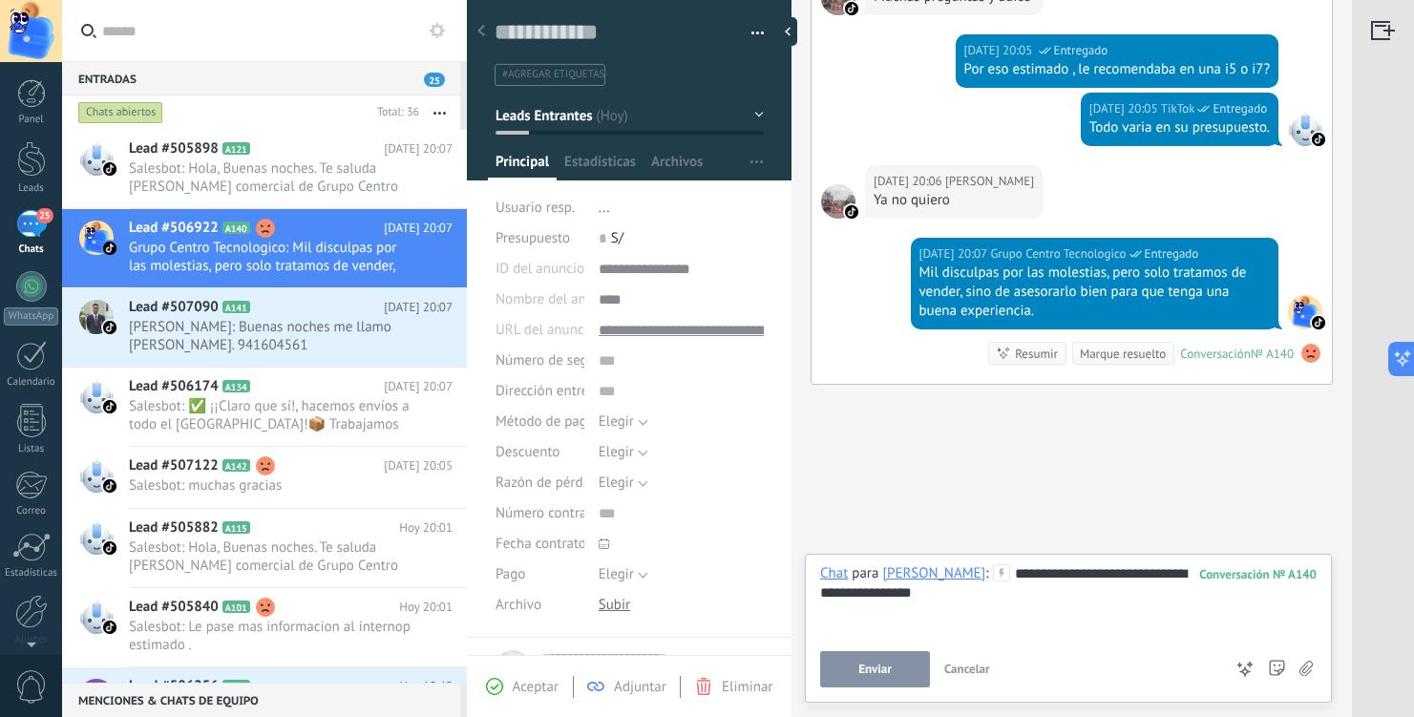
click at [883, 668] on span "Enviar" at bounding box center [874, 669] width 33 height 13
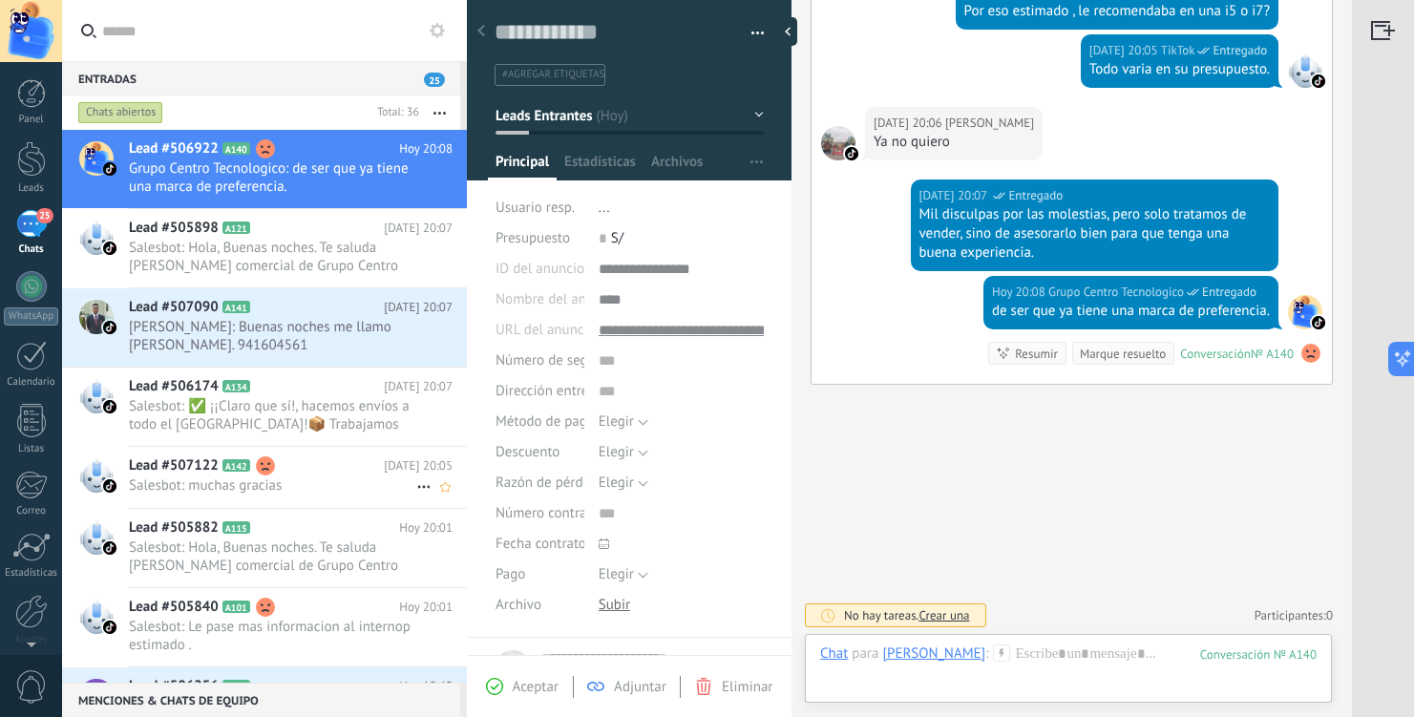
click at [306, 468] on h2 "Lead #507122 A142" at bounding box center [256, 465] width 255 height 19
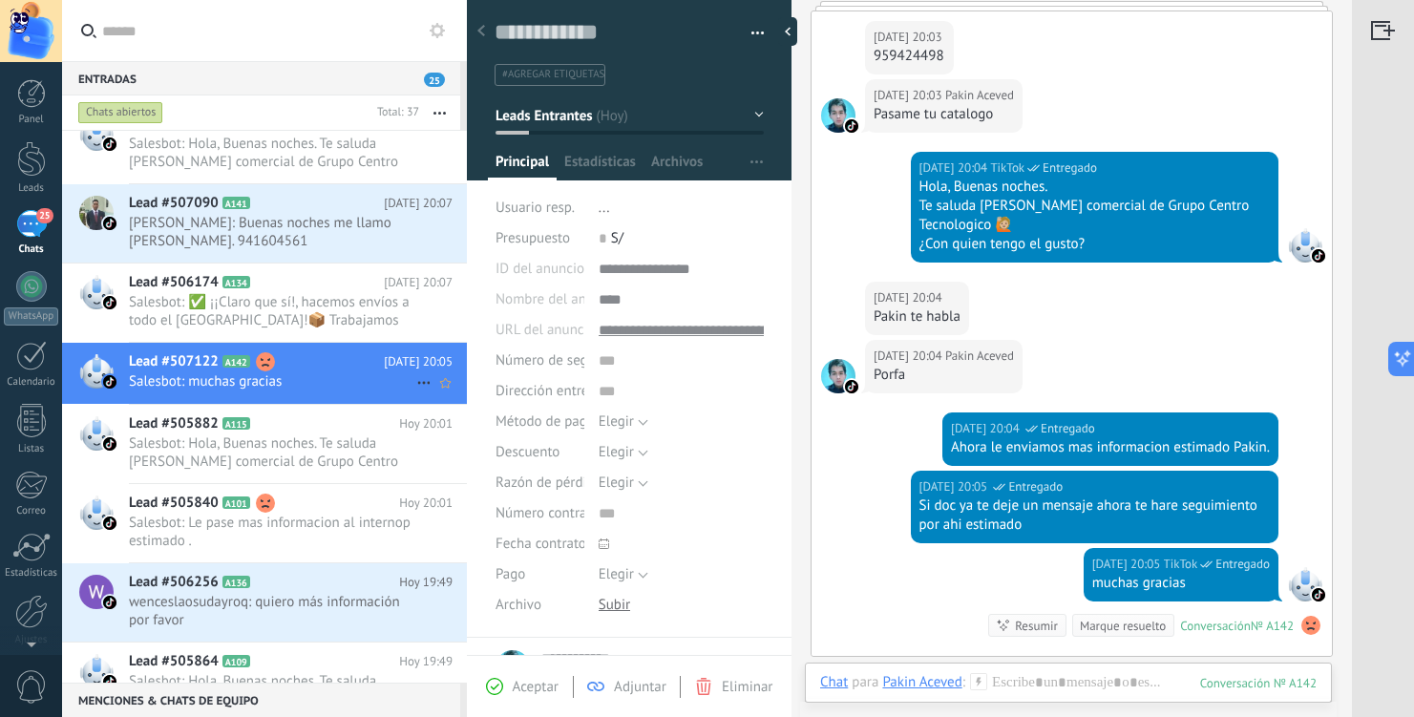
scroll to position [205, 0]
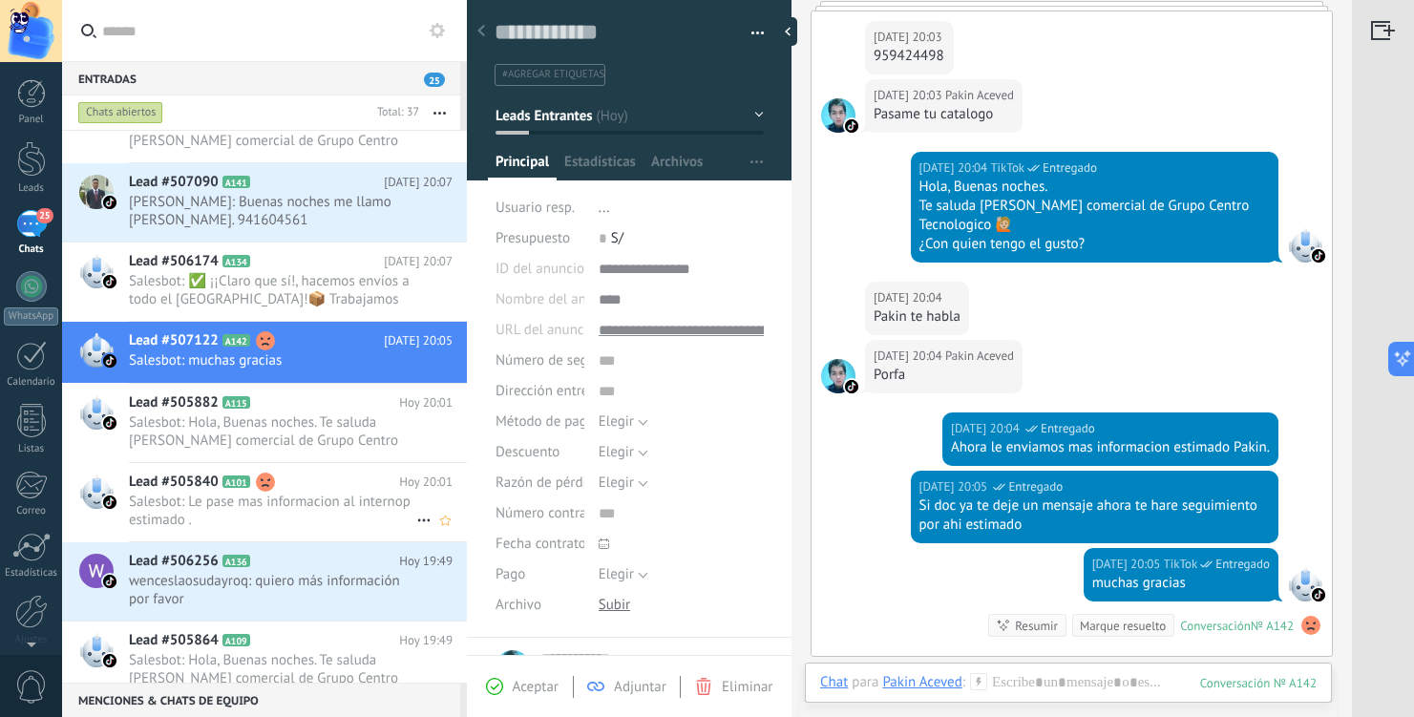
click at [326, 499] on span "Salesbot: Le pase mas informacion al internop estimado ." at bounding box center [272, 511] width 287 height 36
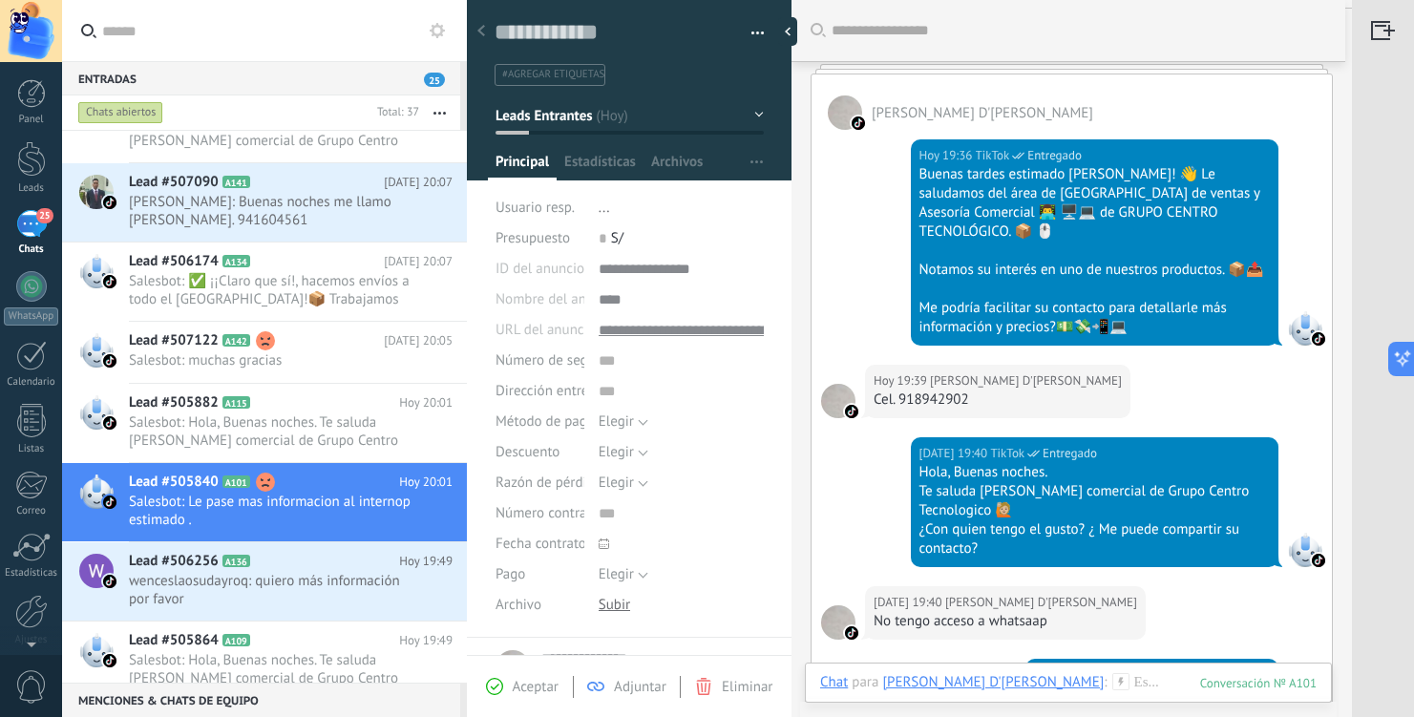
scroll to position [68, 0]
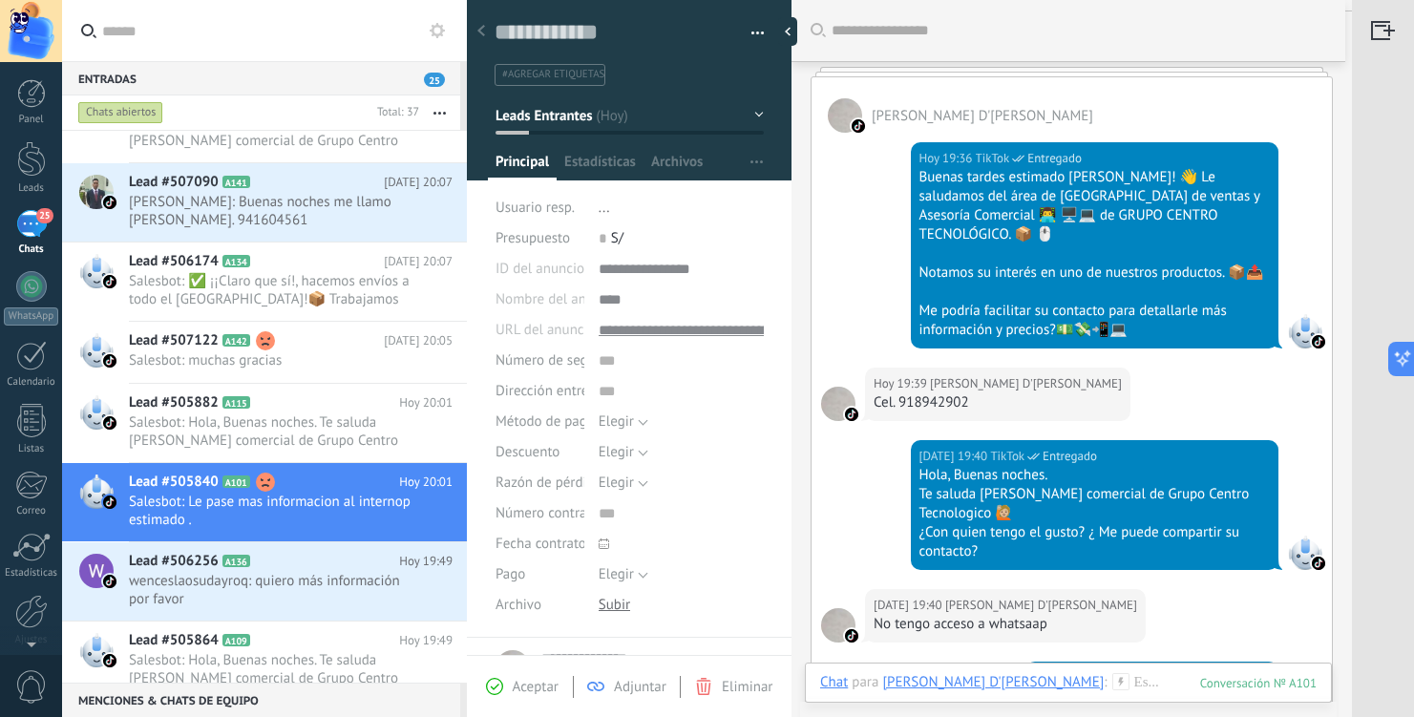
click at [929, 393] on div "Cel. 918942902" at bounding box center [998, 402] width 248 height 19
copy div "918942902"
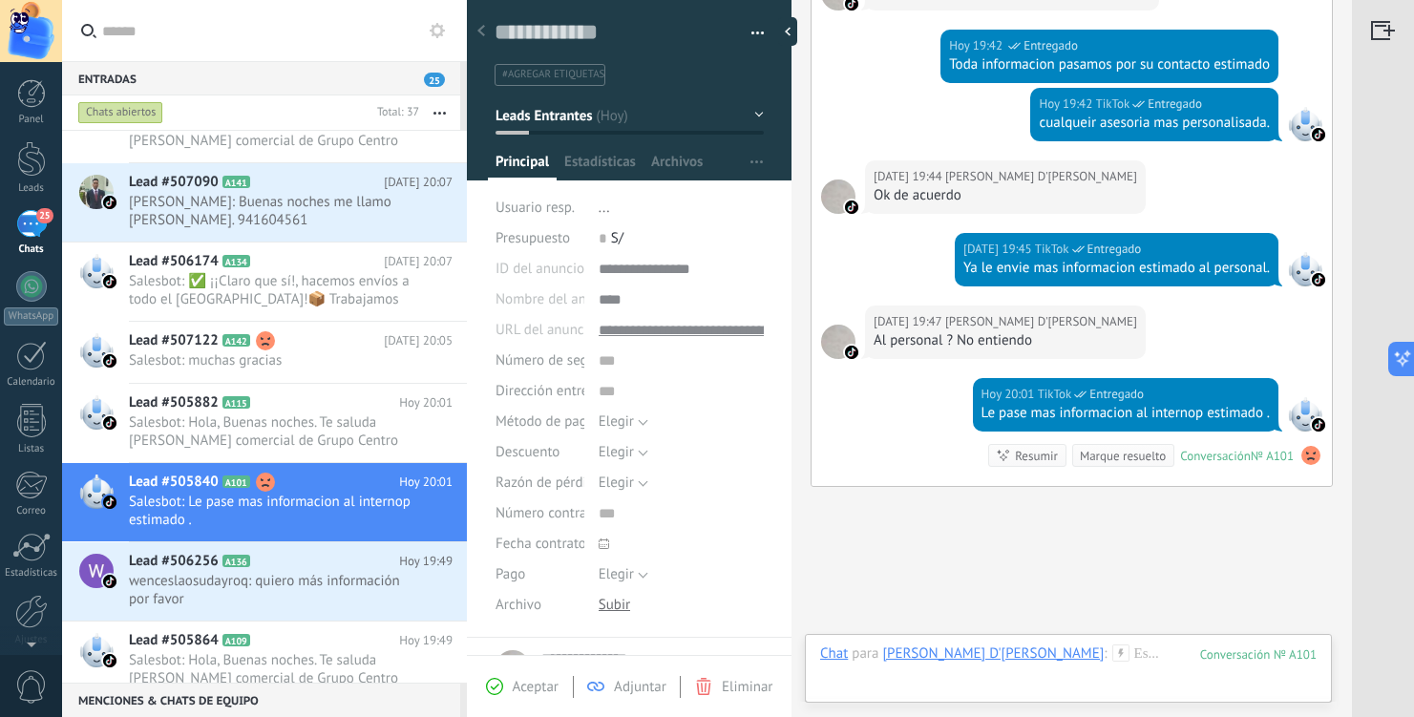
scroll to position [1141, 0]
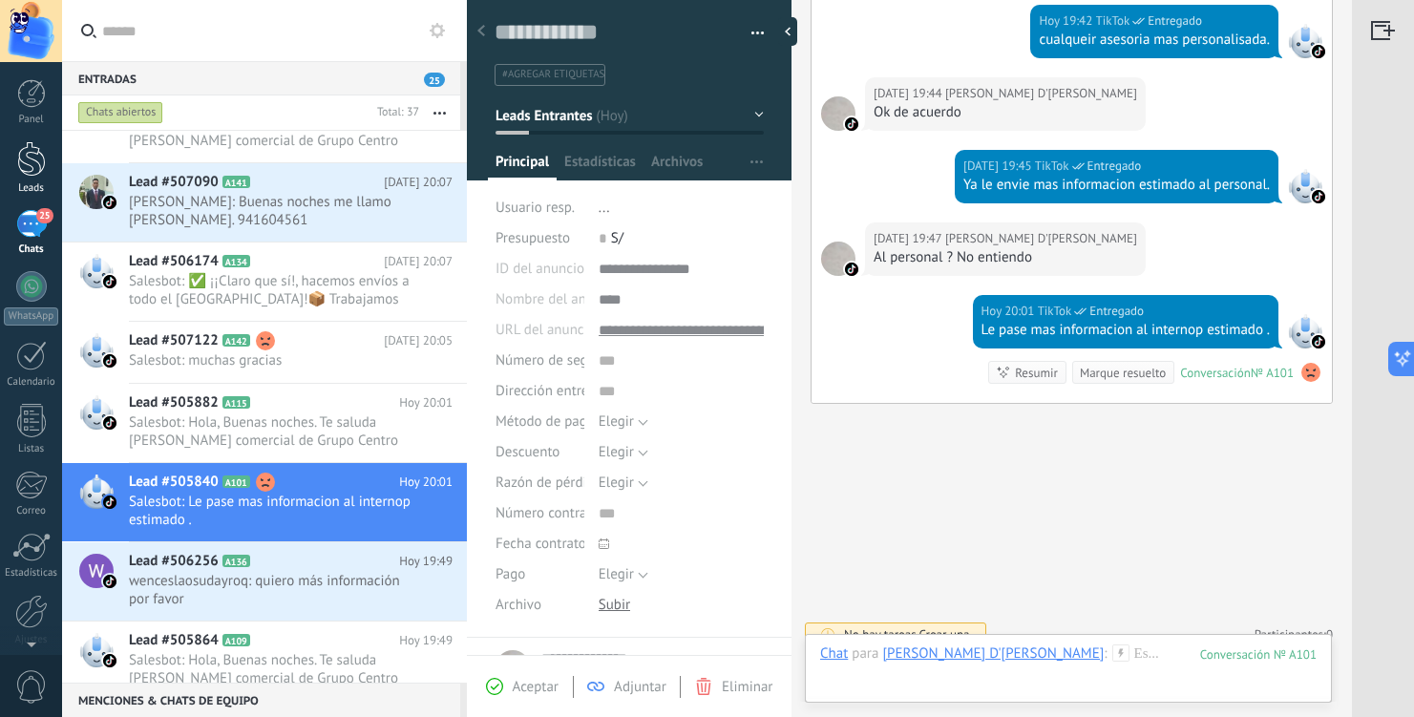
click at [33, 171] on div at bounding box center [31, 158] width 29 height 35
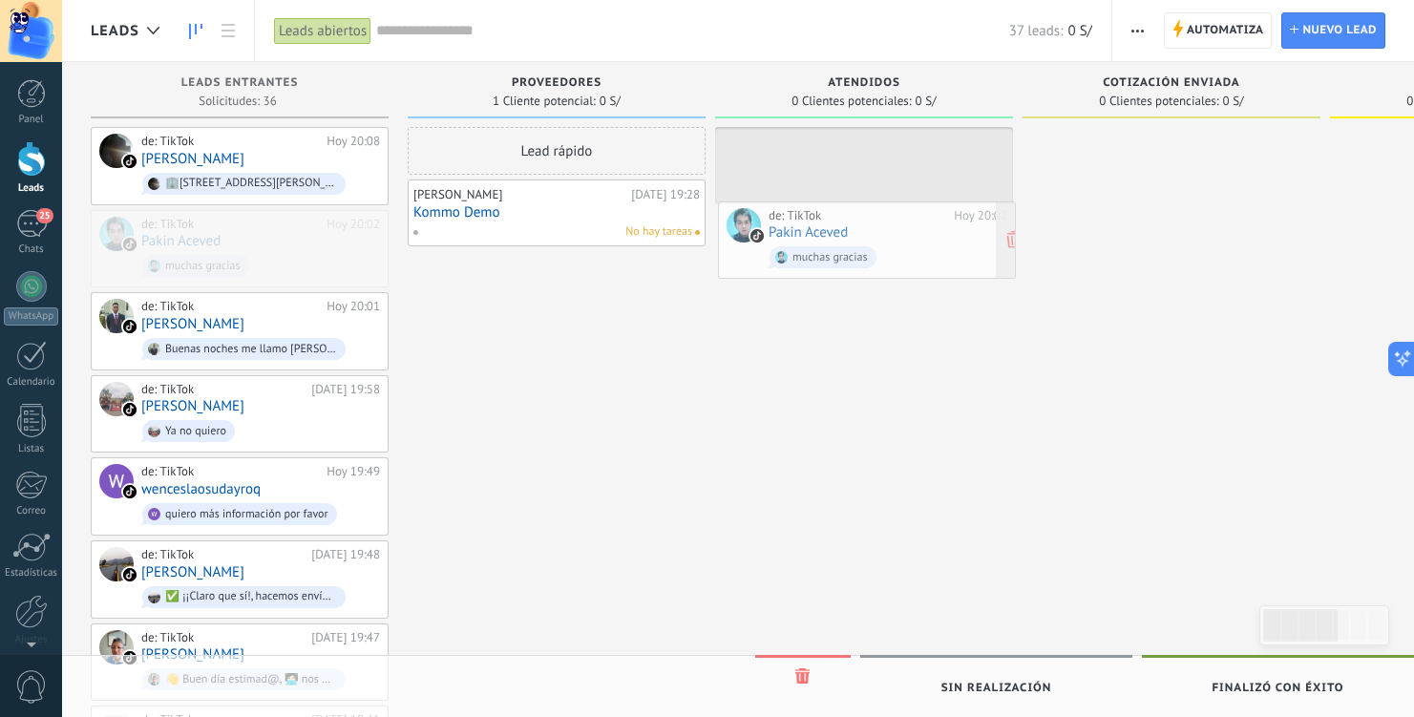
drag, startPoint x: 261, startPoint y: 235, endPoint x: 888, endPoint y: 227, distance: 627.3
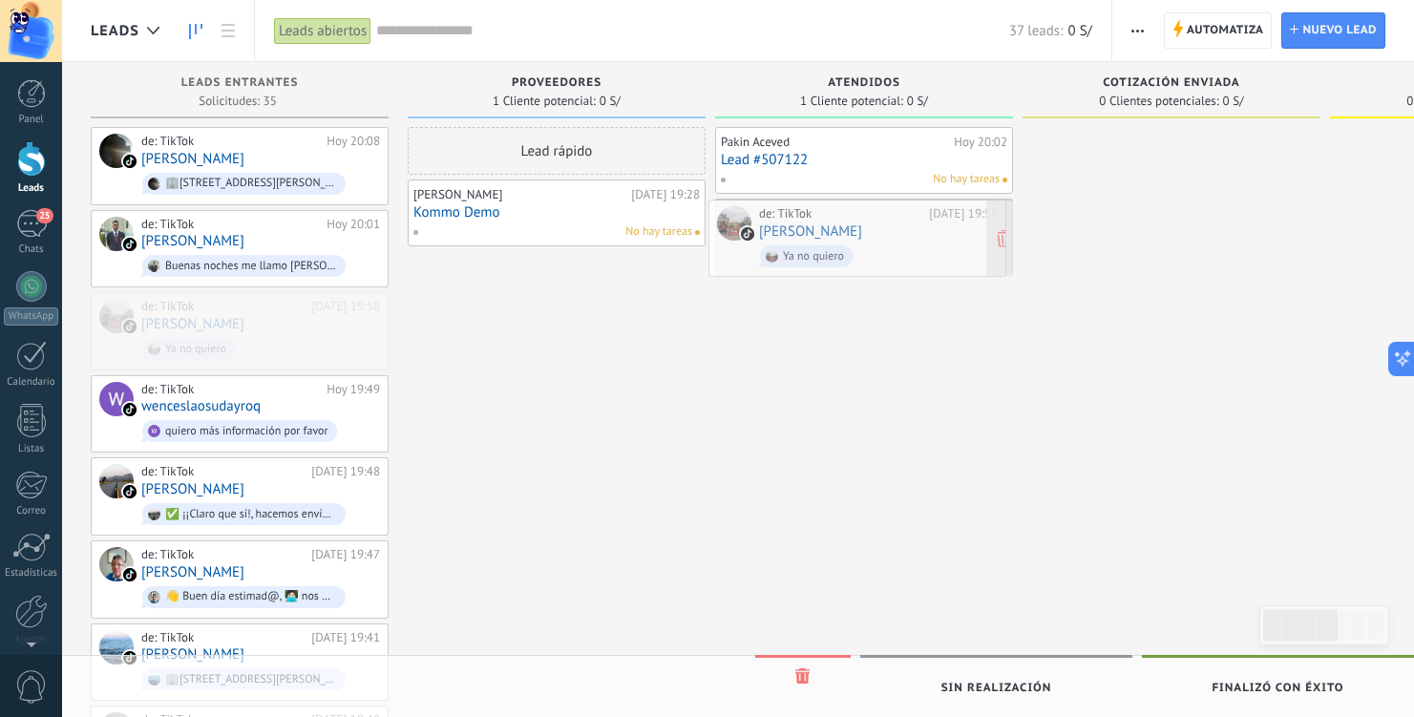
drag, startPoint x: 269, startPoint y: 325, endPoint x: 887, endPoint y: 234, distance: 624.4
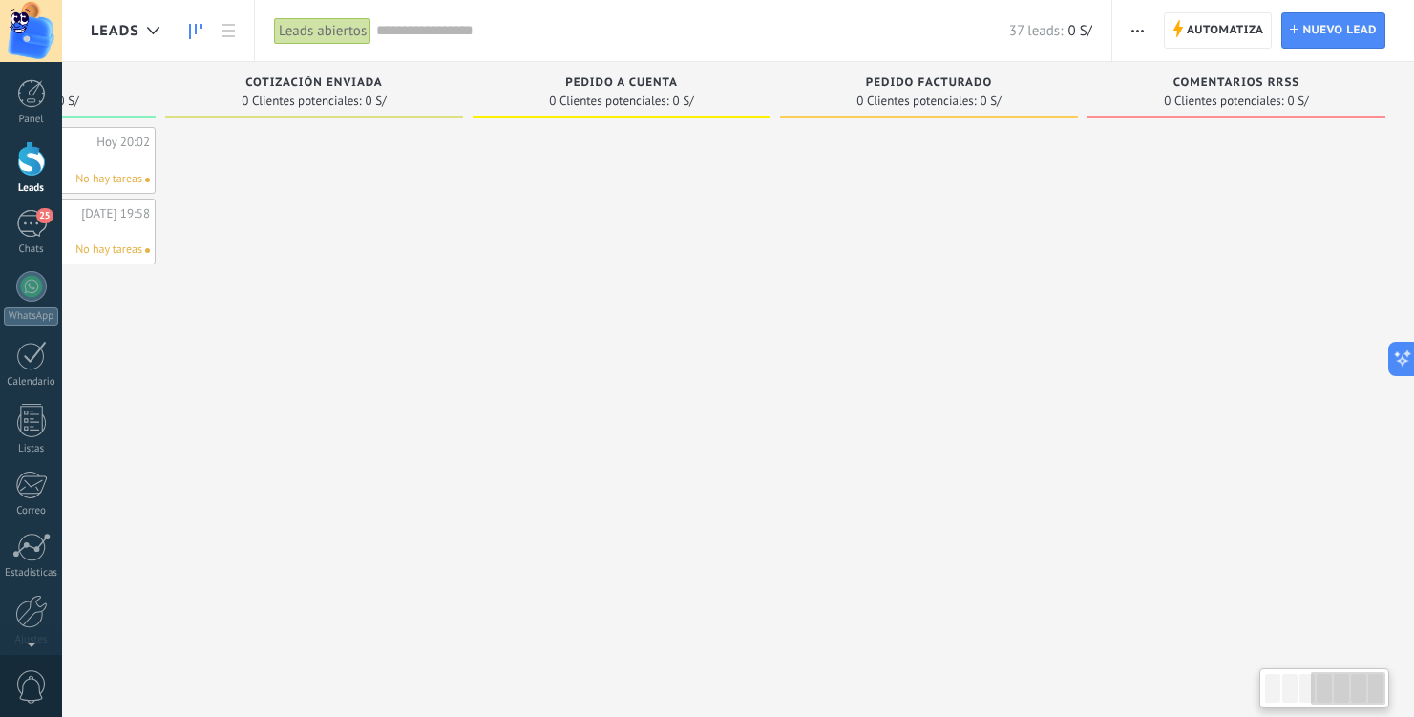
scroll to position [0, 856]
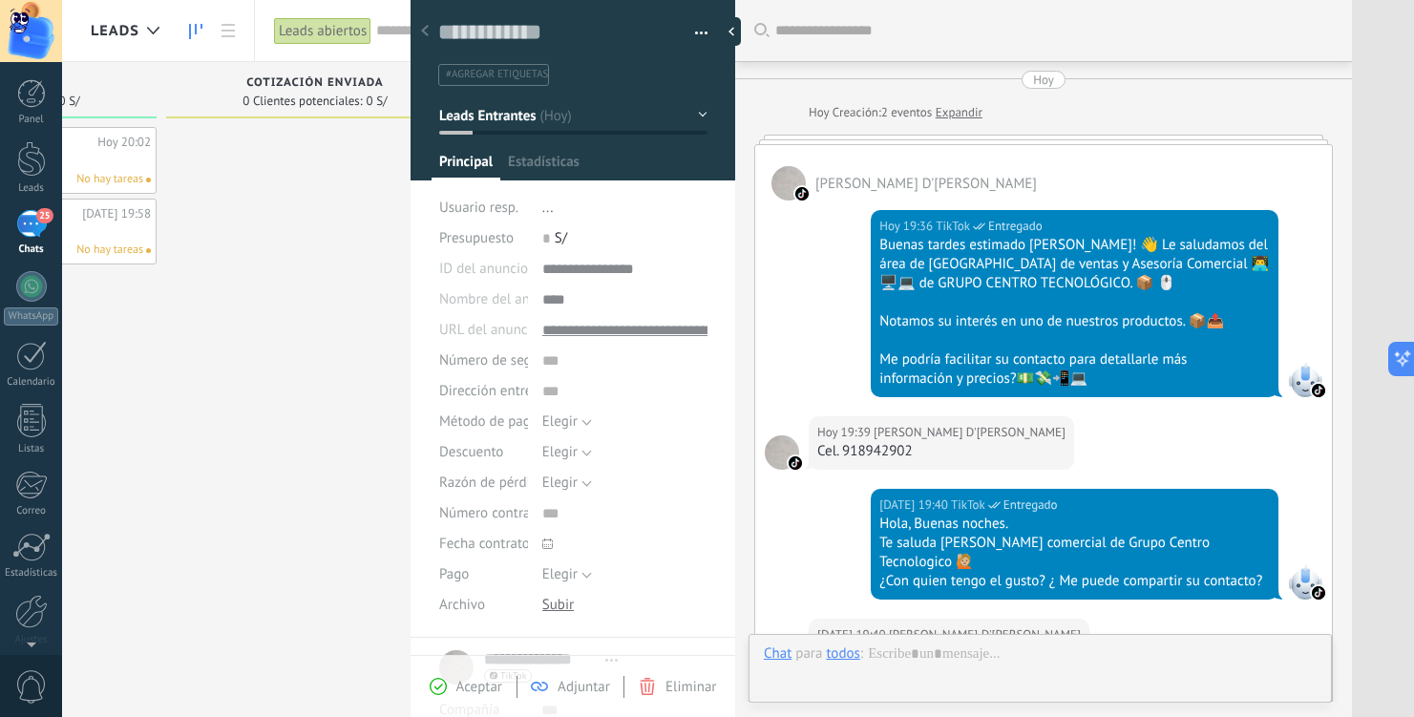
scroll to position [1122, 0]
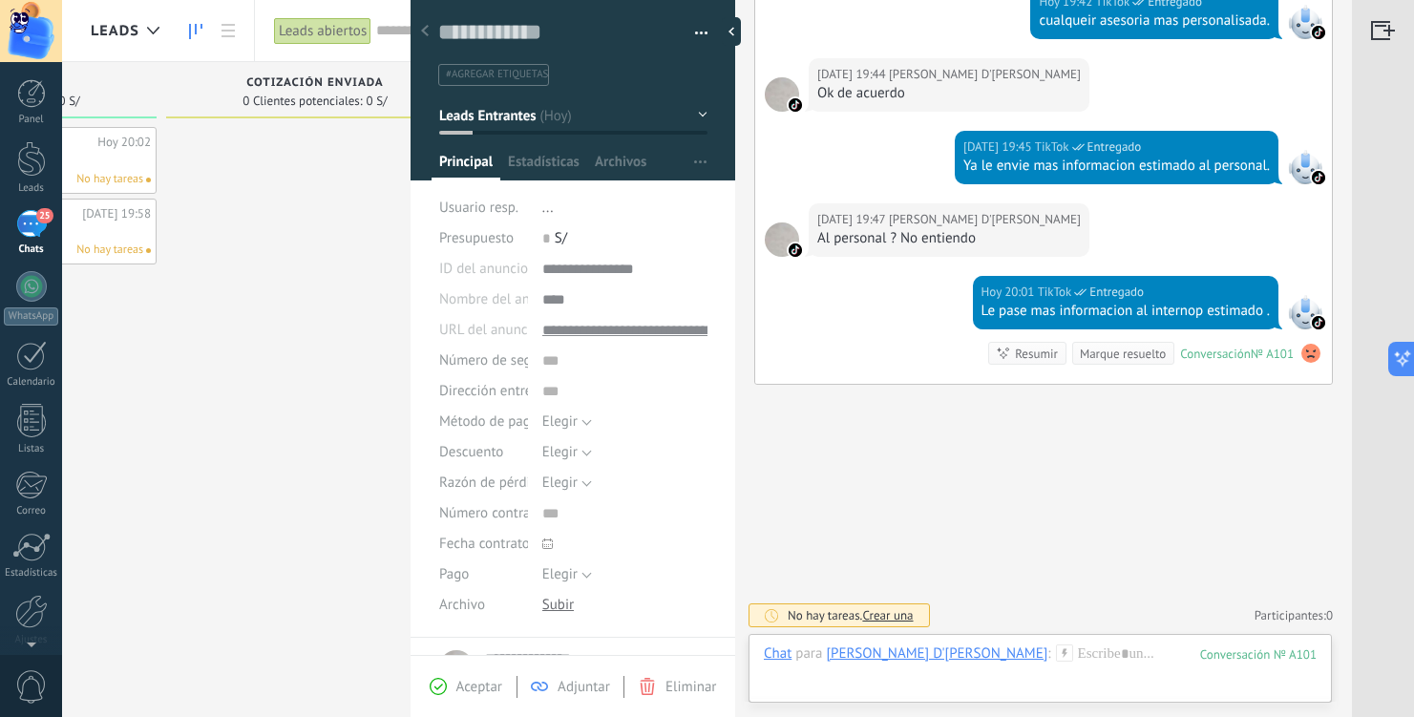
click at [738, 38] on div at bounding box center [736, 31] width 29 height 29
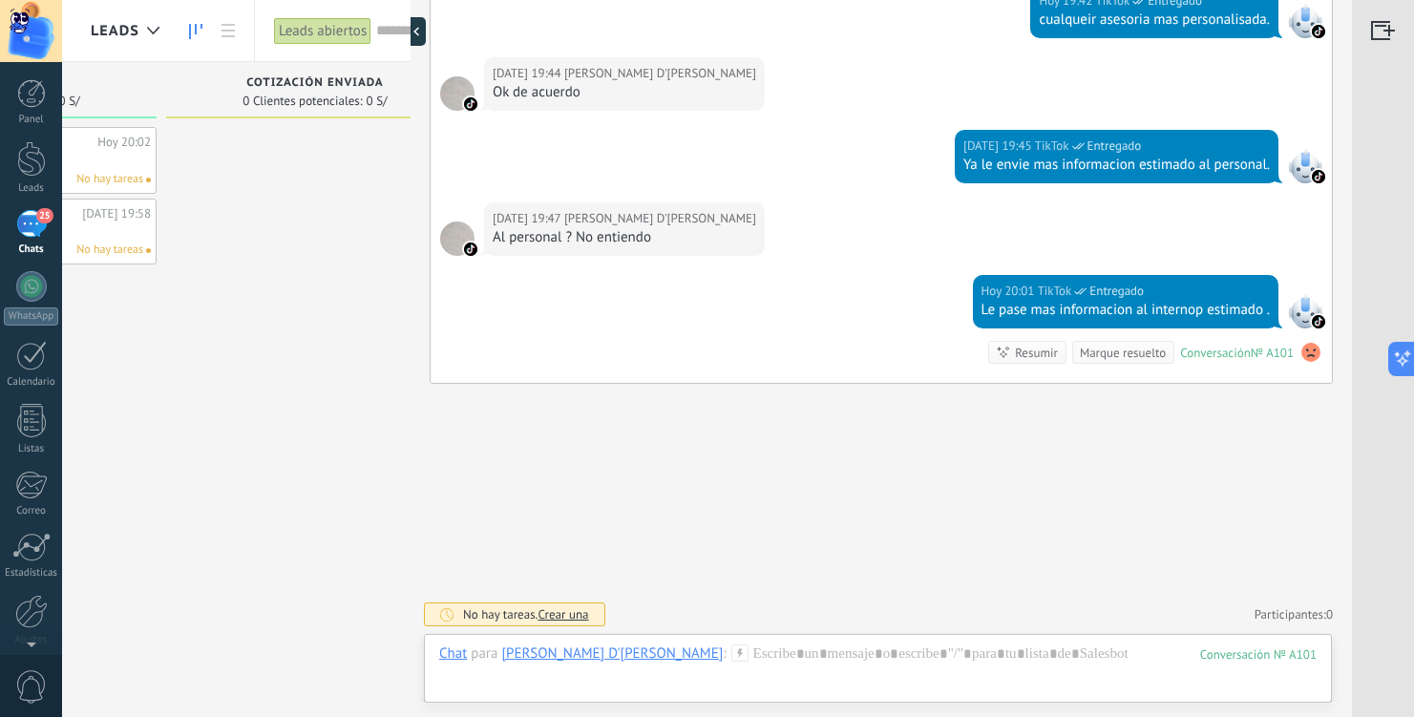
type textarea "**********"
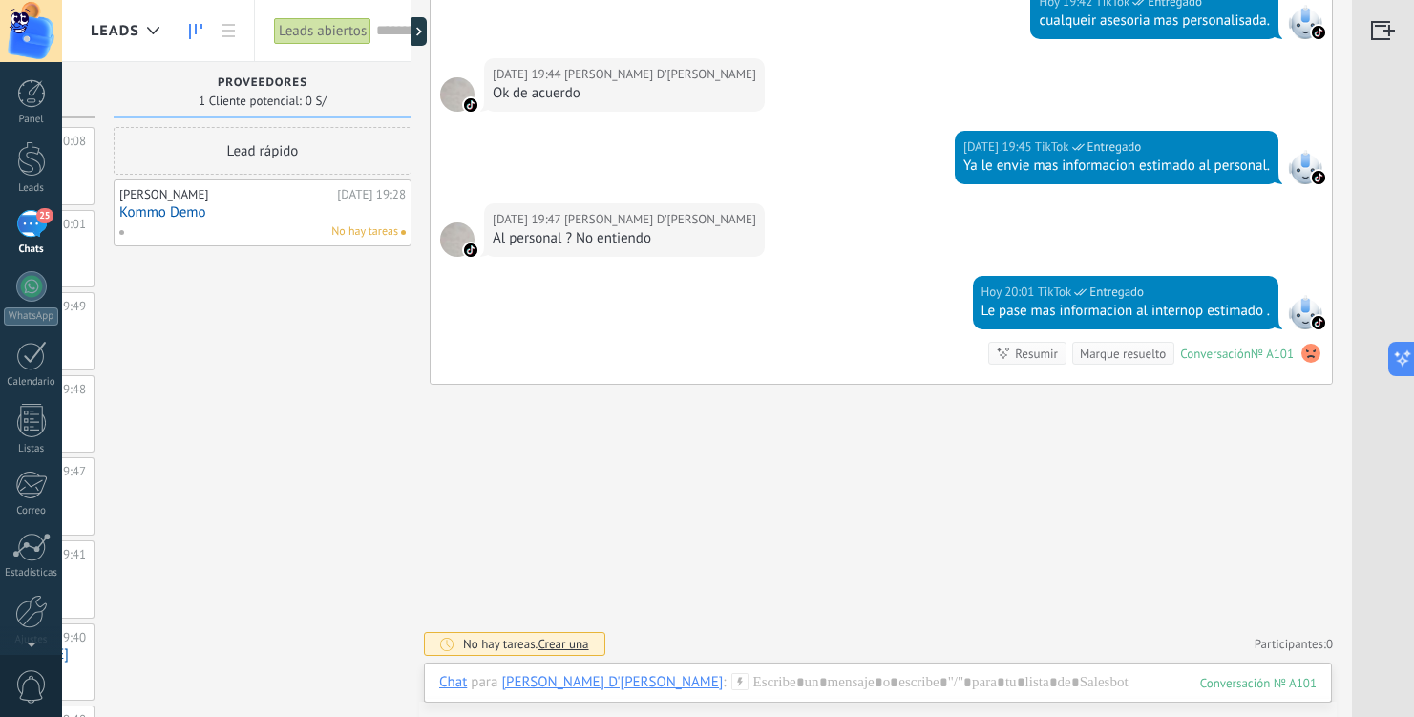
scroll to position [0, 0]
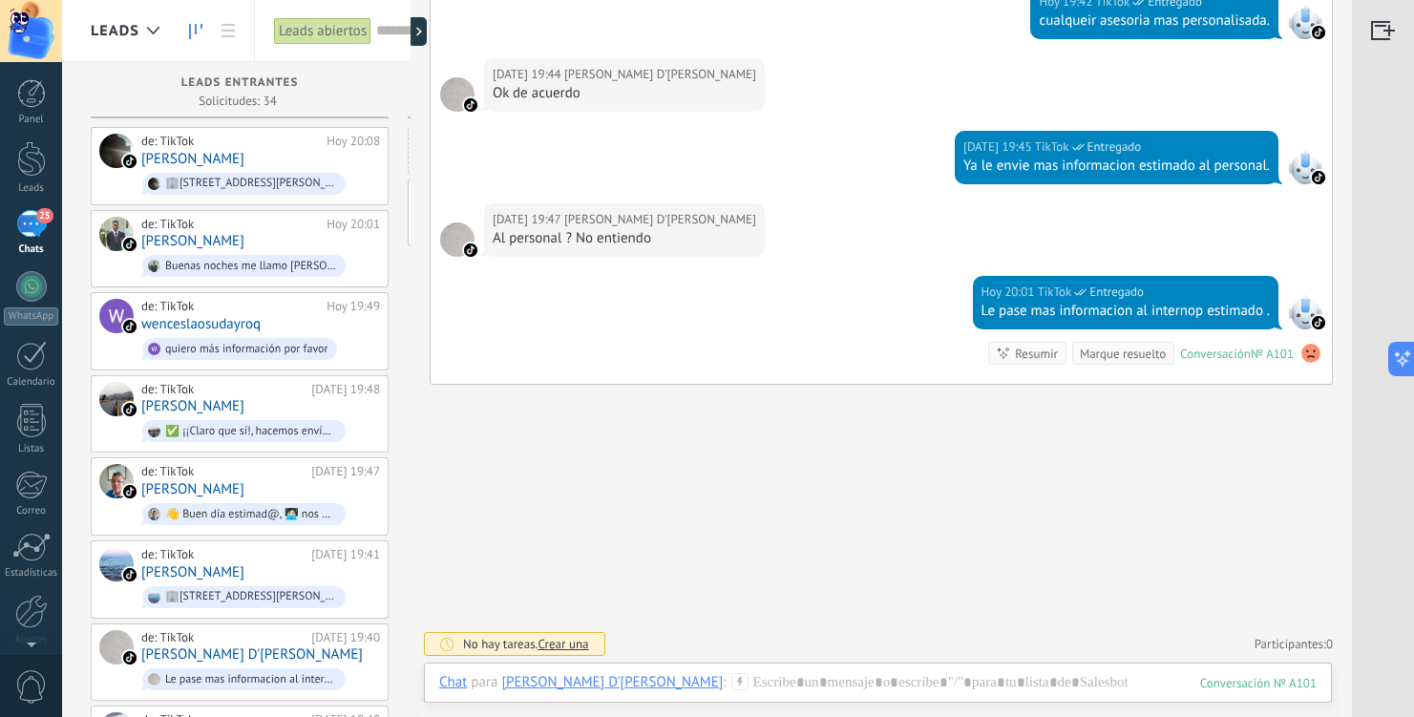
click at [45, 220] on span "25" at bounding box center [44, 215] width 16 height 15
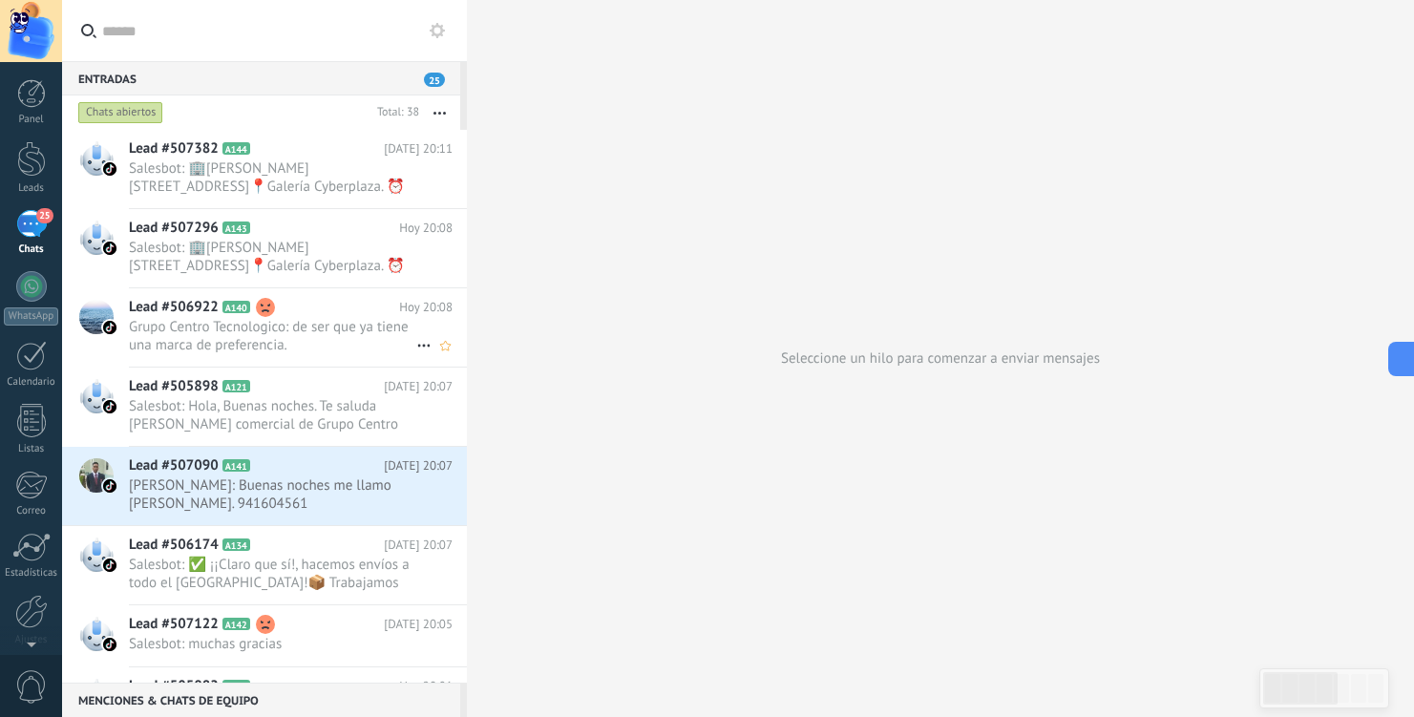
click at [343, 339] on span "Grupo Centro Tecnologico: de ser que ya tiene una marca de preferencia." at bounding box center [272, 336] width 287 height 36
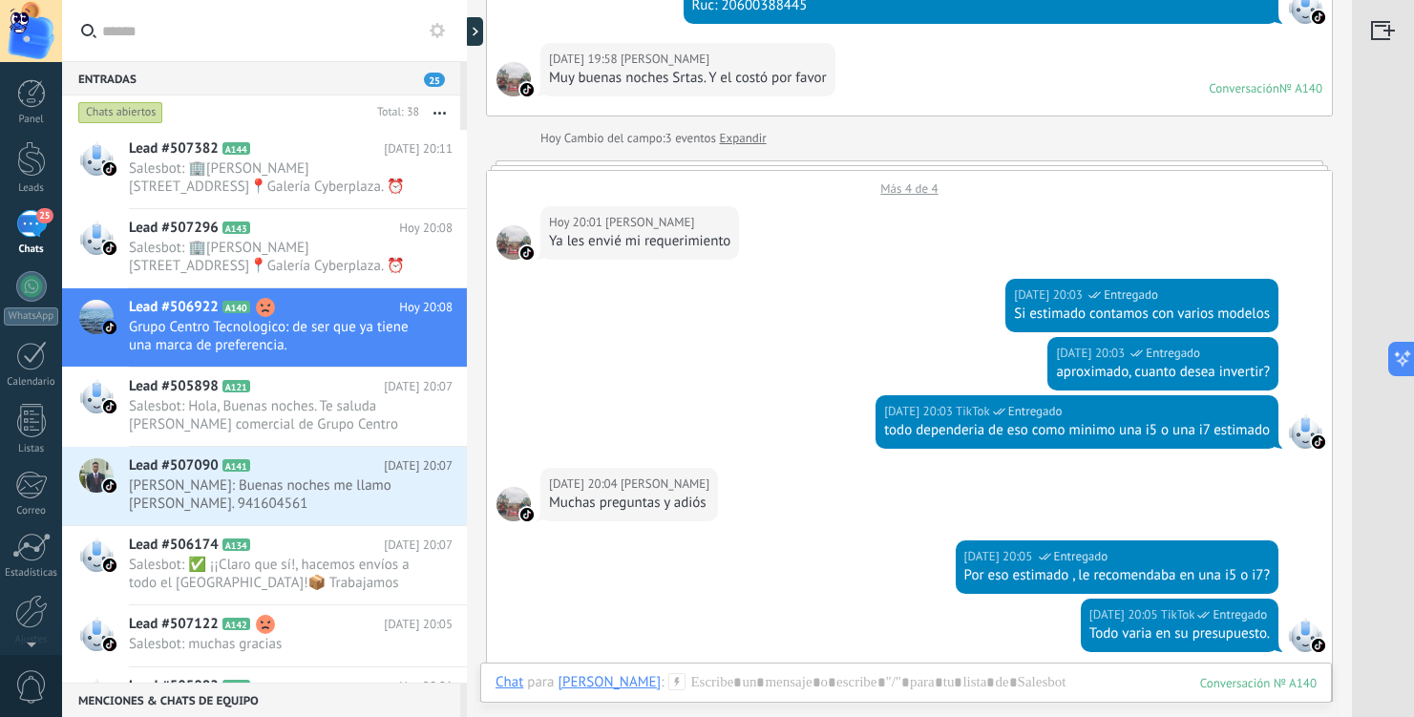
scroll to position [899, 0]
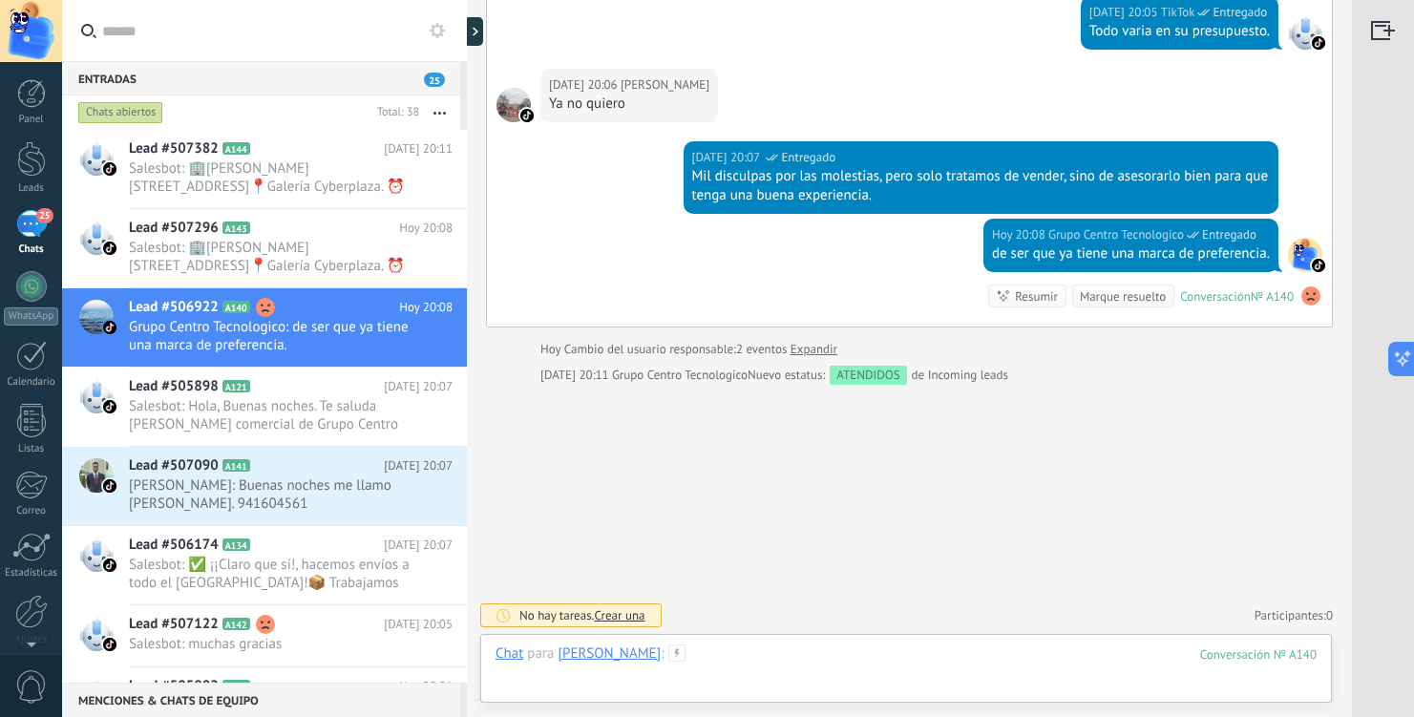
click at [823, 662] on div at bounding box center [906, 672] width 821 height 57
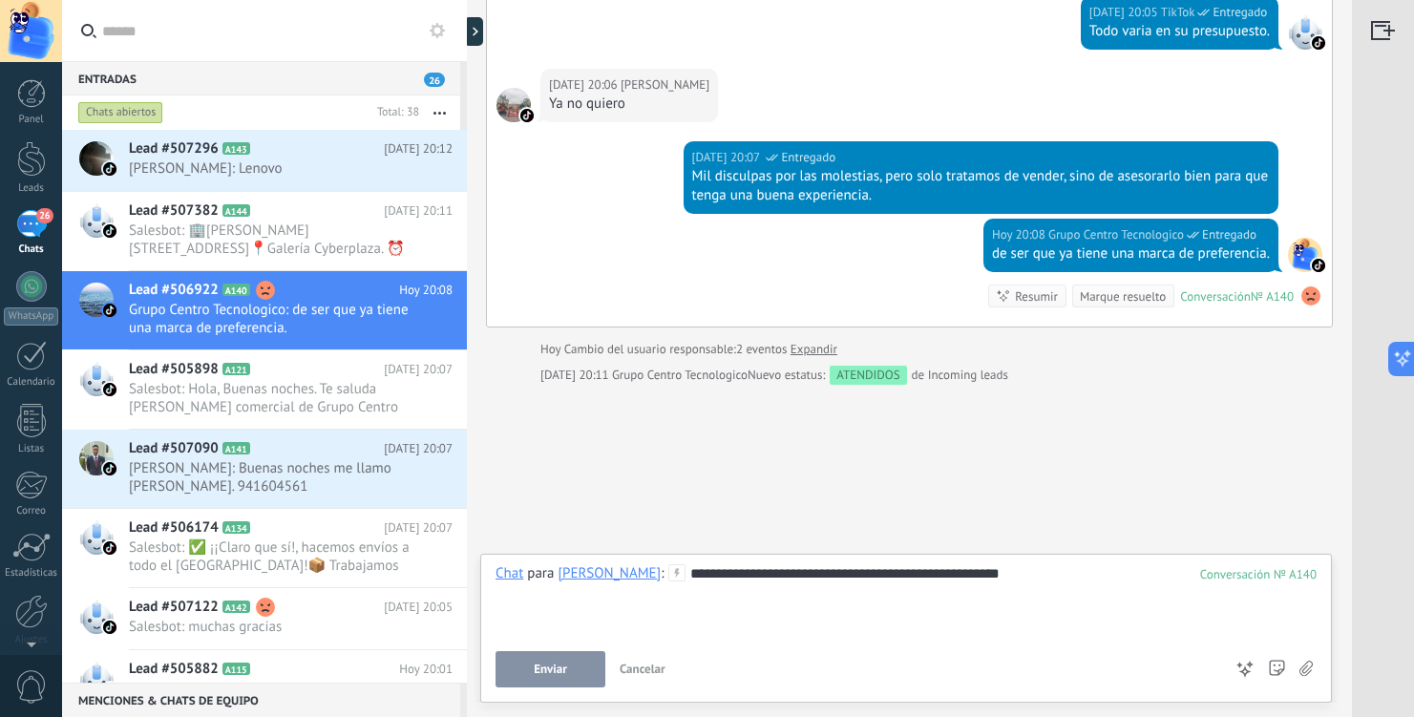
click at [1077, 581] on div "**********" at bounding box center [906, 600] width 821 height 73
click at [686, 575] on icon at bounding box center [676, 572] width 17 height 17
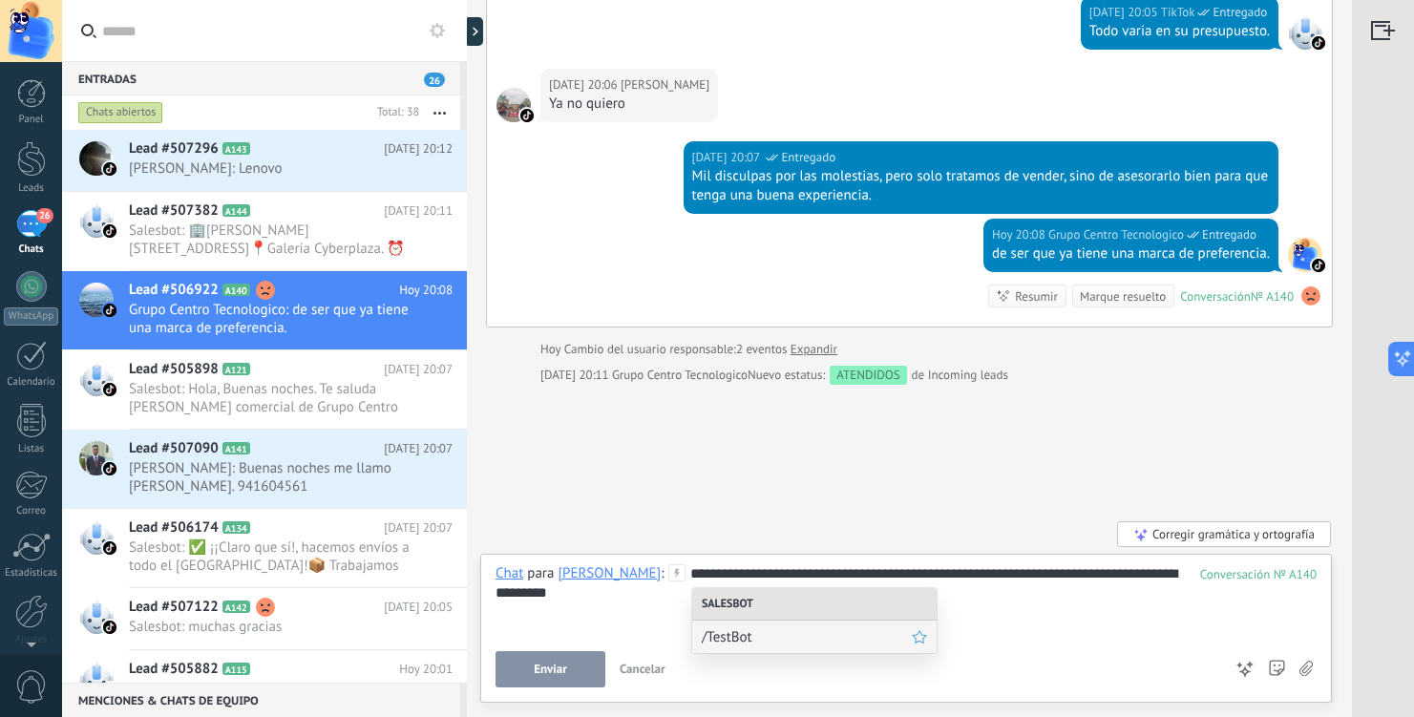
click at [742, 638] on span "/TestBot" at bounding box center [807, 637] width 210 height 18
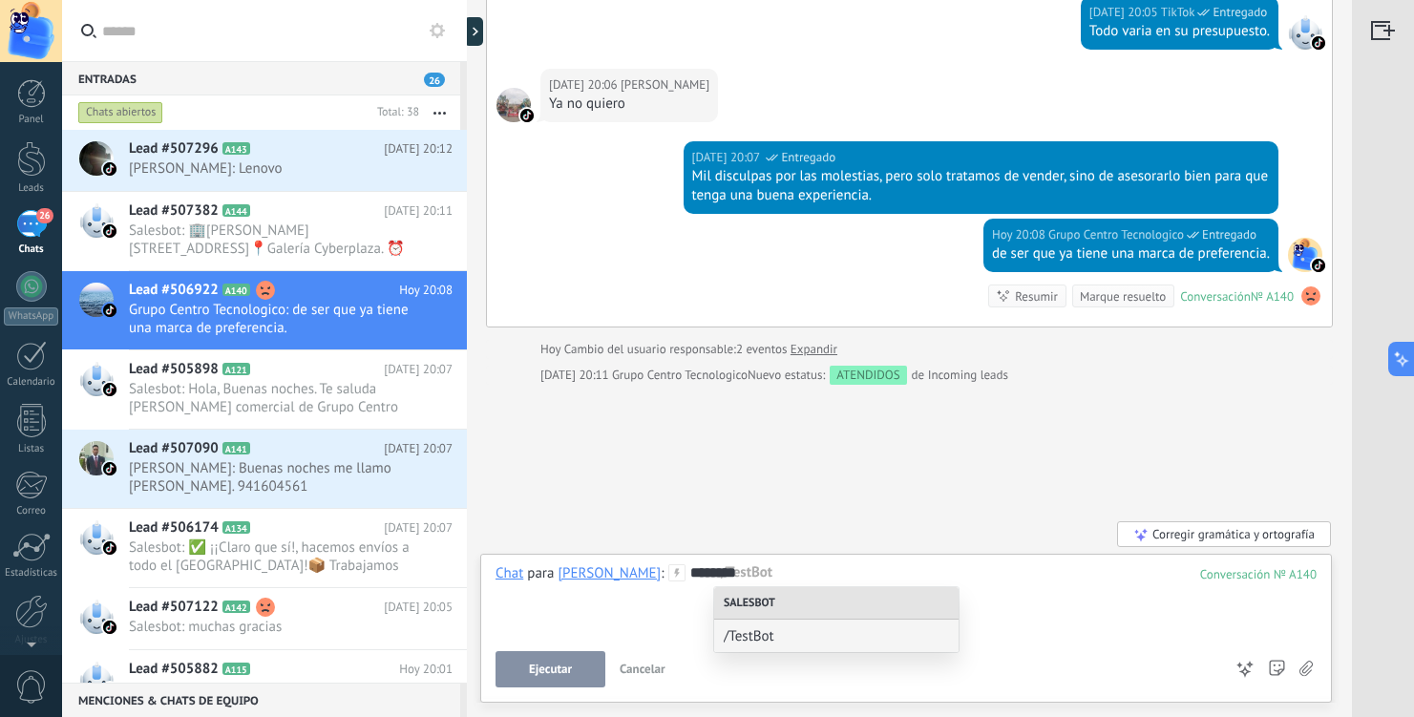
click at [809, 575] on div "********" at bounding box center [906, 600] width 821 height 73
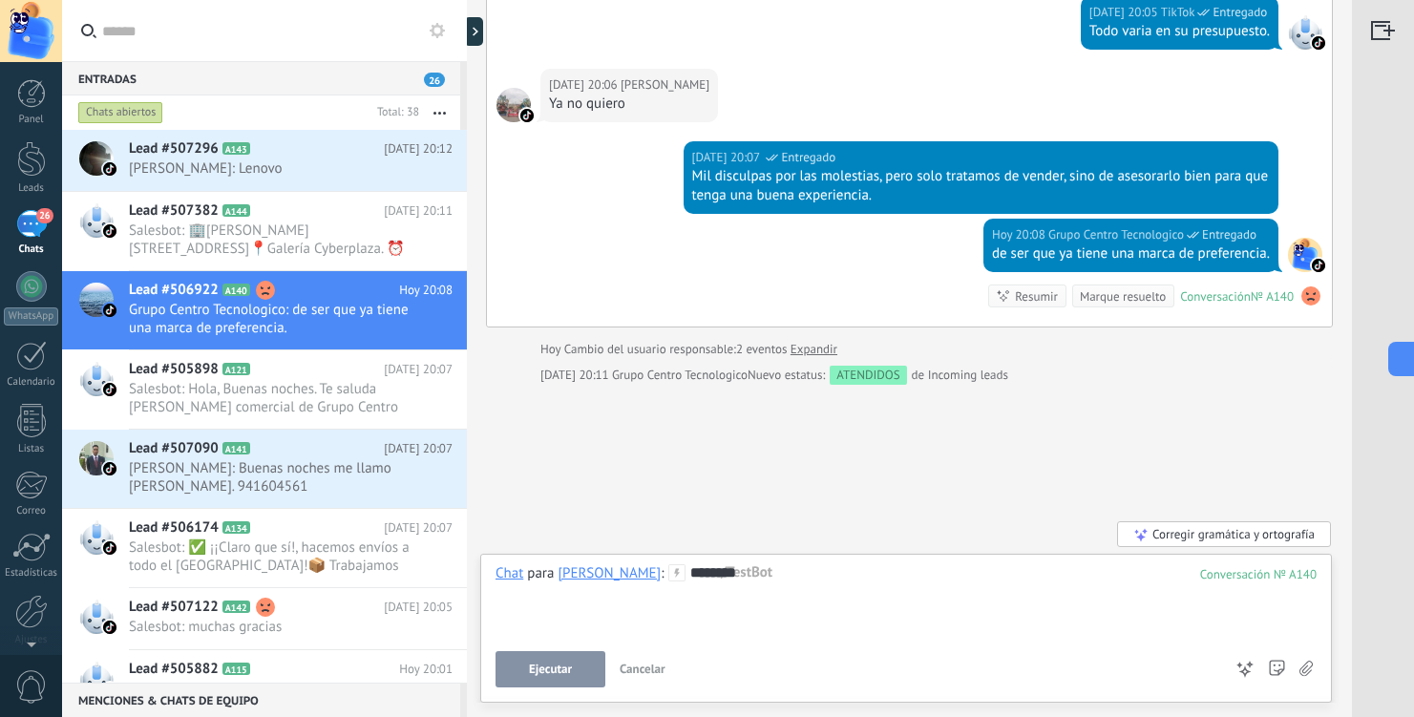
click at [809, 575] on div "********" at bounding box center [906, 600] width 821 height 73
click at [571, 672] on button "Enviar" at bounding box center [551, 669] width 110 height 36
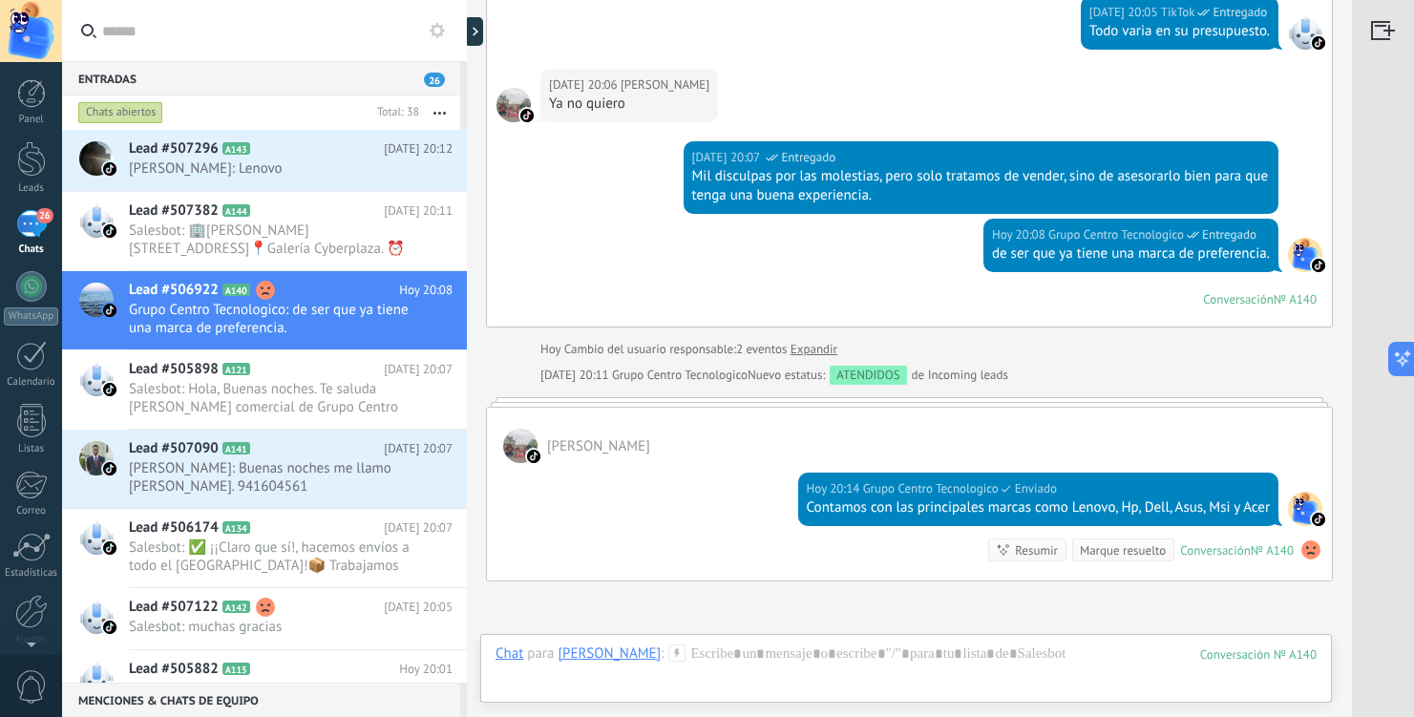
scroll to position [1096, 0]
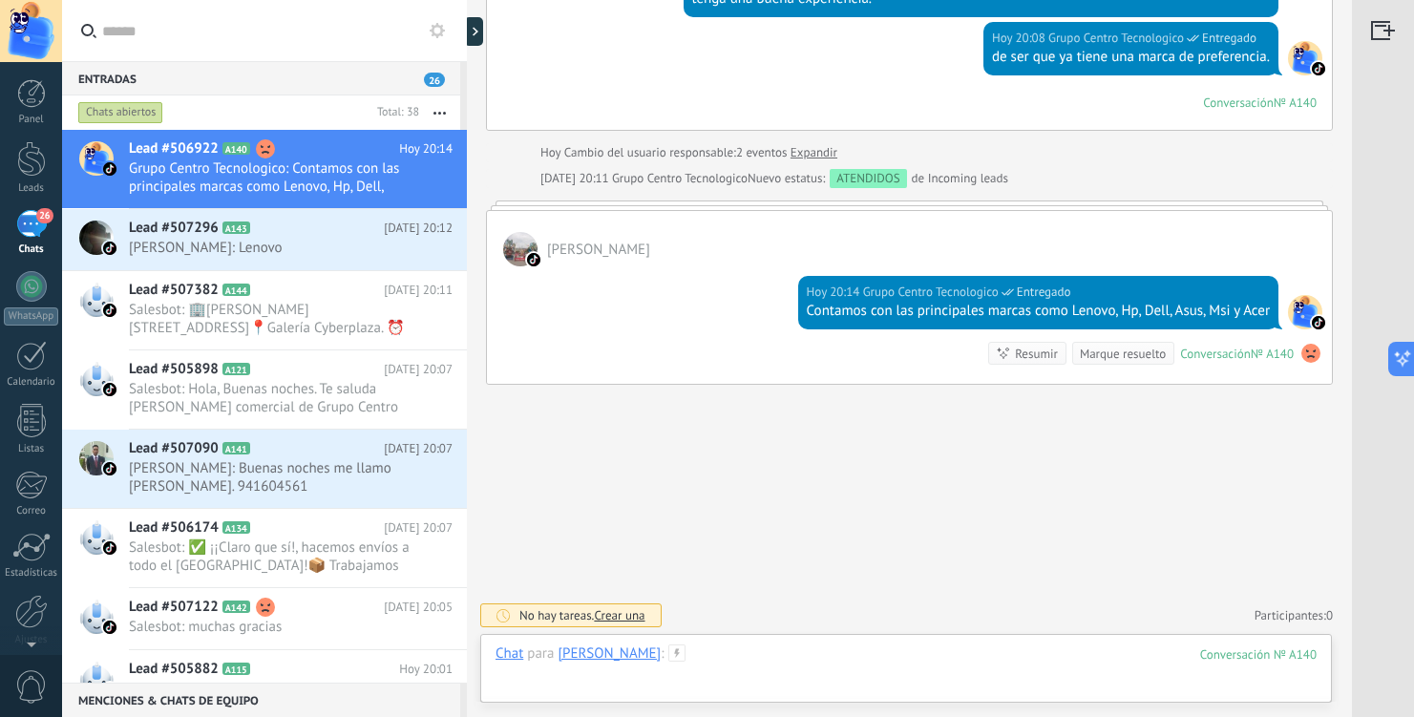
click at [783, 661] on div at bounding box center [906, 672] width 821 height 57
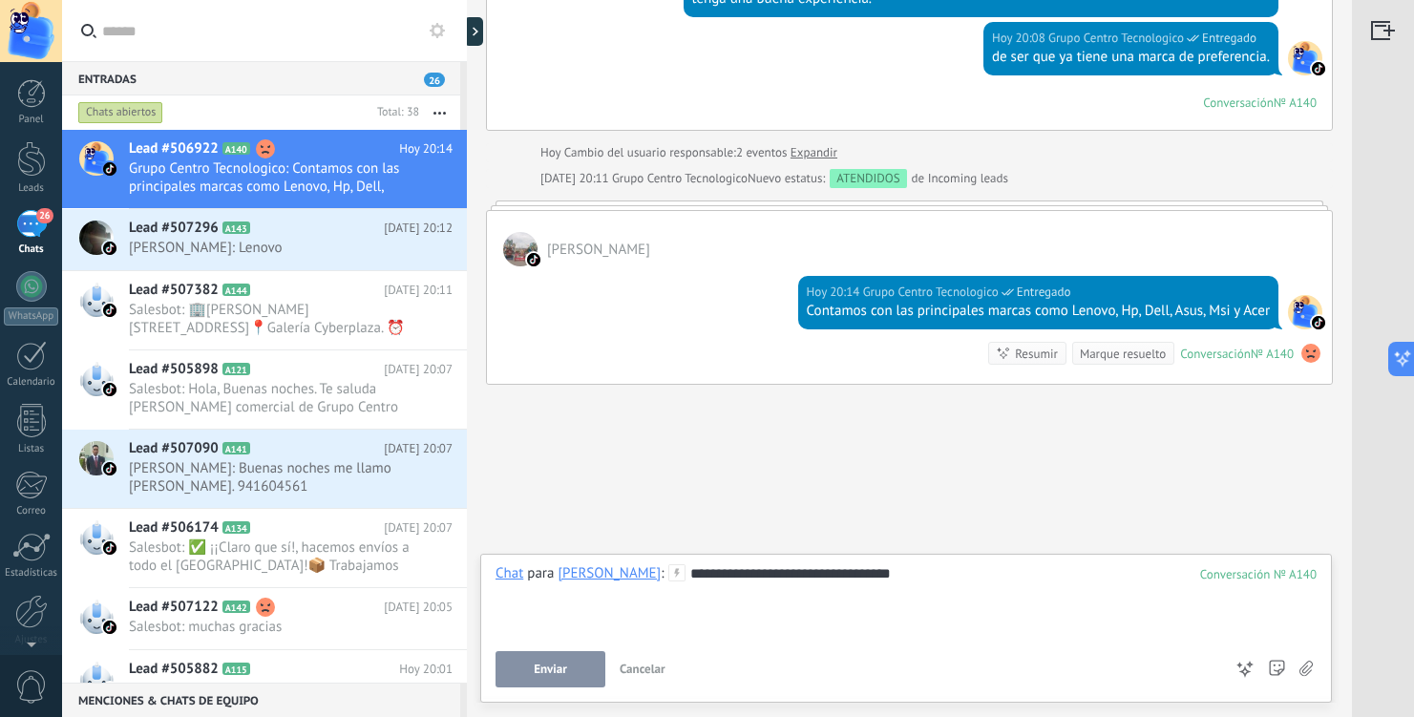
click at [565, 663] on span "Enviar" at bounding box center [550, 669] width 33 height 13
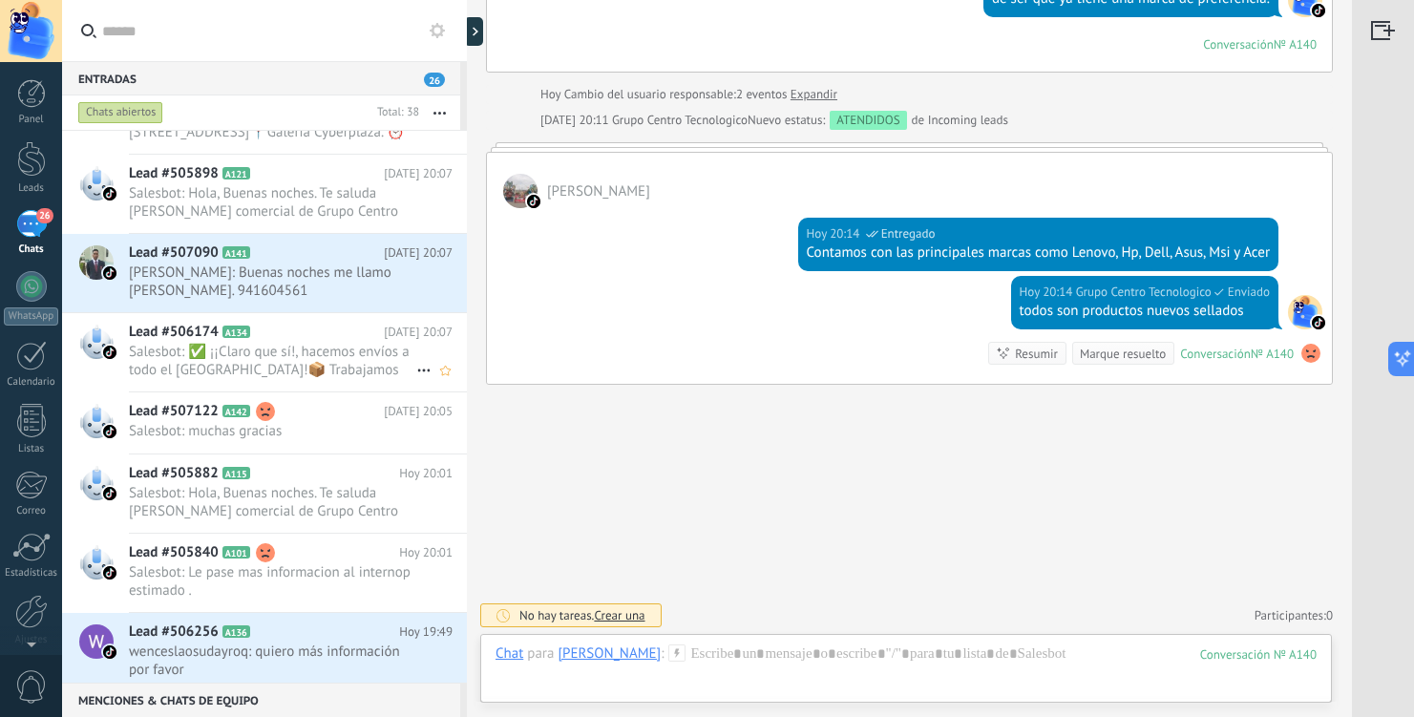
scroll to position [208, 0]
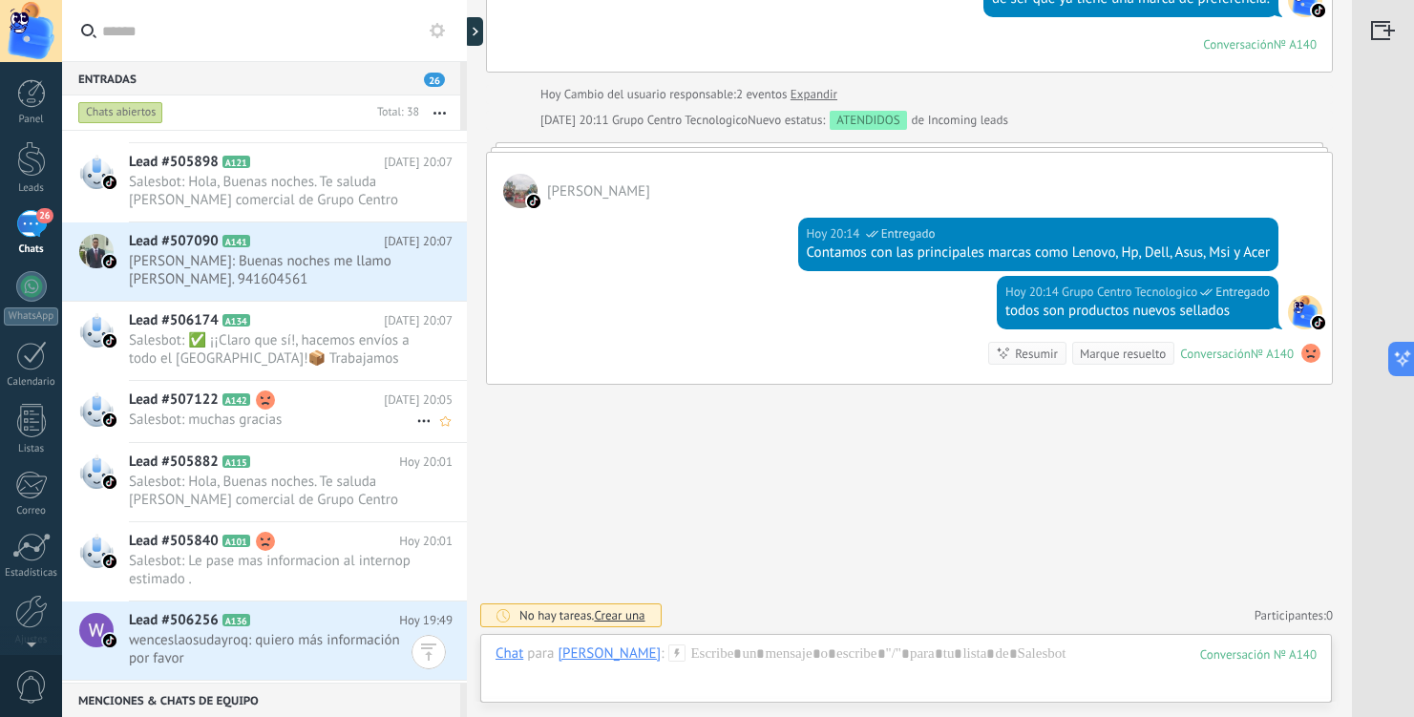
click at [302, 413] on span "Salesbot: muchas gracias" at bounding box center [272, 420] width 287 height 18
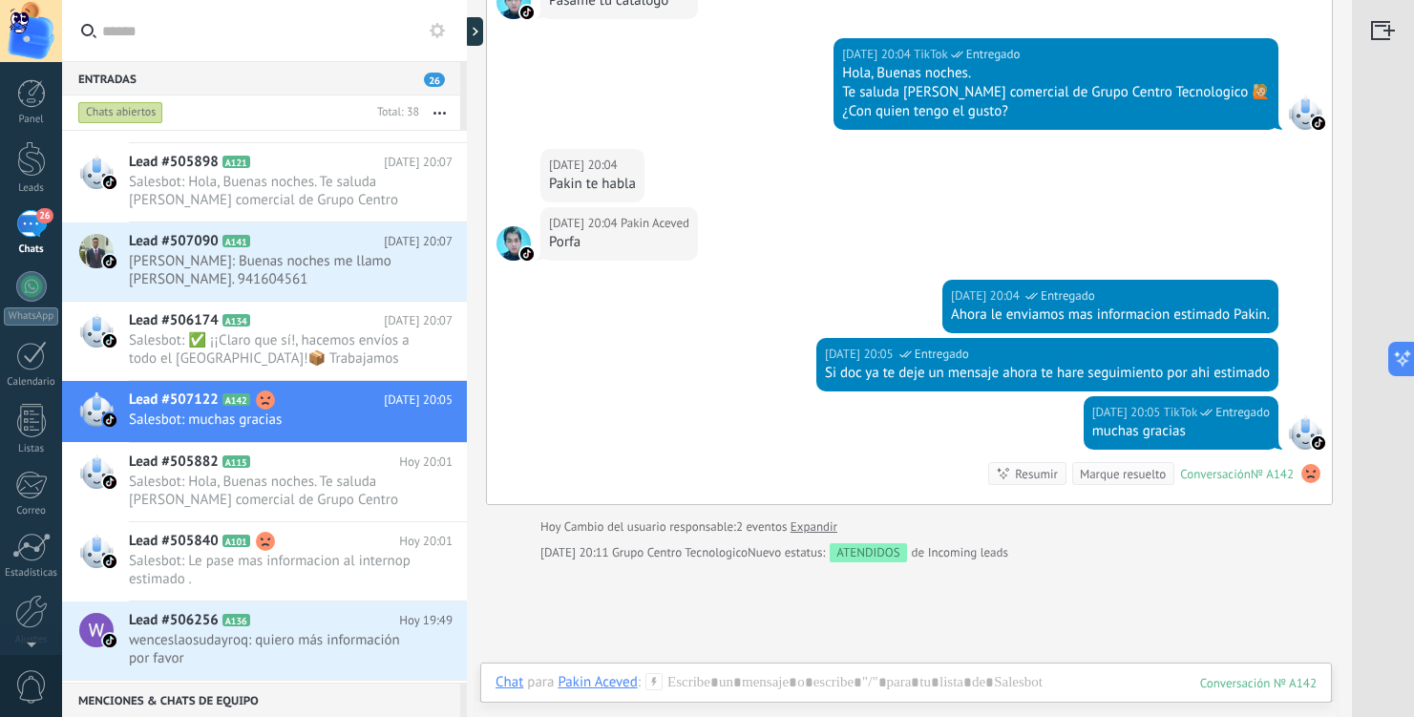
scroll to position [665, 0]
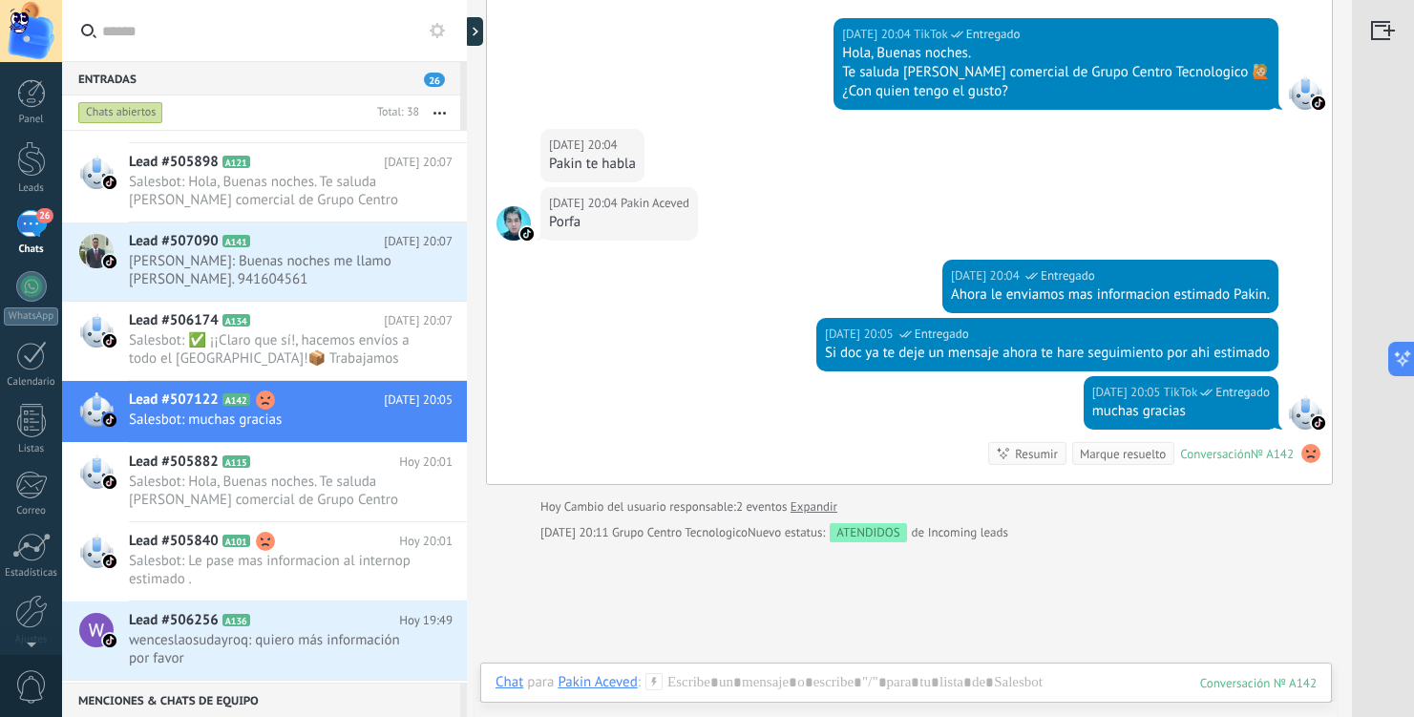
click at [1114, 454] on div "Marque resuelto" at bounding box center [1123, 454] width 86 height 18
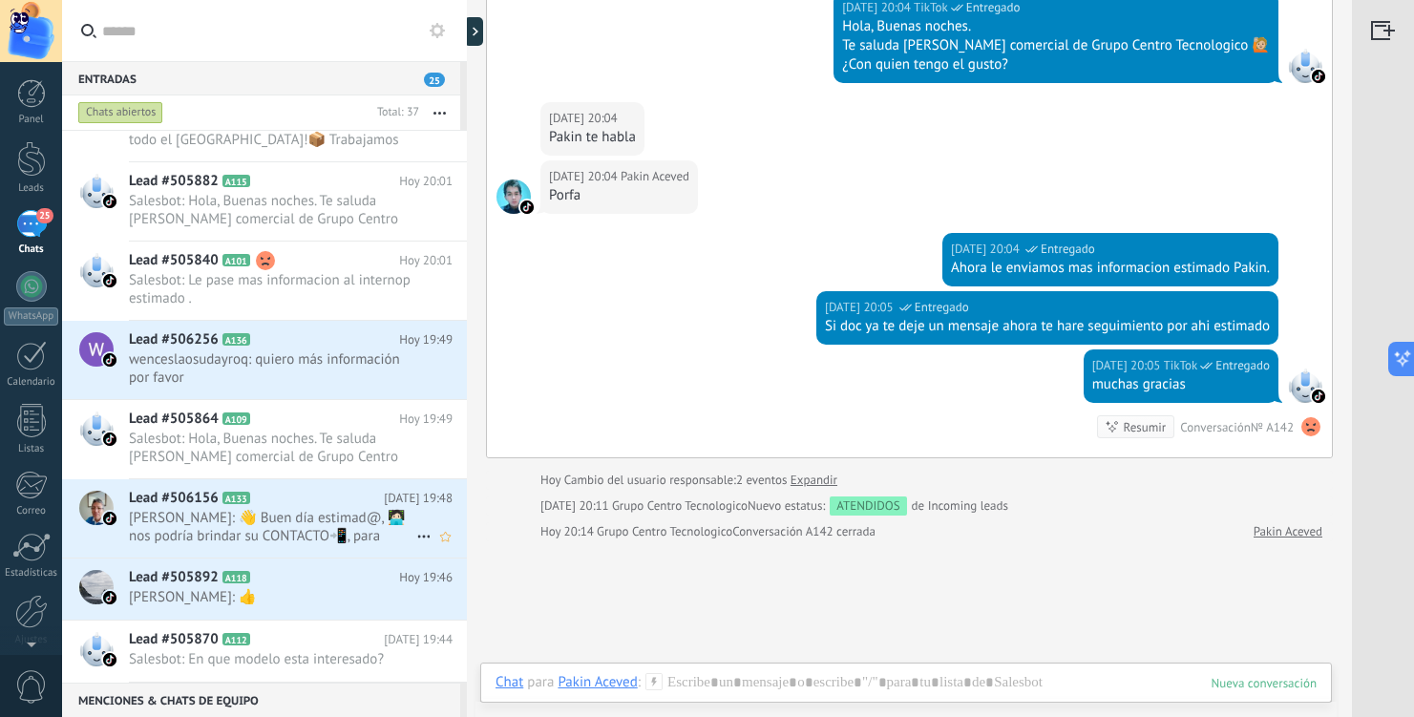
scroll to position [407, 0]
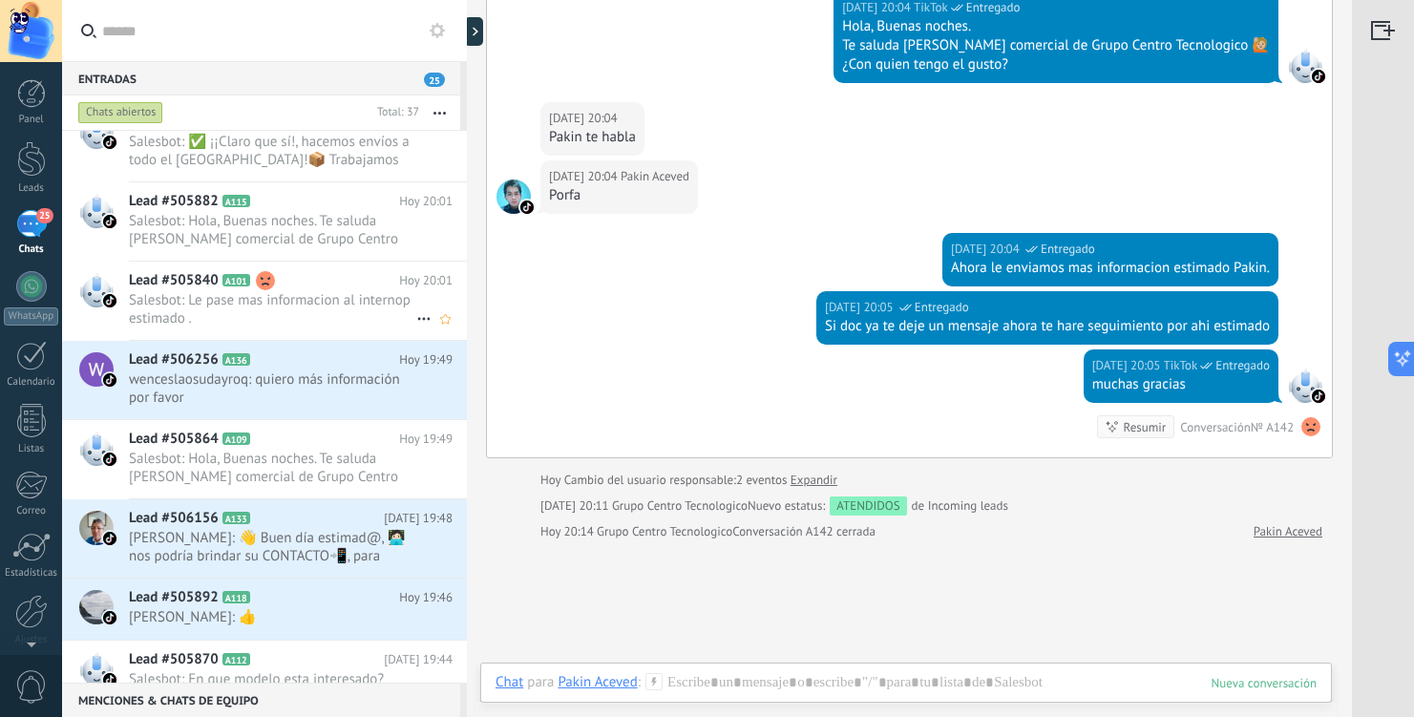
click at [295, 306] on span "Salesbot: Le pase mas informacion al internop estimado ." at bounding box center [272, 309] width 287 height 36
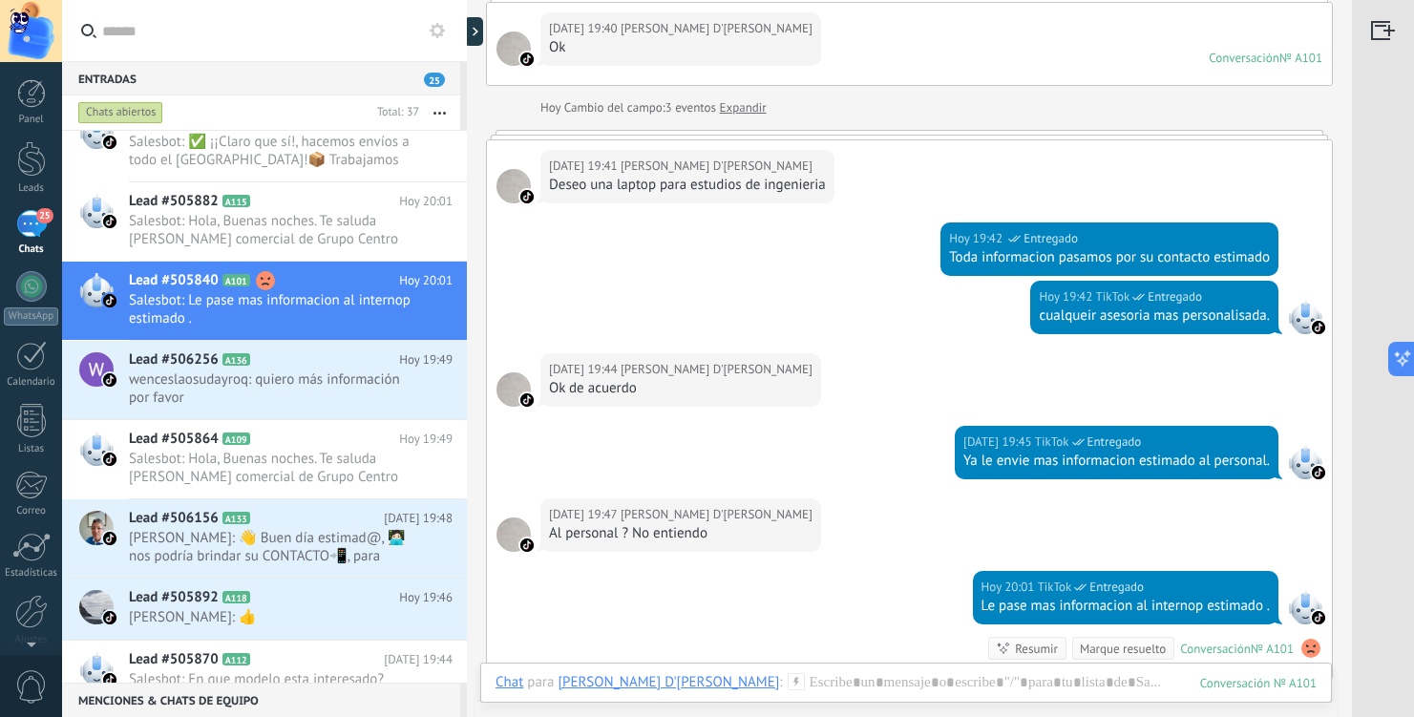
scroll to position [1065, 0]
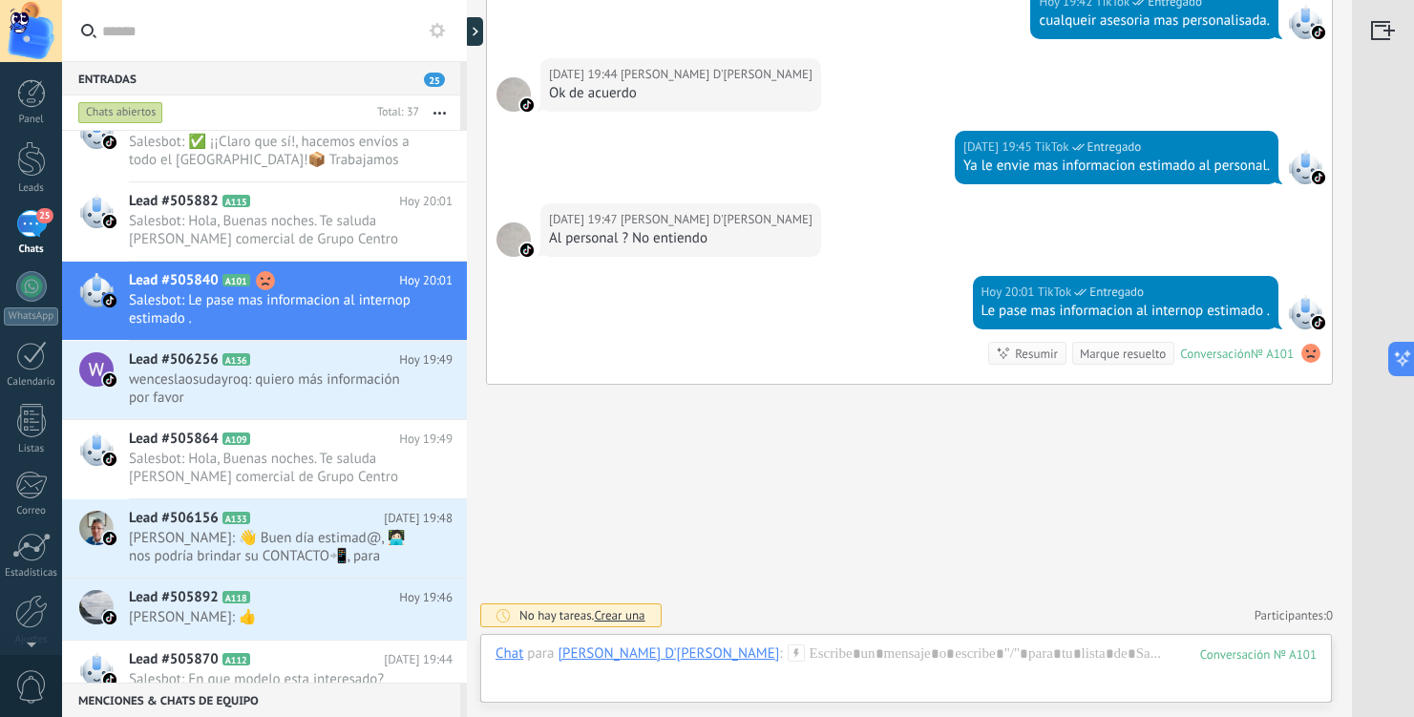
click at [1117, 358] on div "Marque resuelto" at bounding box center [1123, 354] width 86 height 18
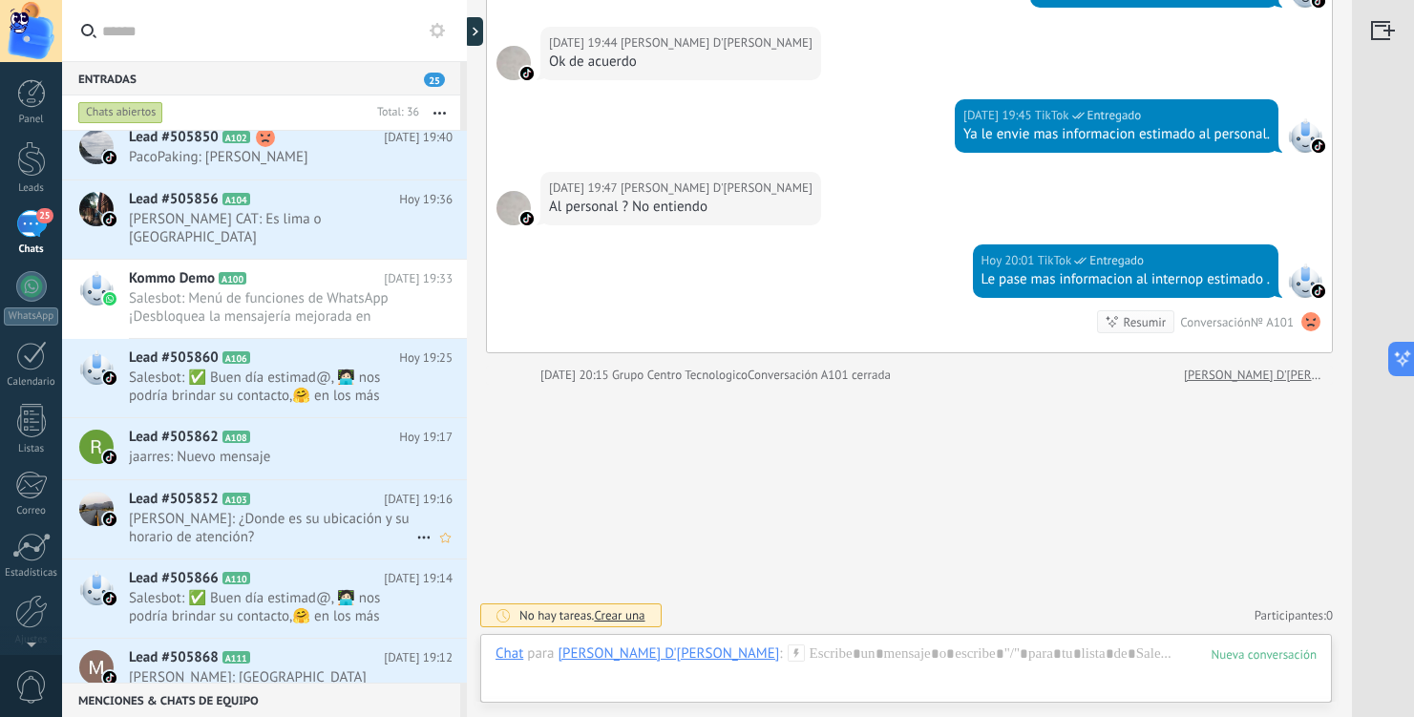
scroll to position [1011, 0]
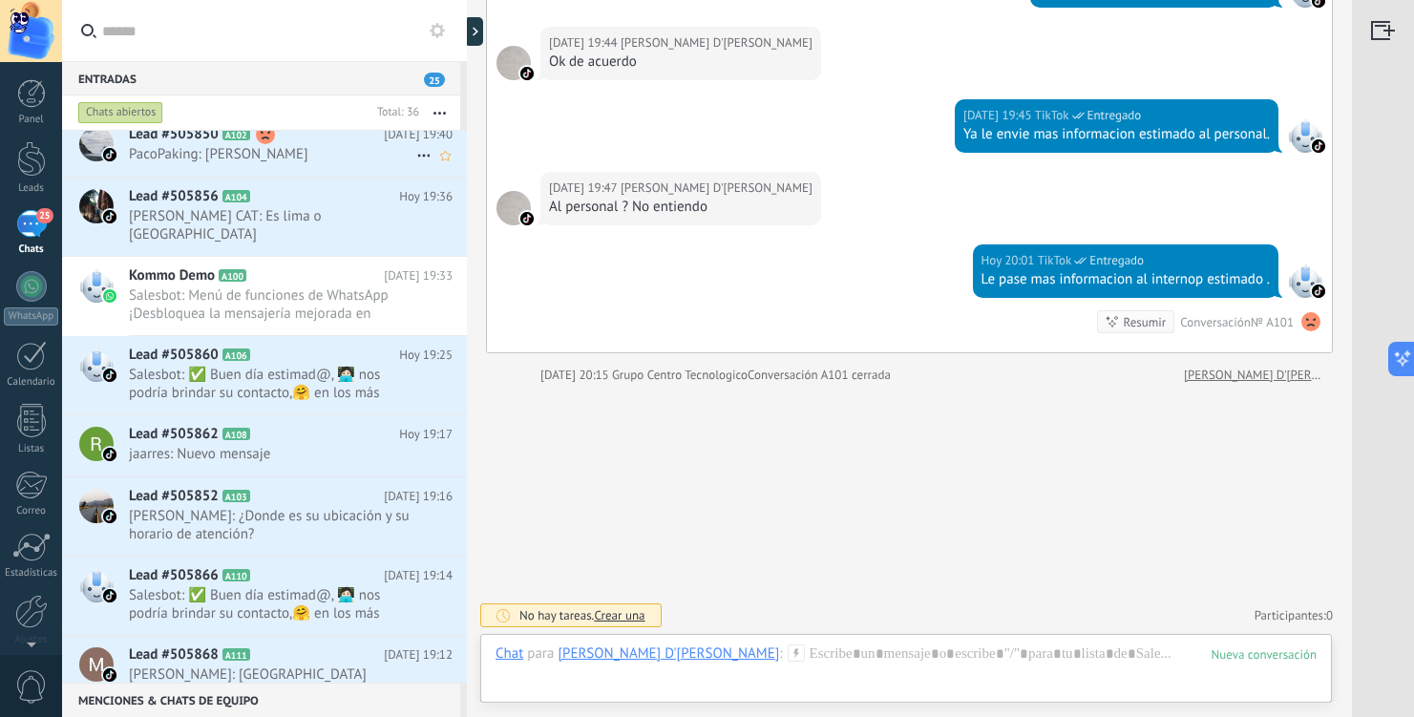
click at [316, 149] on span "PacoPaking: Manuel Moro" at bounding box center [272, 154] width 287 height 18
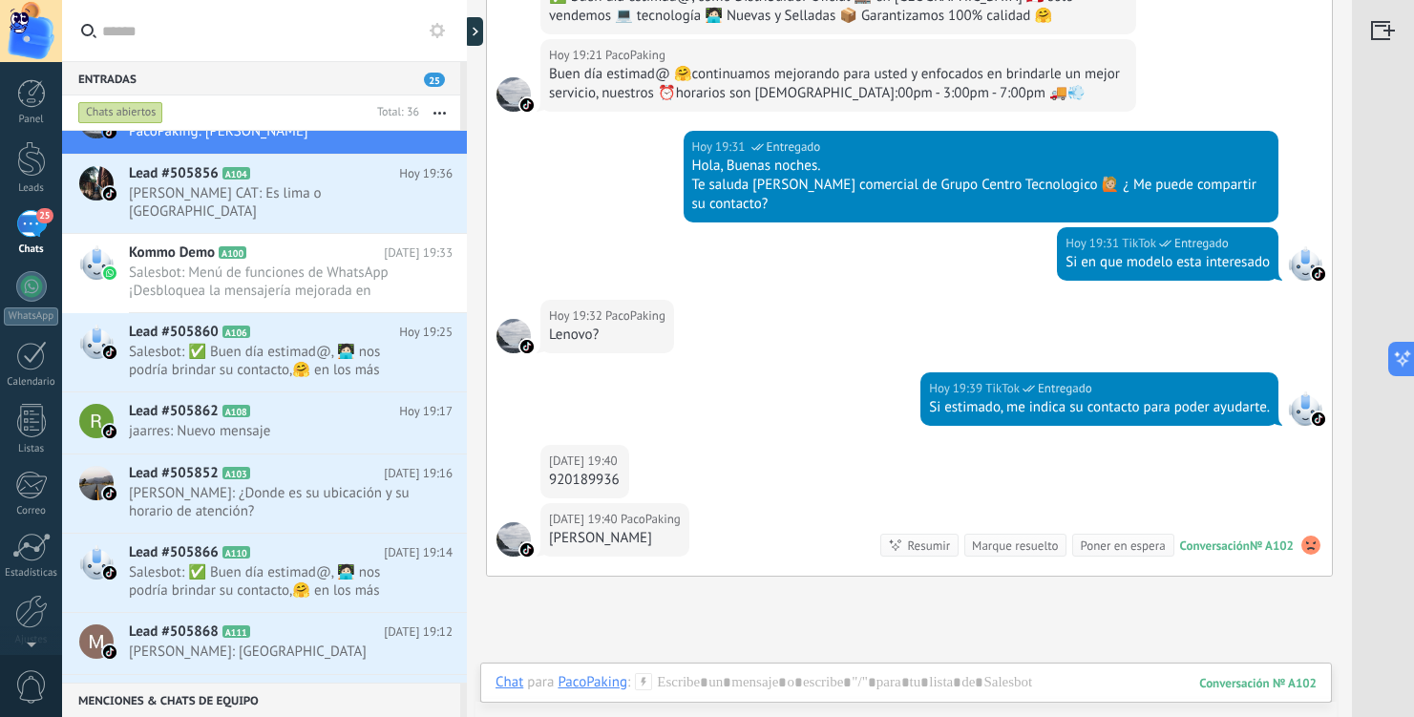
scroll to position [429, 0]
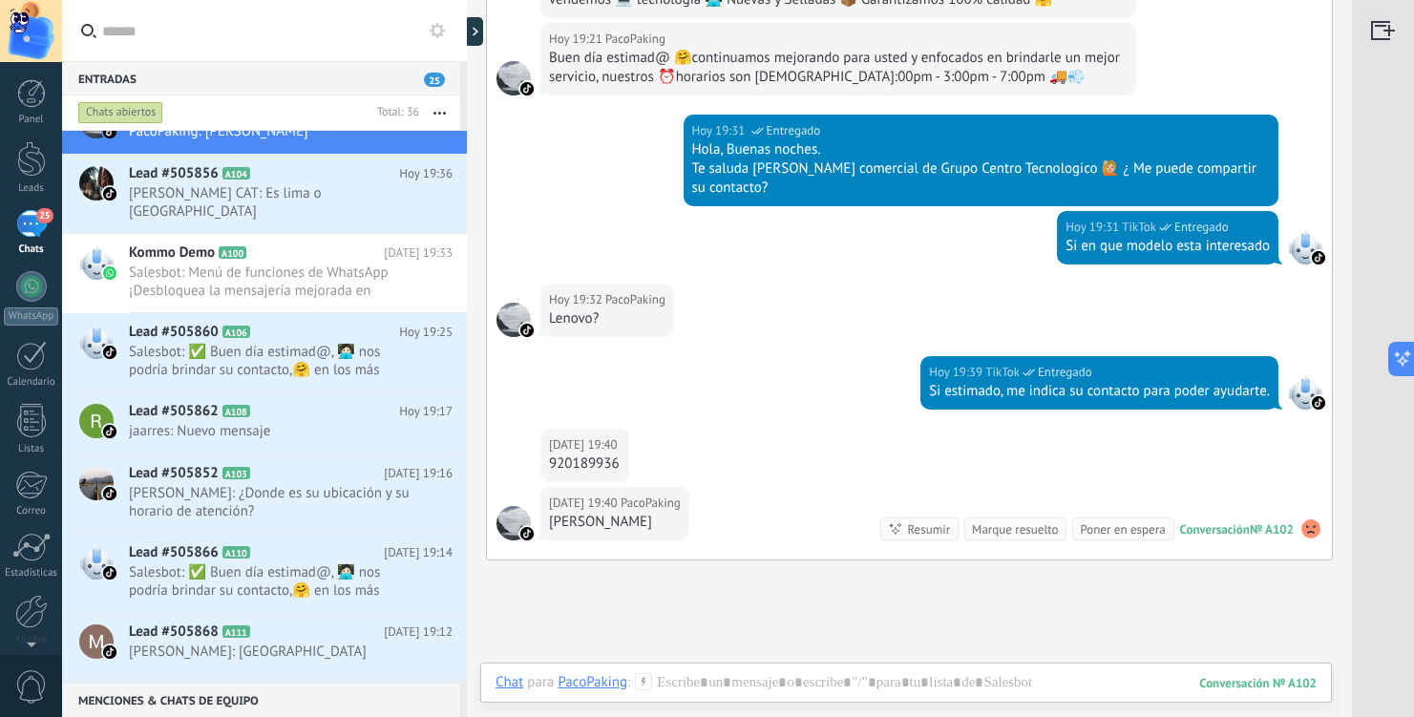
click at [600, 463] on div "920189936" at bounding box center [585, 463] width 72 height 19
copy div "920189936"
click at [689, 685] on div at bounding box center [906, 701] width 821 height 57
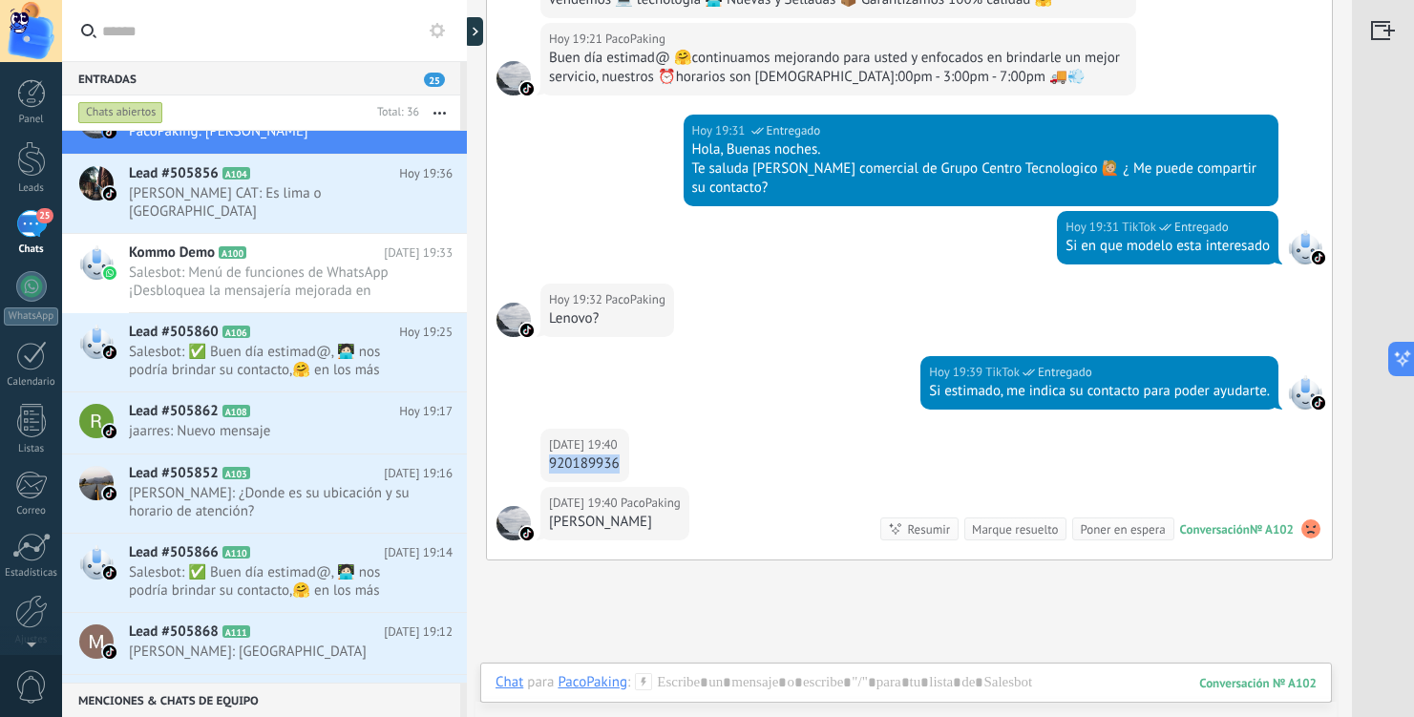
click at [0, 0] on div "Enviar Cancelar Rastrear clics en links ? Reducir links largos y rastrear clics…" at bounding box center [0, 0] width 0 height 0
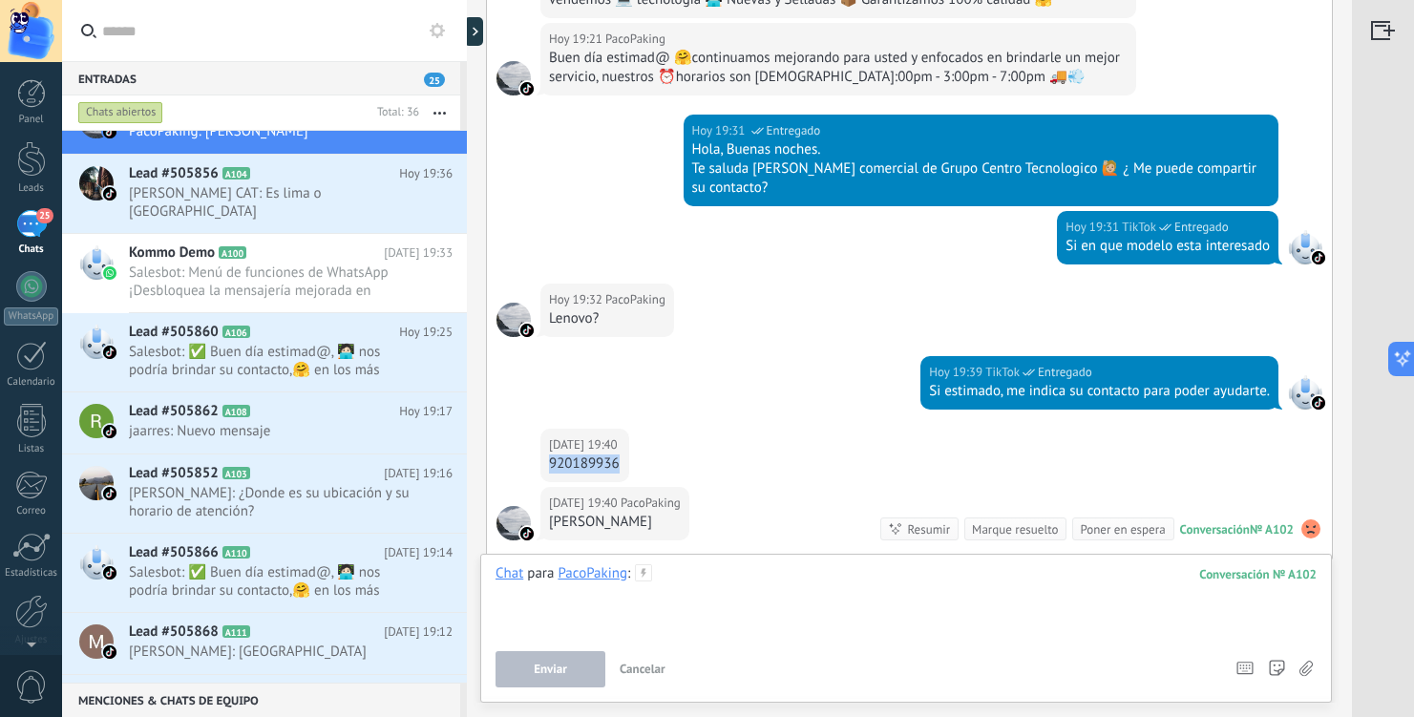
click at [691, 572] on div at bounding box center [906, 600] width 821 height 73
paste div
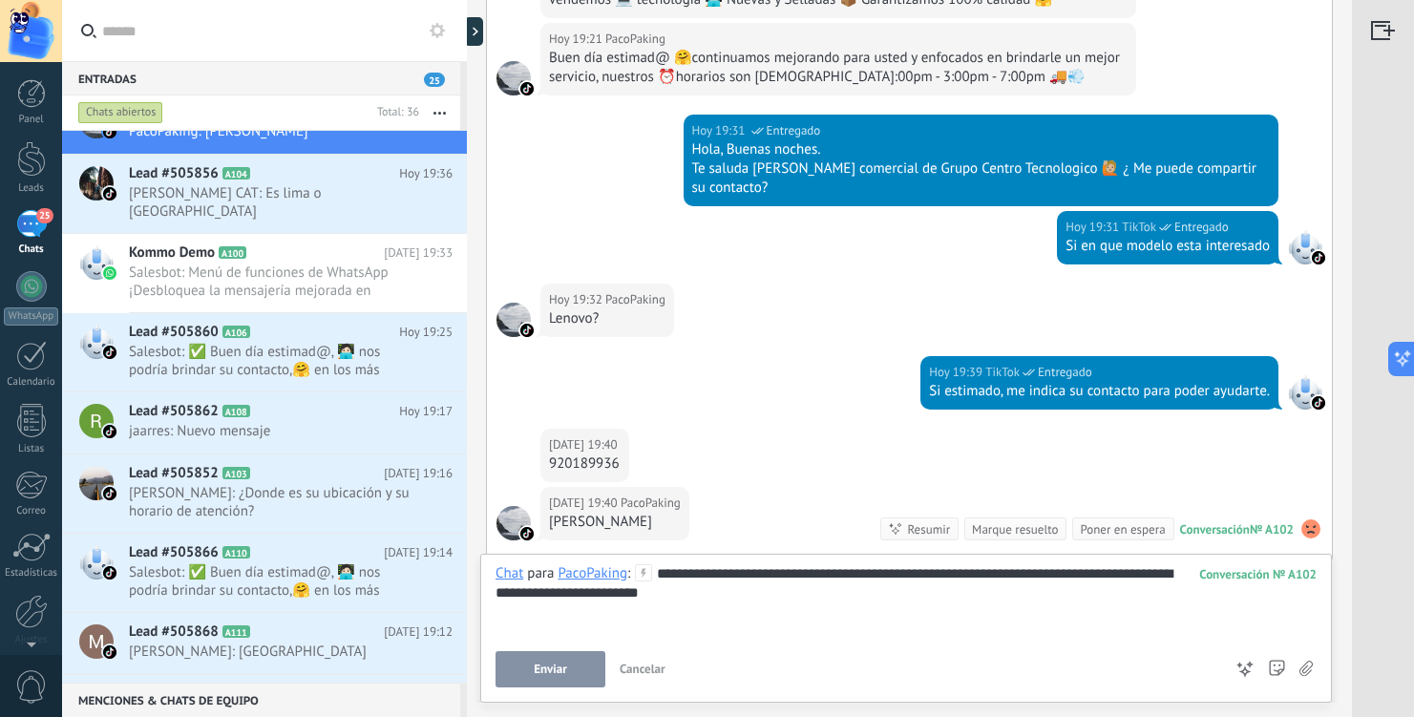
click at [544, 664] on span "Enviar" at bounding box center [550, 669] width 33 height 13
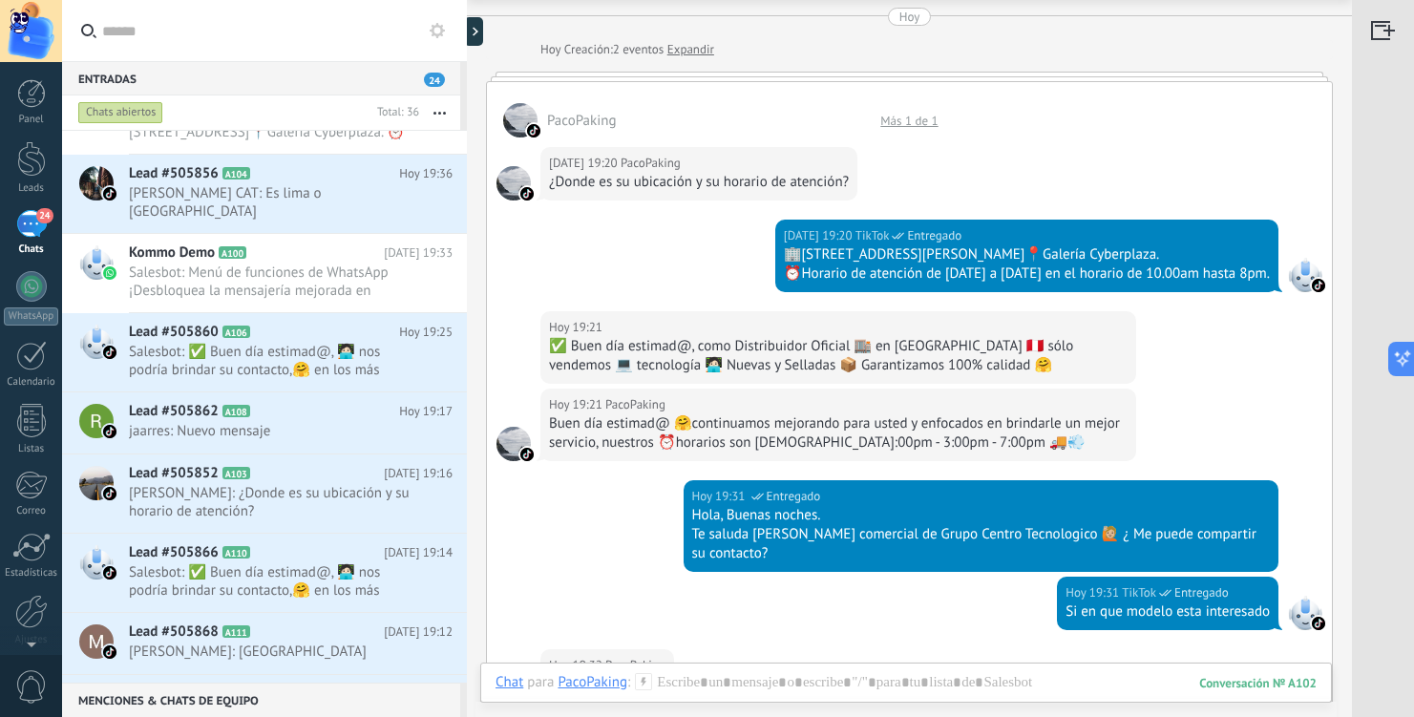
scroll to position [0, 0]
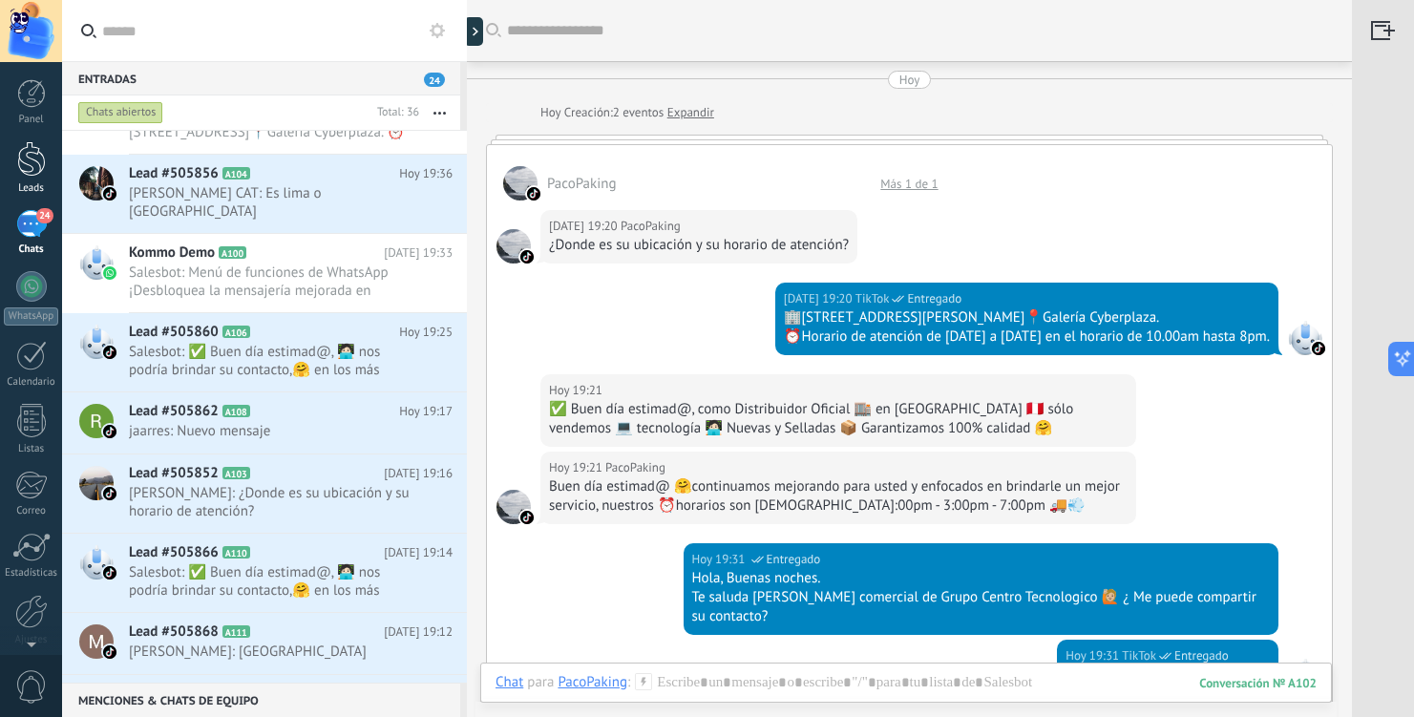
click at [32, 163] on div at bounding box center [31, 158] width 29 height 35
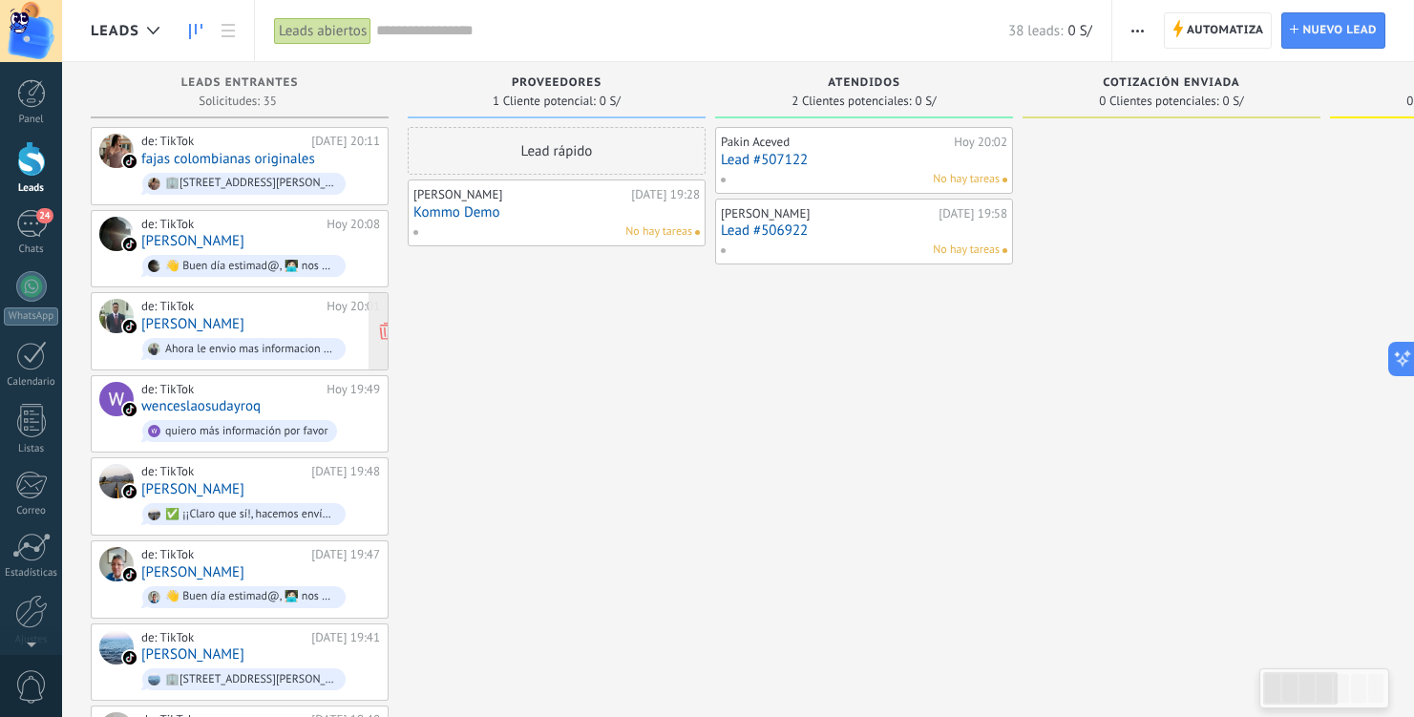
click at [258, 318] on div "de: TikTok Hoy 20:01 Frank Cisneros Ahora le envio mas informacion estimado ." at bounding box center [260, 331] width 239 height 65
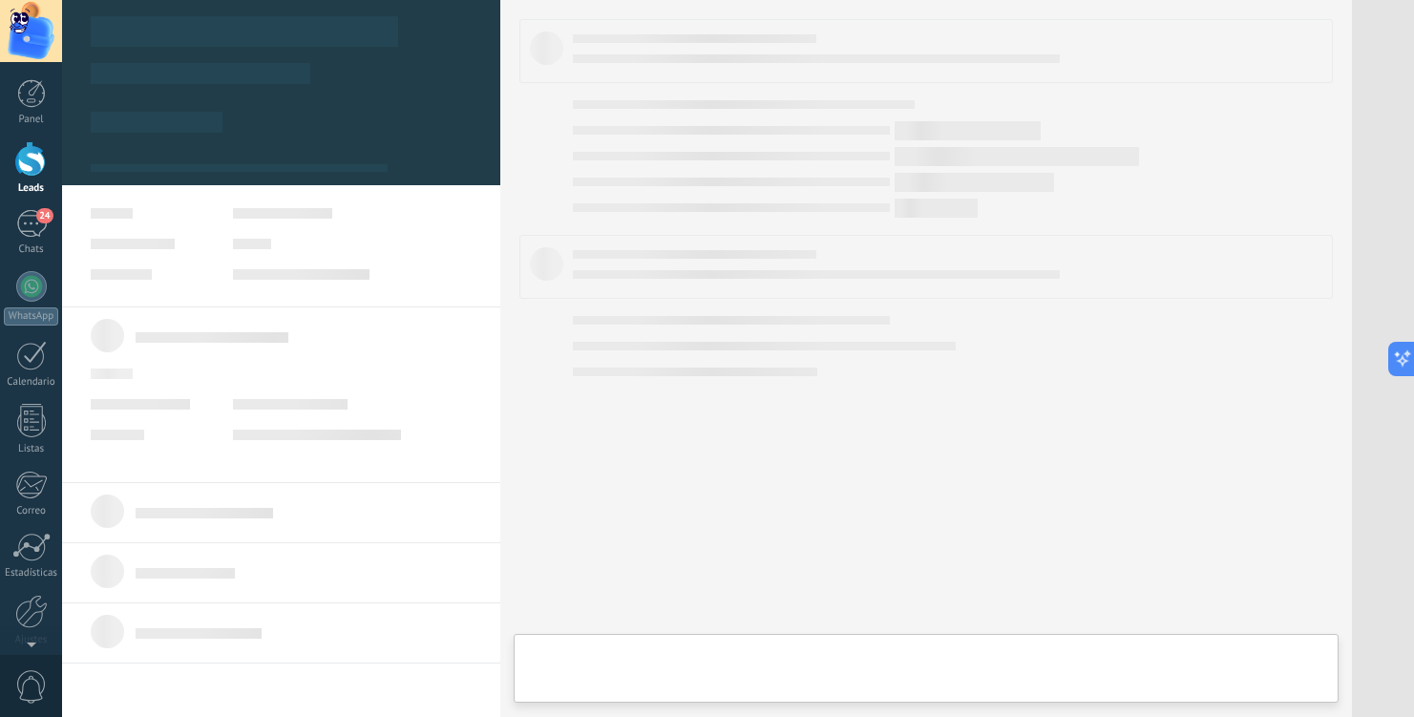
type textarea "**********"
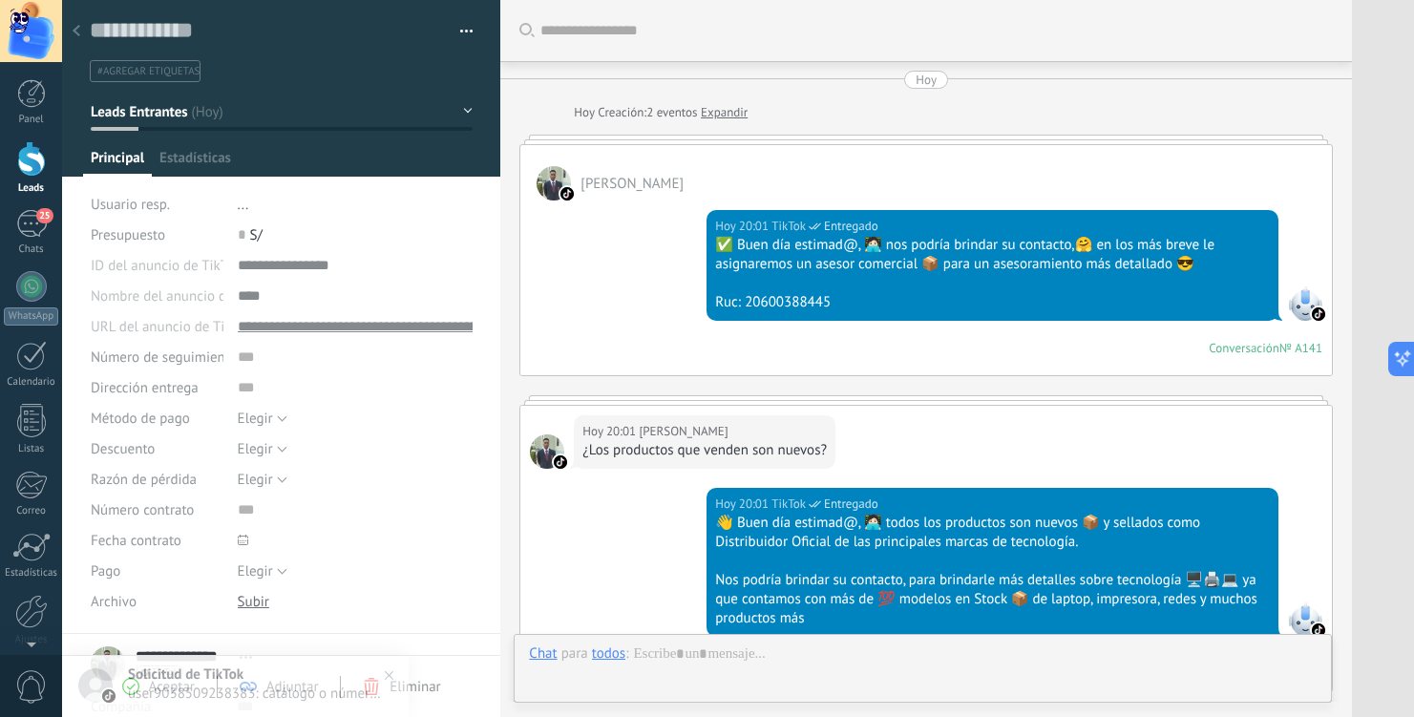
scroll to position [1104, 0]
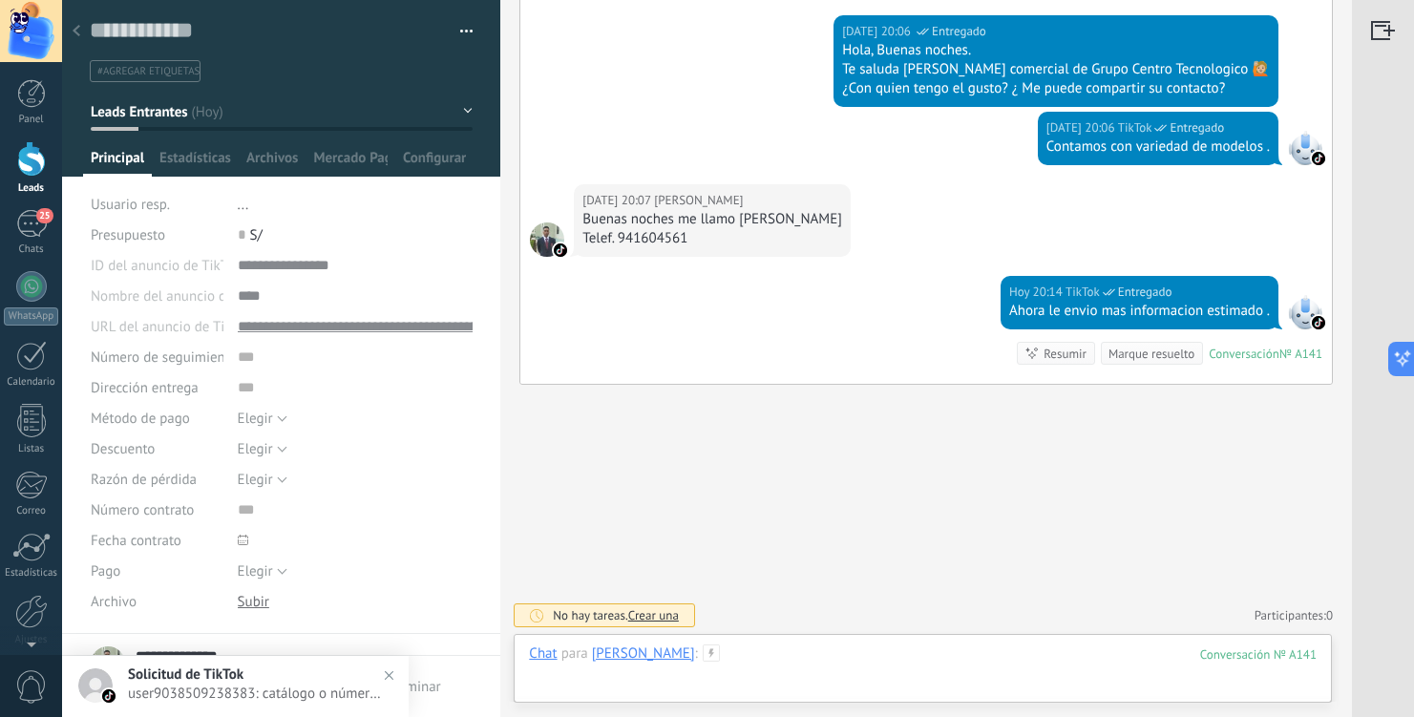
click at [777, 657] on div at bounding box center [923, 672] width 788 height 57
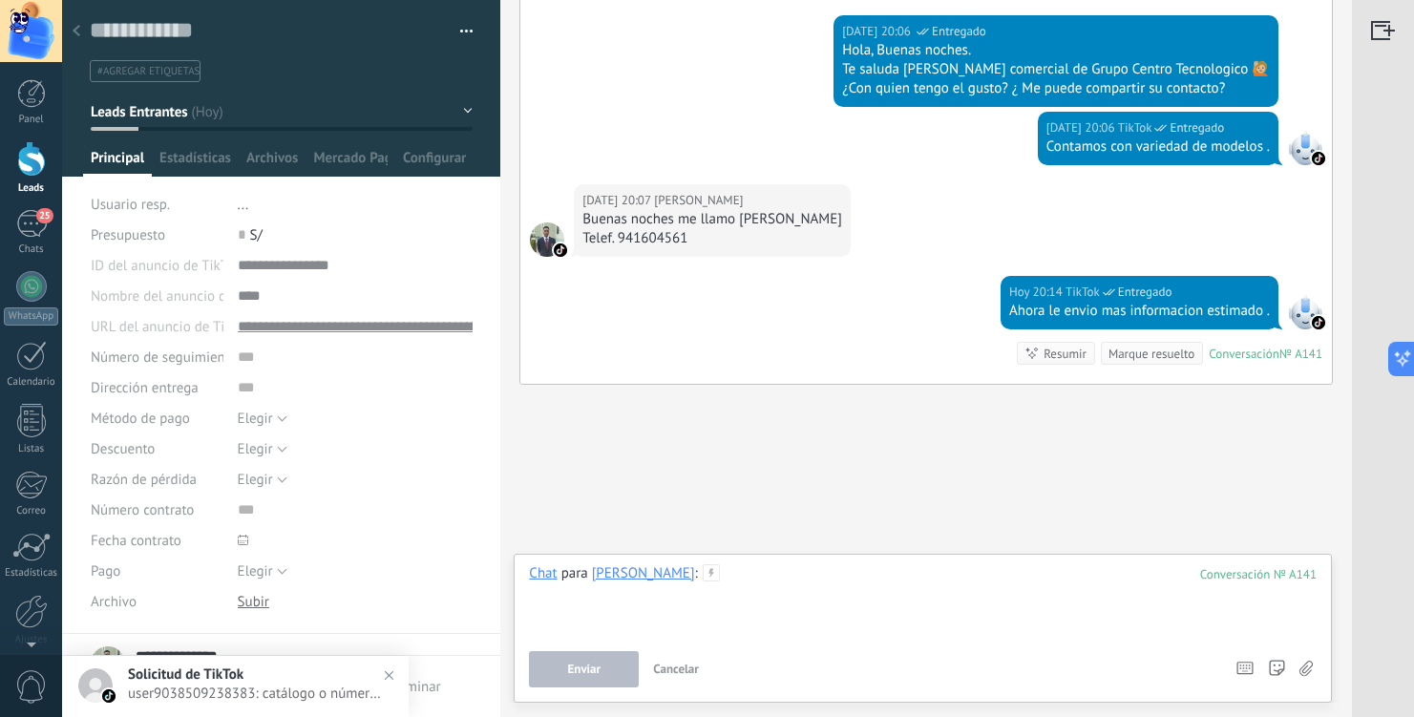
paste div
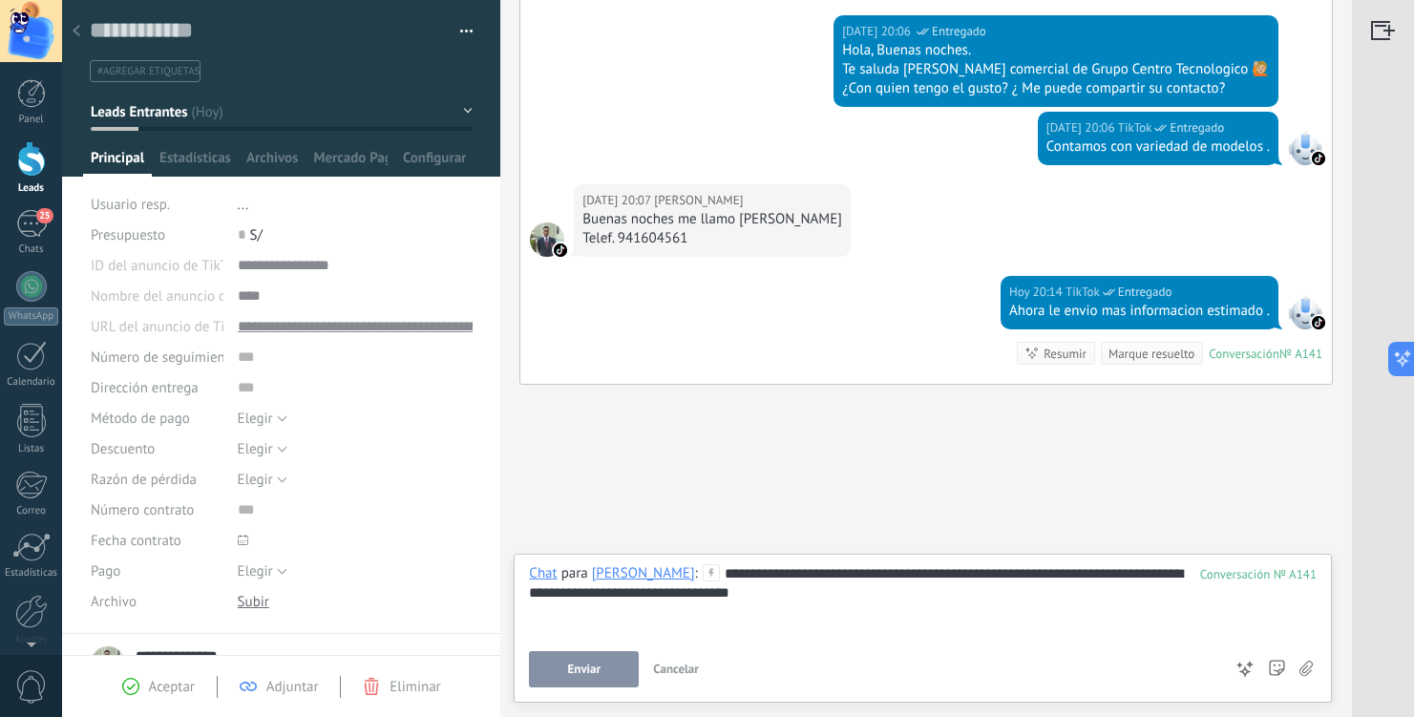
click at [587, 663] on span "Enviar" at bounding box center [584, 669] width 33 height 13
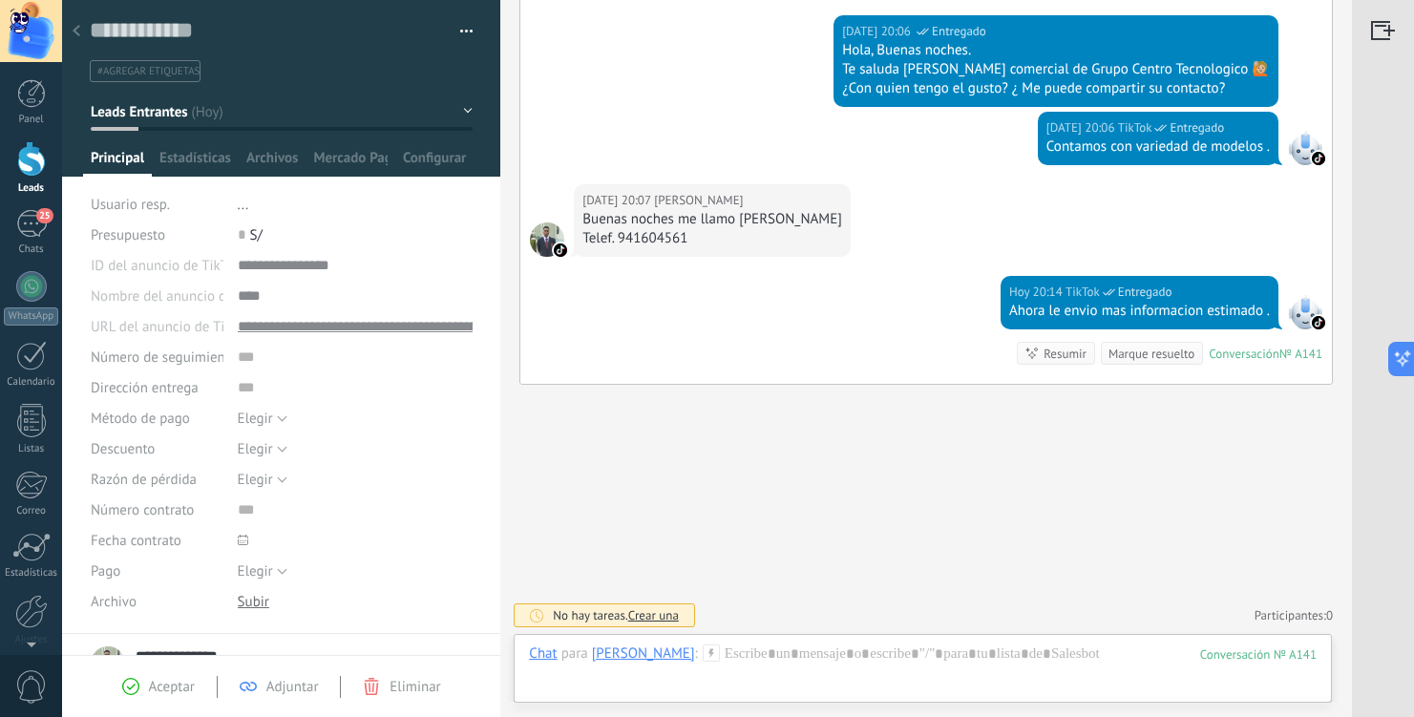
scroll to position [1195, 0]
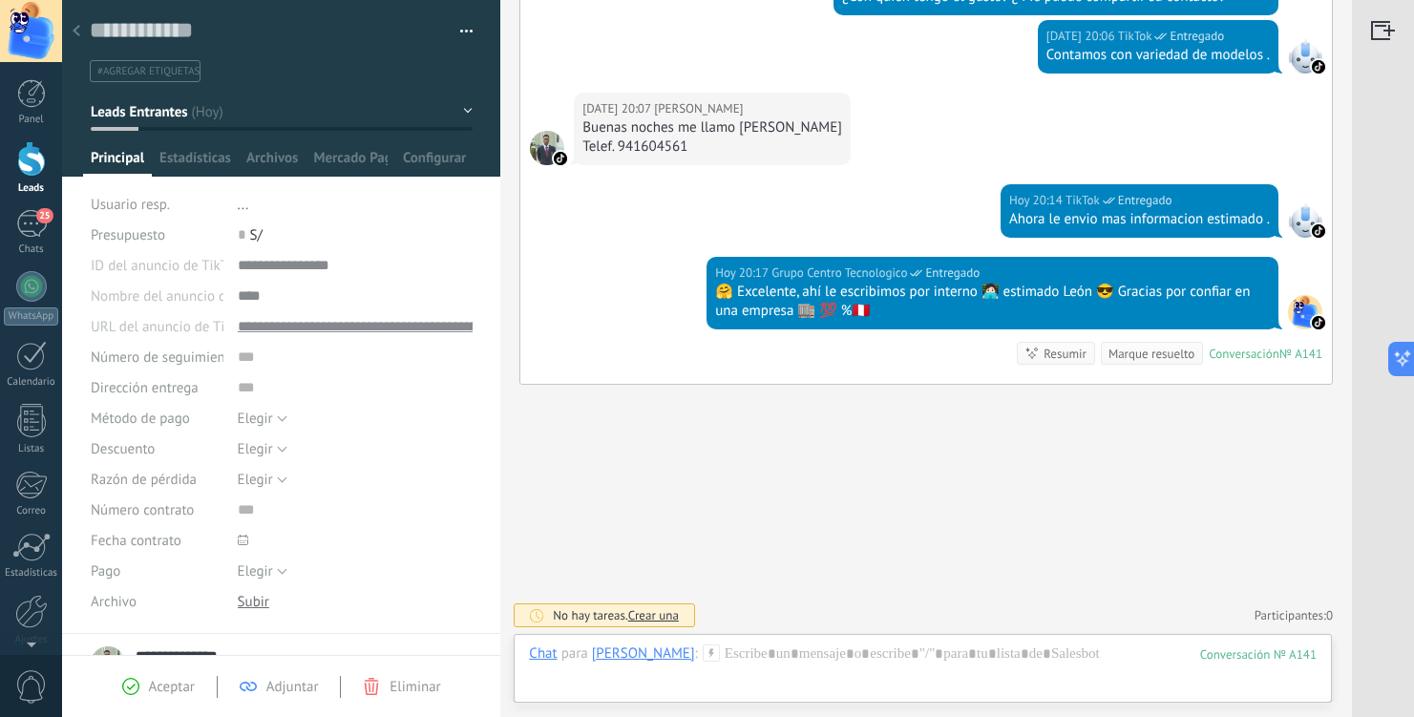
click at [31, 160] on div at bounding box center [31, 158] width 29 height 35
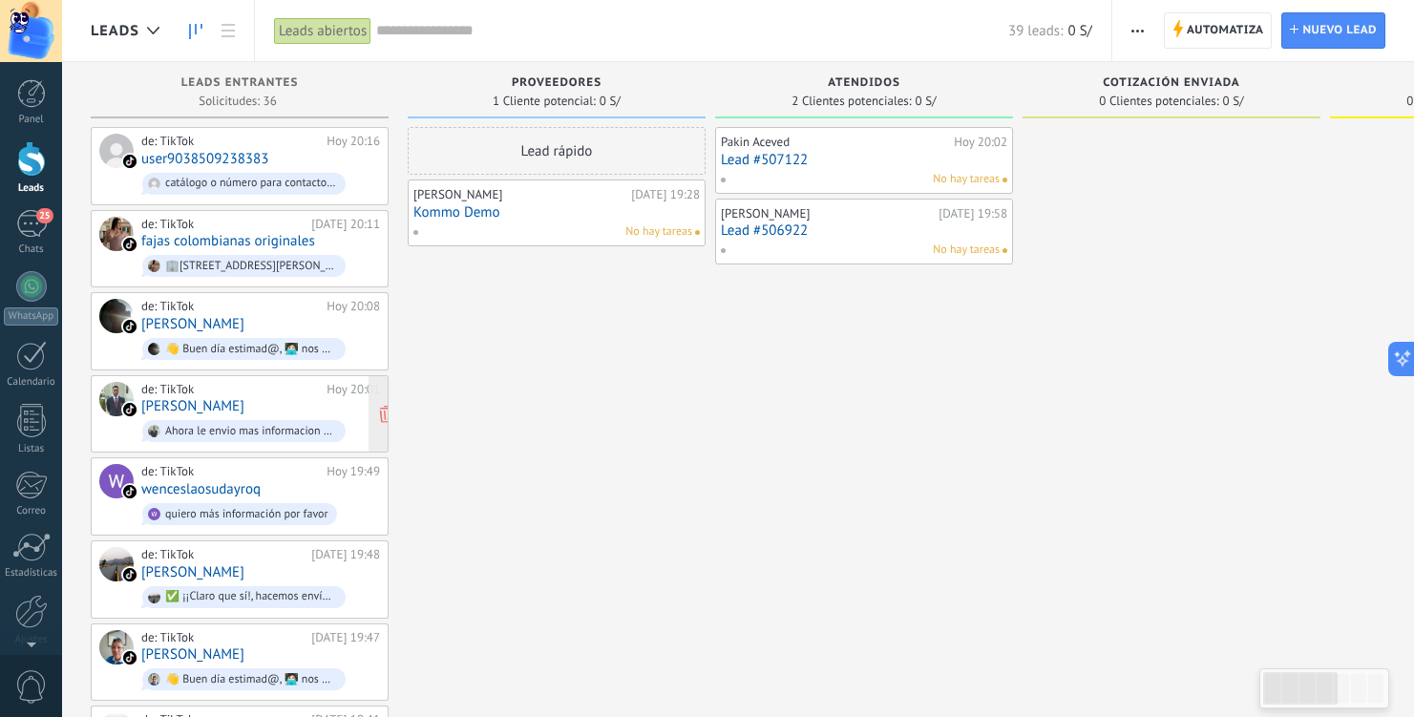
click at [264, 394] on div "de: TikTok Hoy 20:01 Frank Cisneros Ahora le envio mas informacion estimado ." at bounding box center [260, 414] width 239 height 65
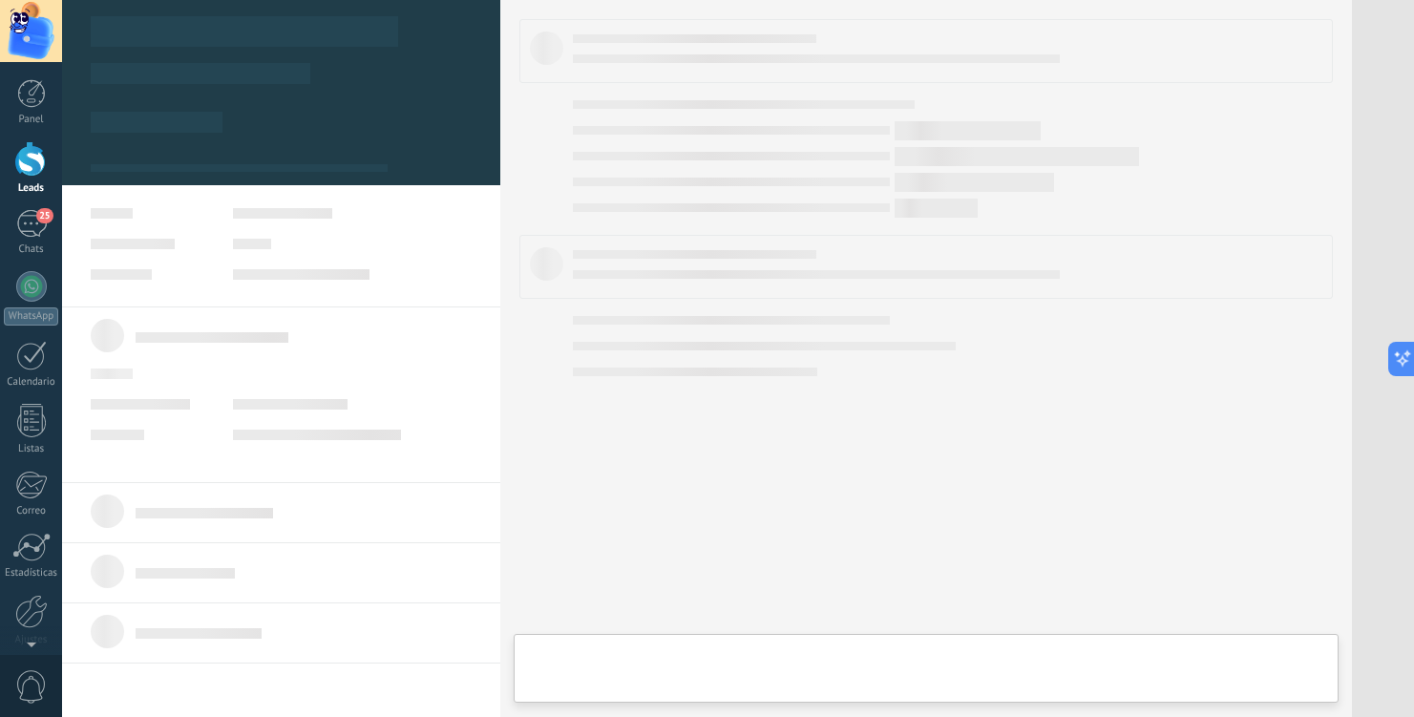
type textarea "**********"
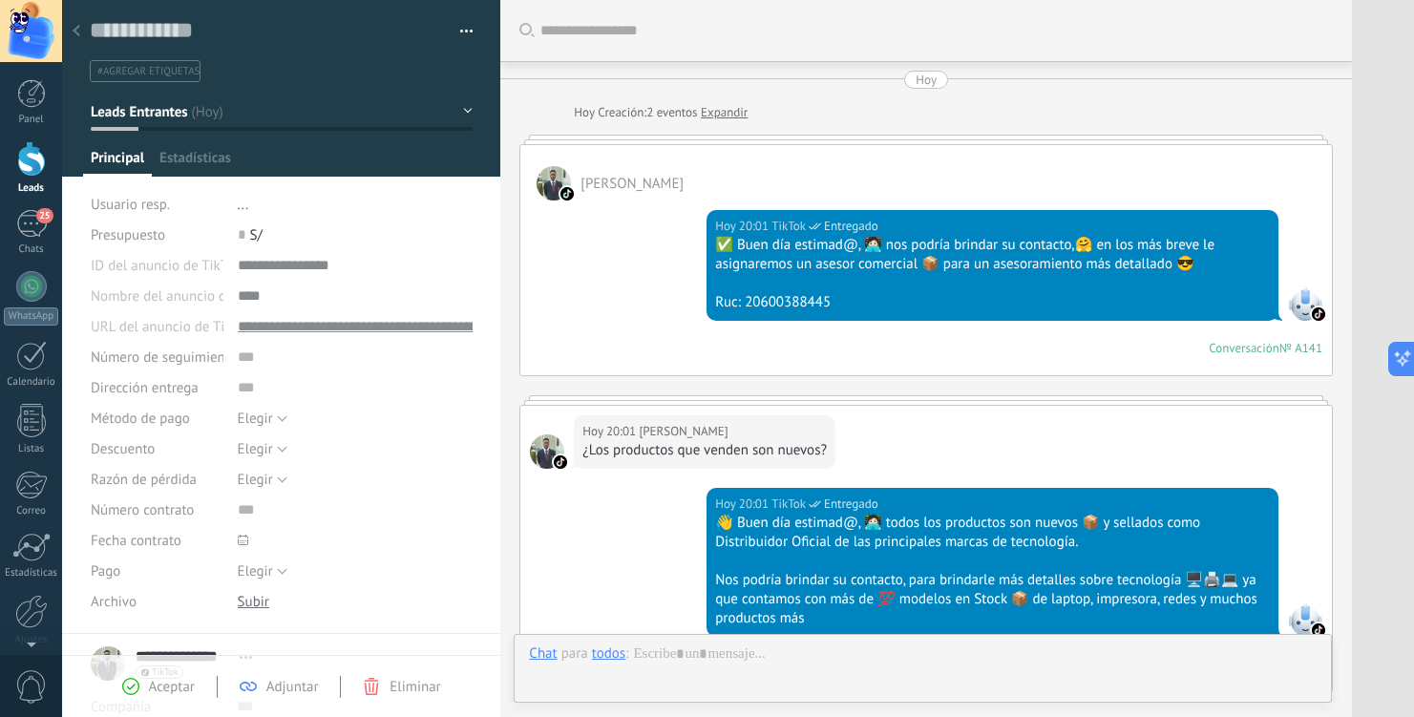
scroll to position [1195, 0]
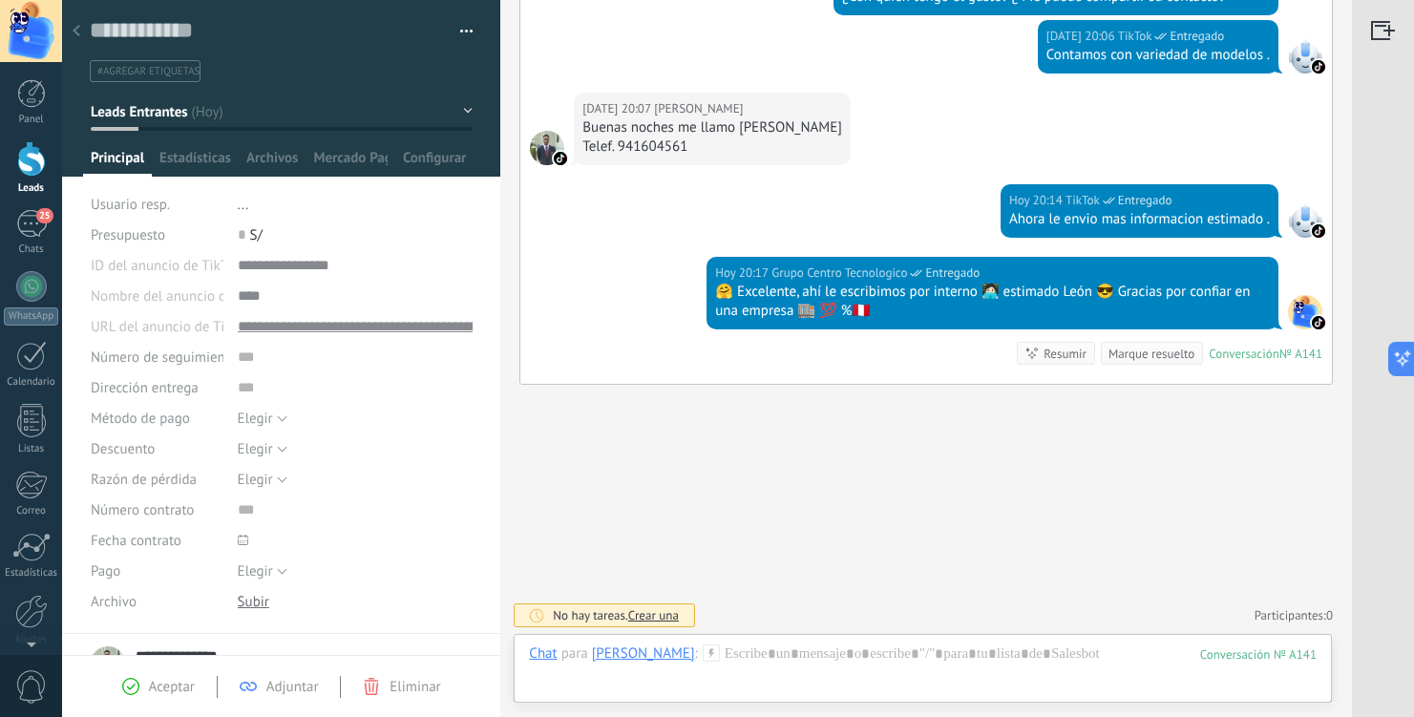
click at [28, 183] on div "Leads" at bounding box center [31, 188] width 55 height 12
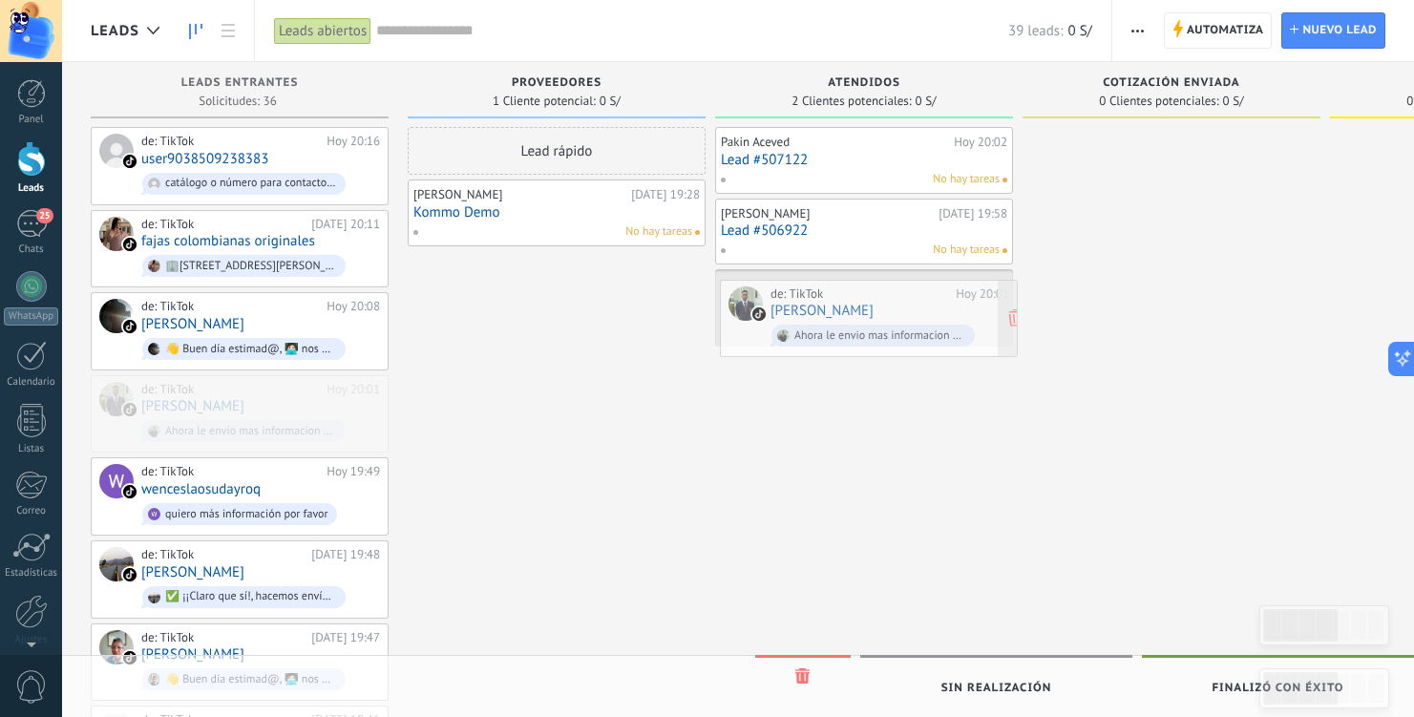
drag, startPoint x: 211, startPoint y: 396, endPoint x: 840, endPoint y: 304, distance: 636.0
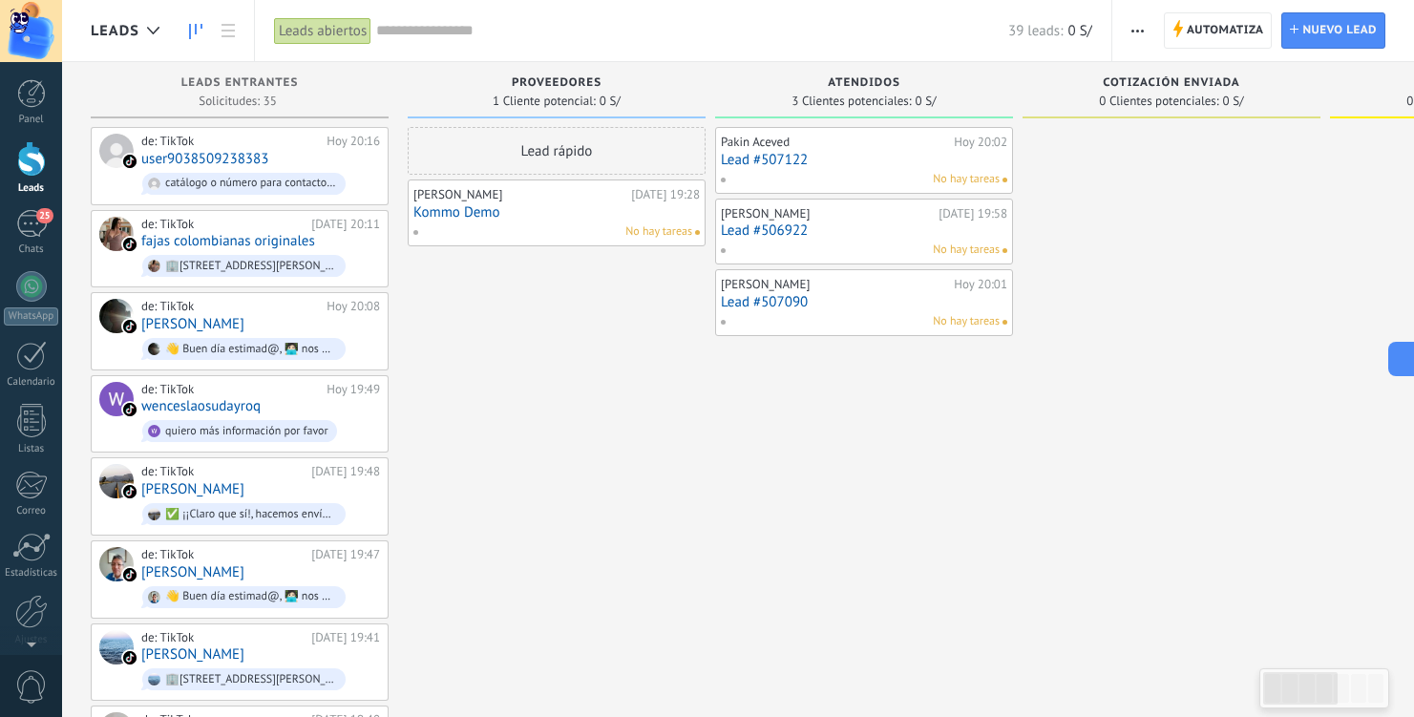
click at [188, 32] on link at bounding box center [195, 30] width 32 height 37
click at [234, 20] on link at bounding box center [228, 30] width 32 height 37
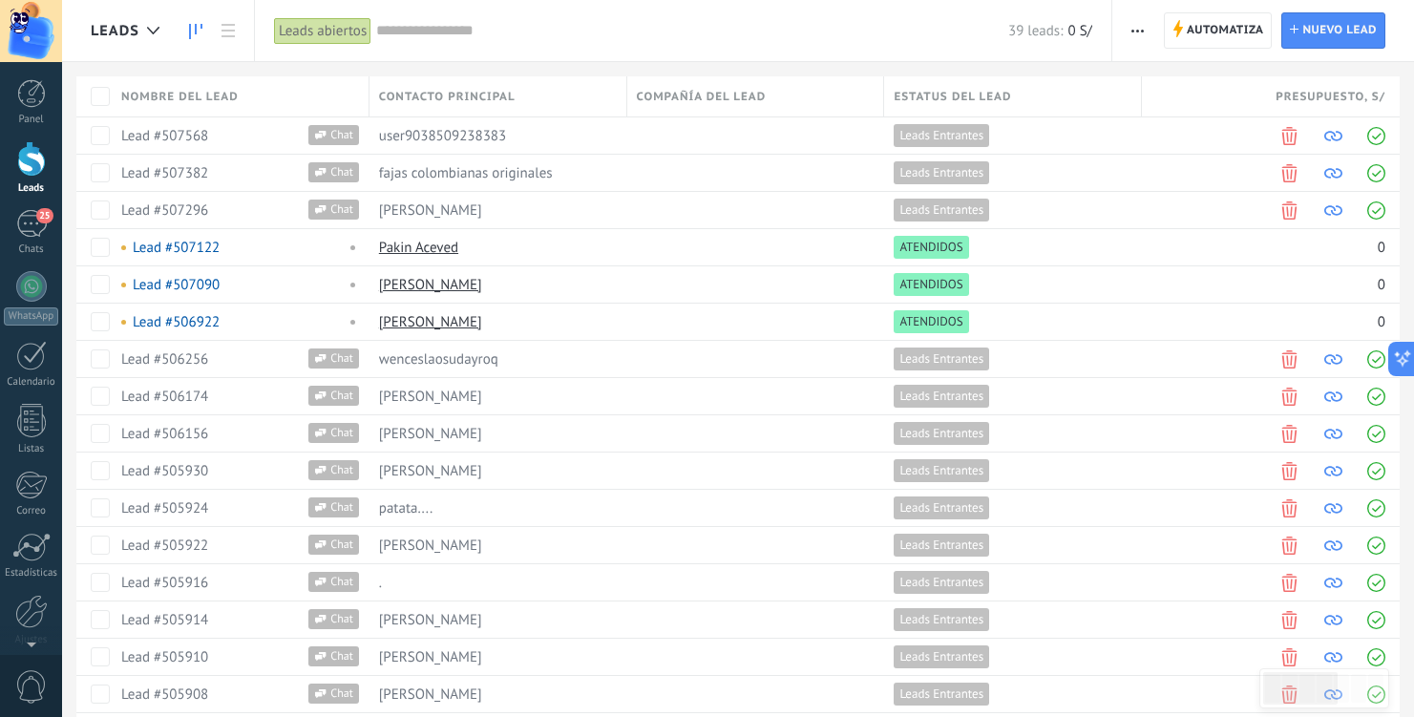
click at [198, 30] on icon at bounding box center [195, 31] width 13 height 15
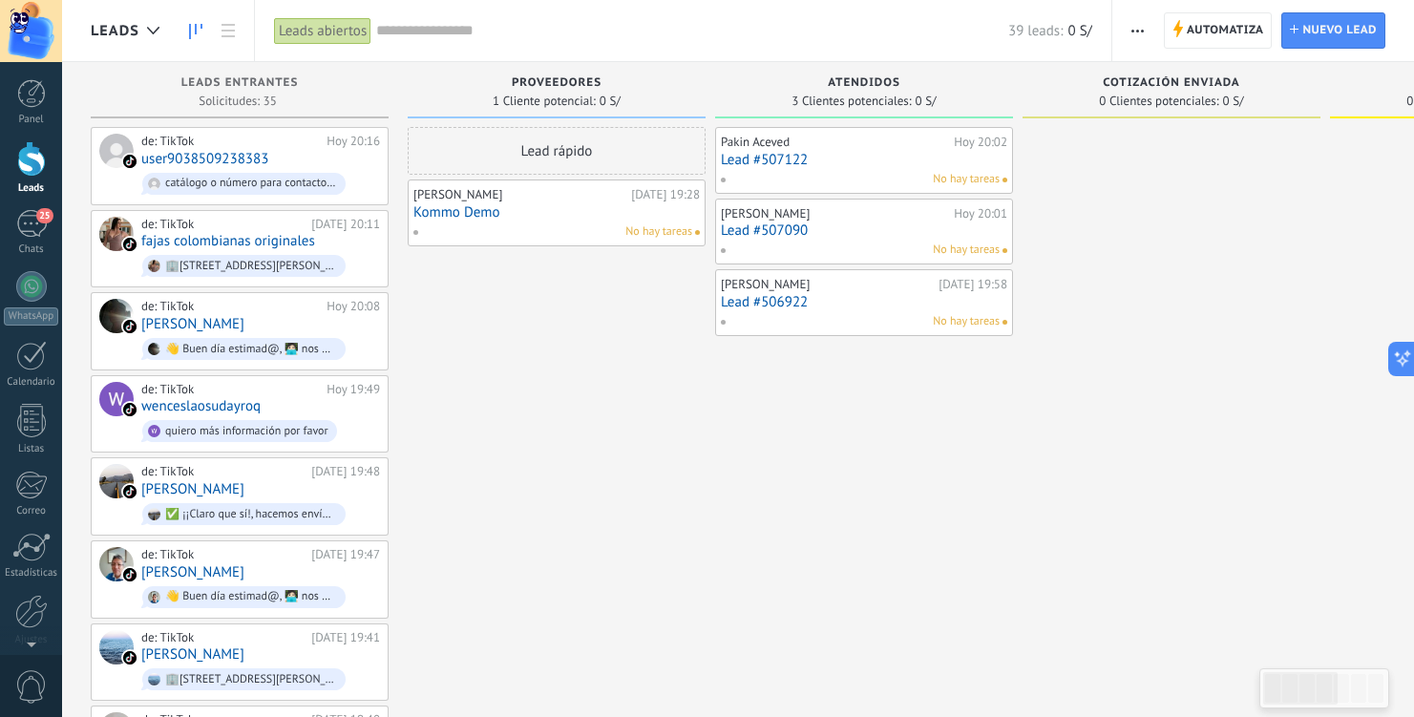
scroll to position [23, 0]
click at [25, 592] on div at bounding box center [31, 588] width 32 height 33
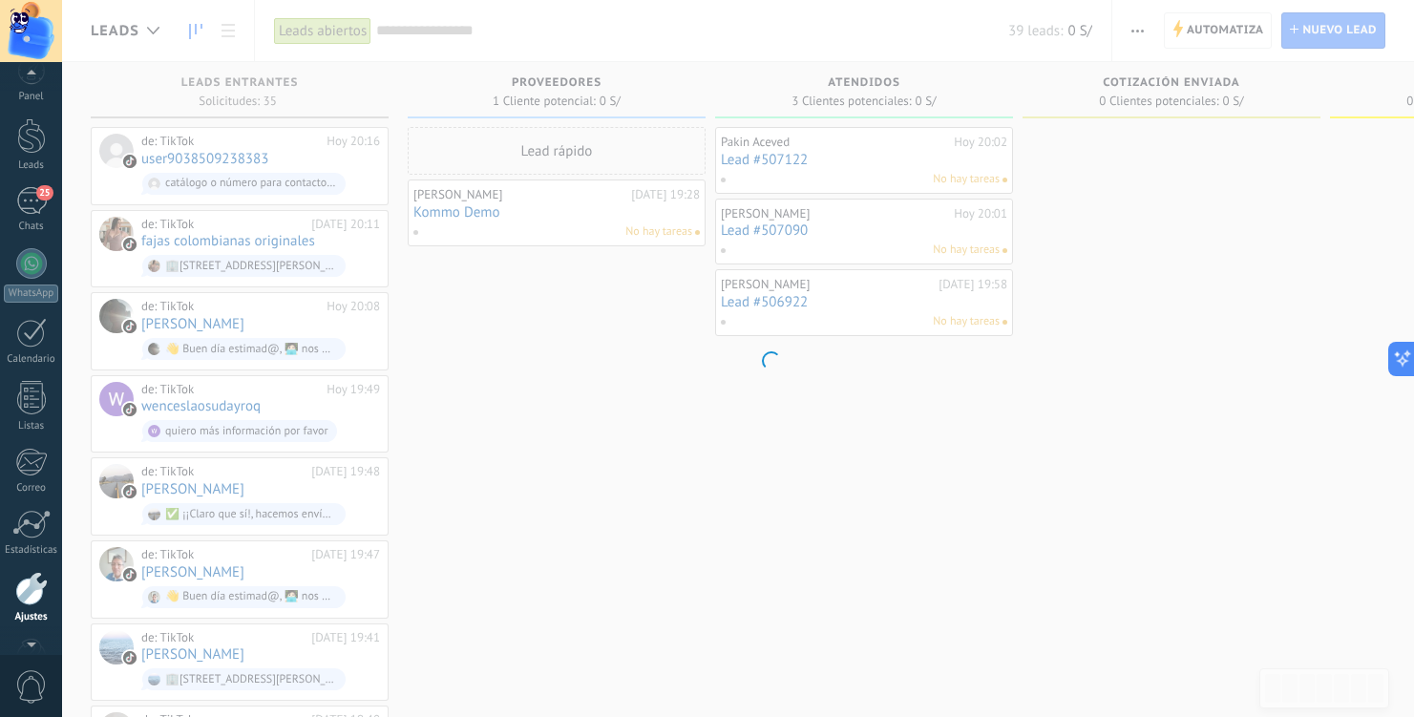
scroll to position [77, 0]
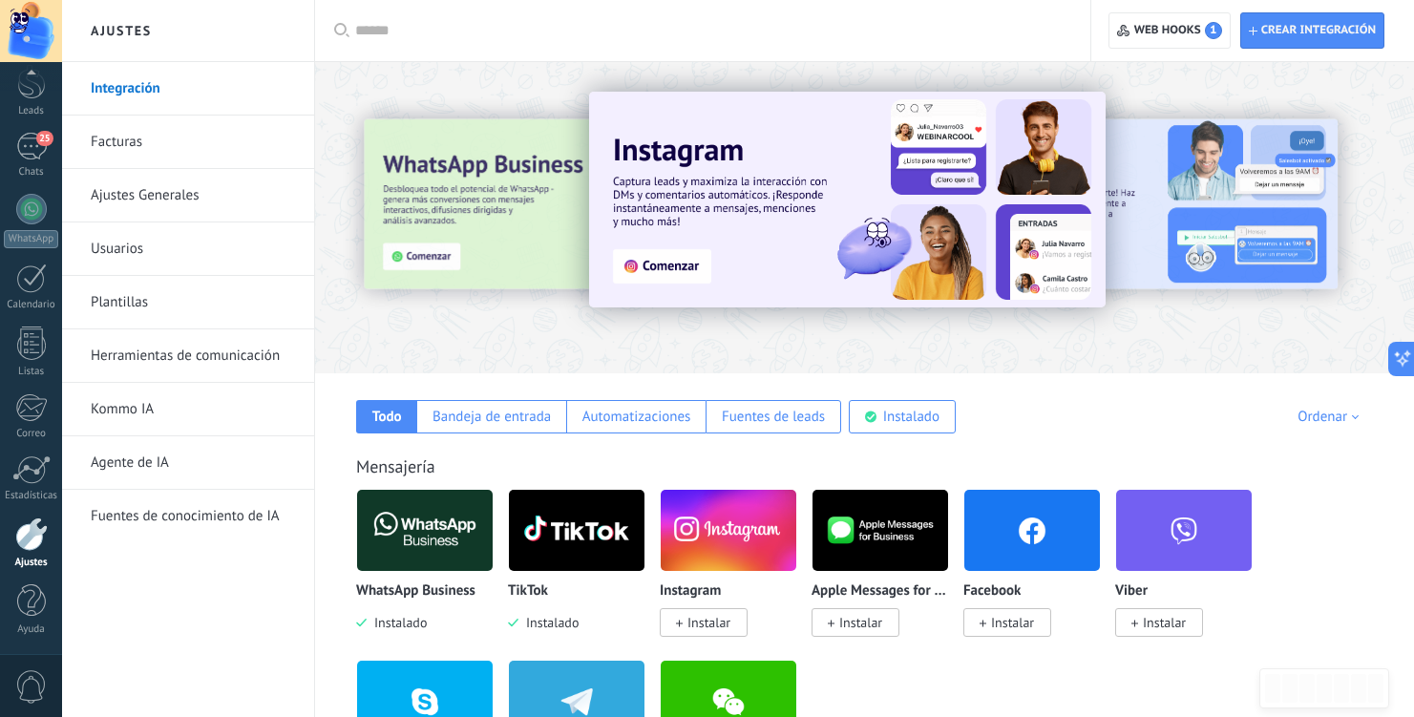
click at [156, 407] on link "Kommo IA" at bounding box center [193, 409] width 204 height 53
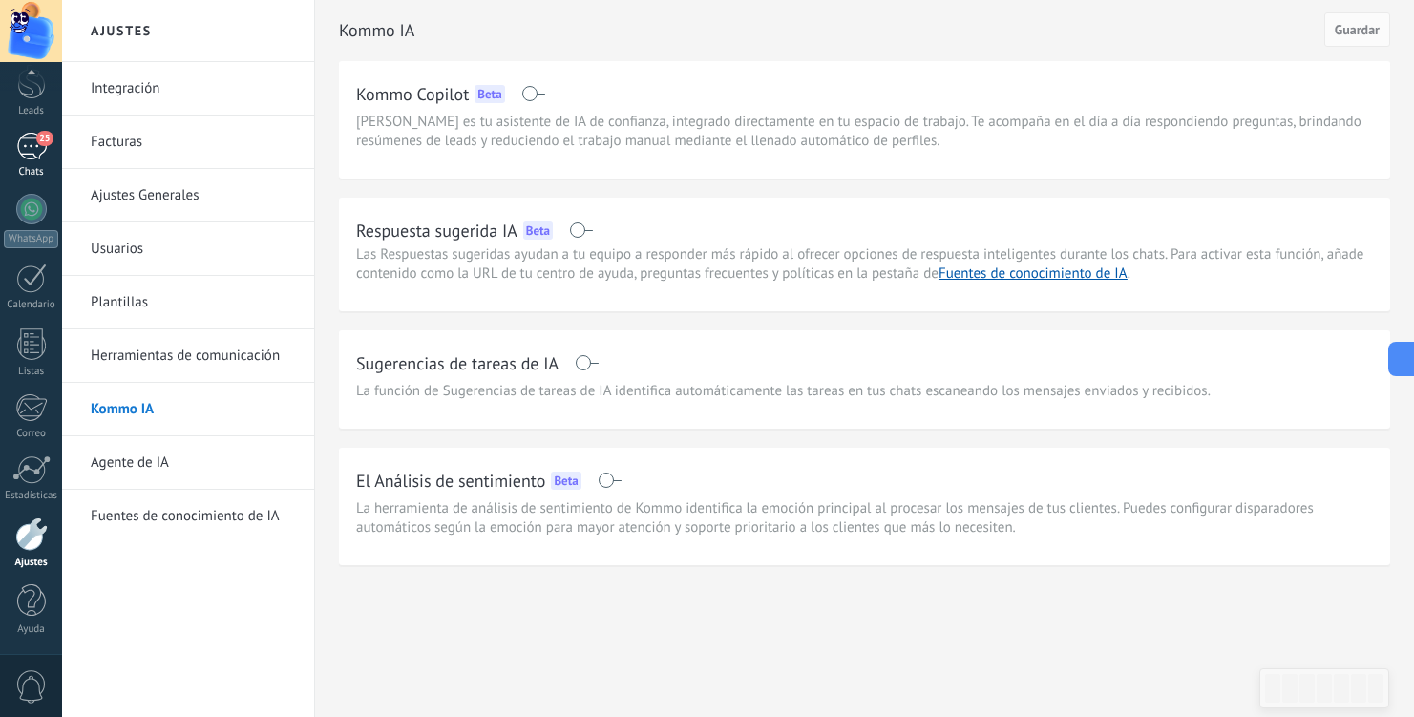
click at [32, 146] on div "25" at bounding box center [31, 147] width 31 height 28
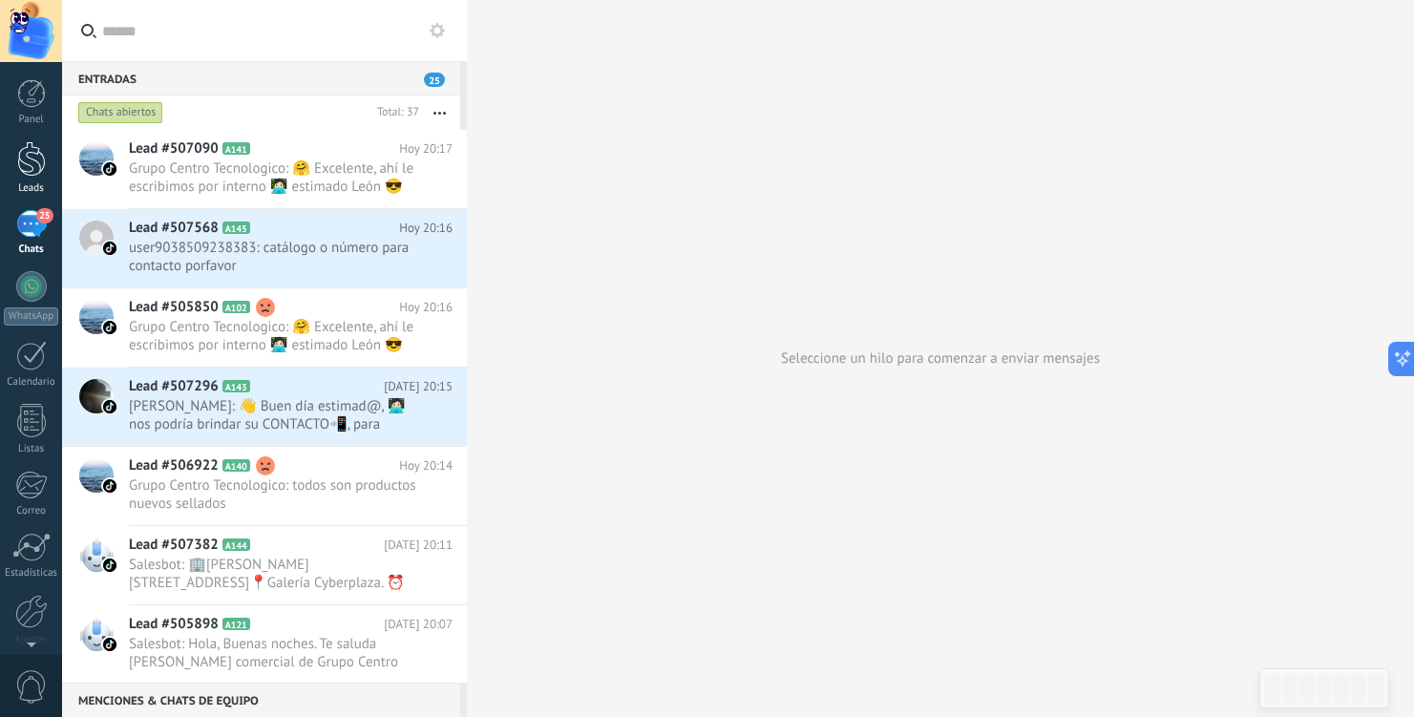
click at [26, 154] on div at bounding box center [31, 158] width 29 height 35
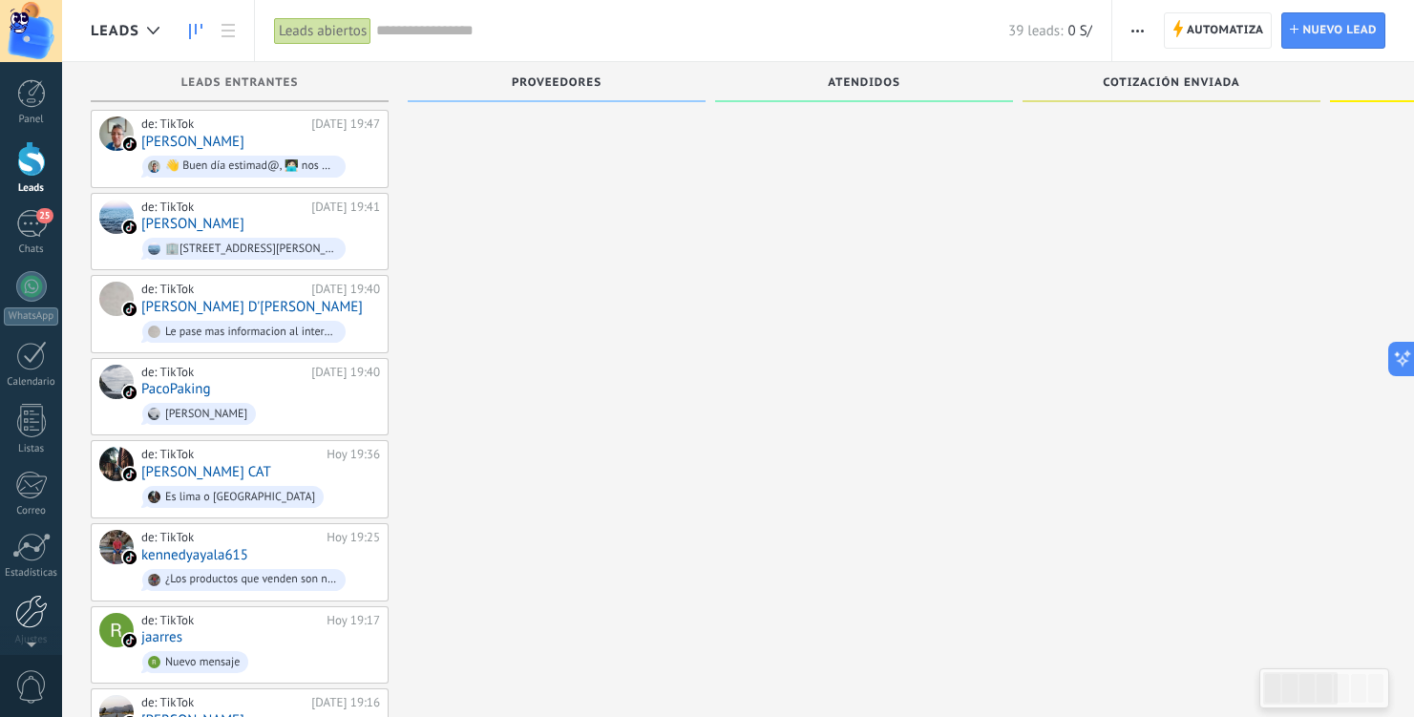
click at [31, 619] on div at bounding box center [31, 611] width 32 height 33
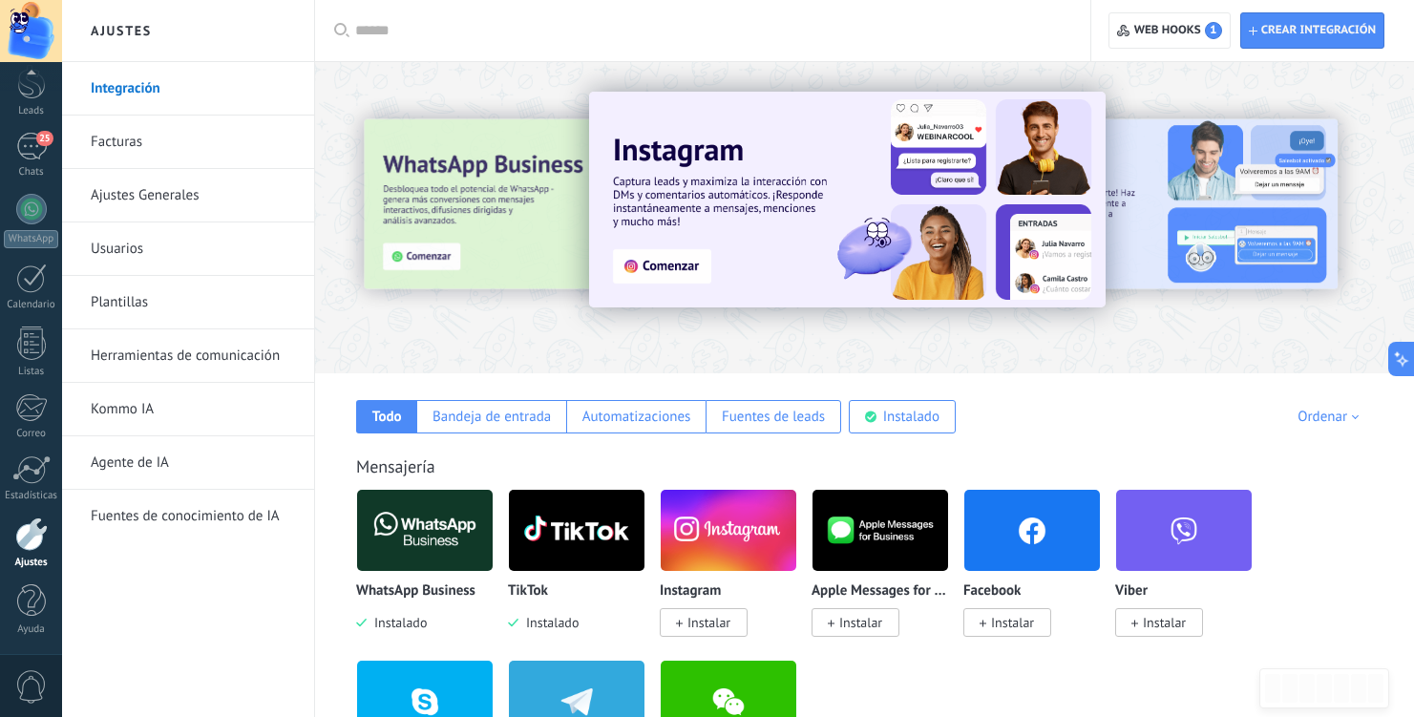
click at [28, 534] on div at bounding box center [31, 533] width 32 height 33
click at [144, 243] on link "Usuarios" at bounding box center [193, 248] width 204 height 53
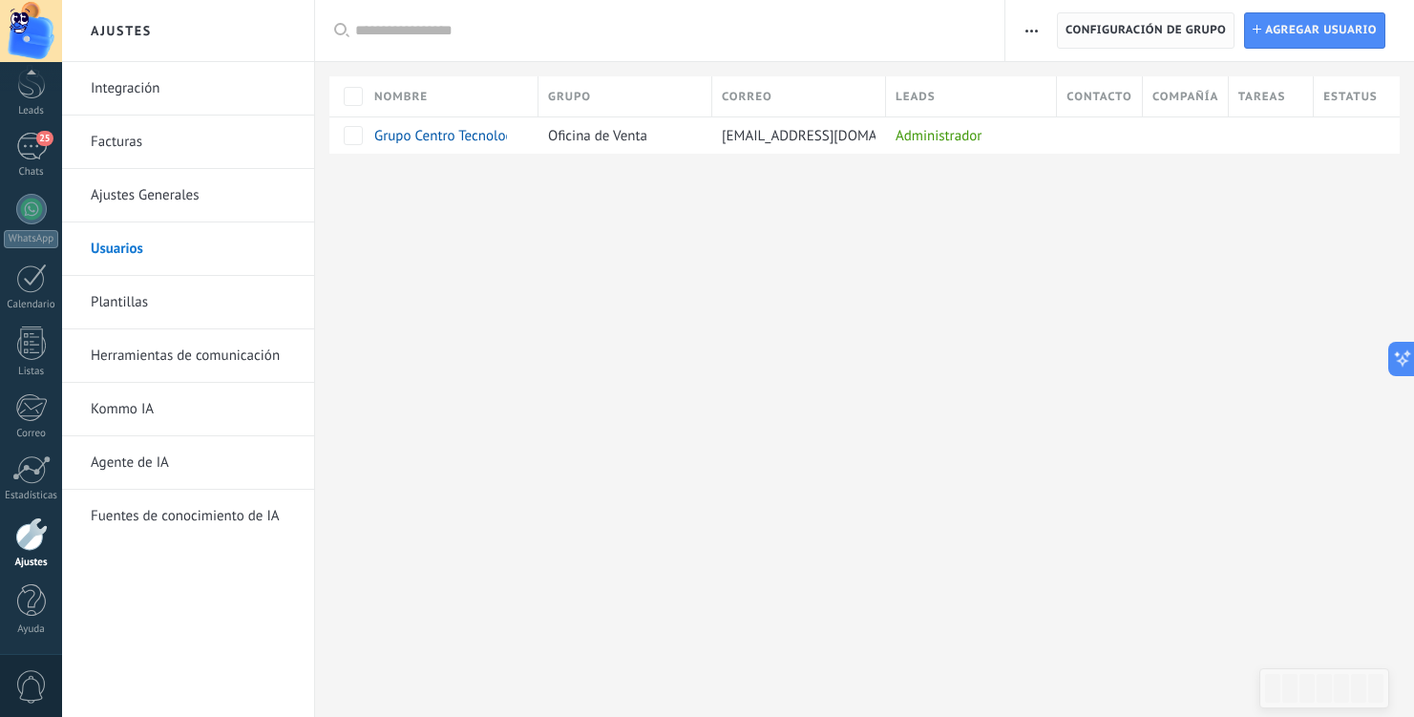
click at [1139, 32] on span "Configuración de grupo" at bounding box center [1146, 30] width 160 height 34
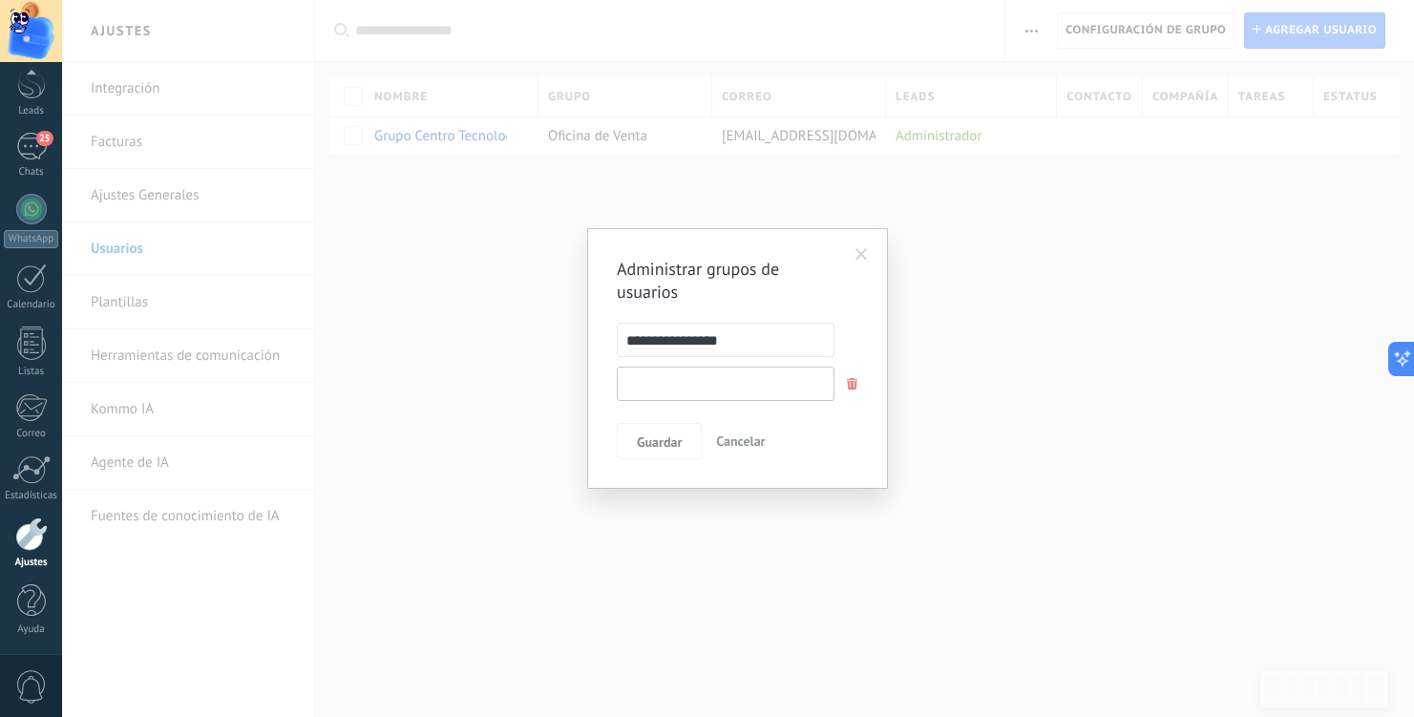
click at [732, 387] on input "text" at bounding box center [726, 384] width 218 height 34
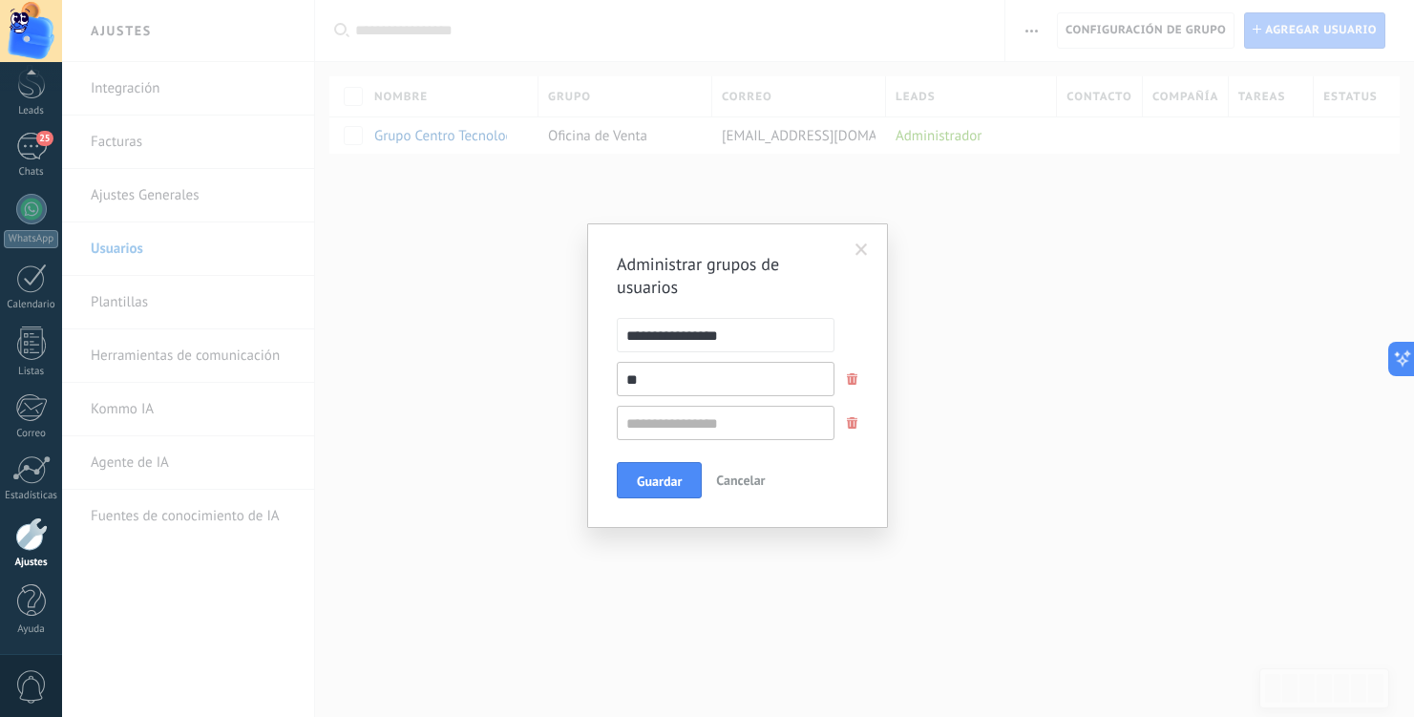
type input "*"
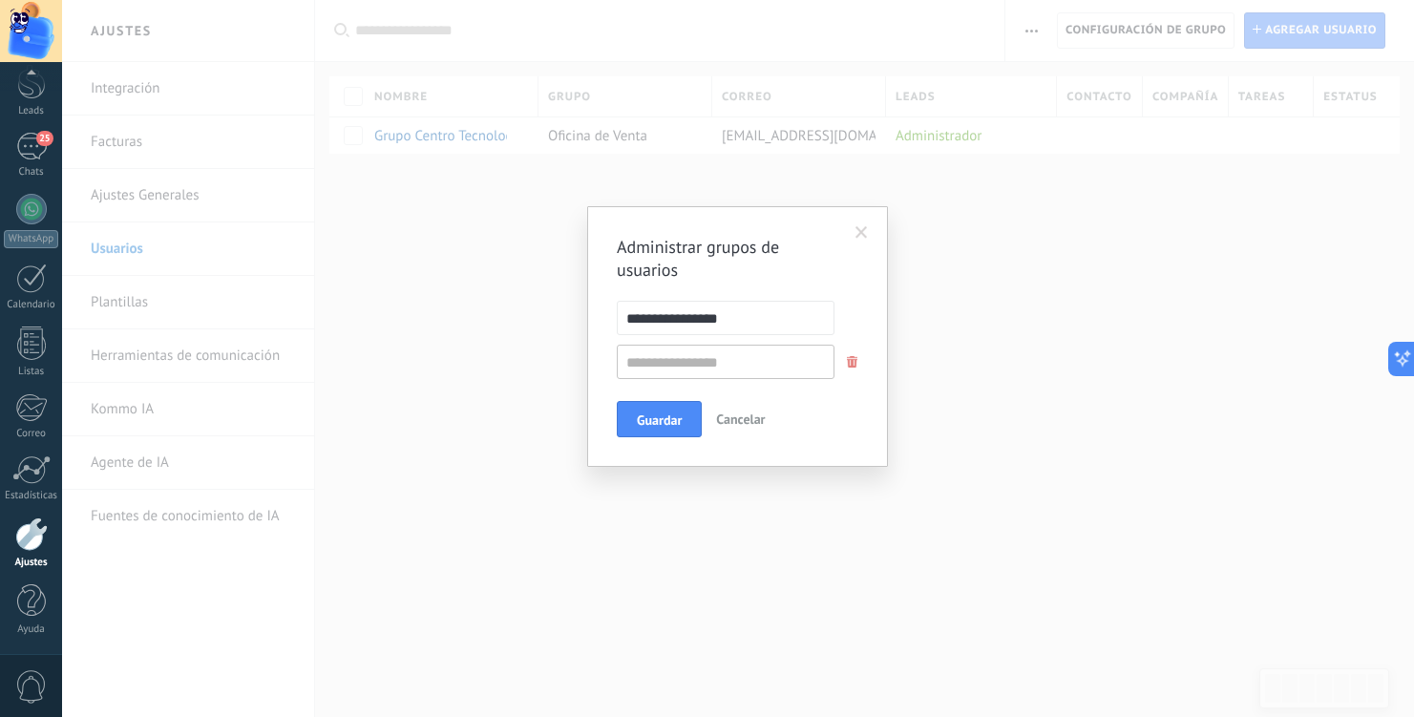
click at [854, 231] on span at bounding box center [862, 233] width 32 height 32
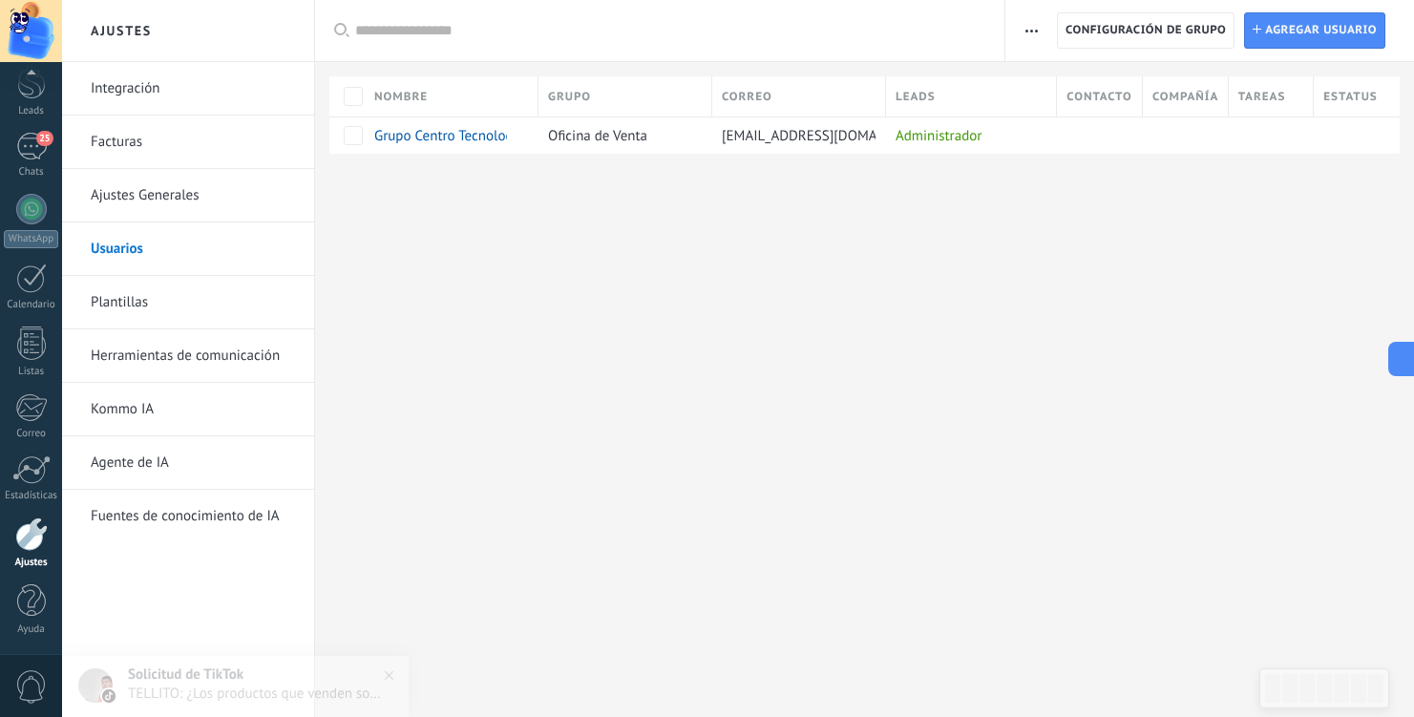
click at [1032, 27] on span "button" at bounding box center [1031, 30] width 12 height 36
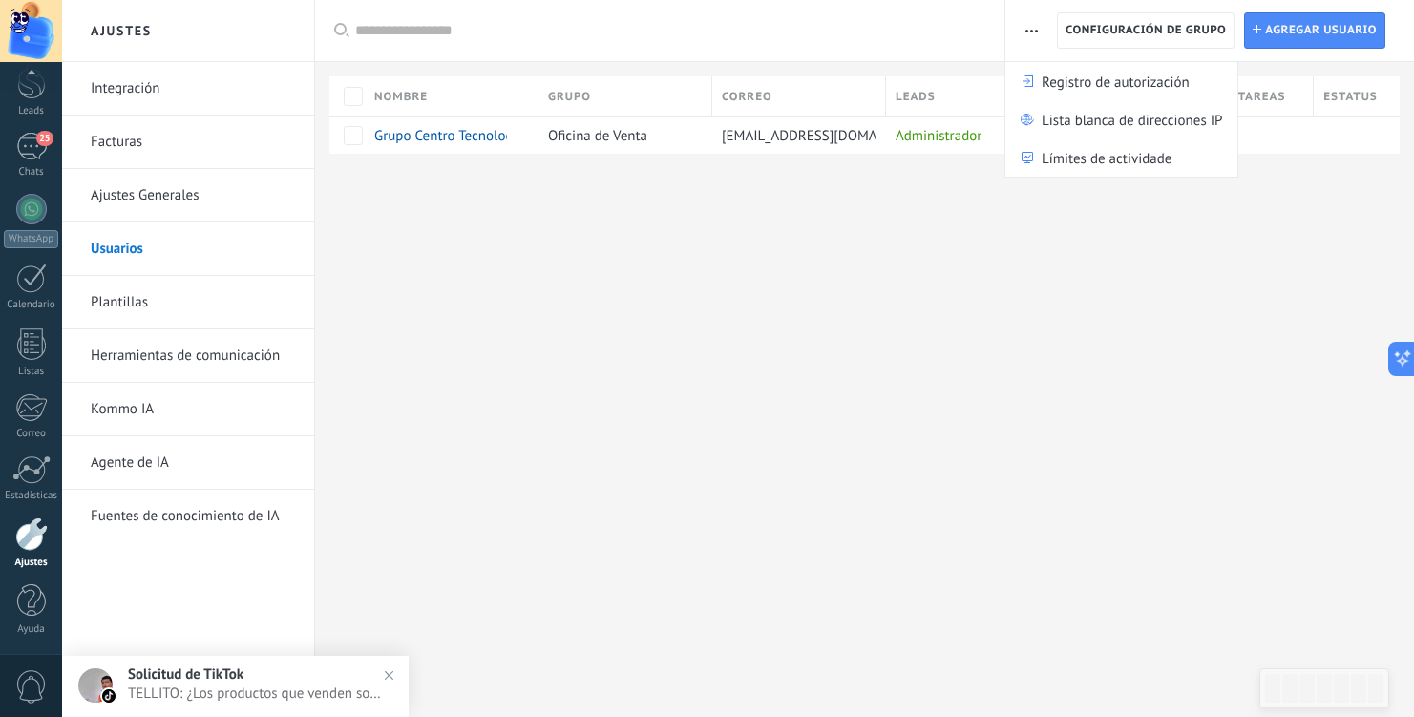
click at [520, 553] on div "Ajustes Integración Facturas Ajustes Generales Usuarios Plantillas Herramientas…" at bounding box center [738, 358] width 1352 height 717
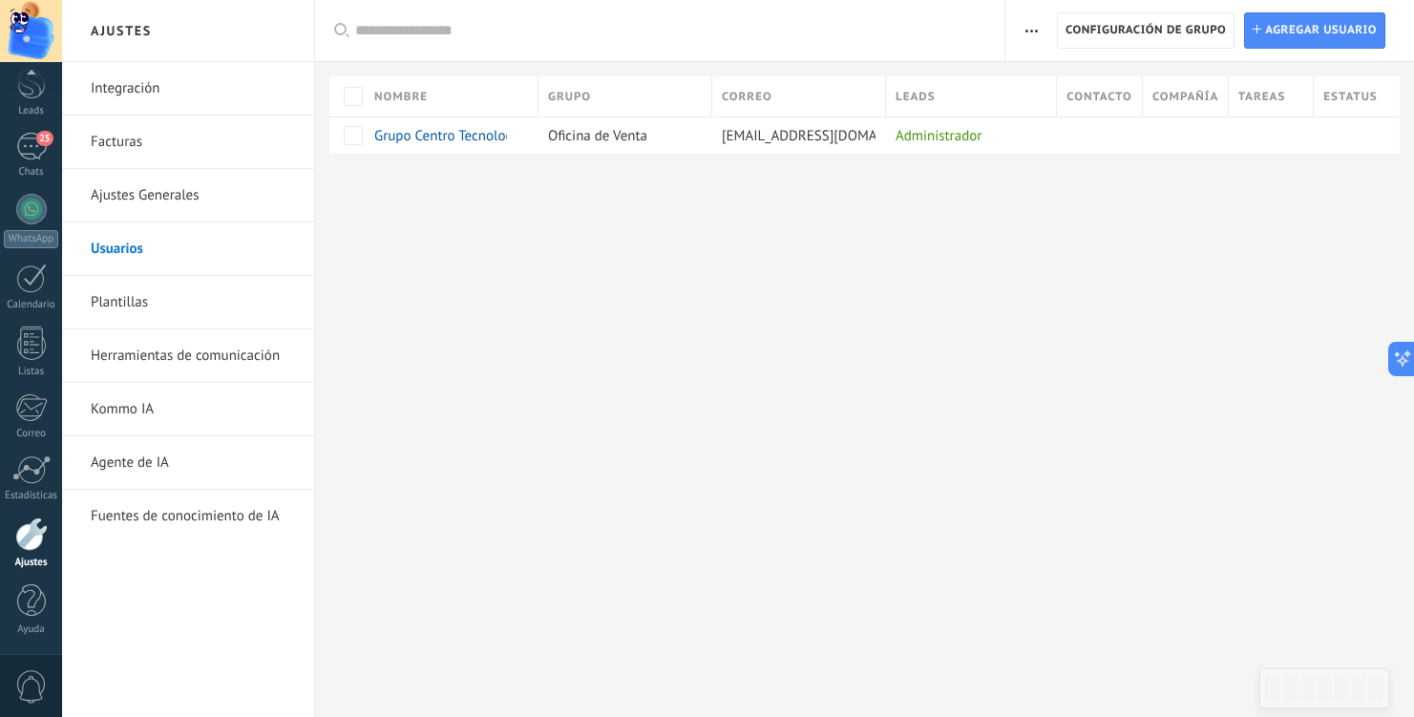
click at [32, 674] on span "0" at bounding box center [31, 686] width 32 height 33
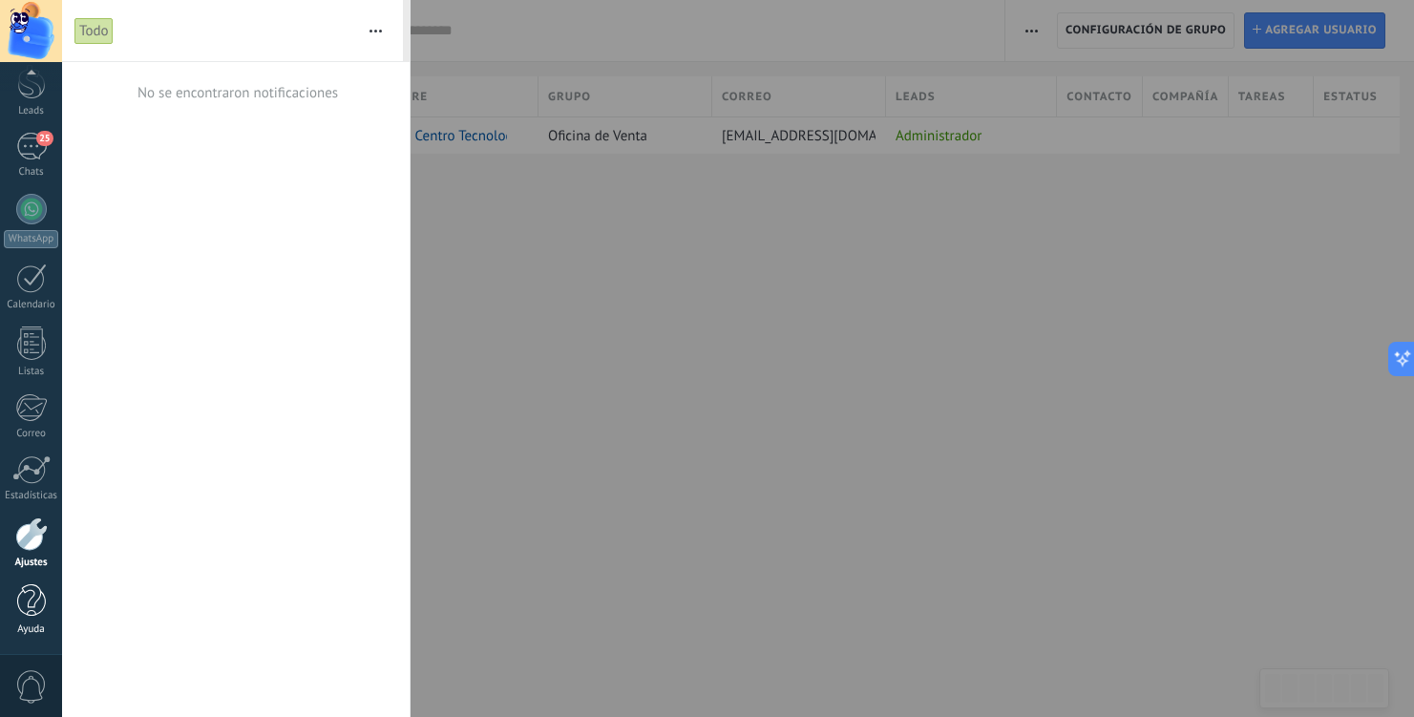
click at [34, 605] on div at bounding box center [31, 600] width 29 height 33
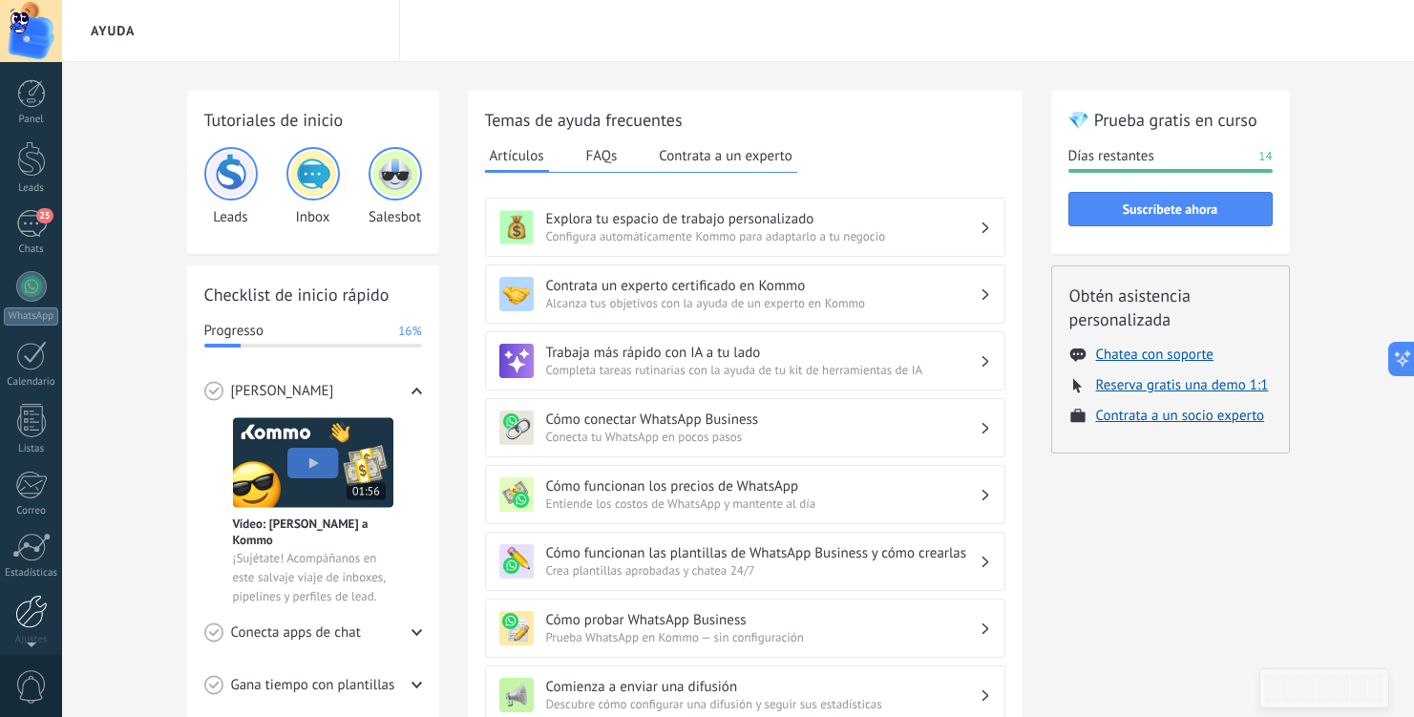
click at [32, 603] on div at bounding box center [31, 611] width 32 height 33
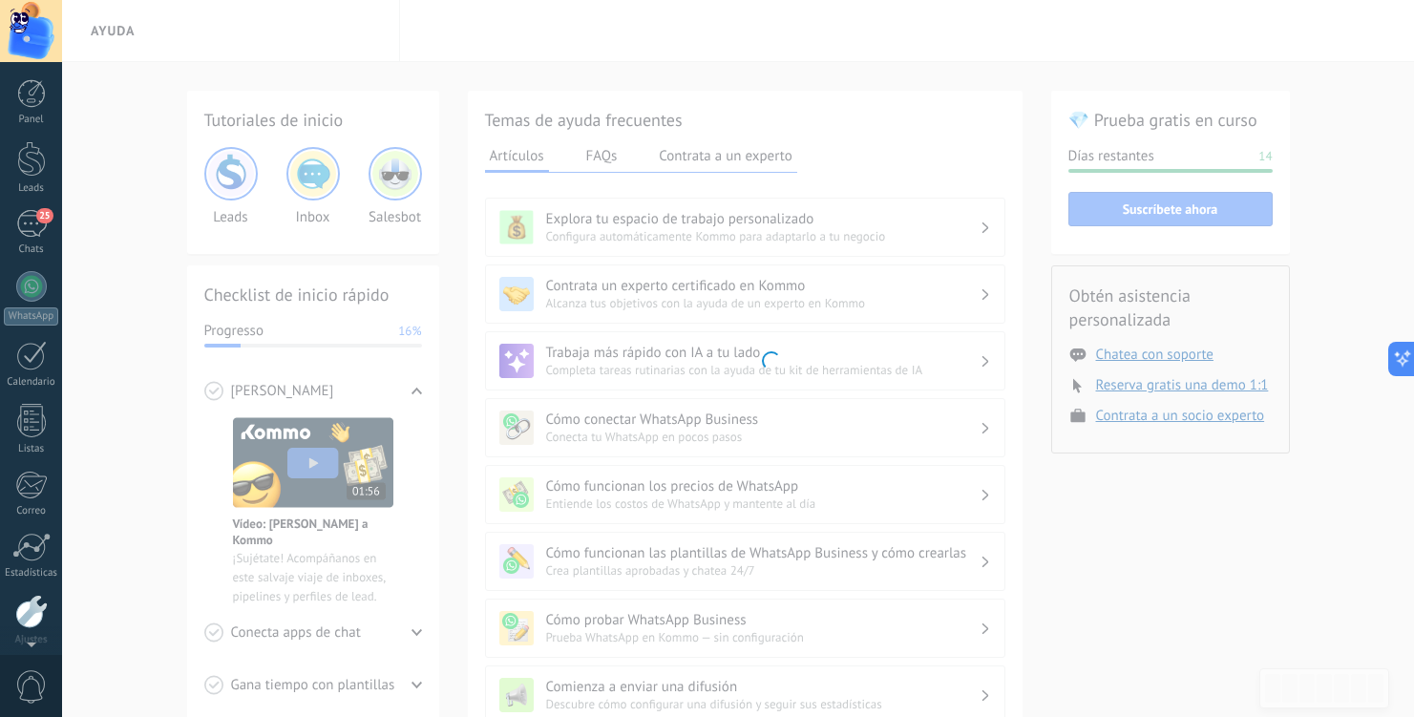
scroll to position [77, 0]
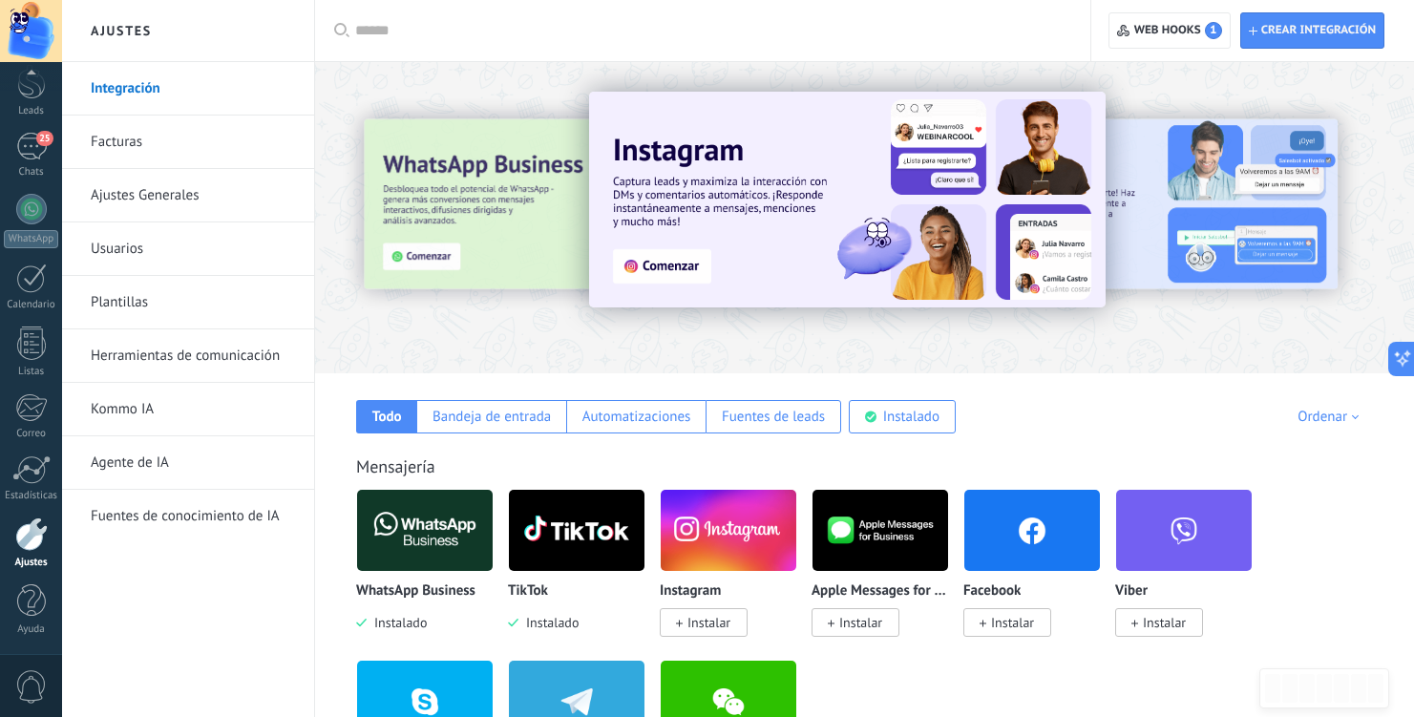
click at [213, 196] on link "Ajustes Generales" at bounding box center [193, 195] width 204 height 53
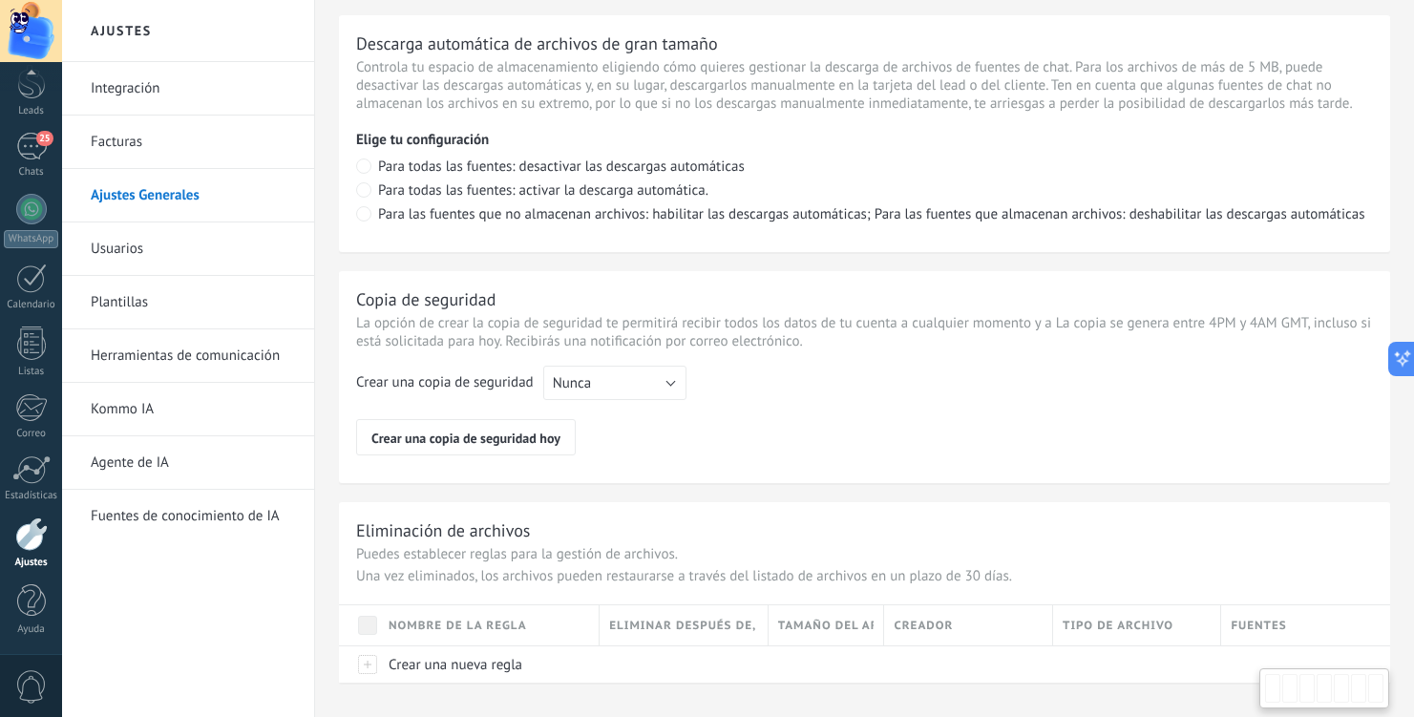
scroll to position [1399, 0]
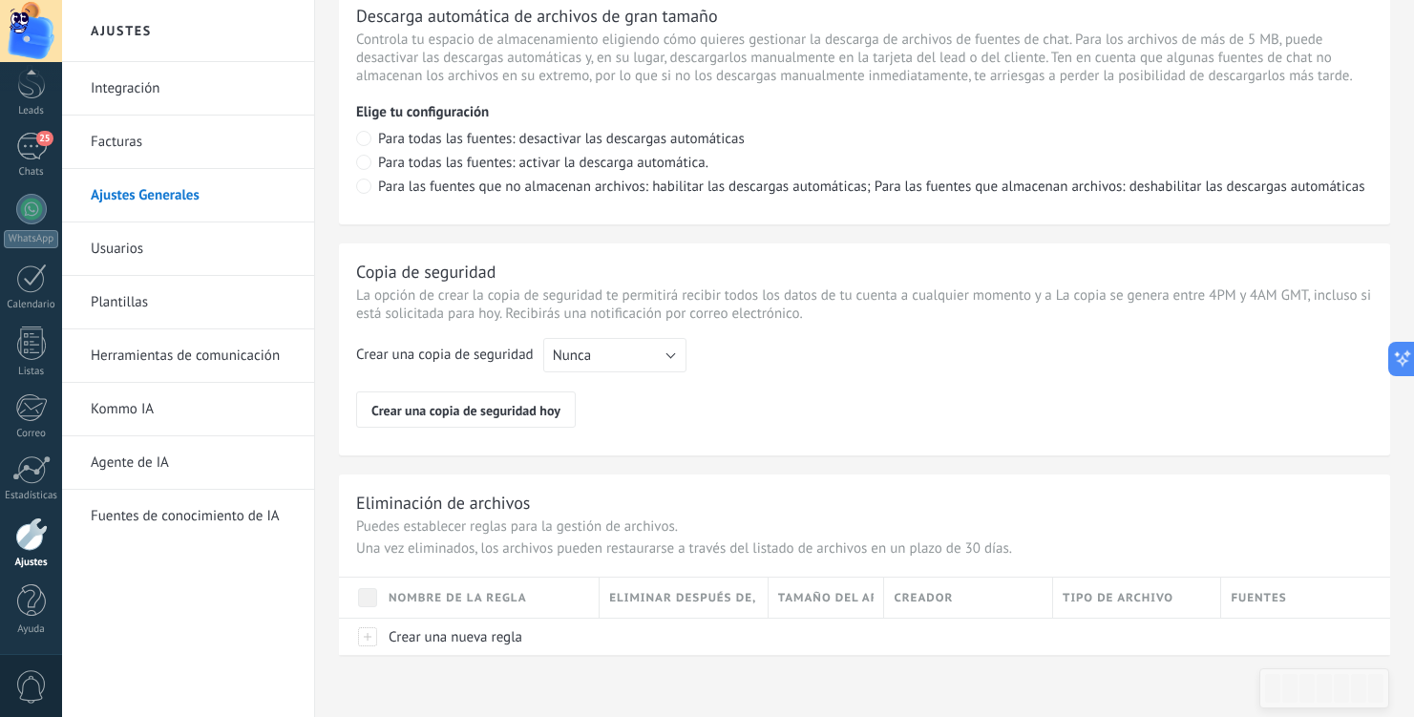
click at [167, 147] on link "Facturas" at bounding box center [193, 142] width 204 height 53
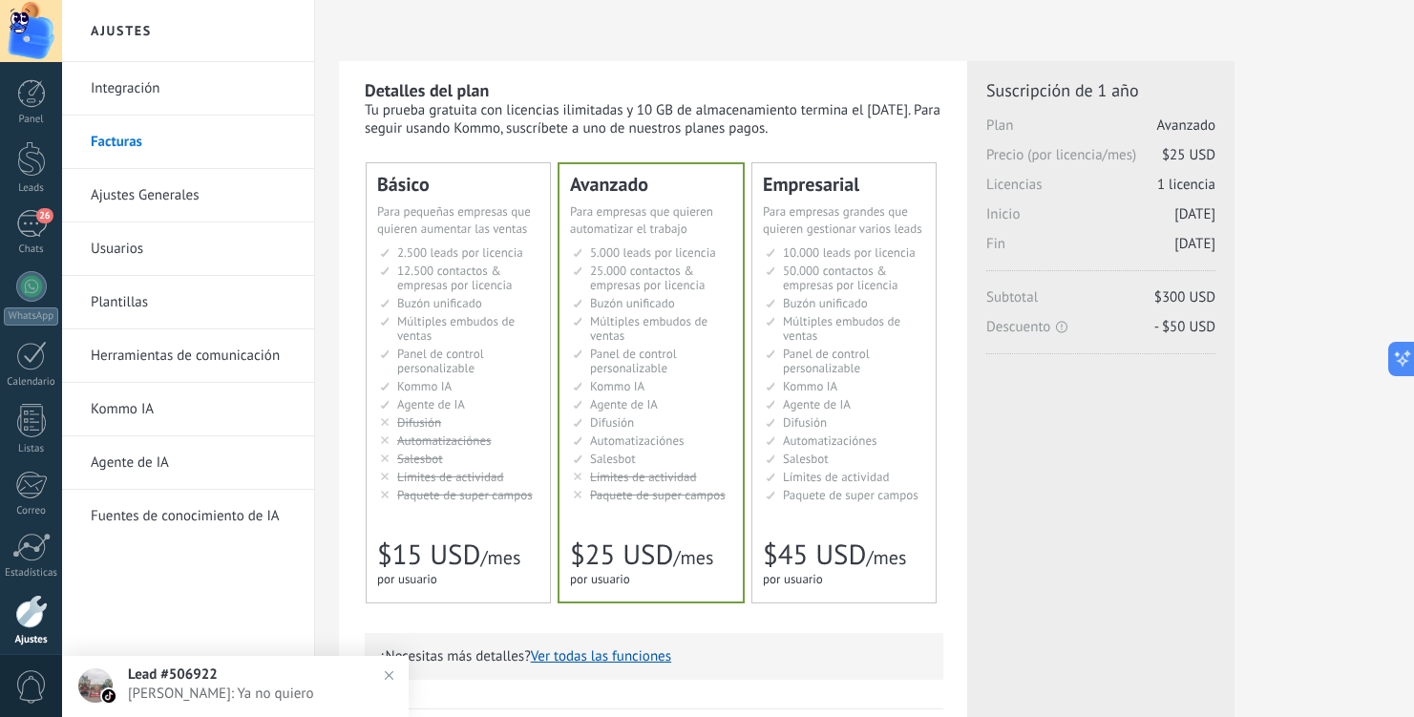
click at [154, 76] on link "Integración" at bounding box center [193, 88] width 204 height 53
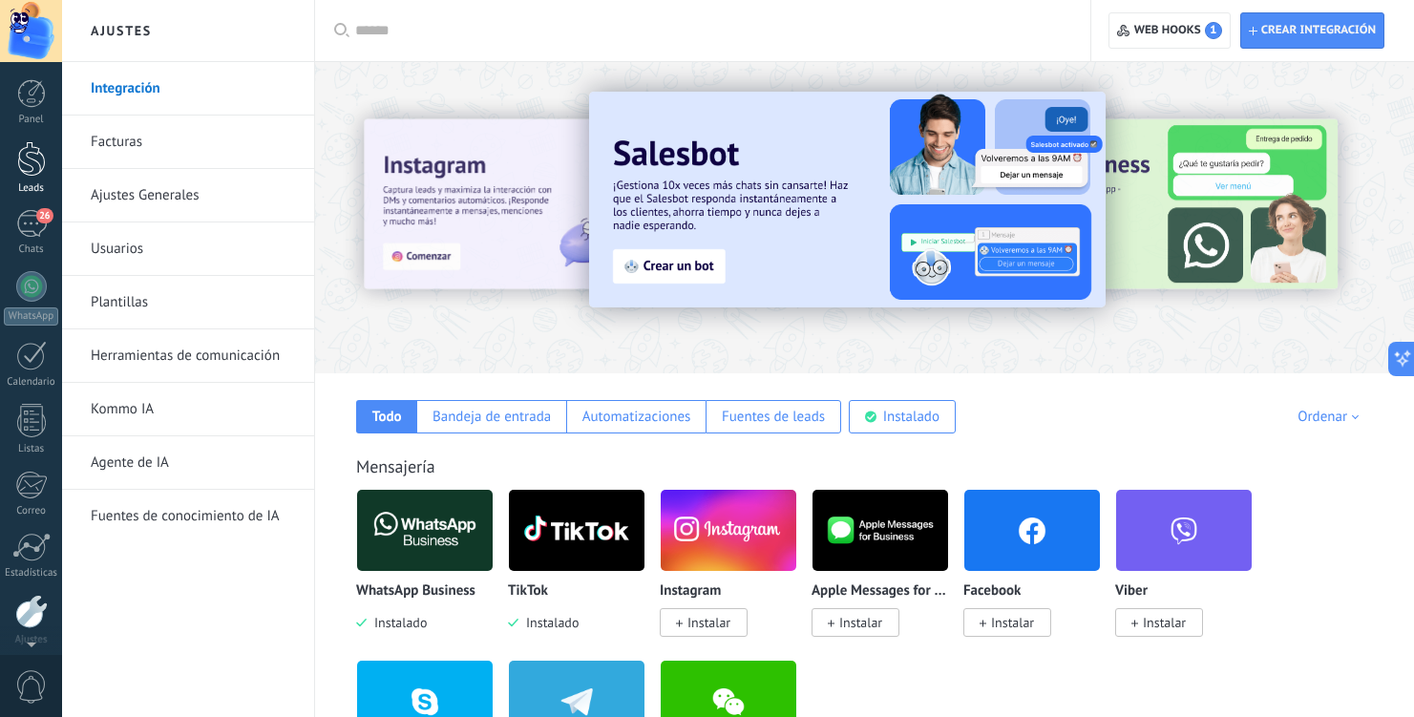
click at [37, 157] on div at bounding box center [31, 158] width 29 height 35
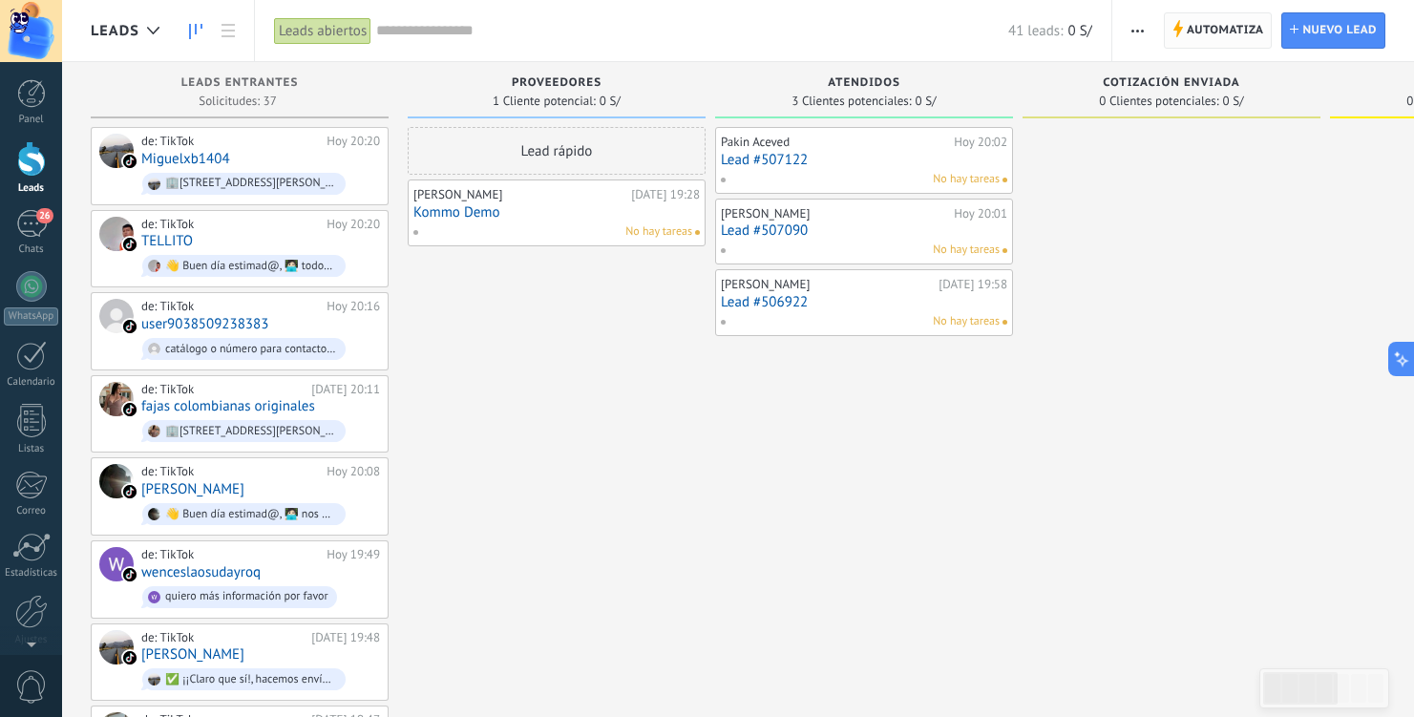
click at [1213, 37] on span "Automatiza" at bounding box center [1225, 30] width 77 height 34
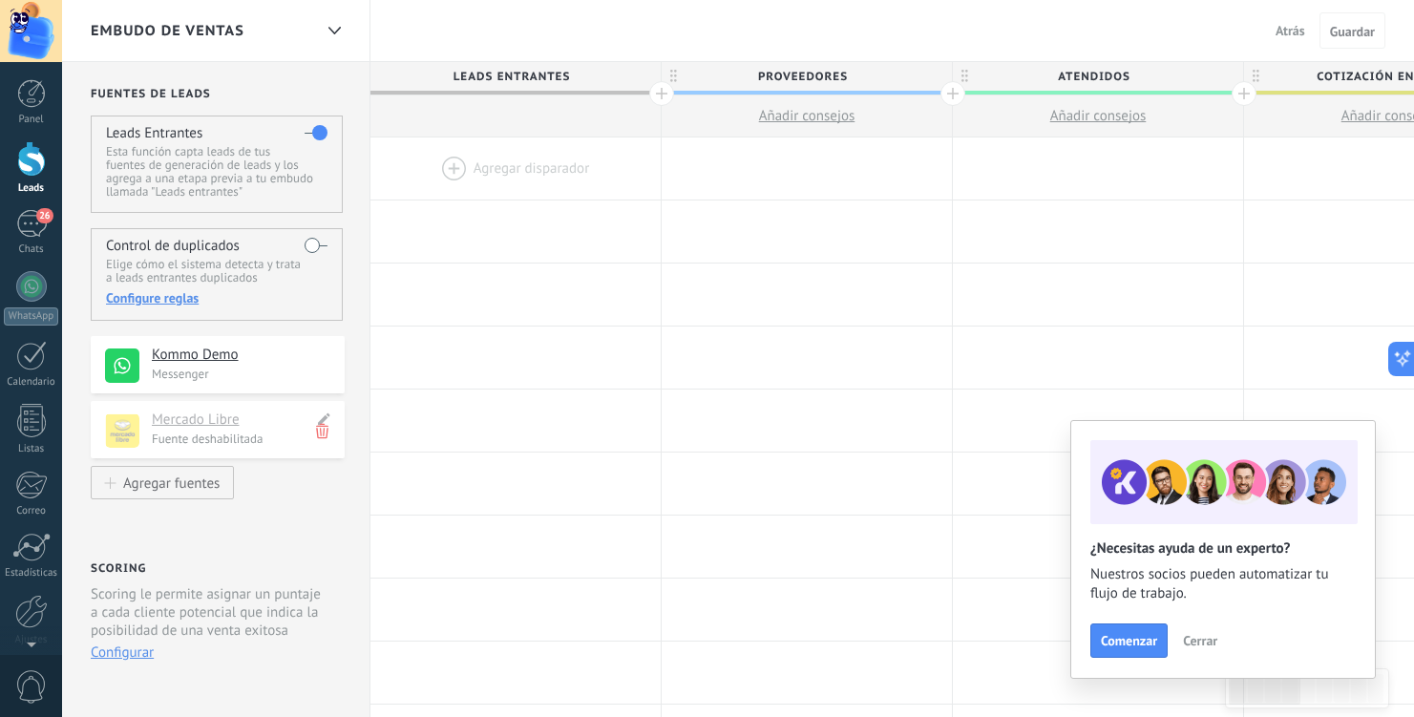
click at [321, 440] on icon at bounding box center [322, 431] width 12 height 18
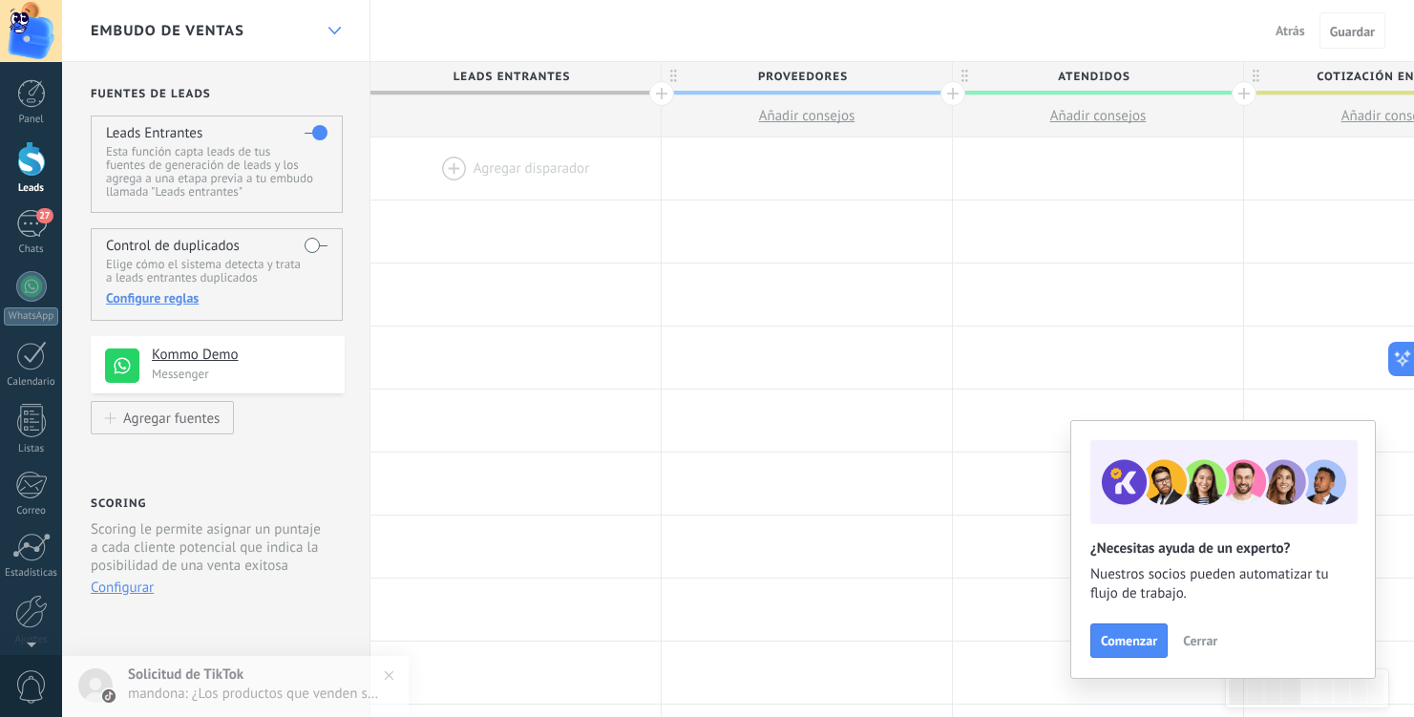
click at [332, 31] on icon at bounding box center [334, 31] width 12 height 8
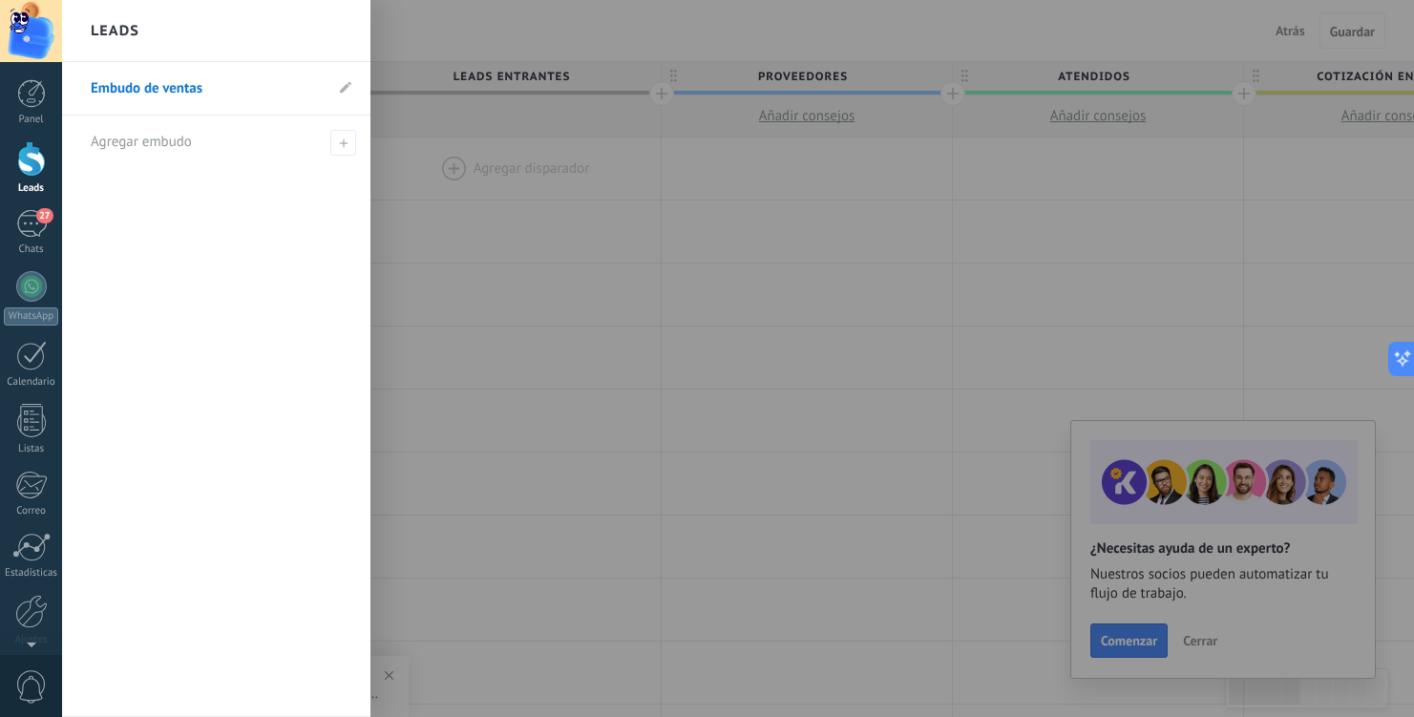
click at [551, 18] on div at bounding box center [769, 358] width 1414 height 717
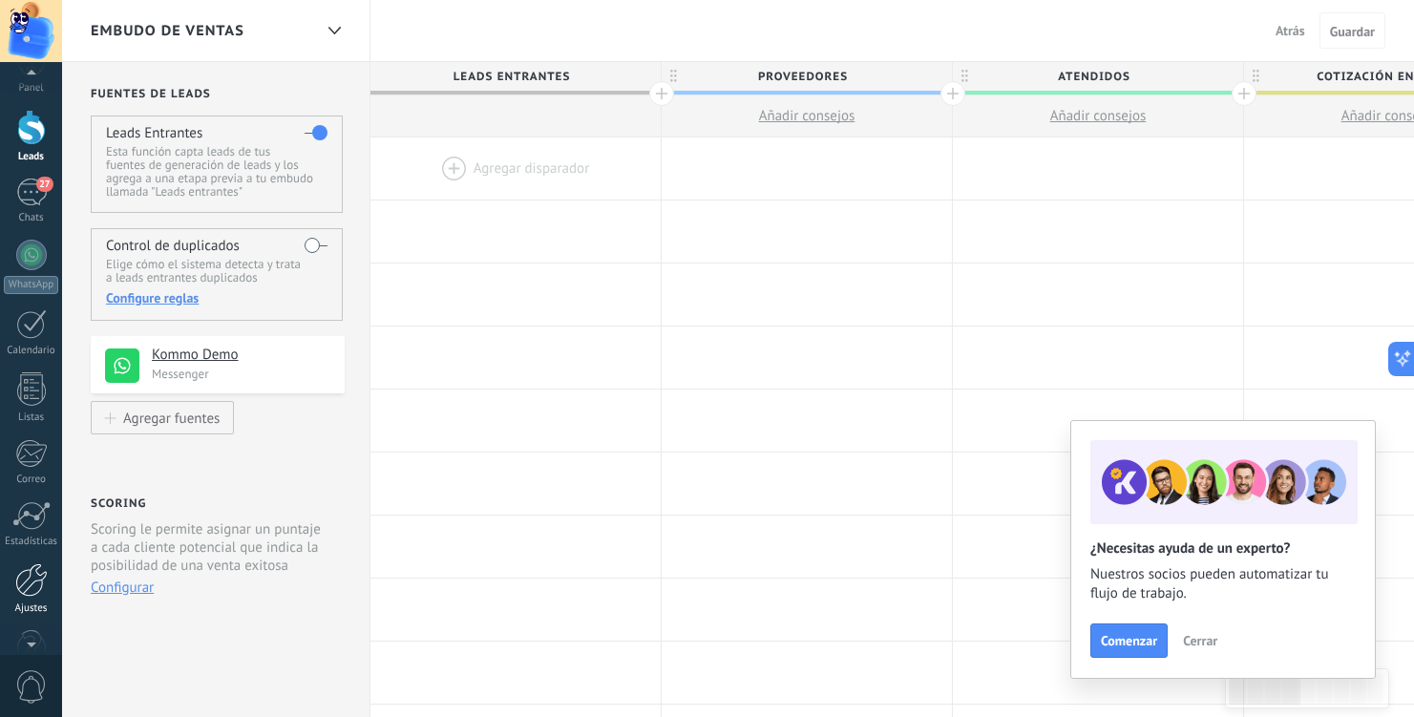
click at [36, 586] on div at bounding box center [31, 579] width 32 height 33
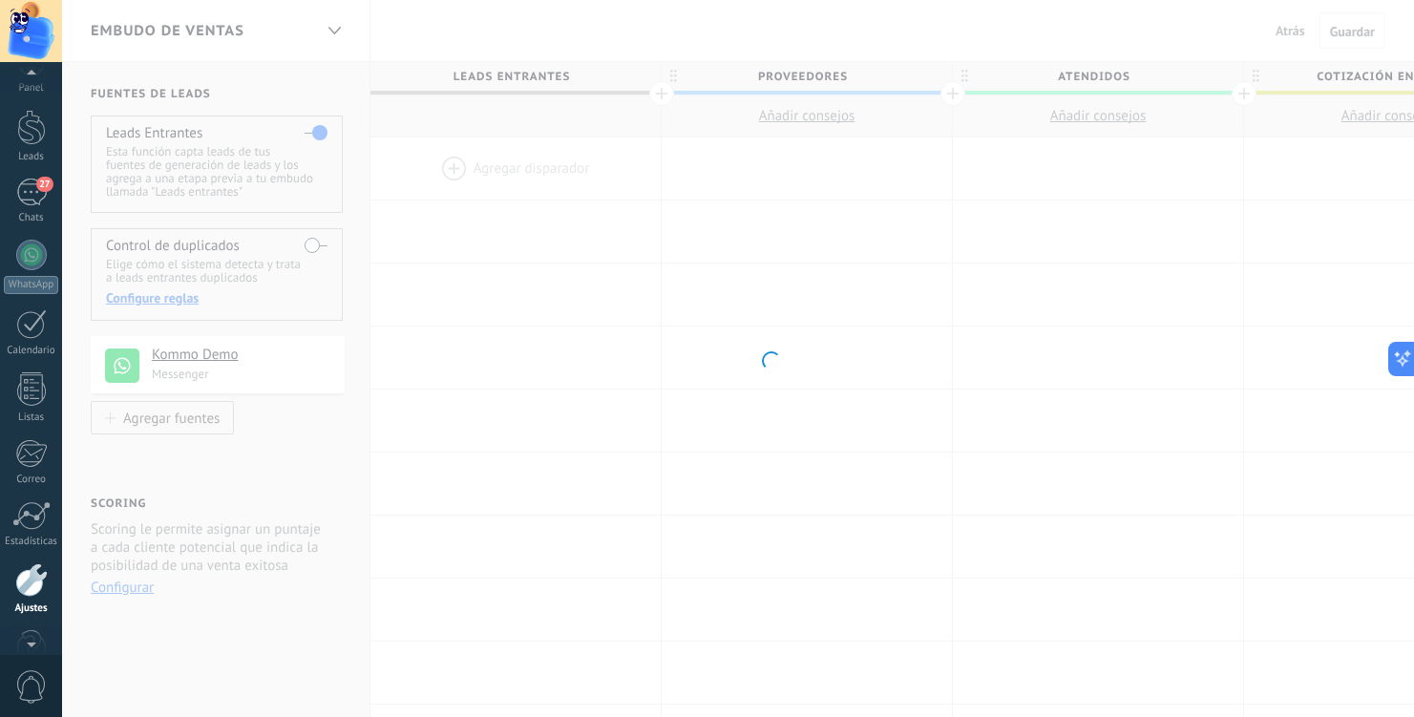
scroll to position [77, 0]
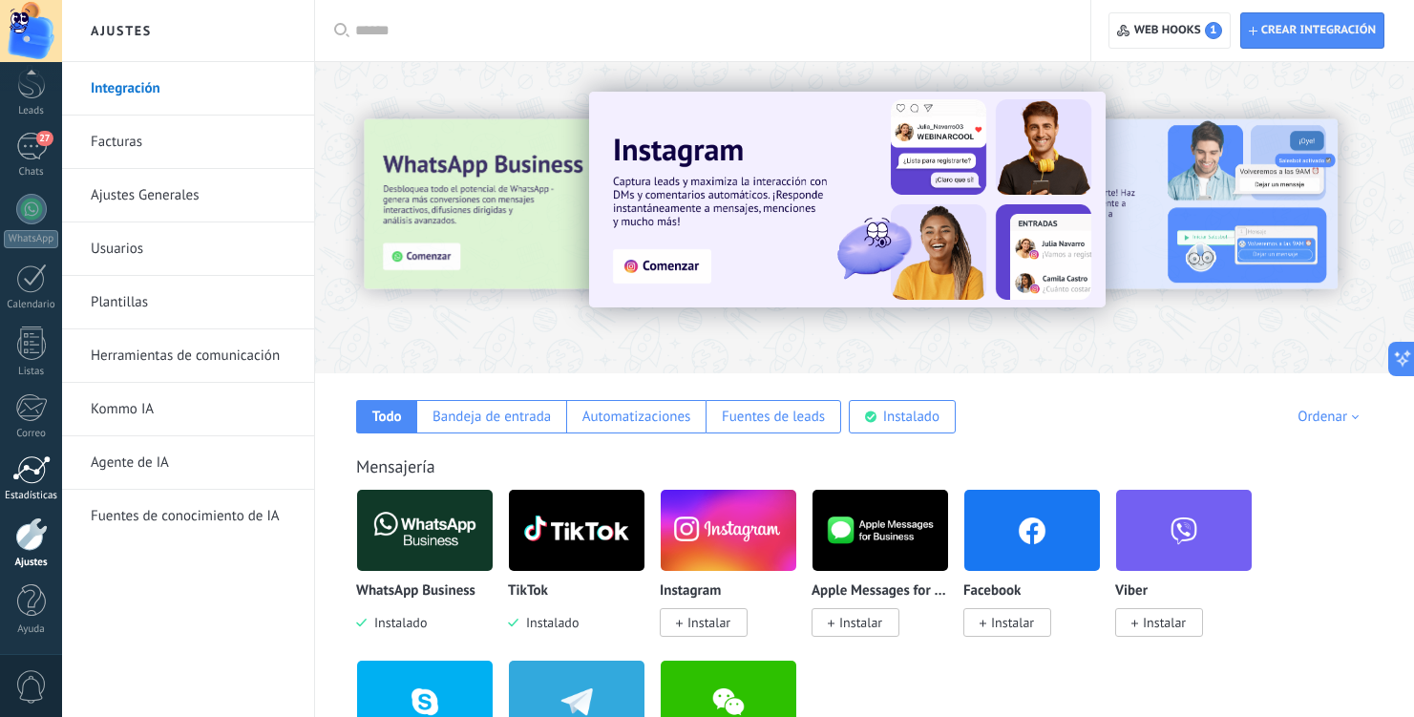
click at [32, 461] on div at bounding box center [31, 469] width 38 height 29
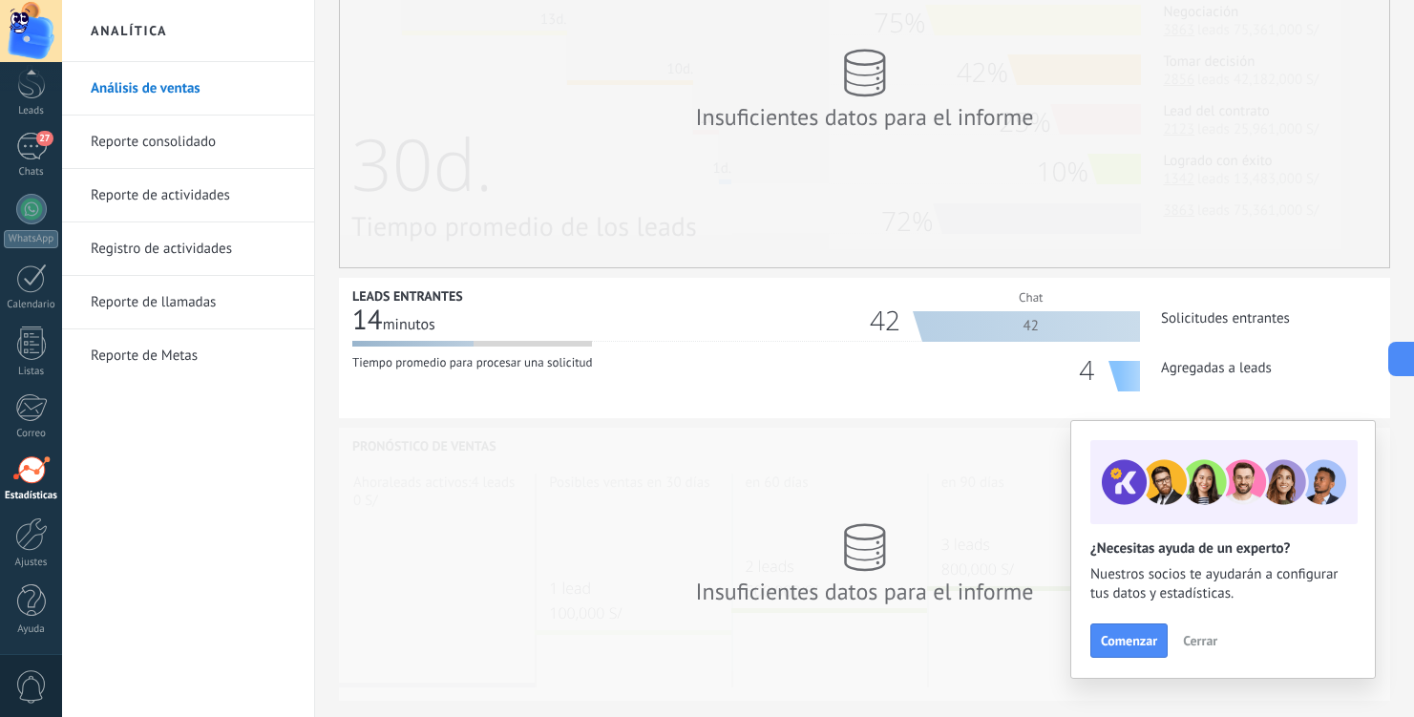
scroll to position [548, 0]
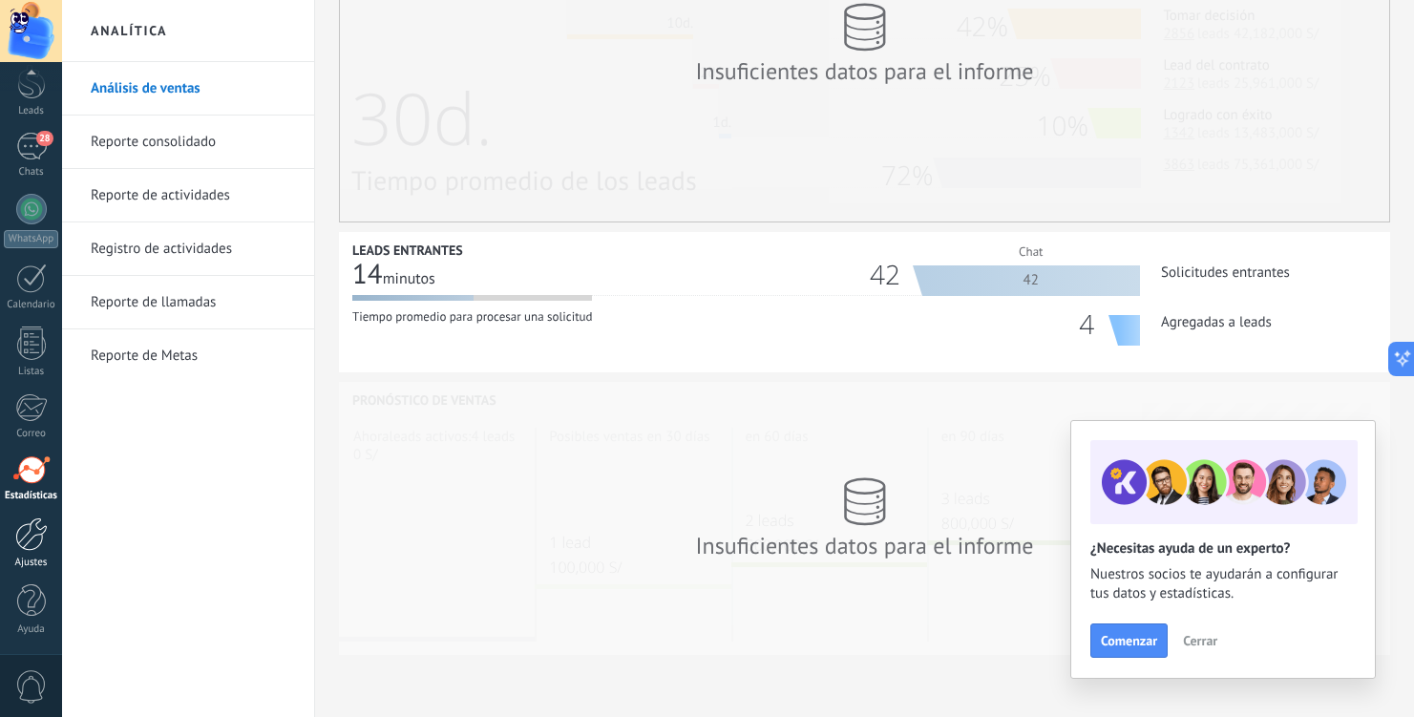
click at [34, 539] on div at bounding box center [31, 533] width 32 height 33
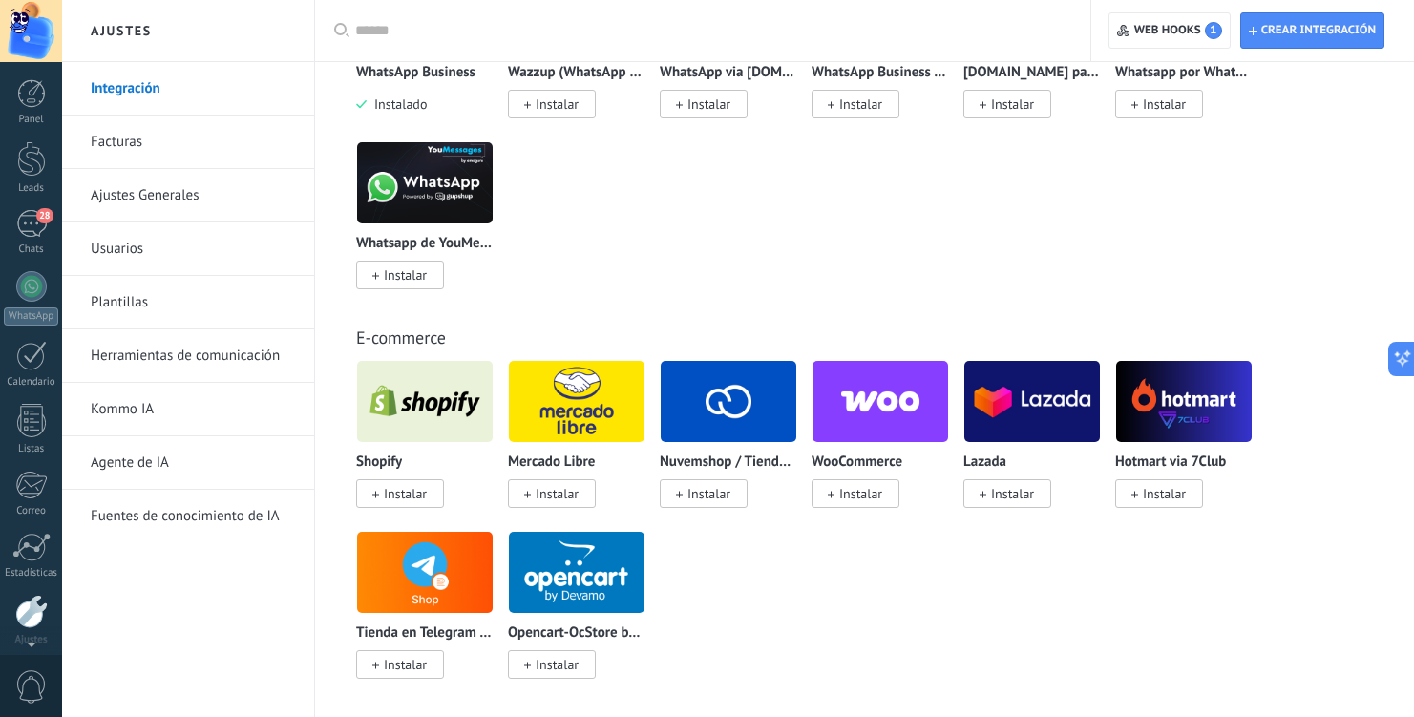
click at [42, 35] on div at bounding box center [31, 31] width 62 height 62
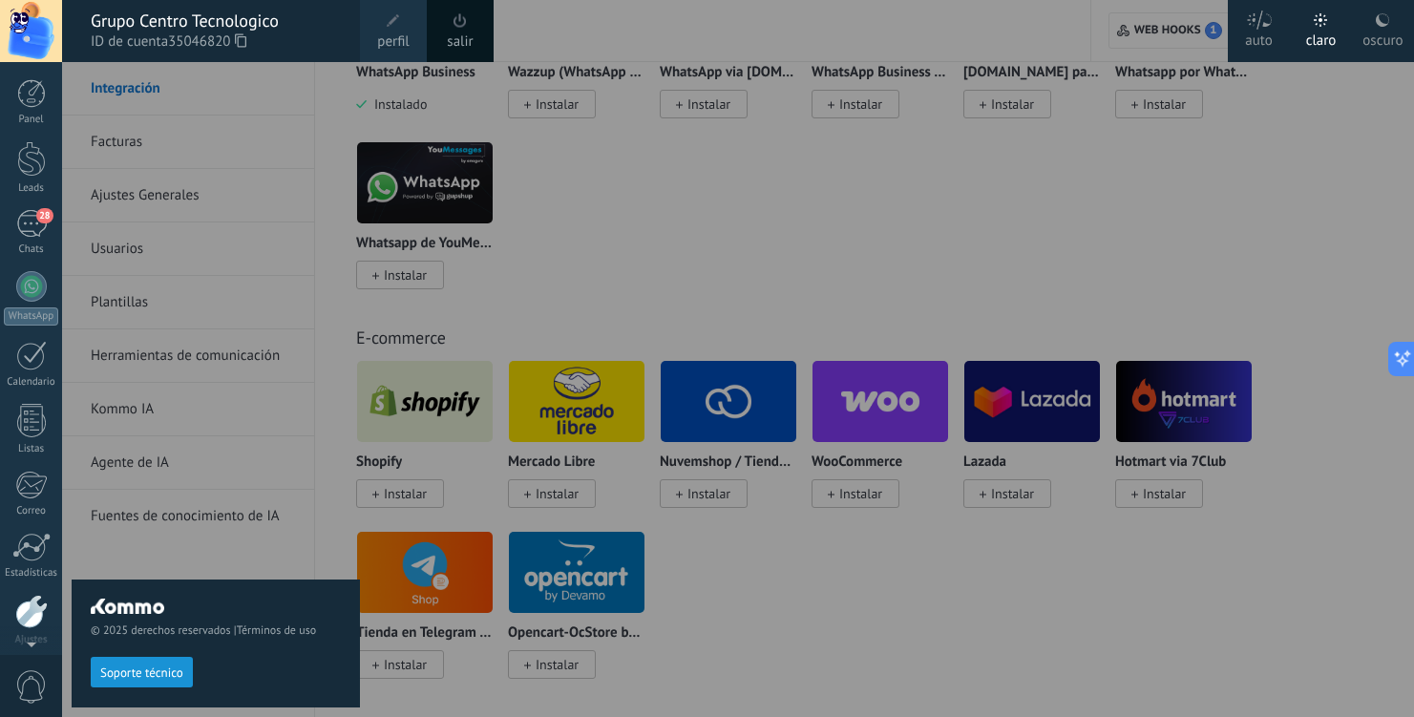
click at [387, 29] on span at bounding box center [393, 21] width 21 height 21
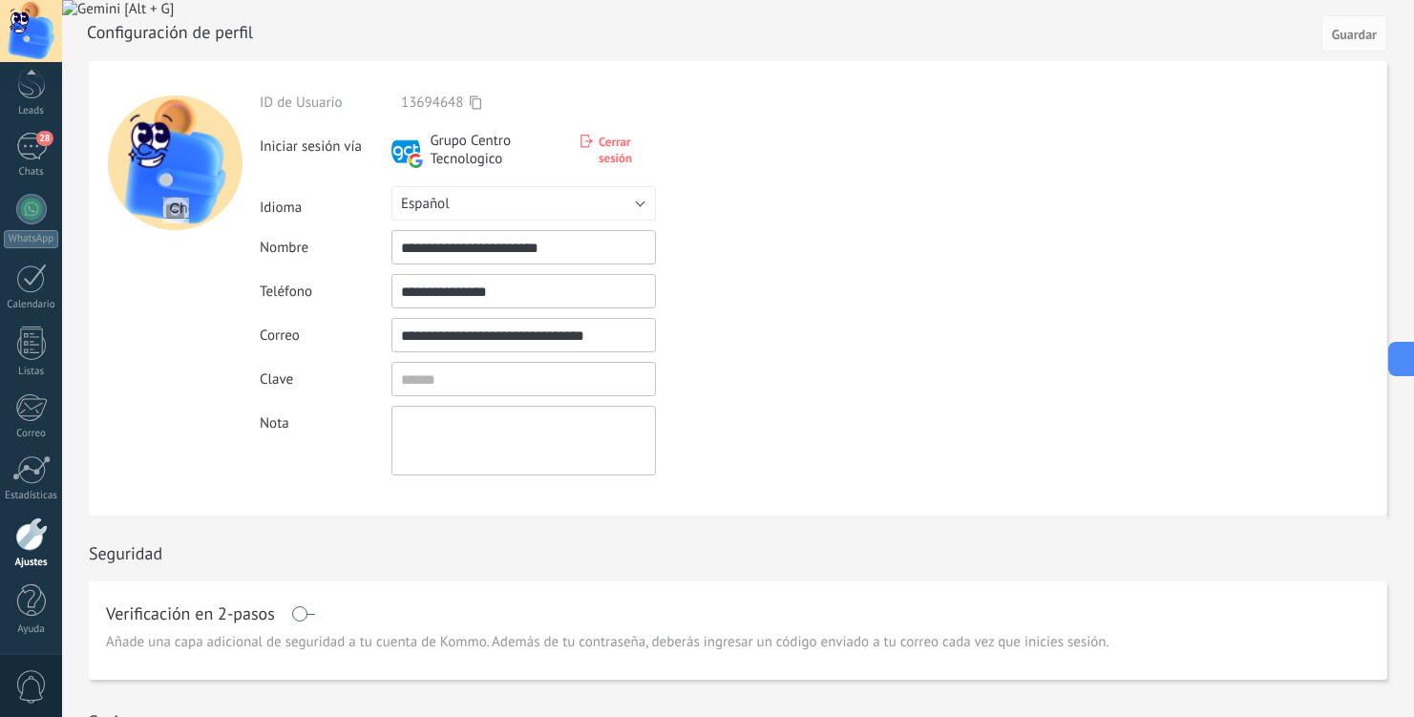
click at [451, 330] on input "**********" at bounding box center [523, 335] width 264 height 34
click at [458, 382] on input "textbox" at bounding box center [523, 379] width 264 height 34
paste input "**********"
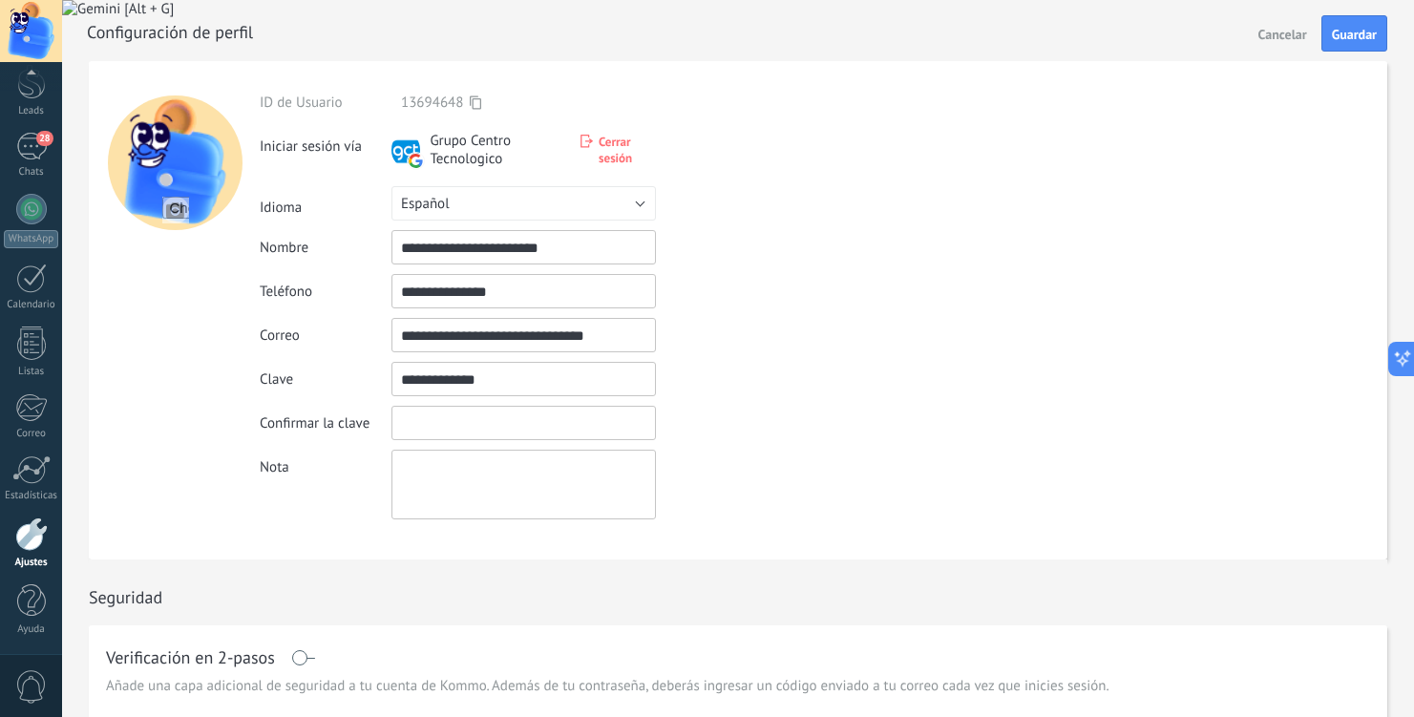
type input "**********"
click at [467, 432] on input "textbox" at bounding box center [523, 423] width 264 height 34
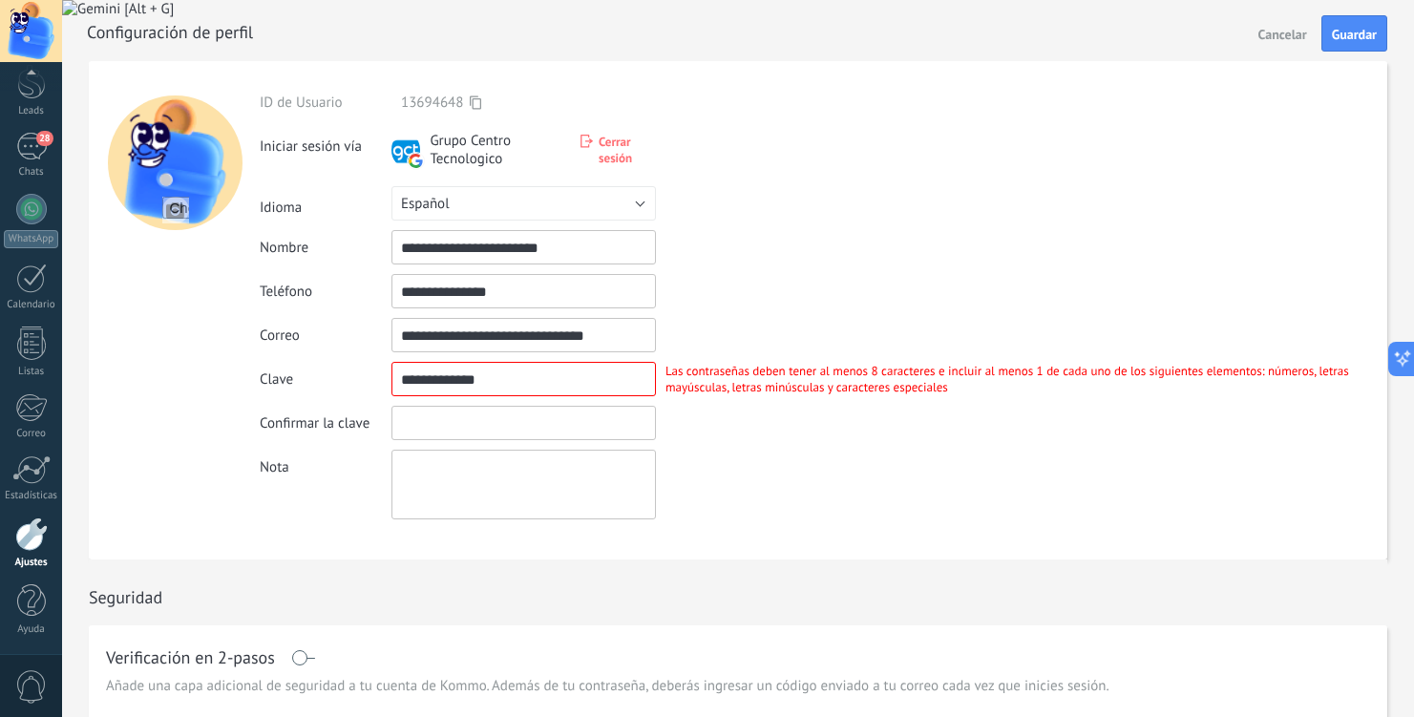
paste input "**********"
type input "**********"
click at [490, 395] on input "textbox" at bounding box center [523, 379] width 264 height 34
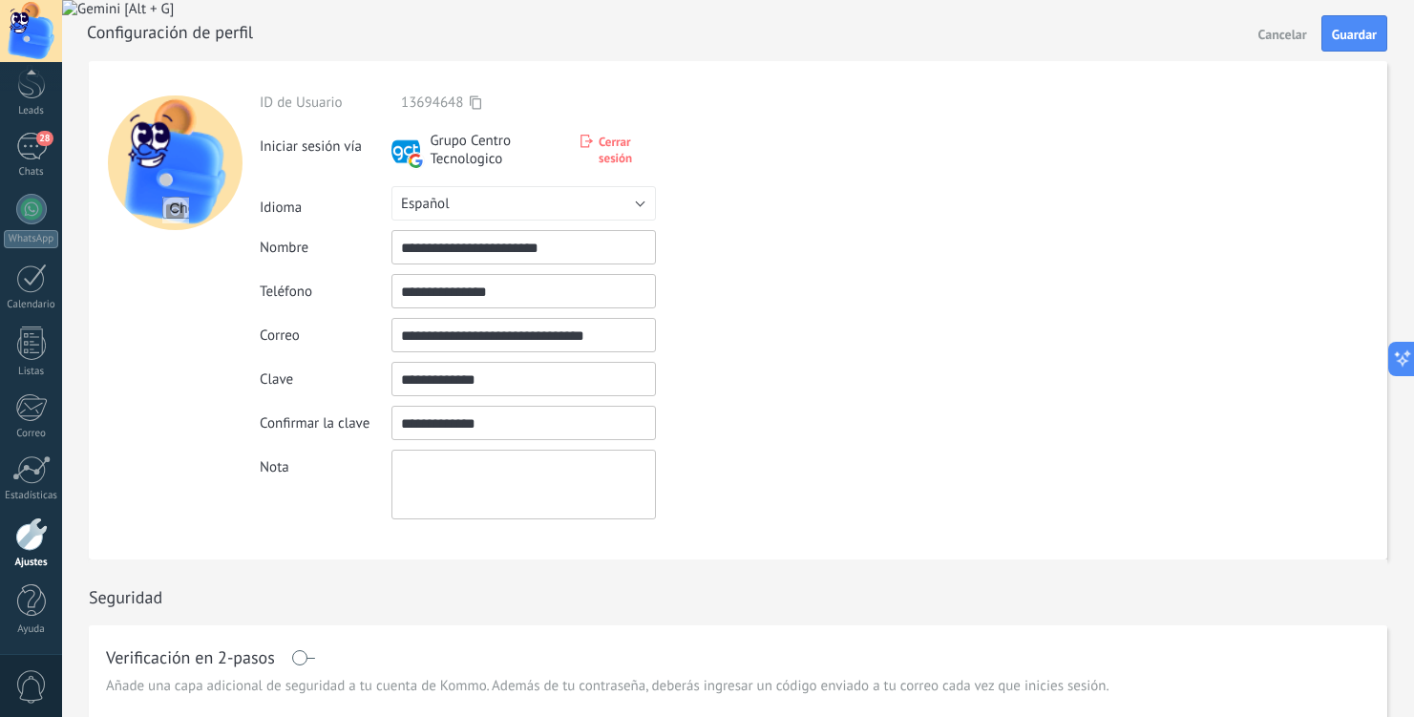
click at [504, 430] on input "textbox" at bounding box center [523, 423] width 264 height 34
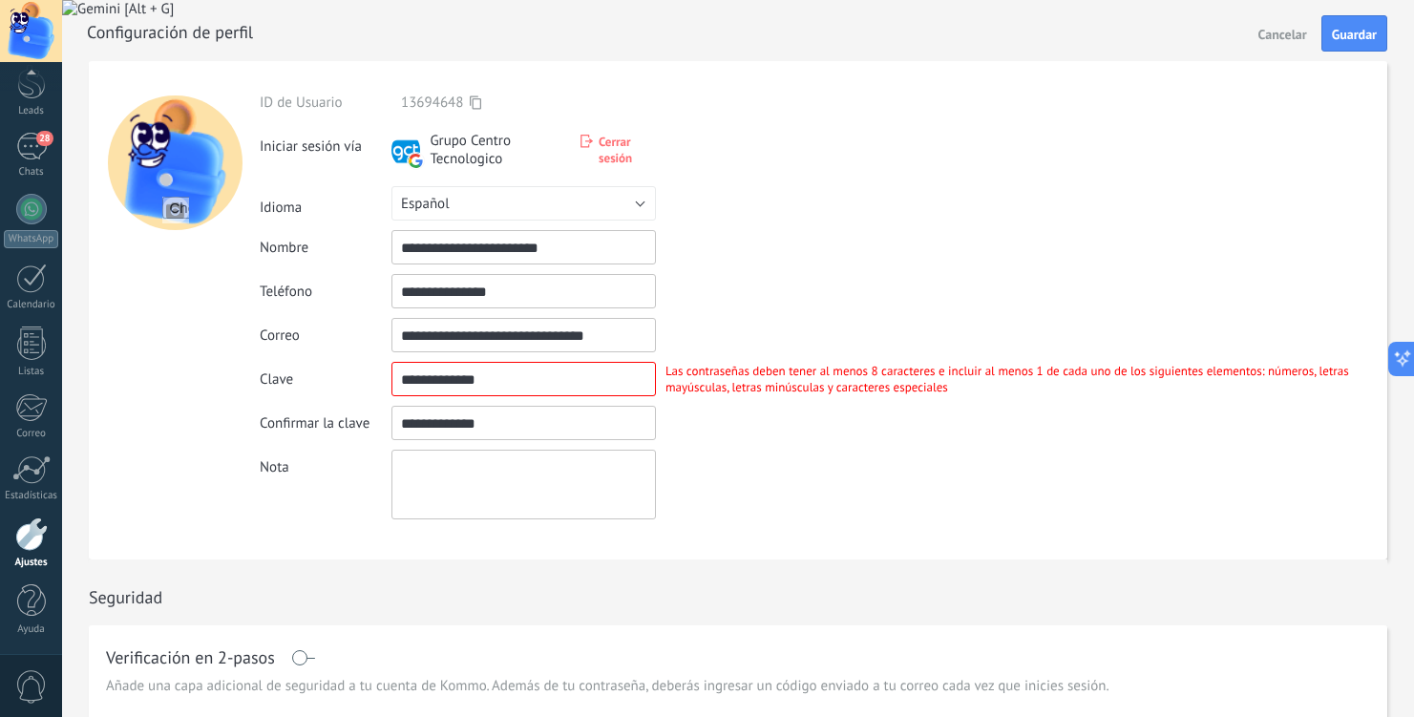
click at [500, 372] on input "textbox" at bounding box center [523, 379] width 264 height 34
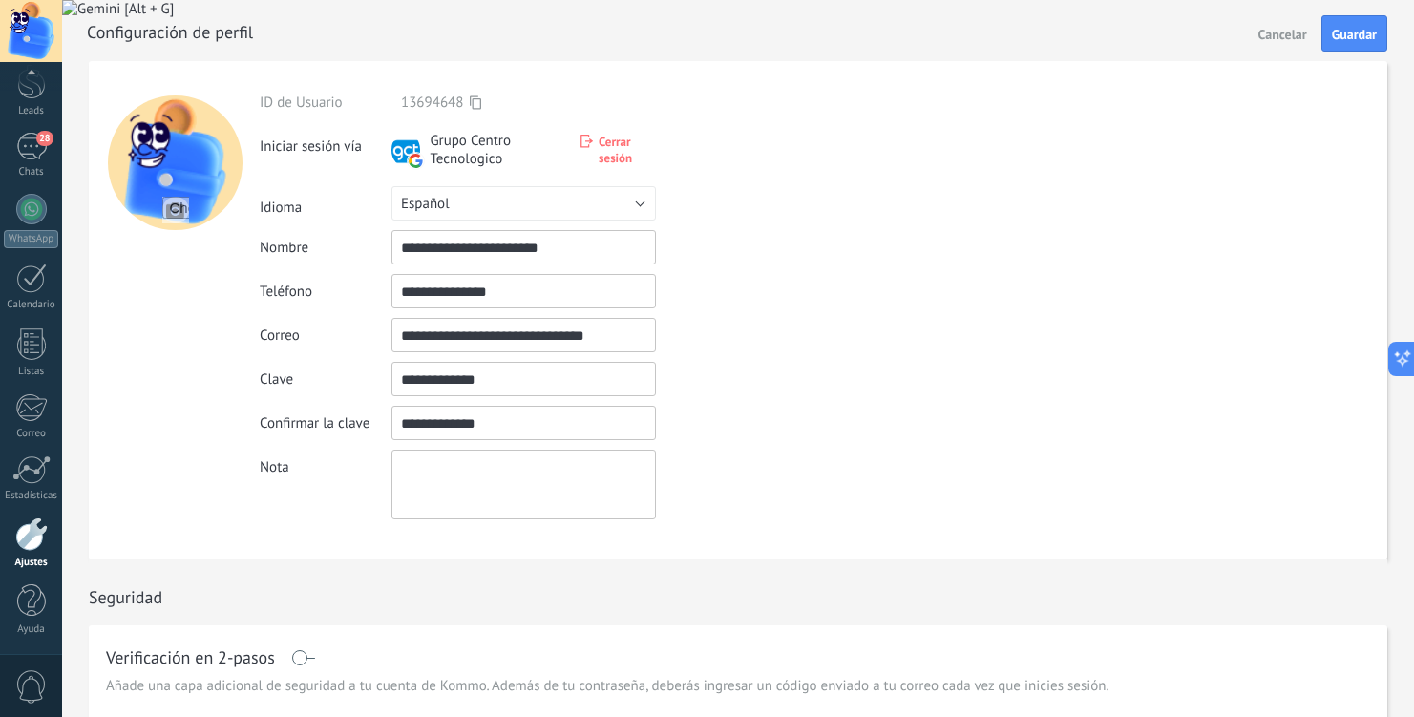
click at [500, 372] on input "textbox" at bounding box center [523, 379] width 264 height 34
type input "*"
type input "**********"
click at [532, 428] on input "textbox" at bounding box center [523, 423] width 264 height 34
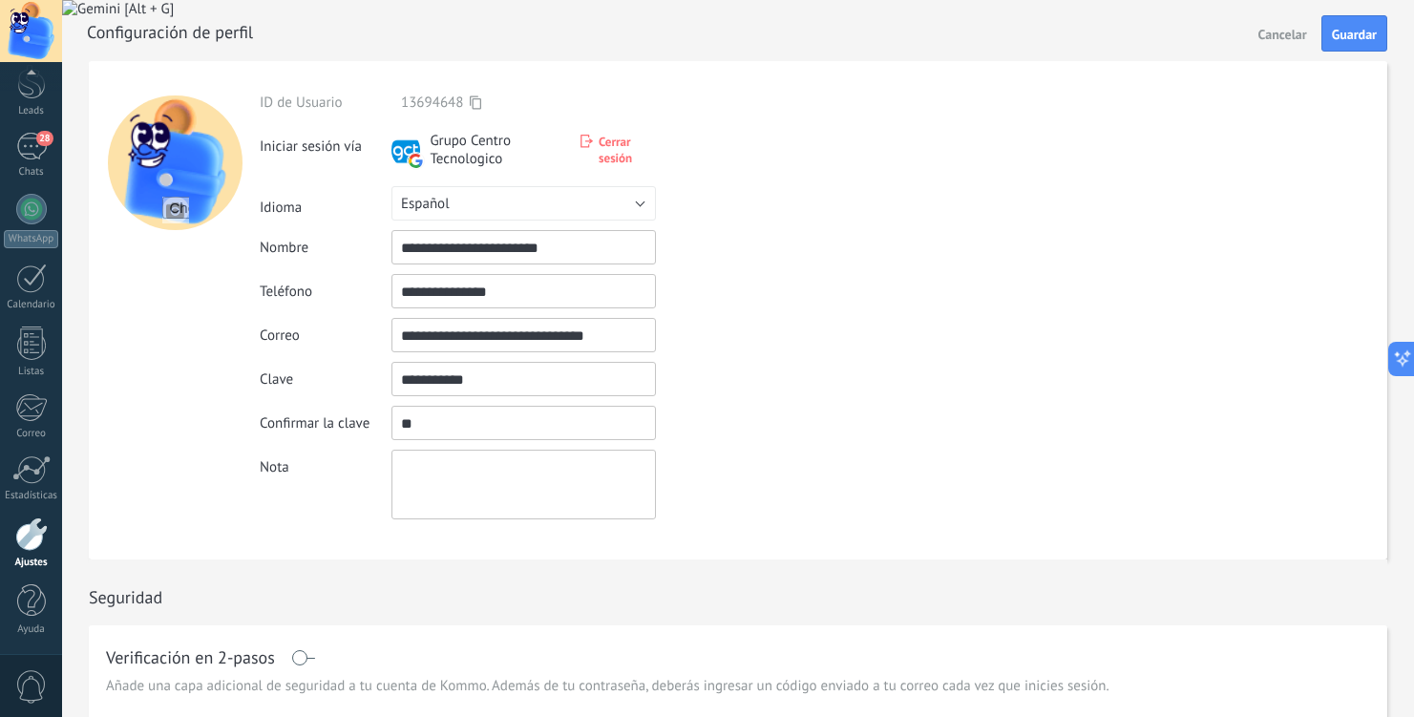
type input "*"
type input "**********"
click at [526, 296] on input "**********" at bounding box center [523, 291] width 264 height 34
type input "**********"
drag, startPoint x: 627, startPoint y: 338, endPoint x: 542, endPoint y: 337, distance: 85.0
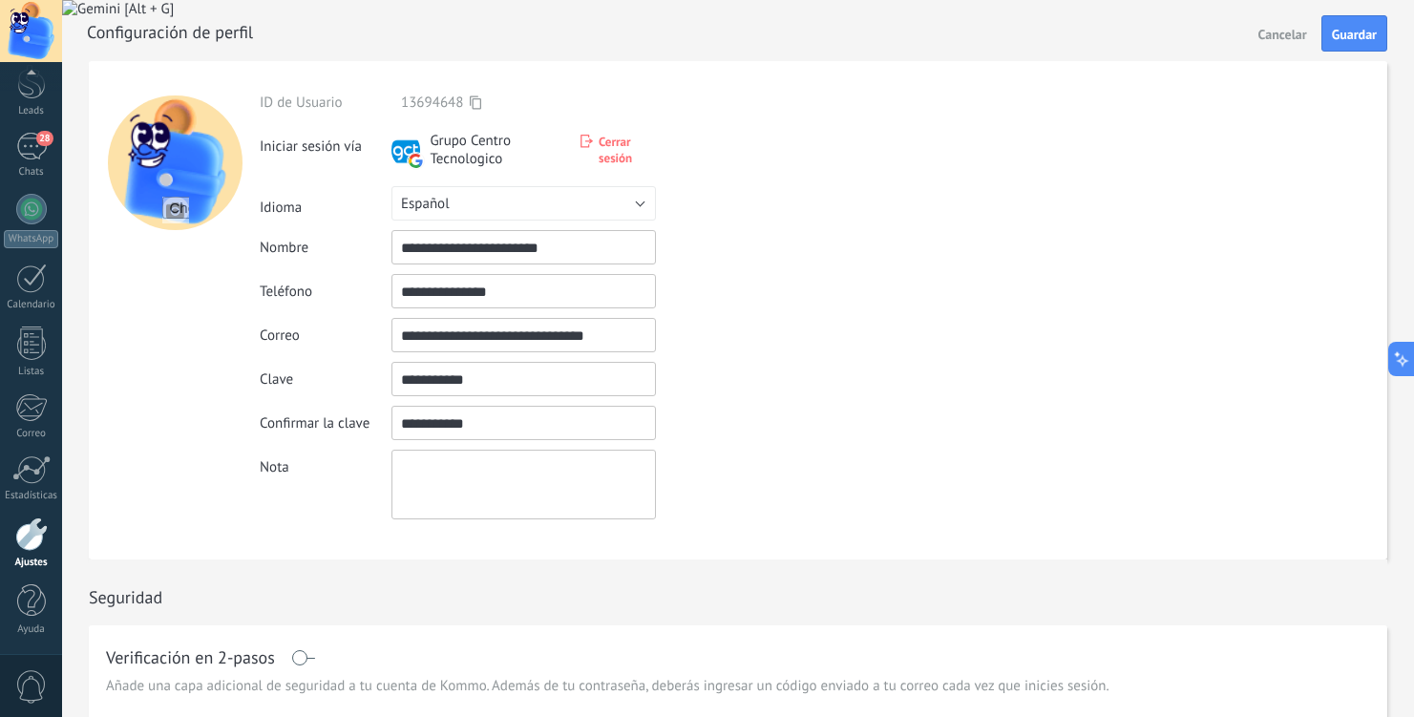
click at [542, 337] on input "**********" at bounding box center [523, 335] width 264 height 34
click at [599, 333] on input "**********" at bounding box center [523, 335] width 264 height 34
drag, startPoint x: 599, startPoint y: 333, endPoint x: 549, endPoint y: 336, distance: 49.7
click at [549, 336] on input "**********" at bounding box center [523, 335] width 264 height 34
click at [401, 337] on input "**********" at bounding box center [523, 335] width 264 height 34
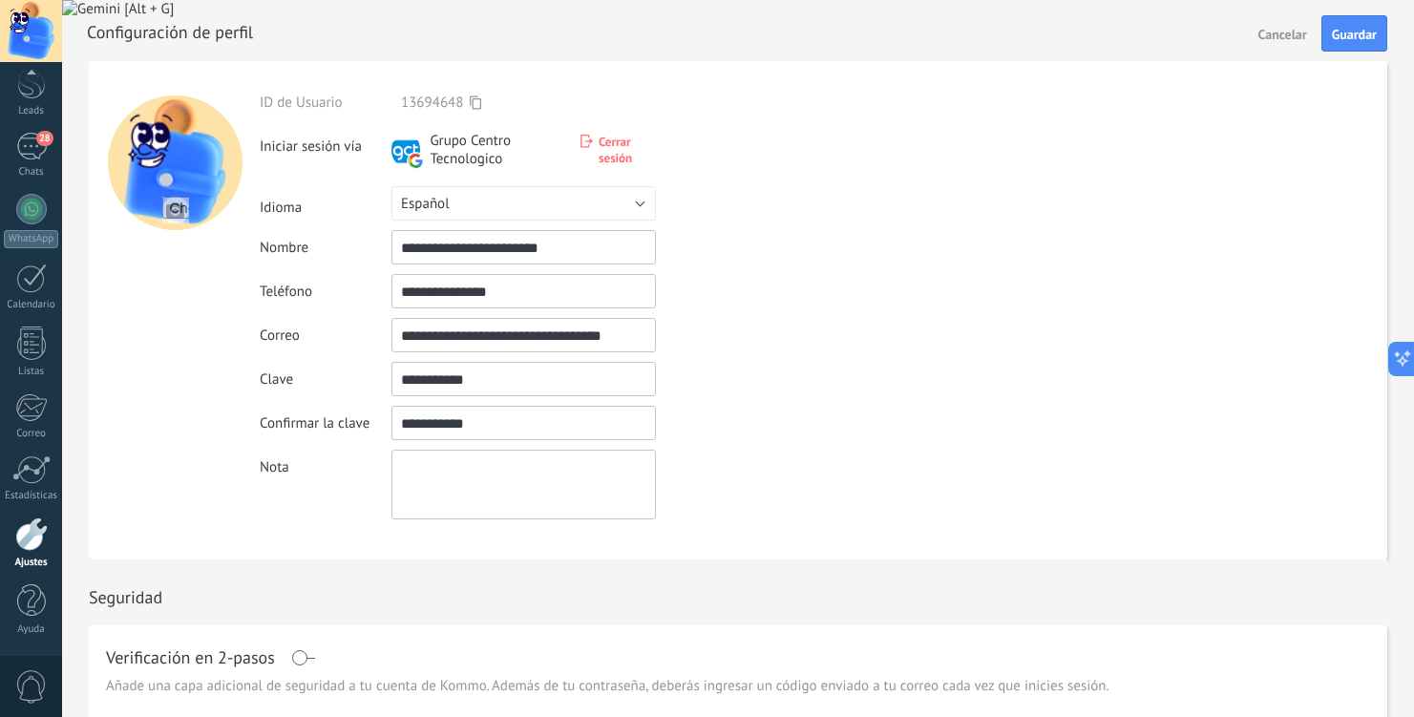
click at [747, 452] on div "Nota" at bounding box center [824, 485] width 1128 height 70
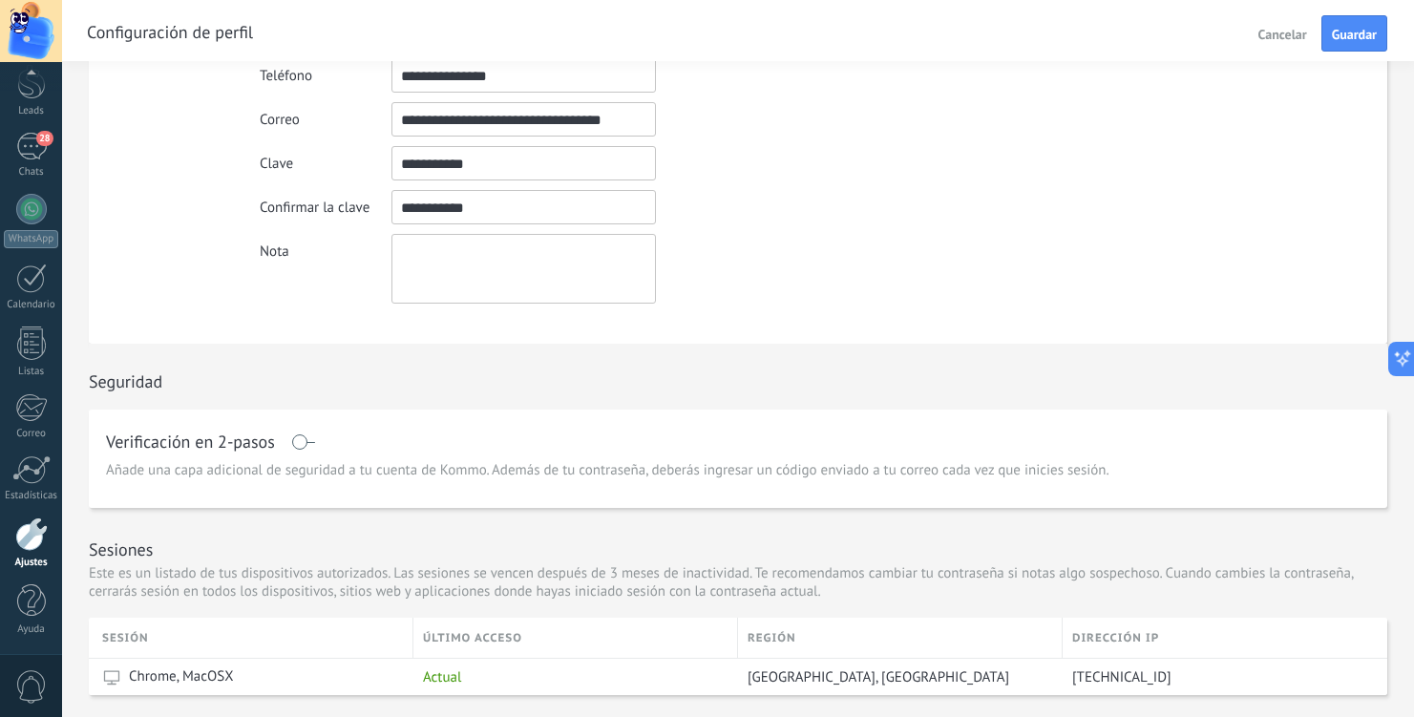
scroll to position [222, 0]
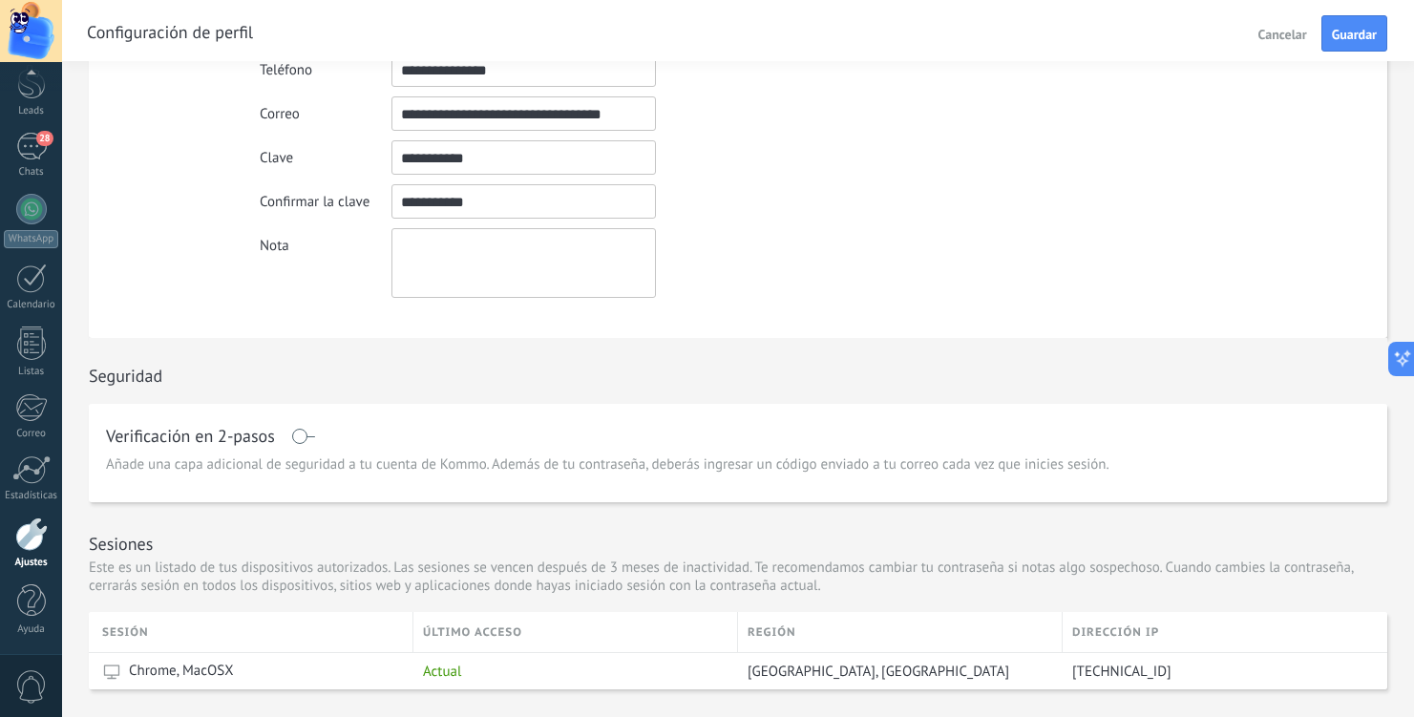
click at [306, 436] on span at bounding box center [303, 436] width 24 height 15
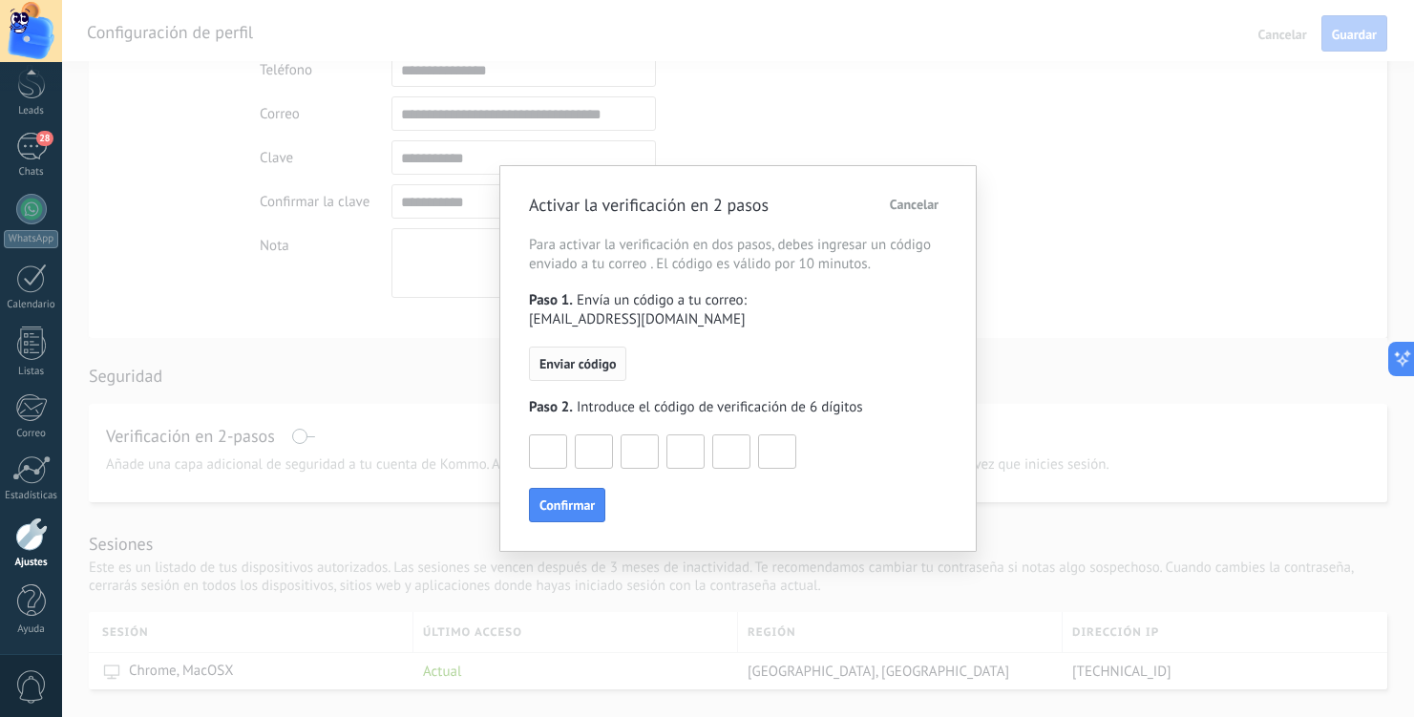
click at [584, 370] on span "Enviar código" at bounding box center [577, 363] width 76 height 13
click at [587, 363] on span "Reenviar código" at bounding box center [584, 363] width 91 height 13
click at [920, 202] on span "Cancelar" at bounding box center [914, 204] width 49 height 13
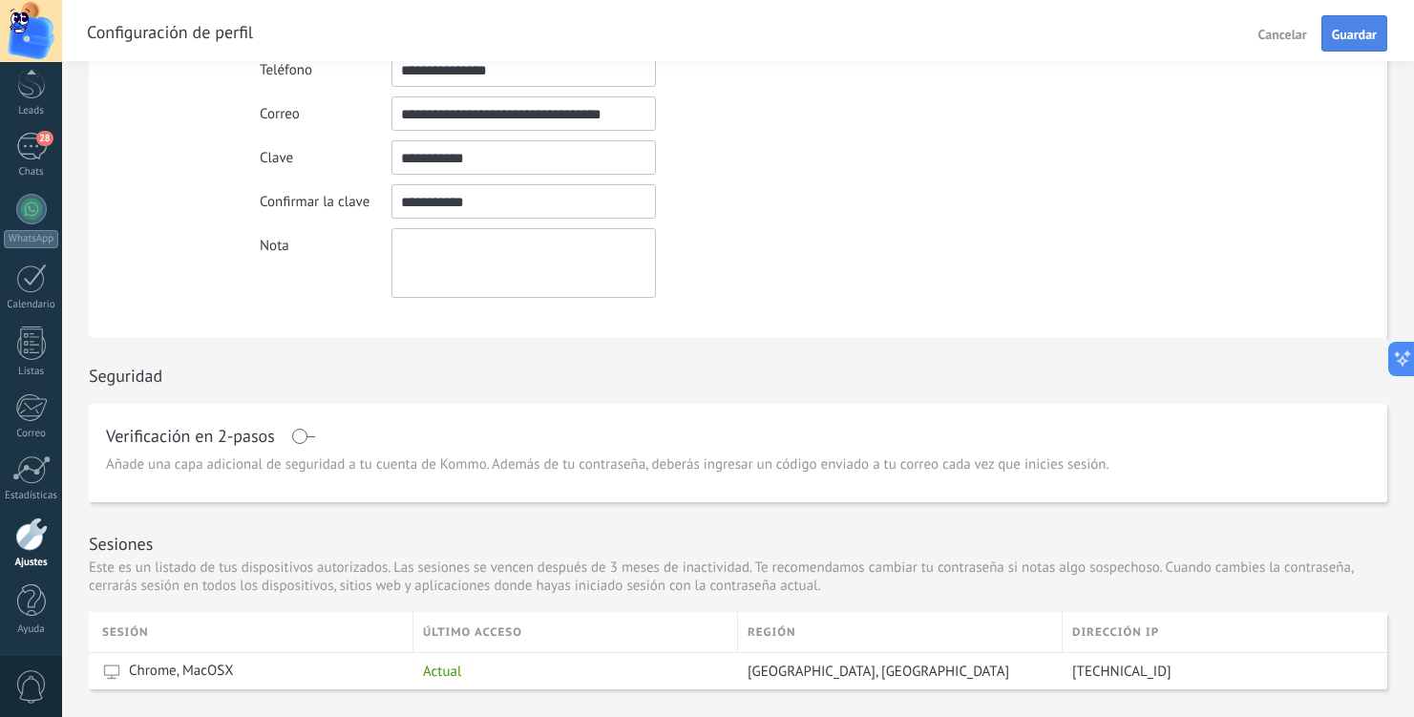
click at [1360, 40] on span "Guardar" at bounding box center [1354, 34] width 45 height 13
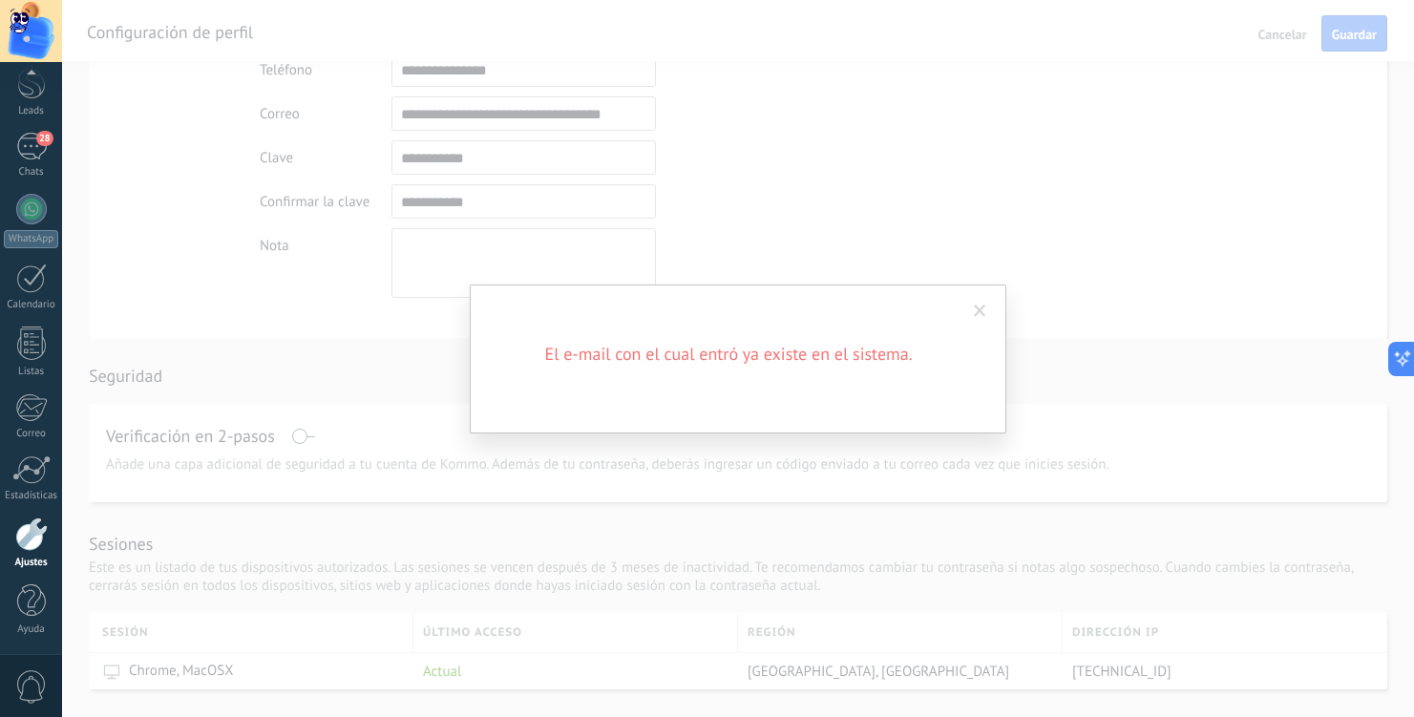
click at [981, 313] on span at bounding box center [980, 311] width 12 height 13
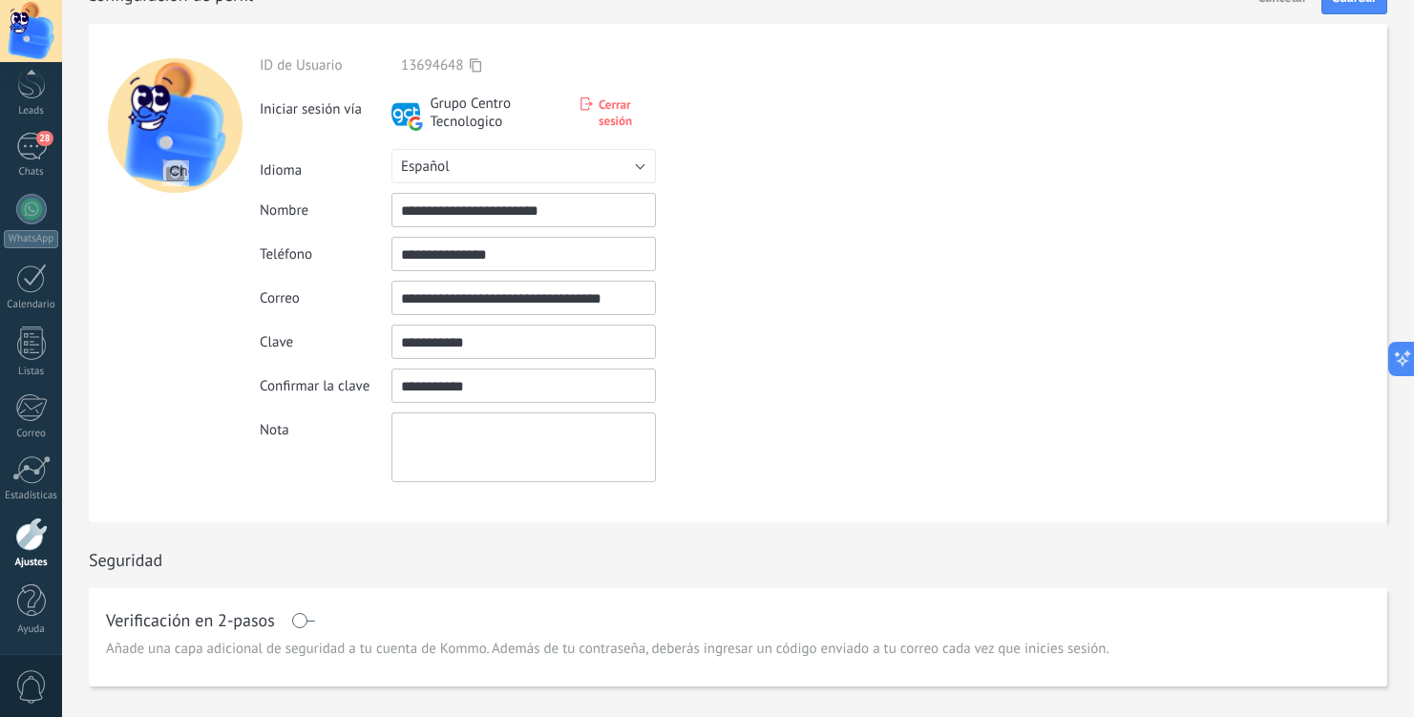
scroll to position [0, 0]
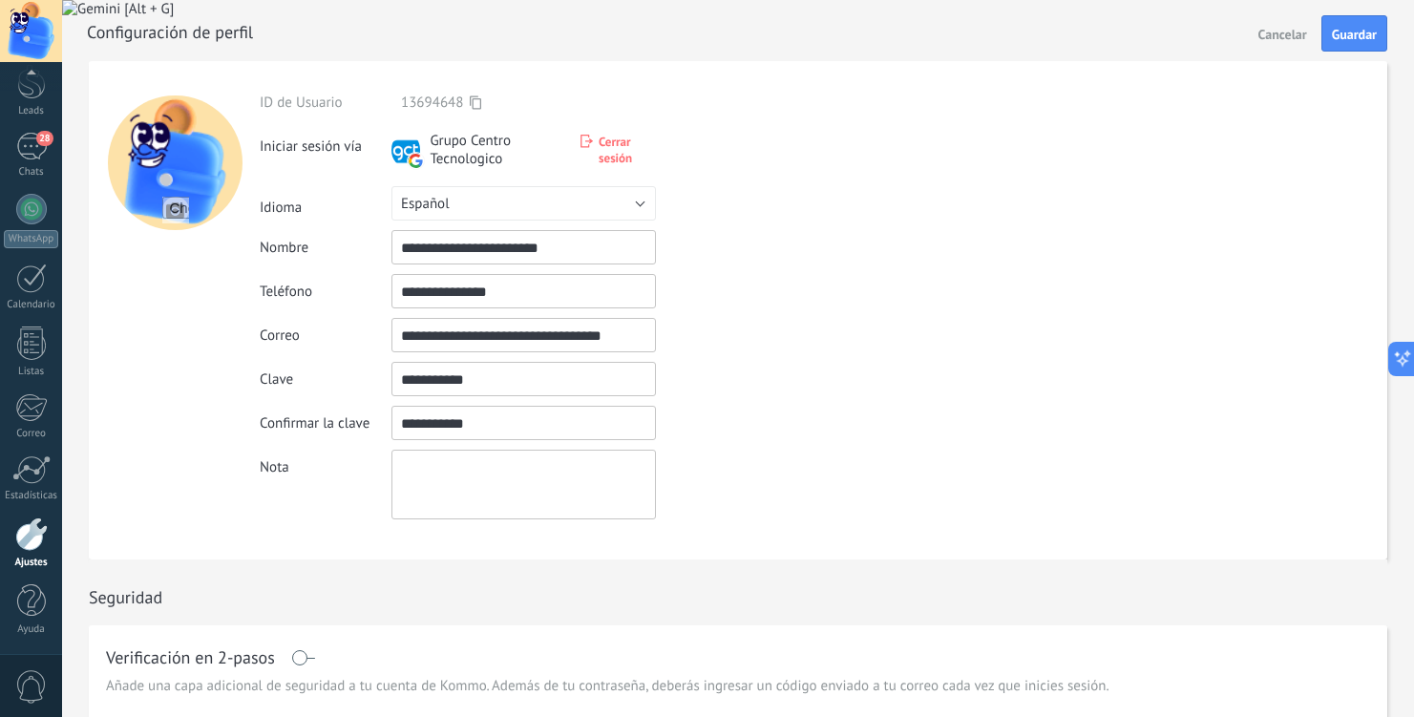
drag, startPoint x: 468, startPoint y: 337, endPoint x: 301, endPoint y: 331, distance: 167.2
click at [301, 331] on div "**********" at bounding box center [824, 335] width 1128 height 34
click at [546, 346] on input "**********" at bounding box center [523, 335] width 264 height 34
type input "**********"
click at [1365, 32] on span "Guardar" at bounding box center [1354, 34] width 45 height 13
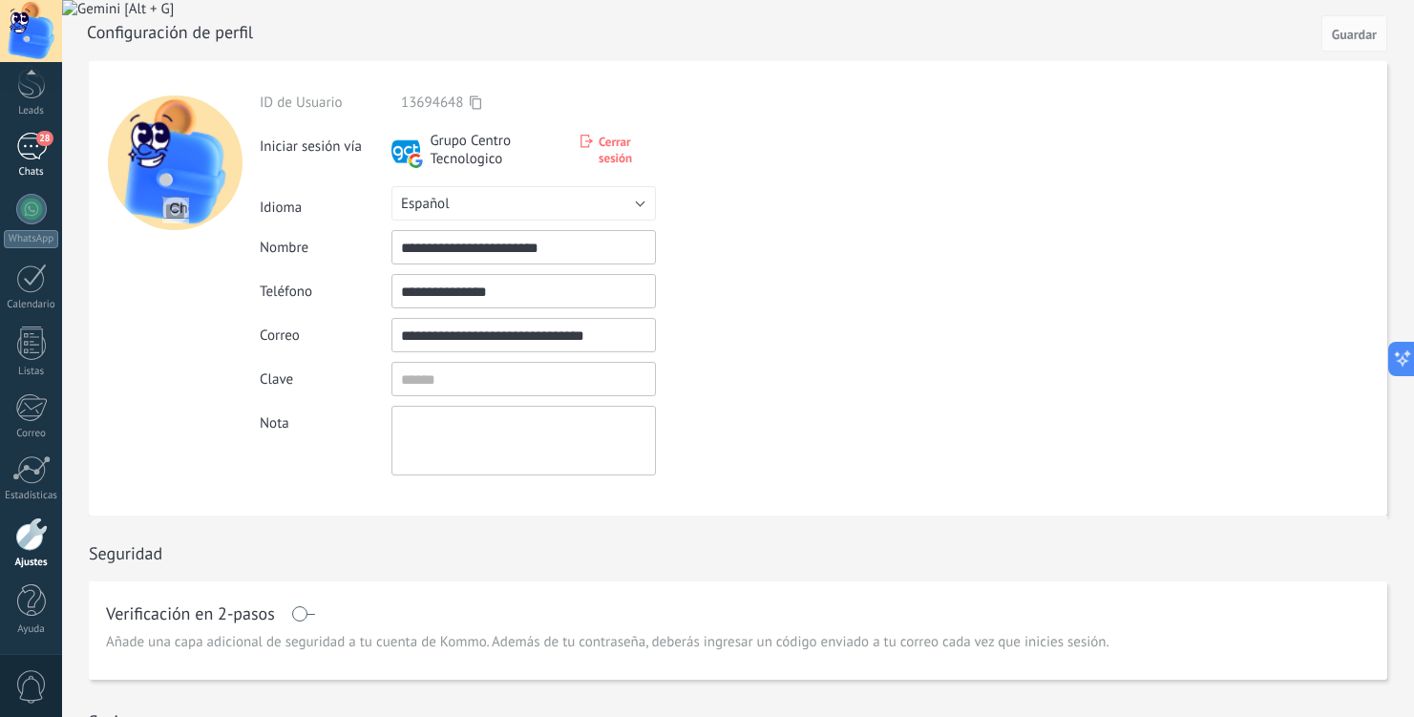
click at [35, 147] on div "28" at bounding box center [31, 147] width 31 height 28
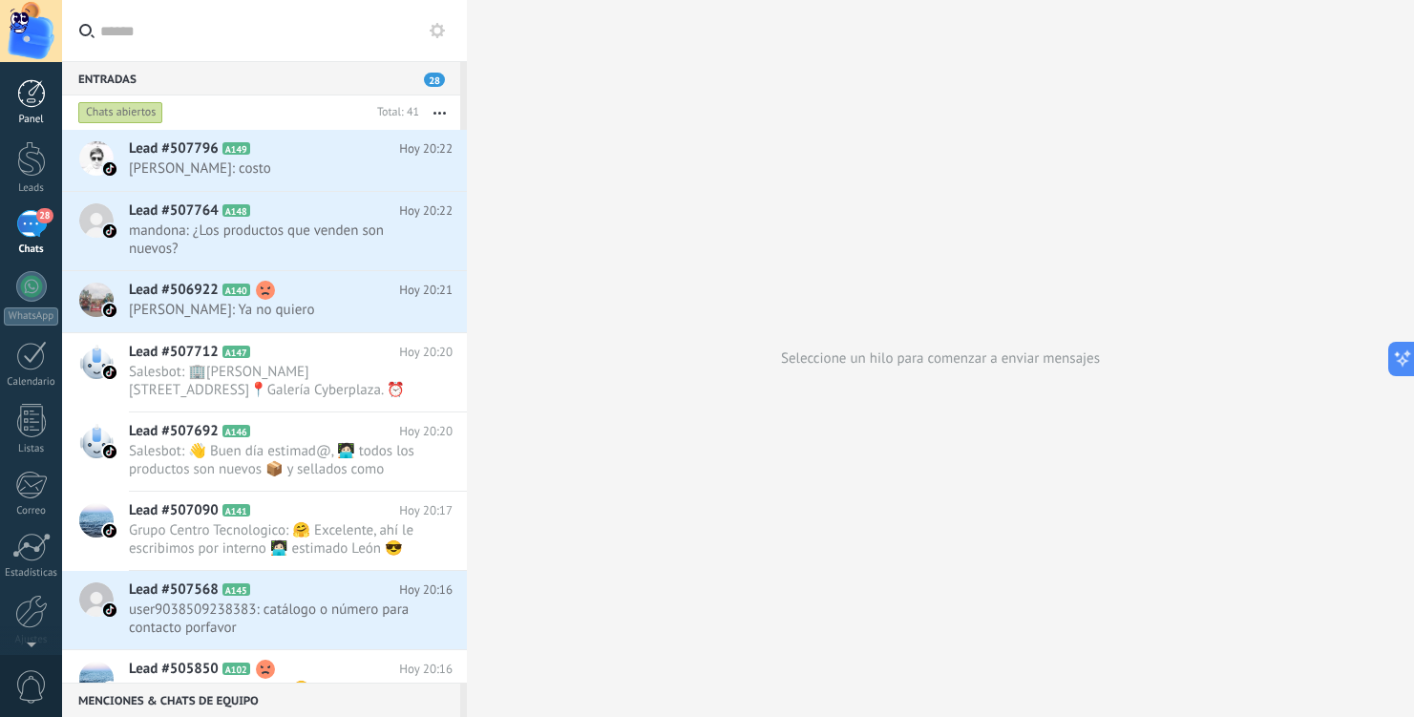
click at [31, 104] on div at bounding box center [31, 93] width 29 height 29
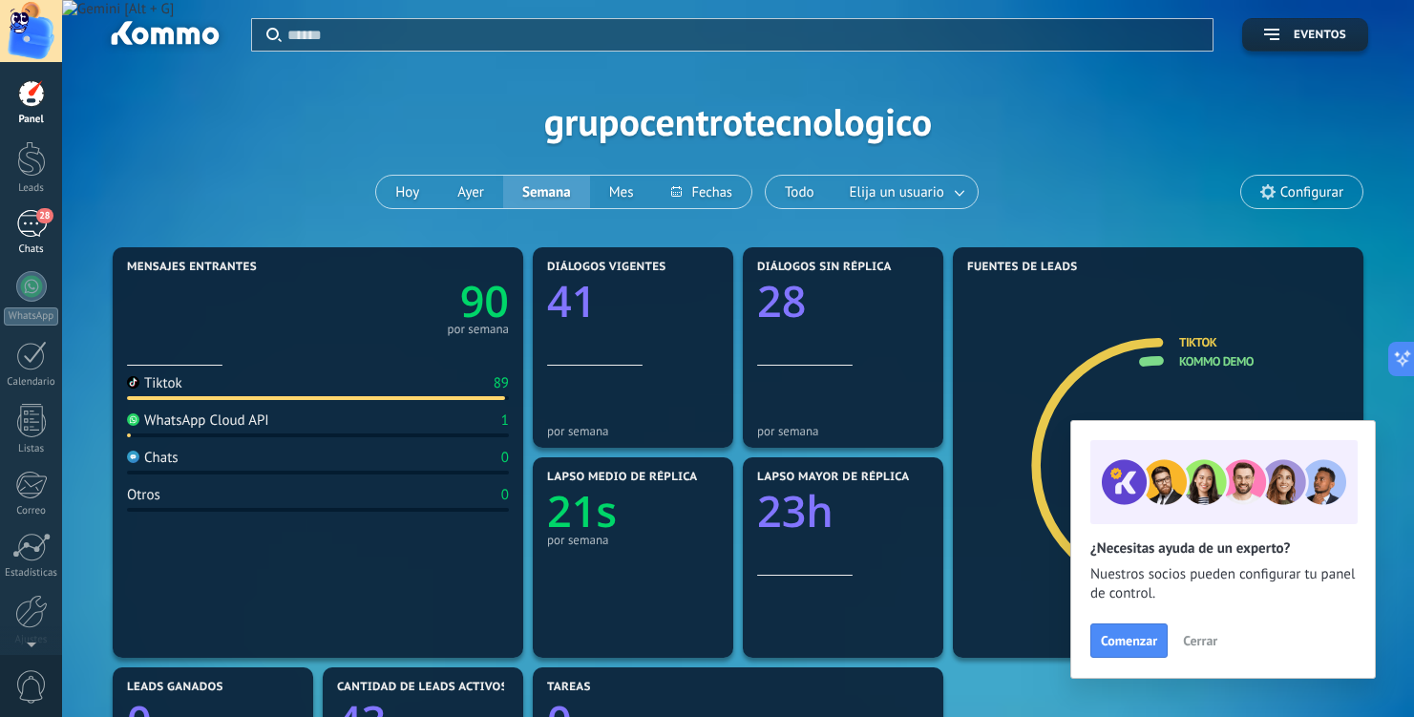
click at [36, 225] on div "28" at bounding box center [31, 224] width 31 height 28
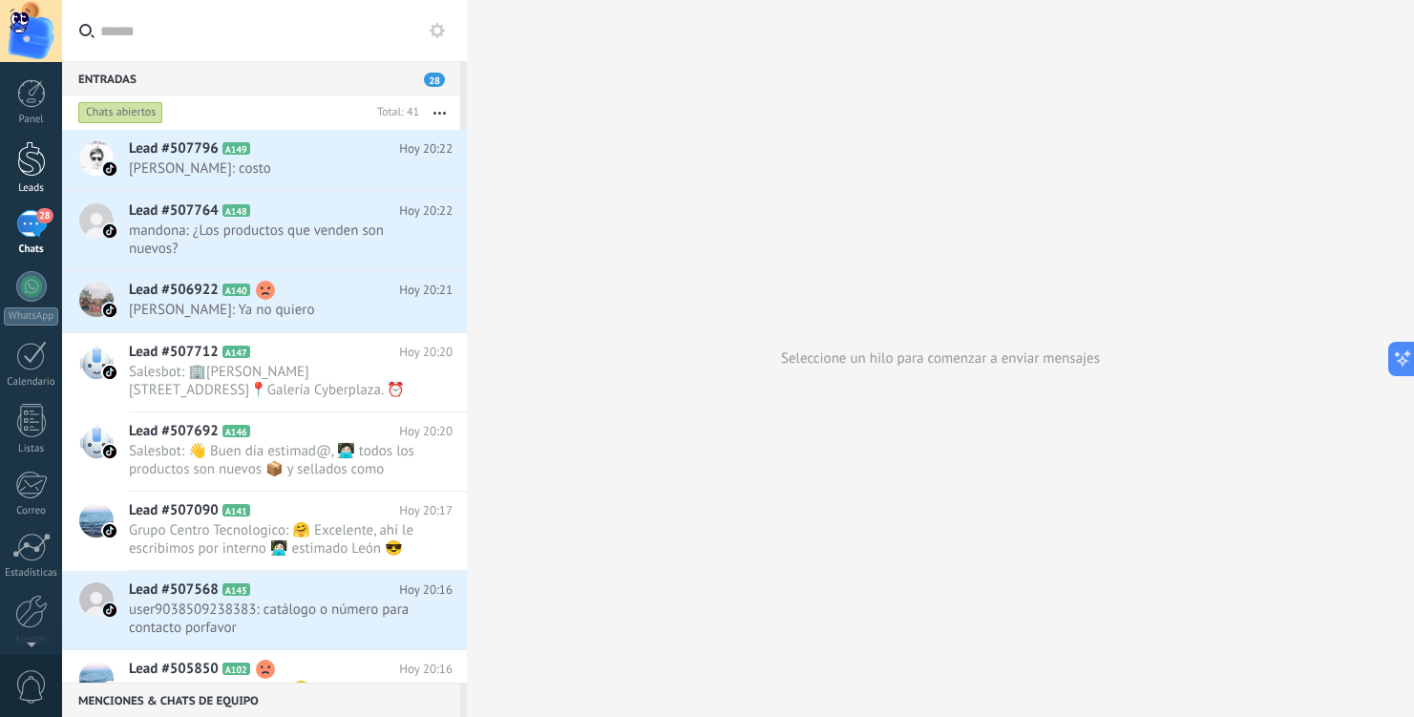
click at [34, 165] on div at bounding box center [31, 158] width 29 height 35
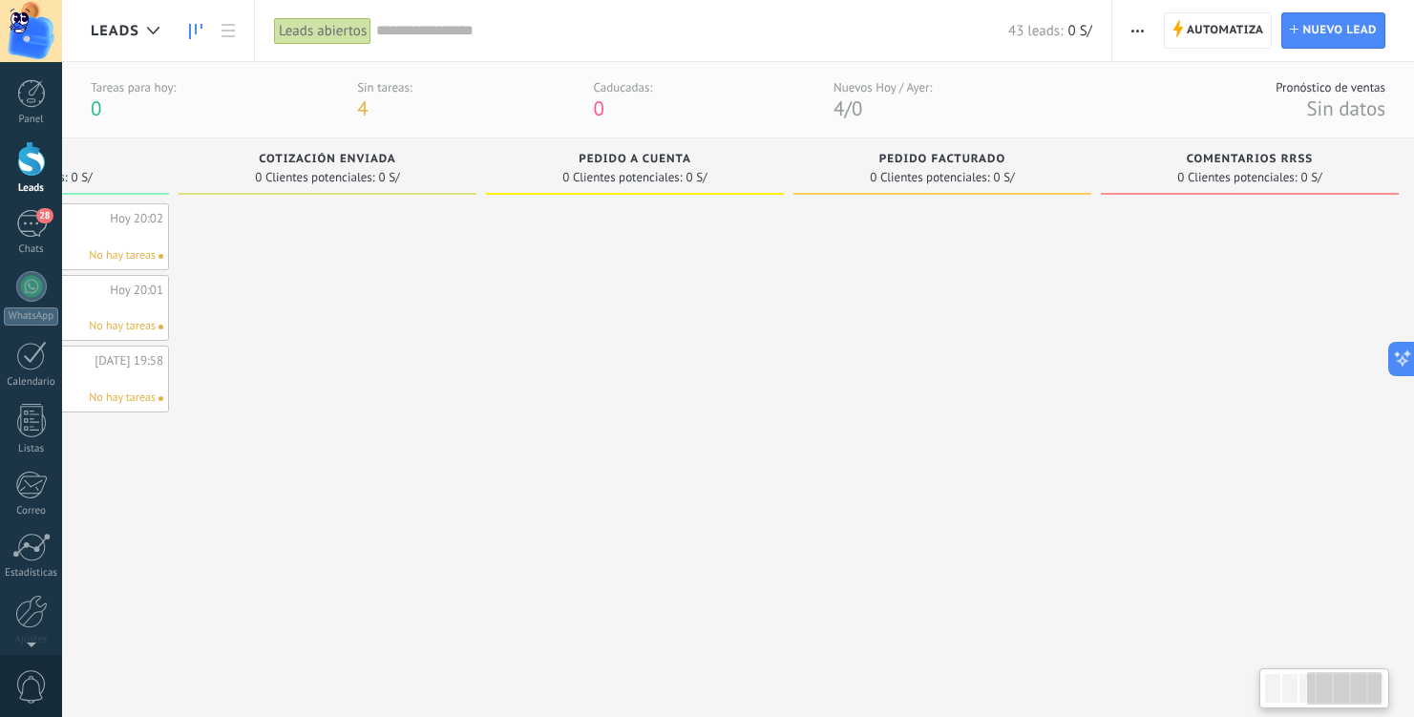
scroll to position [0, 857]
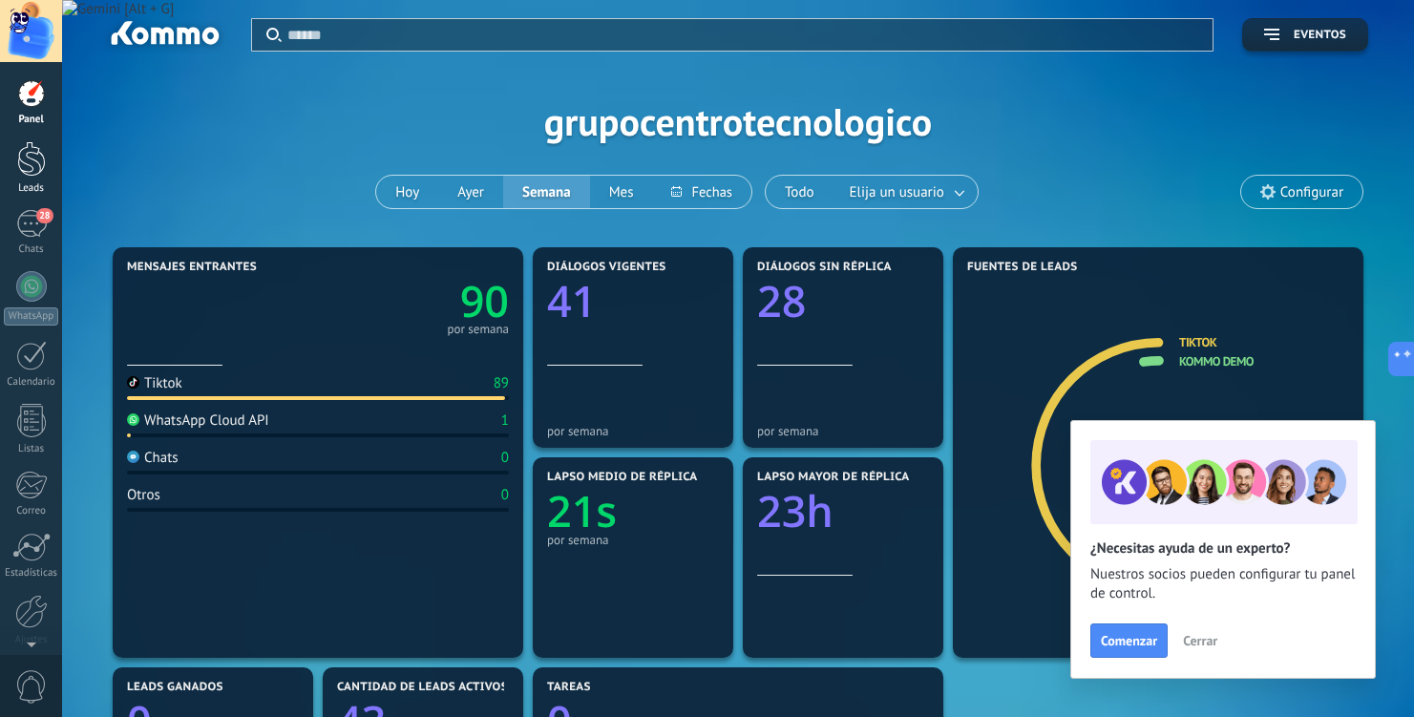
click at [40, 160] on div at bounding box center [31, 158] width 29 height 35
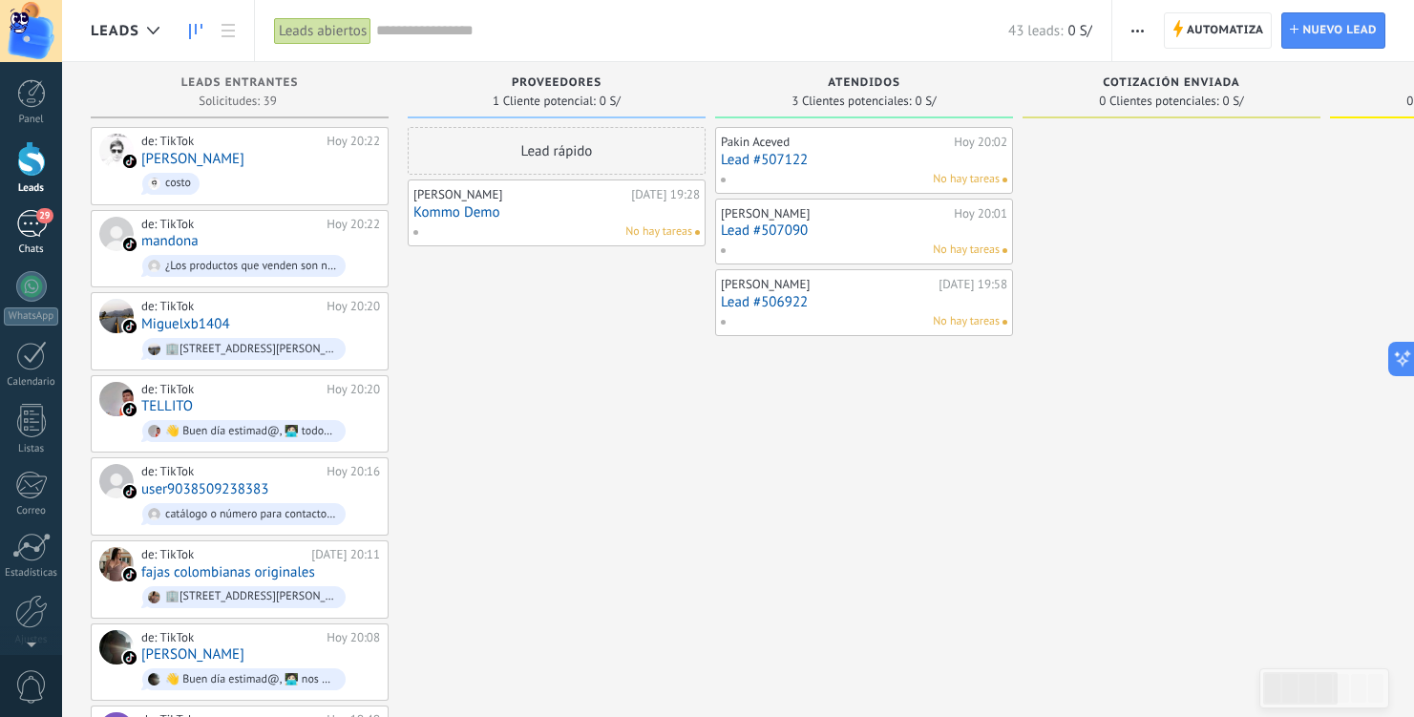
click at [35, 218] on div "29" at bounding box center [31, 224] width 31 height 28
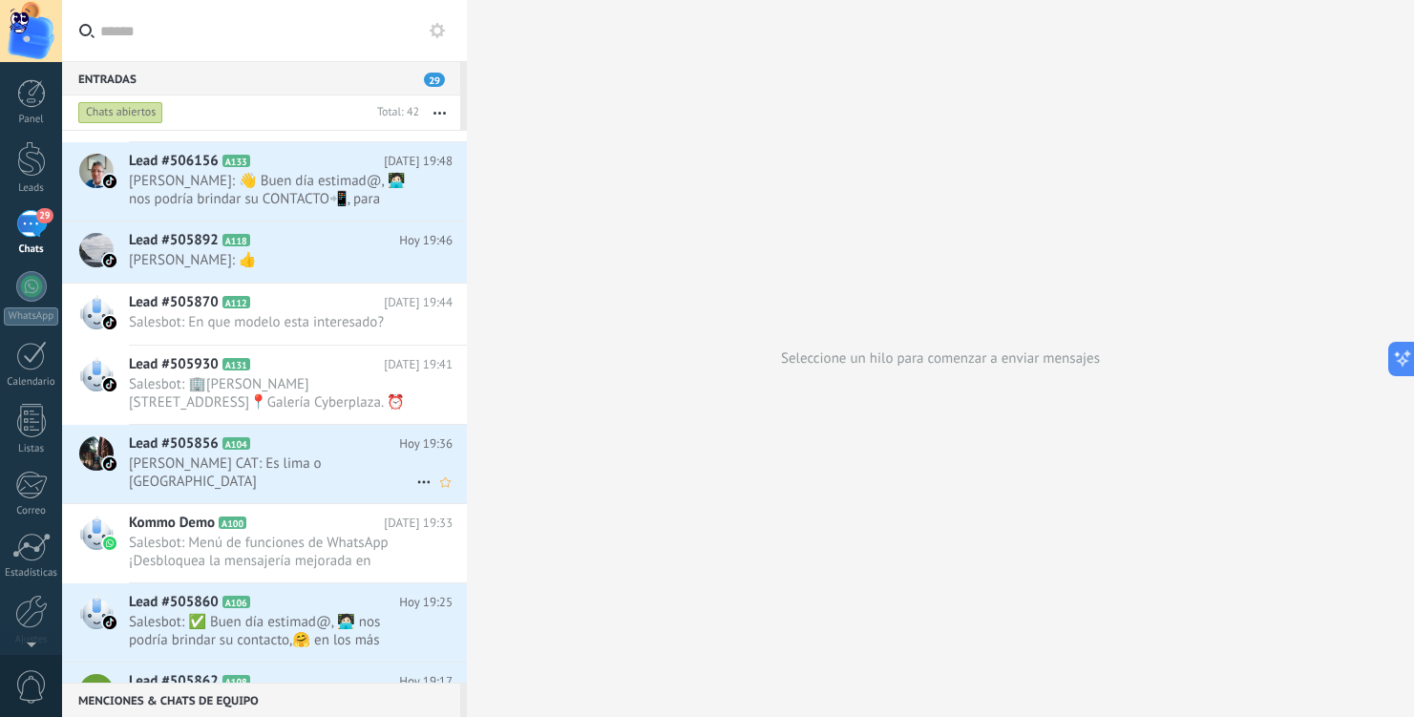
scroll to position [1206, 0]
click at [29, 613] on div at bounding box center [31, 611] width 32 height 33
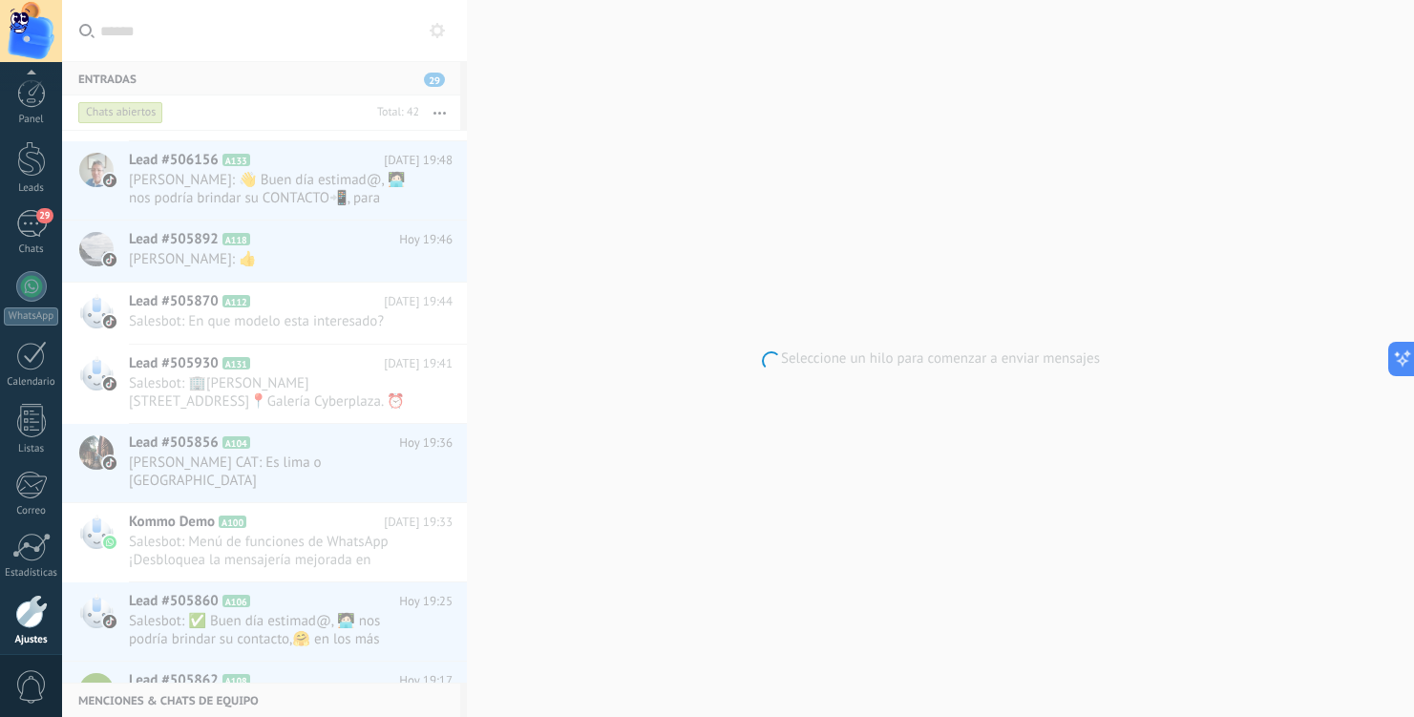
scroll to position [77, 0]
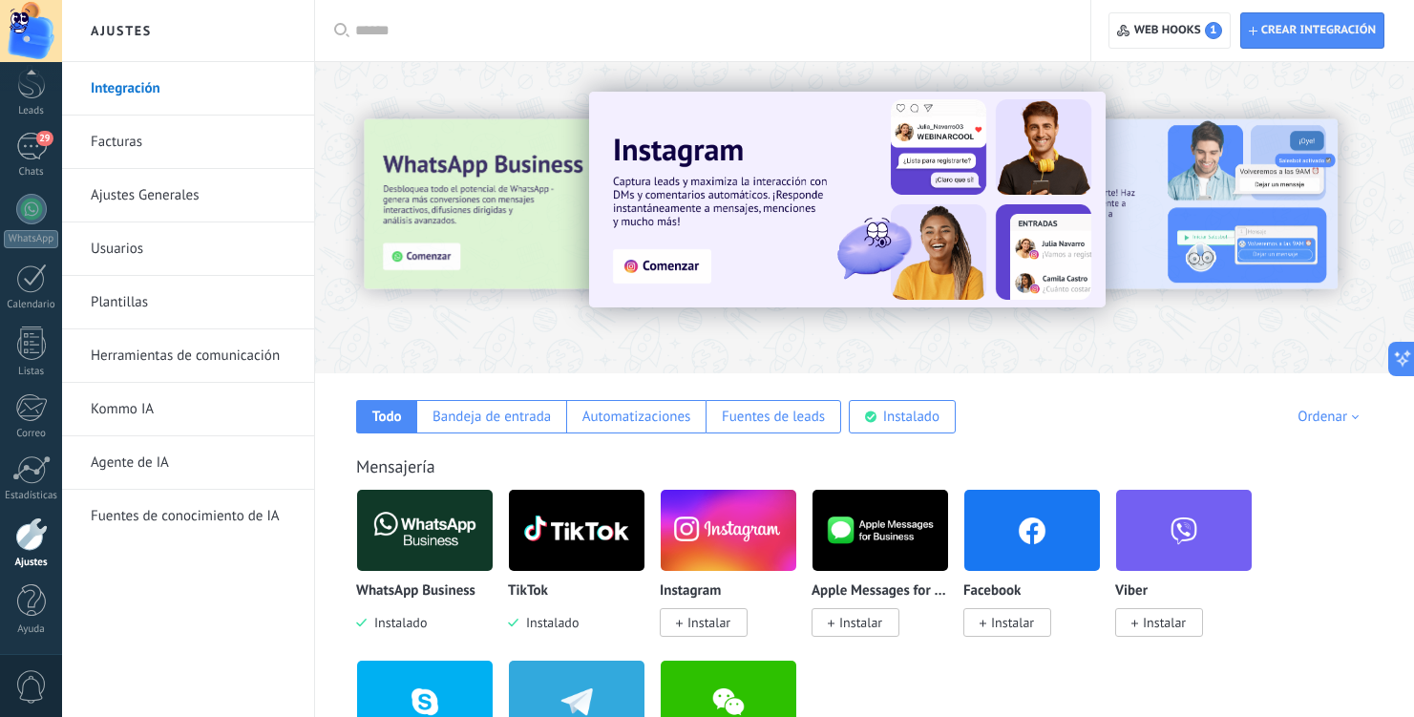
click at [139, 141] on link "Facturas" at bounding box center [193, 142] width 204 height 53
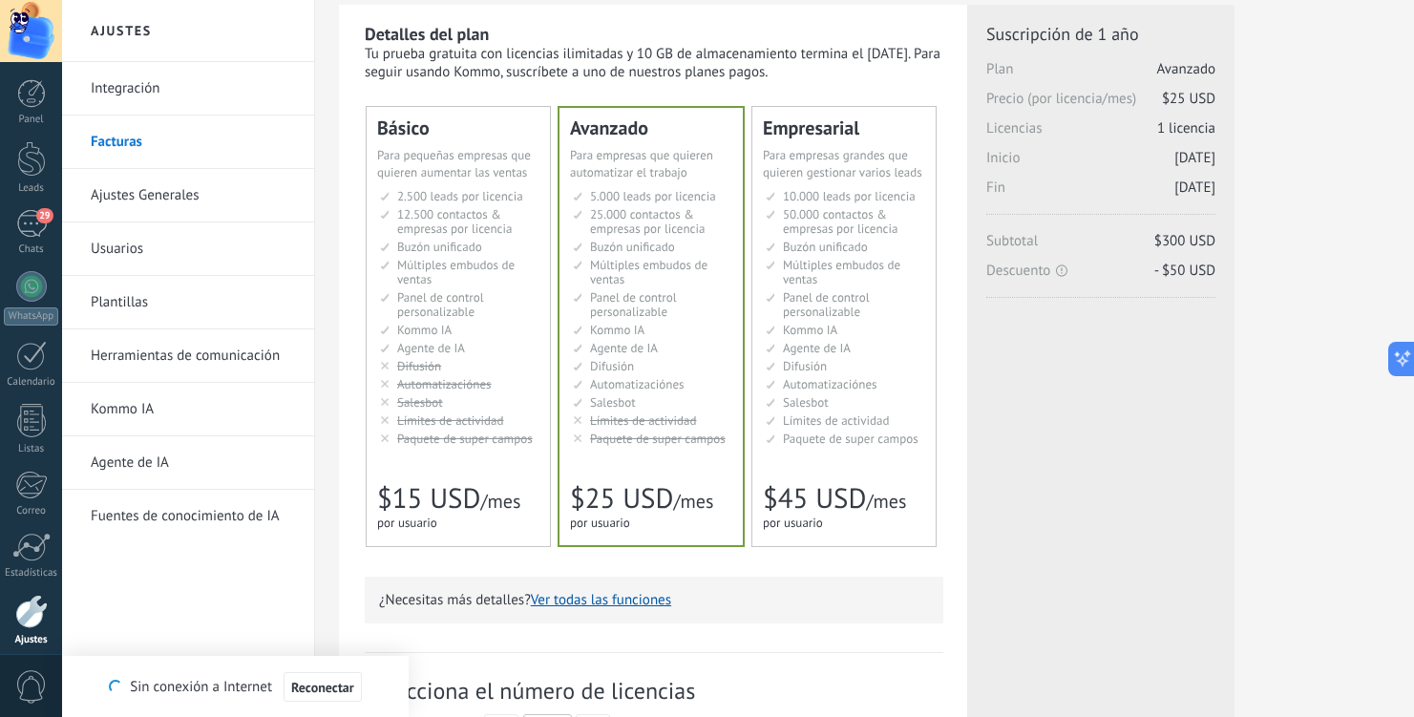
scroll to position [58, 0]
click at [413, 249] on span "Buzón unificado" at bounding box center [439, 245] width 85 height 16
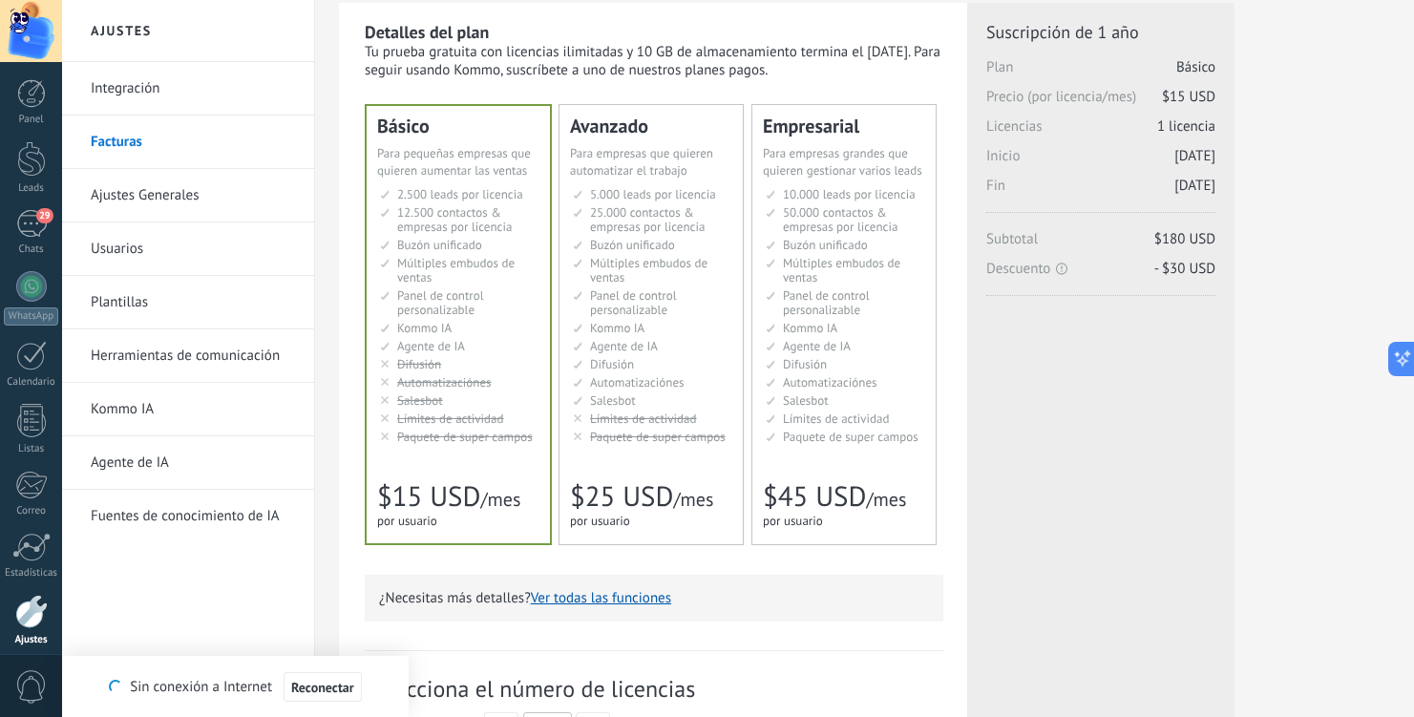
click at [626, 243] on span "Buzón unificado" at bounding box center [632, 245] width 85 height 16
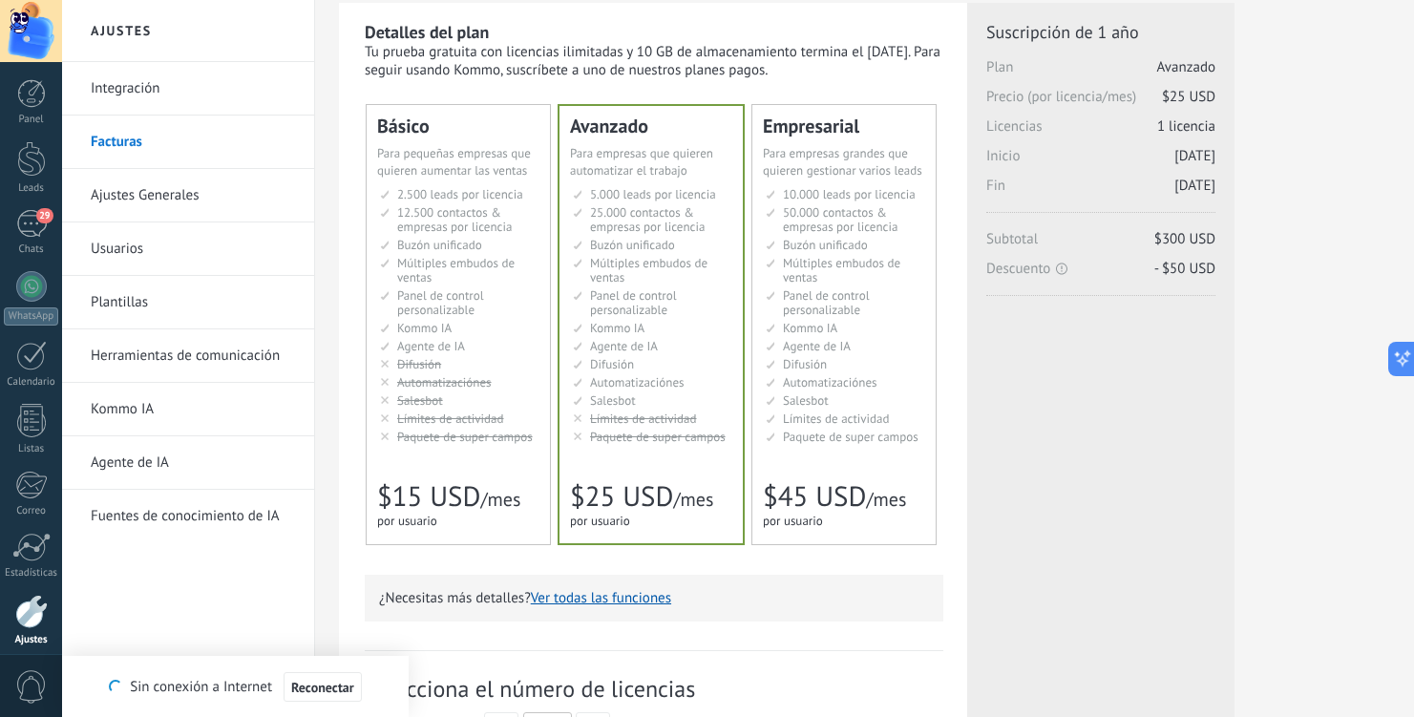
click at [854, 257] on span "Múltiples embudos de ventas" at bounding box center [841, 270] width 117 height 31
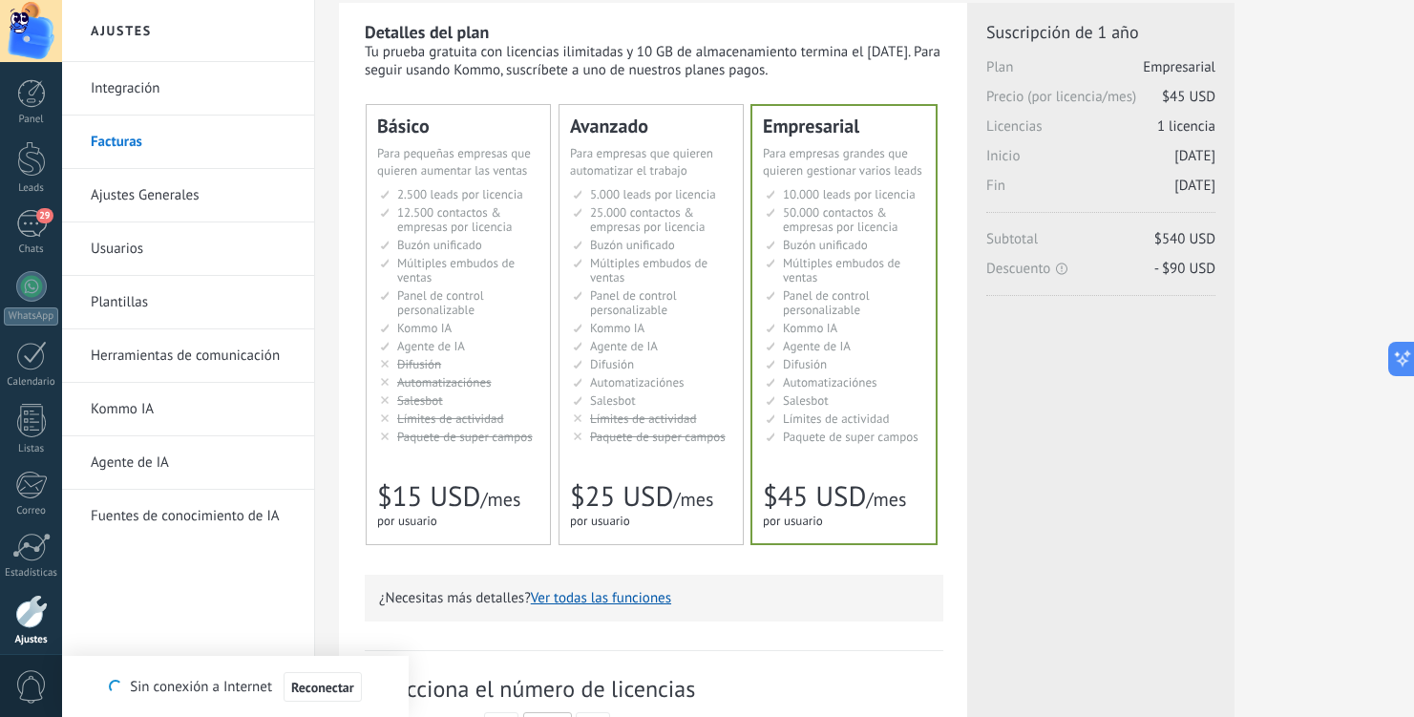
click at [520, 340] on li "AI-агент AI agent Agente de IA AI agent Agente de IA Agen AI AI Temsilcisi" at bounding box center [459, 346] width 159 height 14
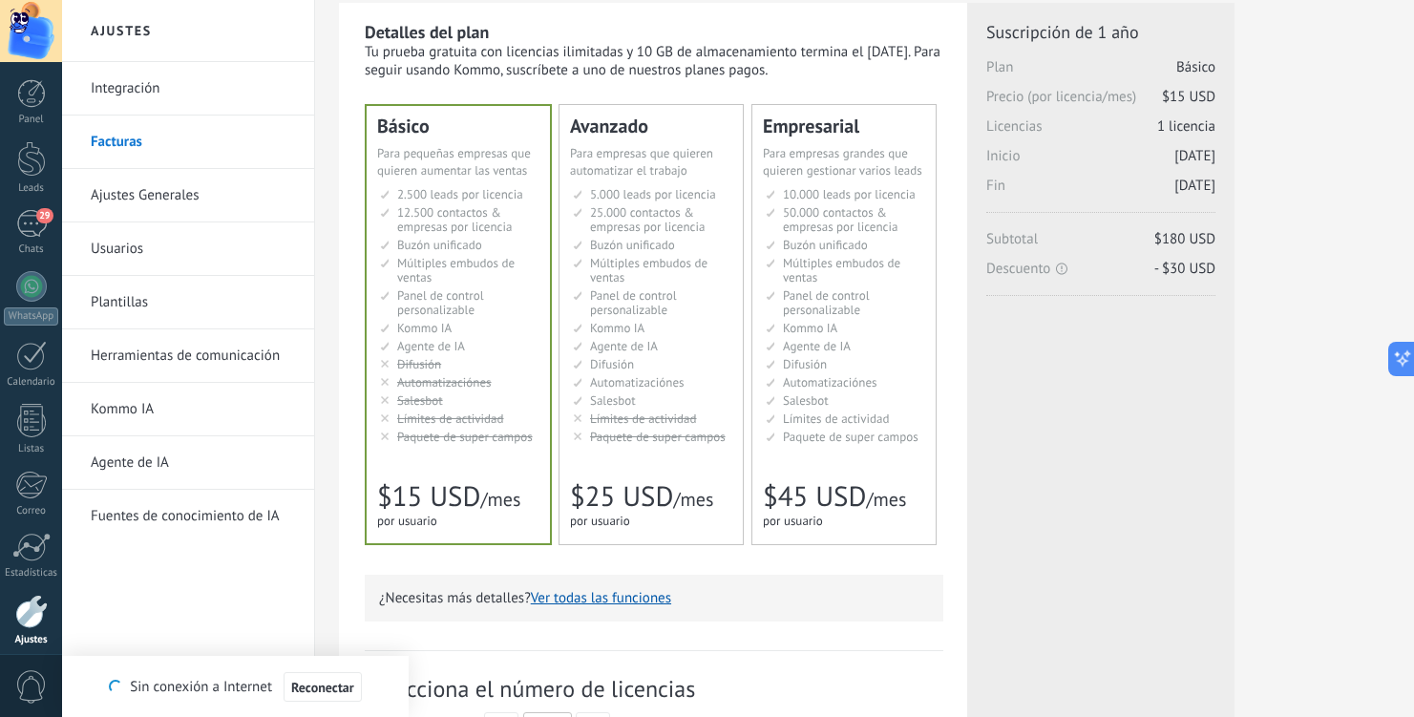
click at [701, 324] on li "Kommo AI Kommo AI Kommo IA Kommo AI Kommo IA Kommo AI Kommo AI" at bounding box center [652, 328] width 159 height 14
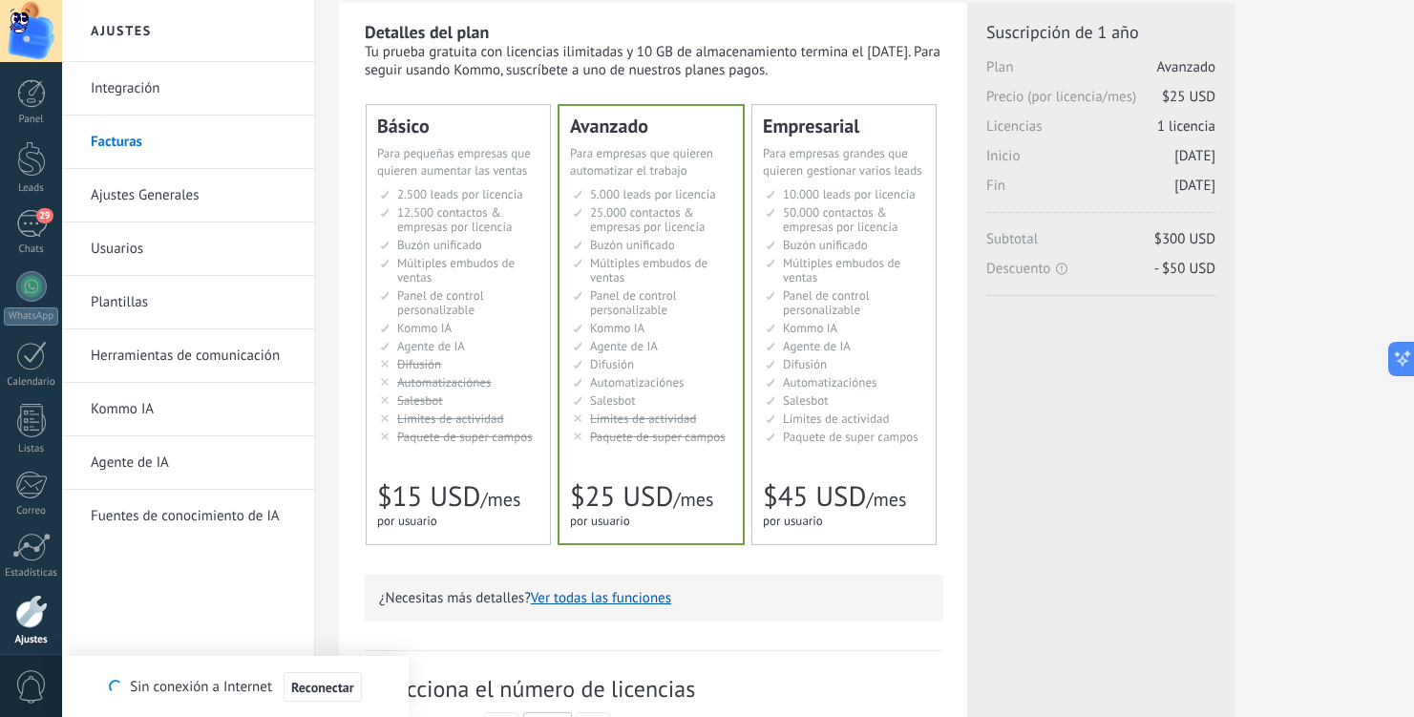
click at [872, 397] on li "Salesbot Salesbot Salesbot Salesbot Salesbot Salesbot Salesbot" at bounding box center [845, 400] width 159 height 14
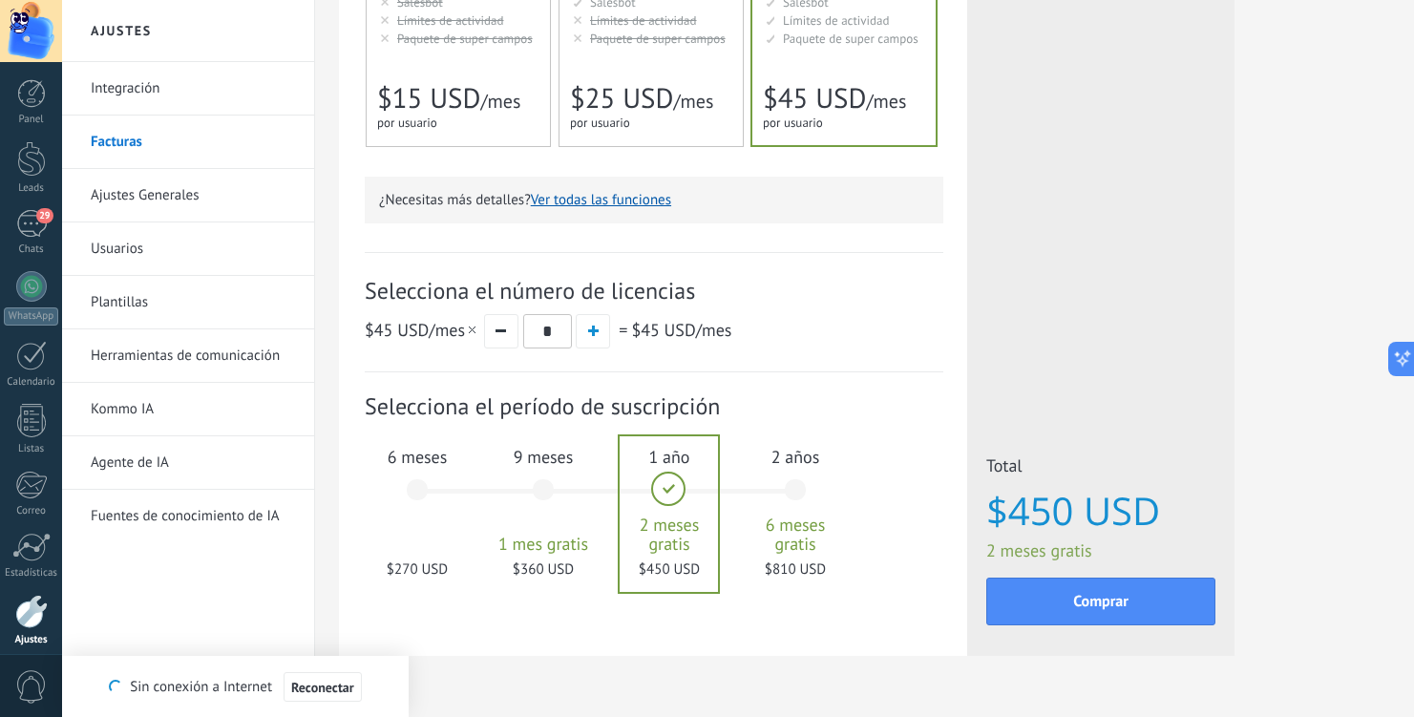
scroll to position [508, 0]
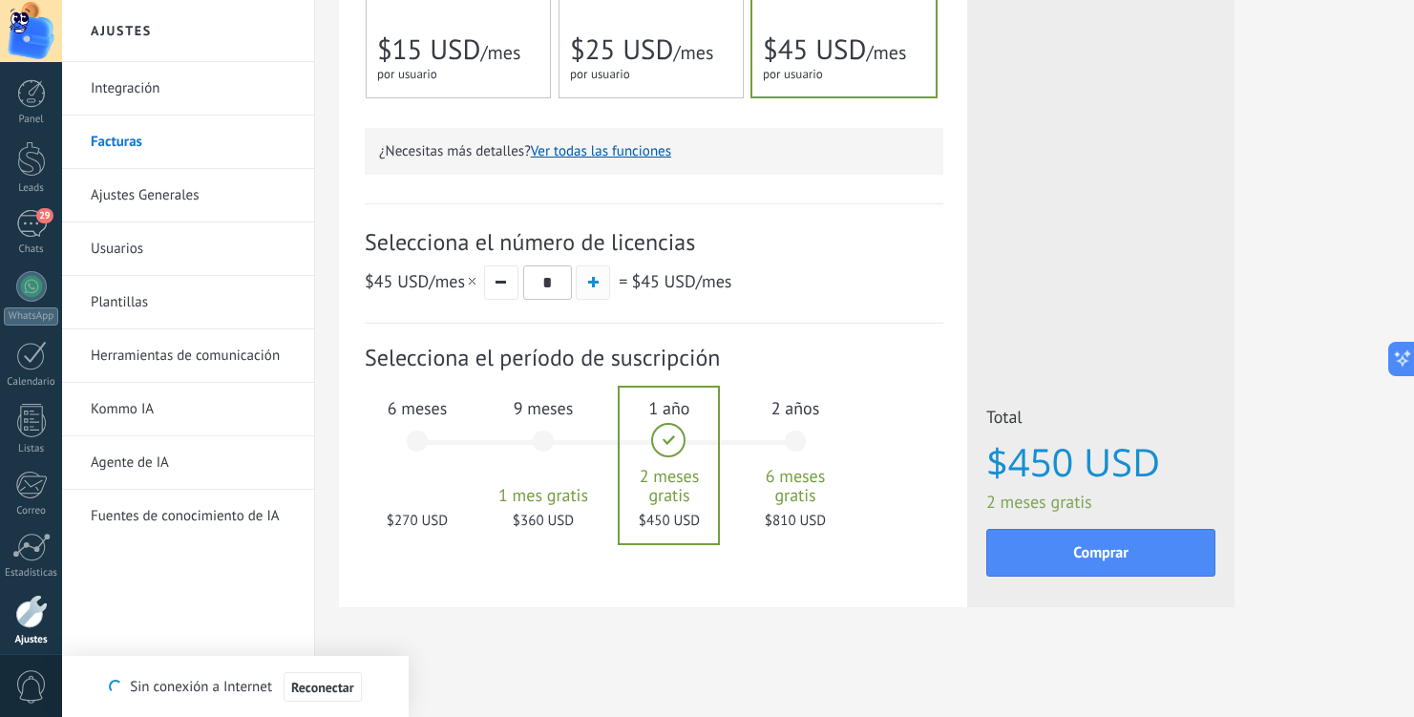
click at [593, 285] on span "button" at bounding box center [593, 282] width 11 height 11
type input "*"
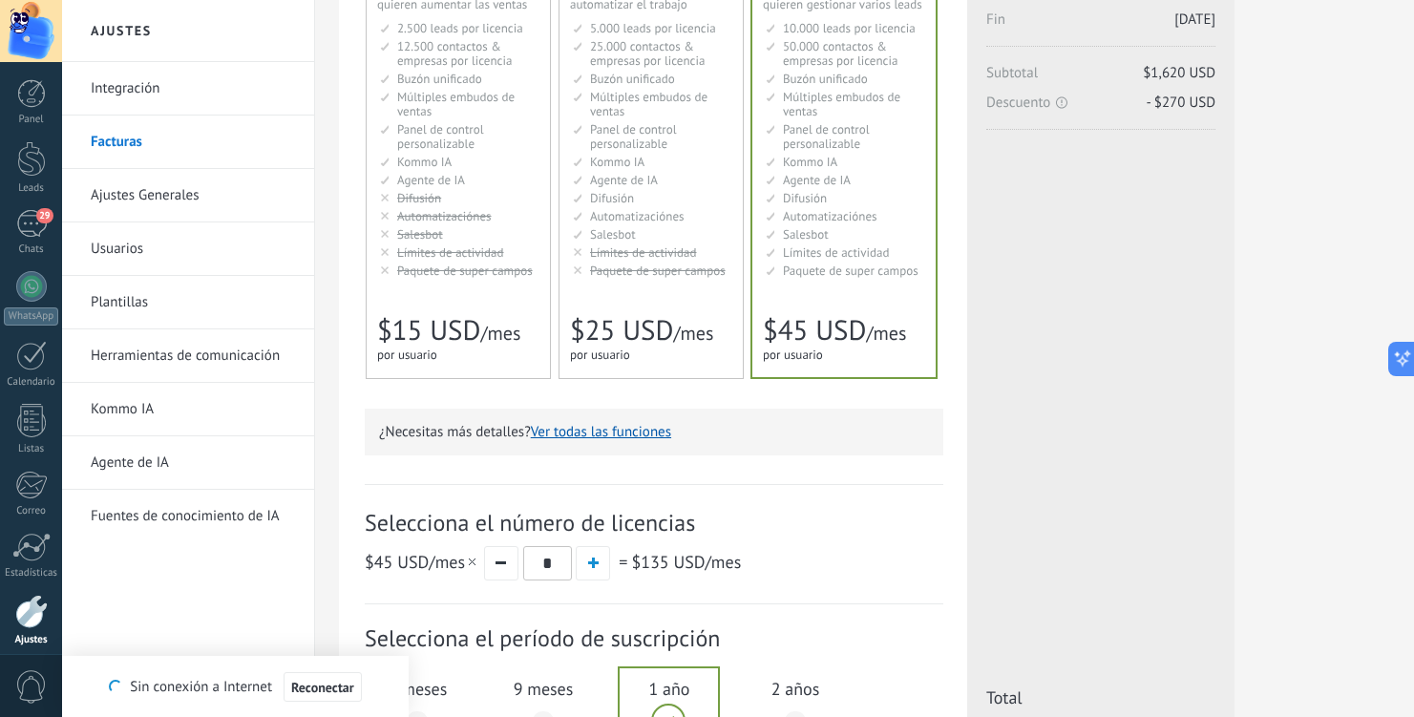
scroll to position [0, 0]
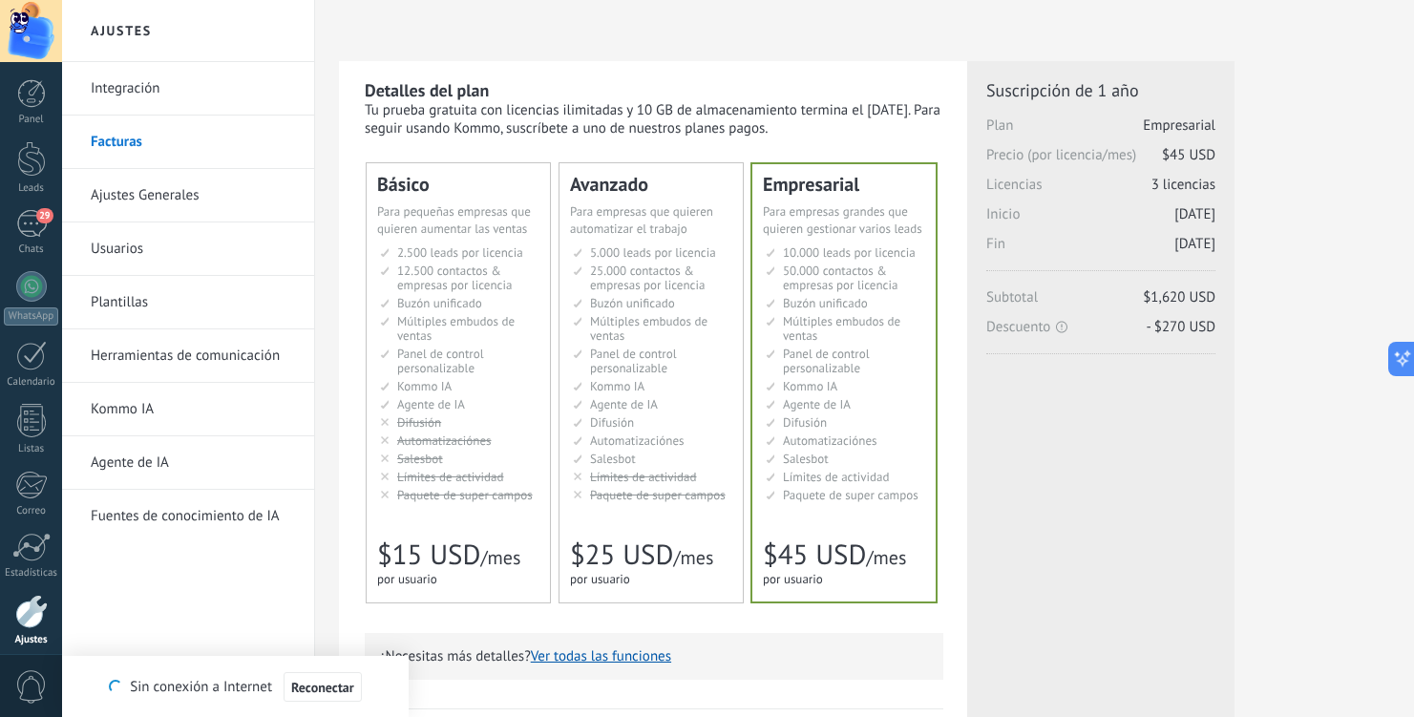
click at [608, 489] on span "Paquete de super campos" at bounding box center [658, 495] width 136 height 16
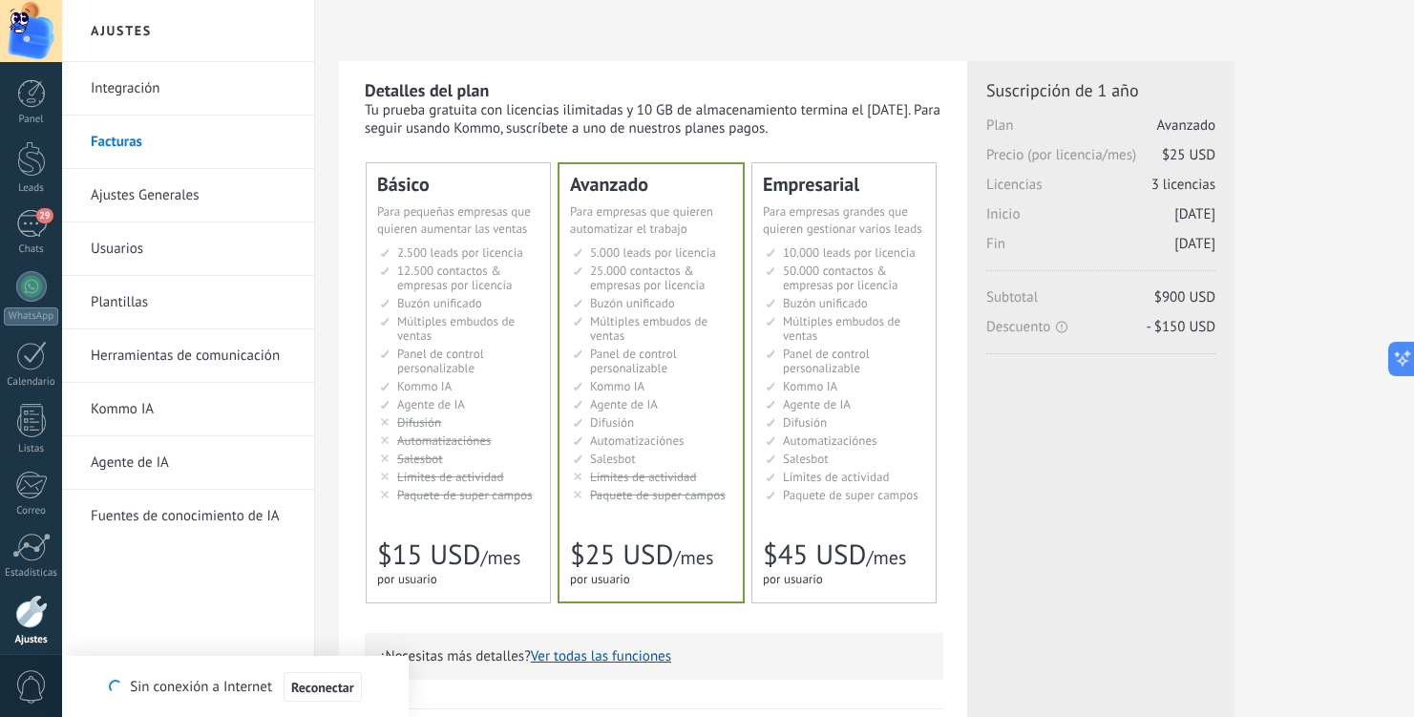
click at [420, 402] on span "Agente de IA" at bounding box center [431, 404] width 68 height 16
